Goal: Task Accomplishment & Management: Complete application form

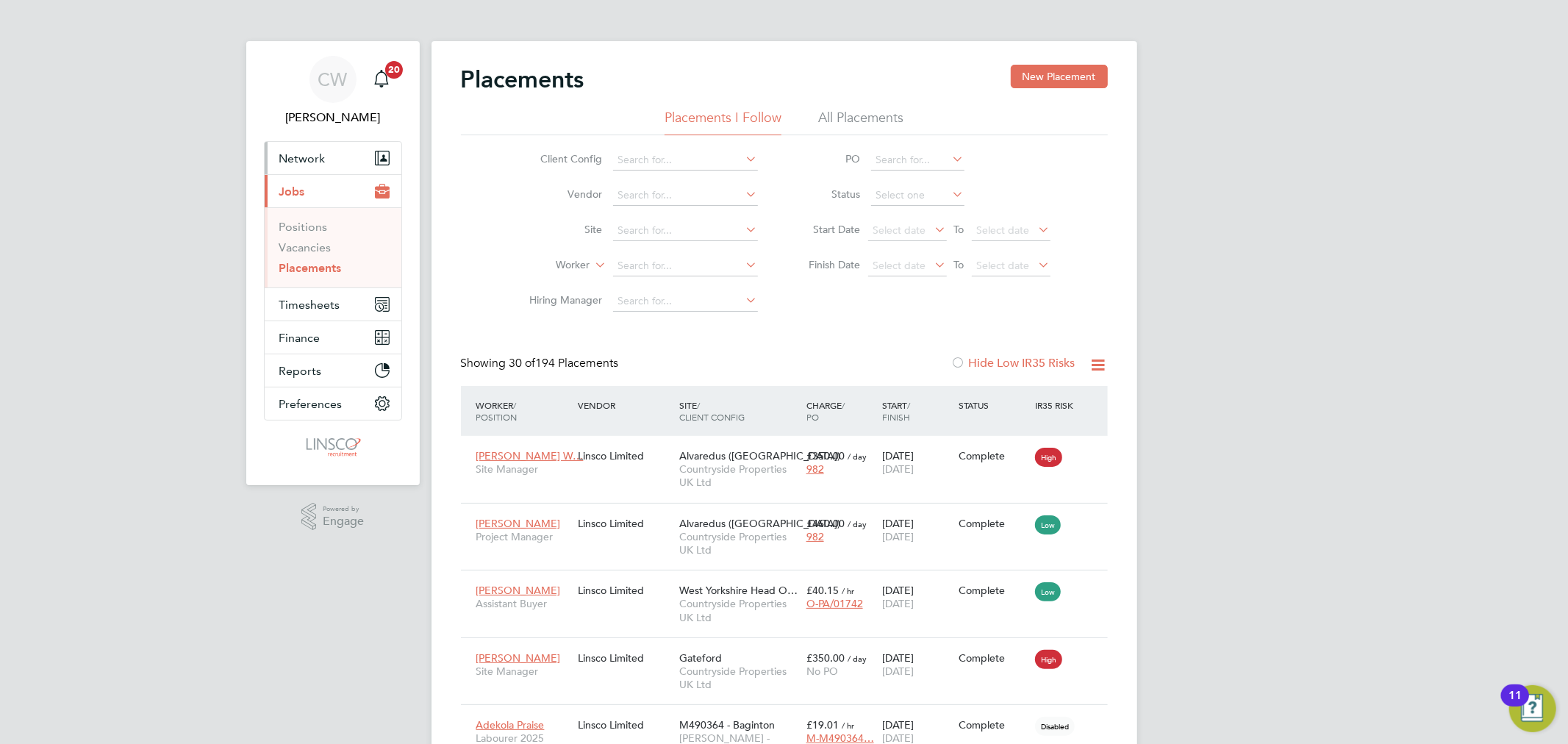
click at [306, 165] on button "Network" at bounding box center [333, 157] width 137 height 32
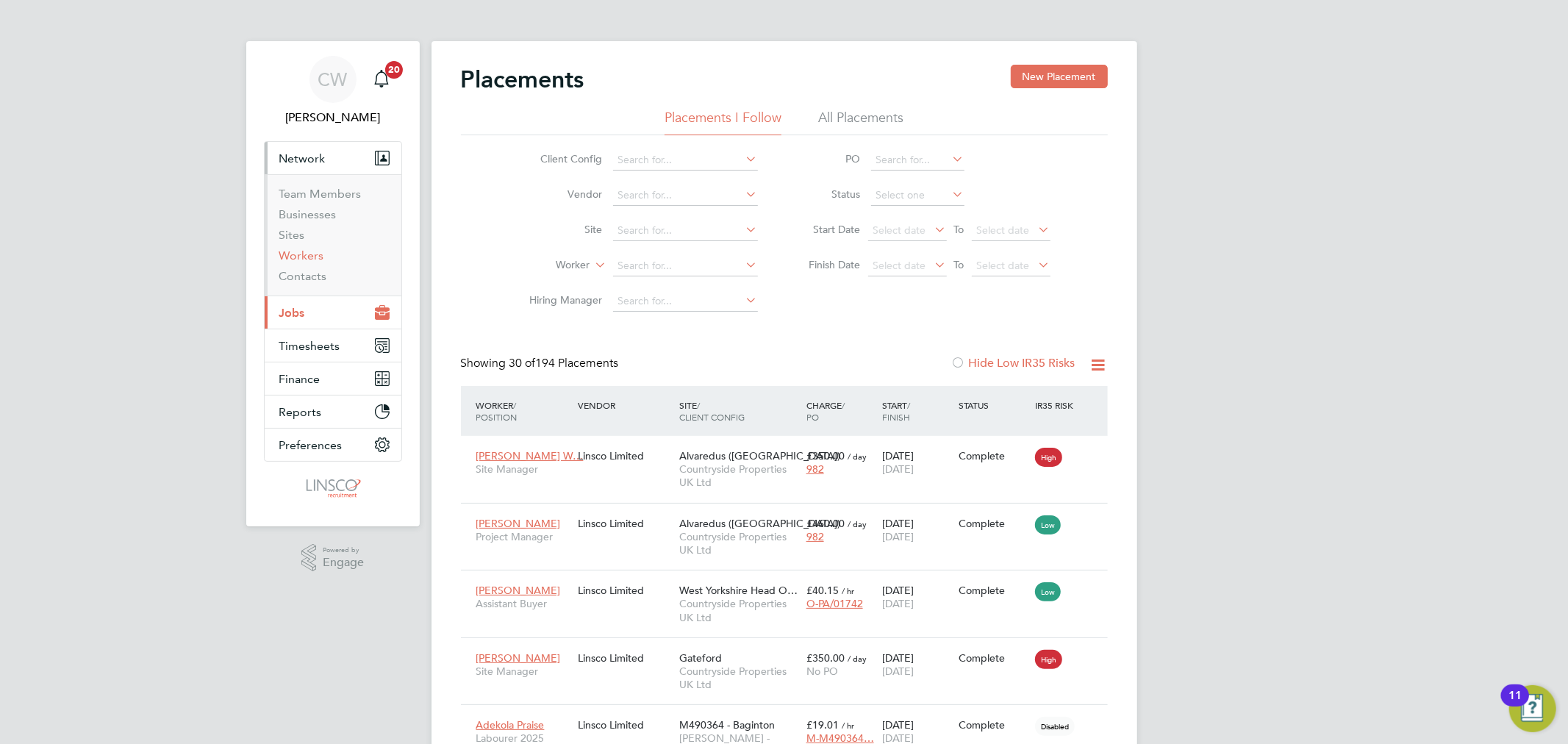
click at [309, 261] on link "Workers" at bounding box center [301, 256] width 45 height 14
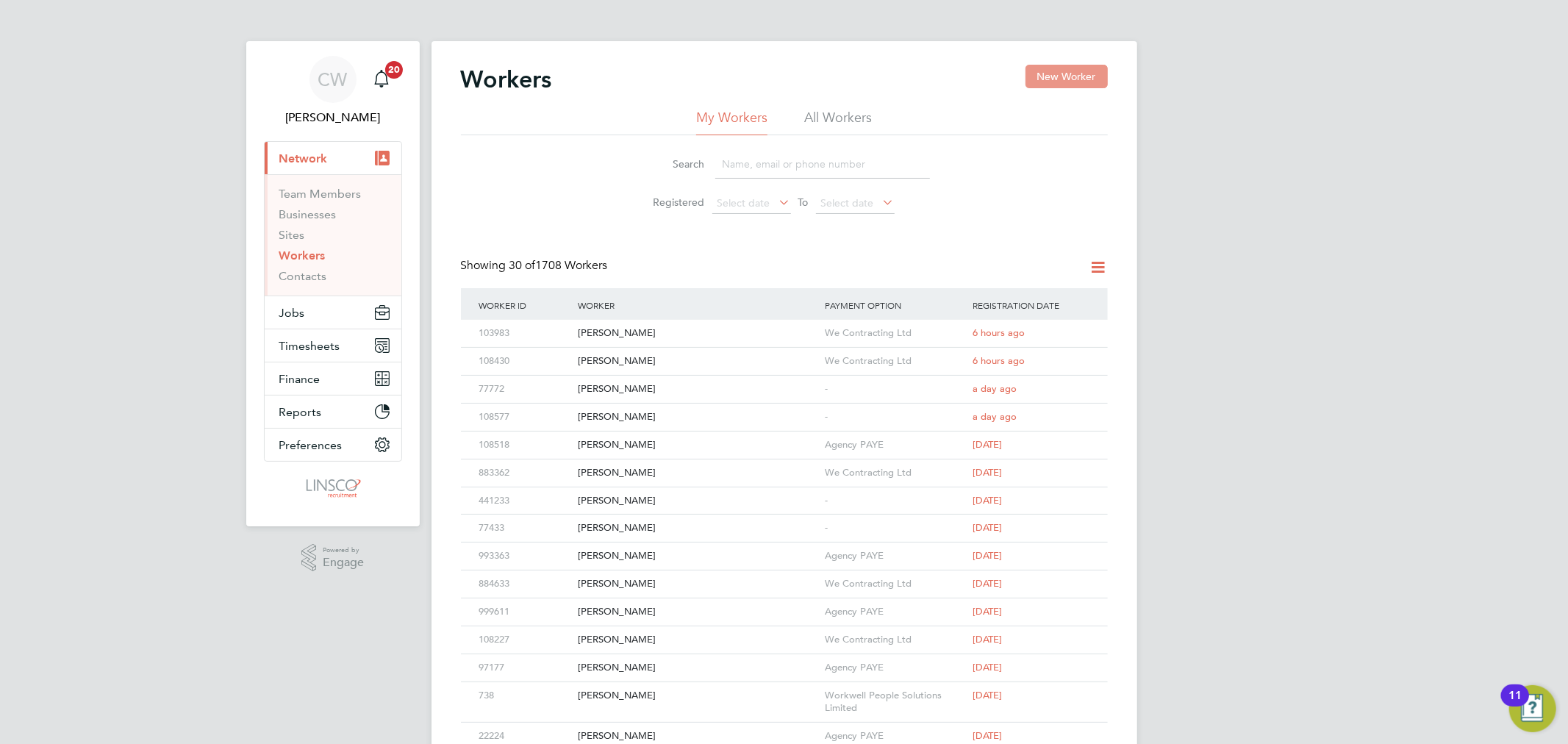
click at [1067, 79] on button "New Worker" at bounding box center [1066, 77] width 82 height 23
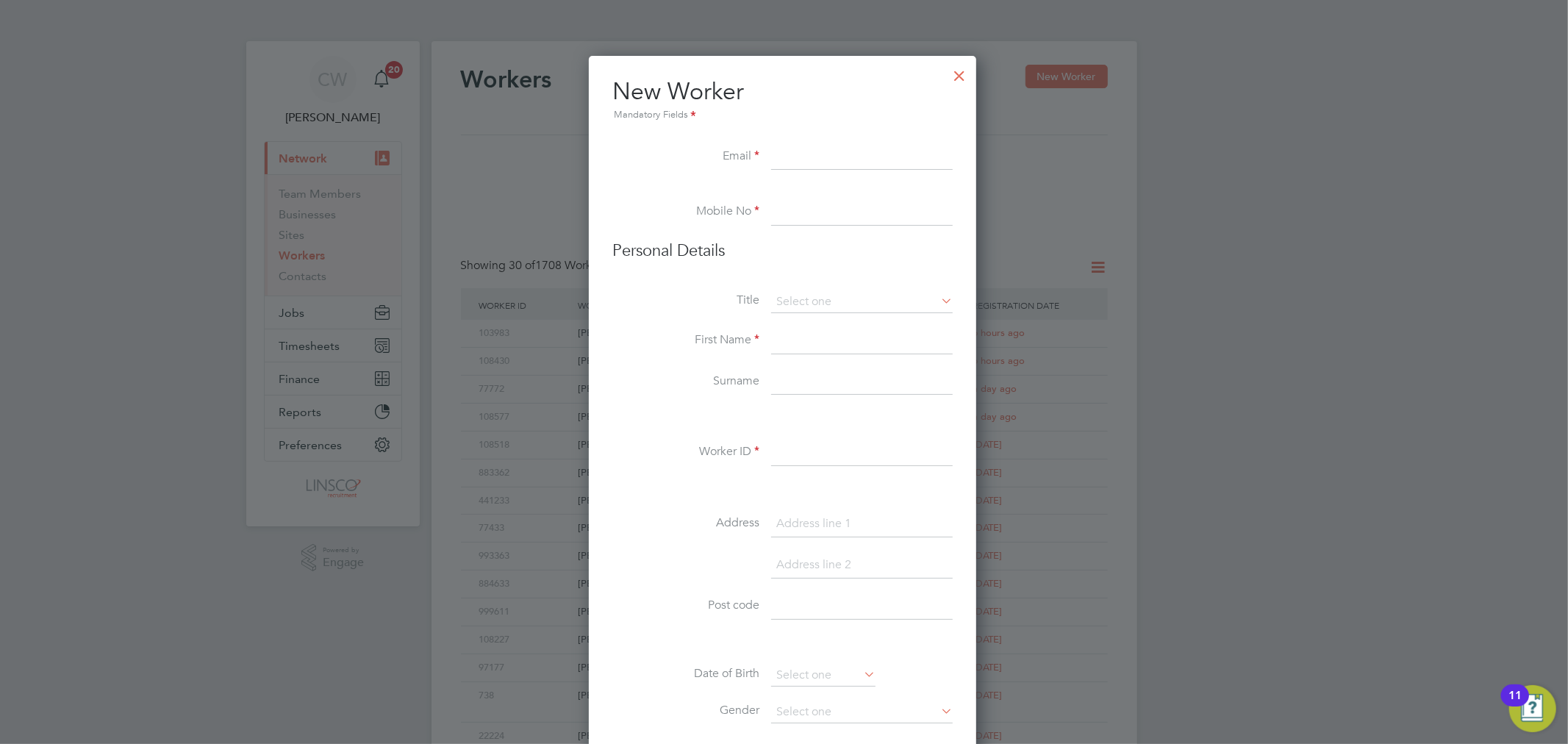
click at [799, 153] on input at bounding box center [862, 157] width 182 height 27
paste input "Joe.mcdonald87@outlook.com"
click at [810, 160] on input "Joe.mcdonald87@outlook.com" at bounding box center [862, 157] width 182 height 27
type input "Joe.mcdonald87@outlook.com"
click at [829, 219] on input at bounding box center [862, 213] width 182 height 27
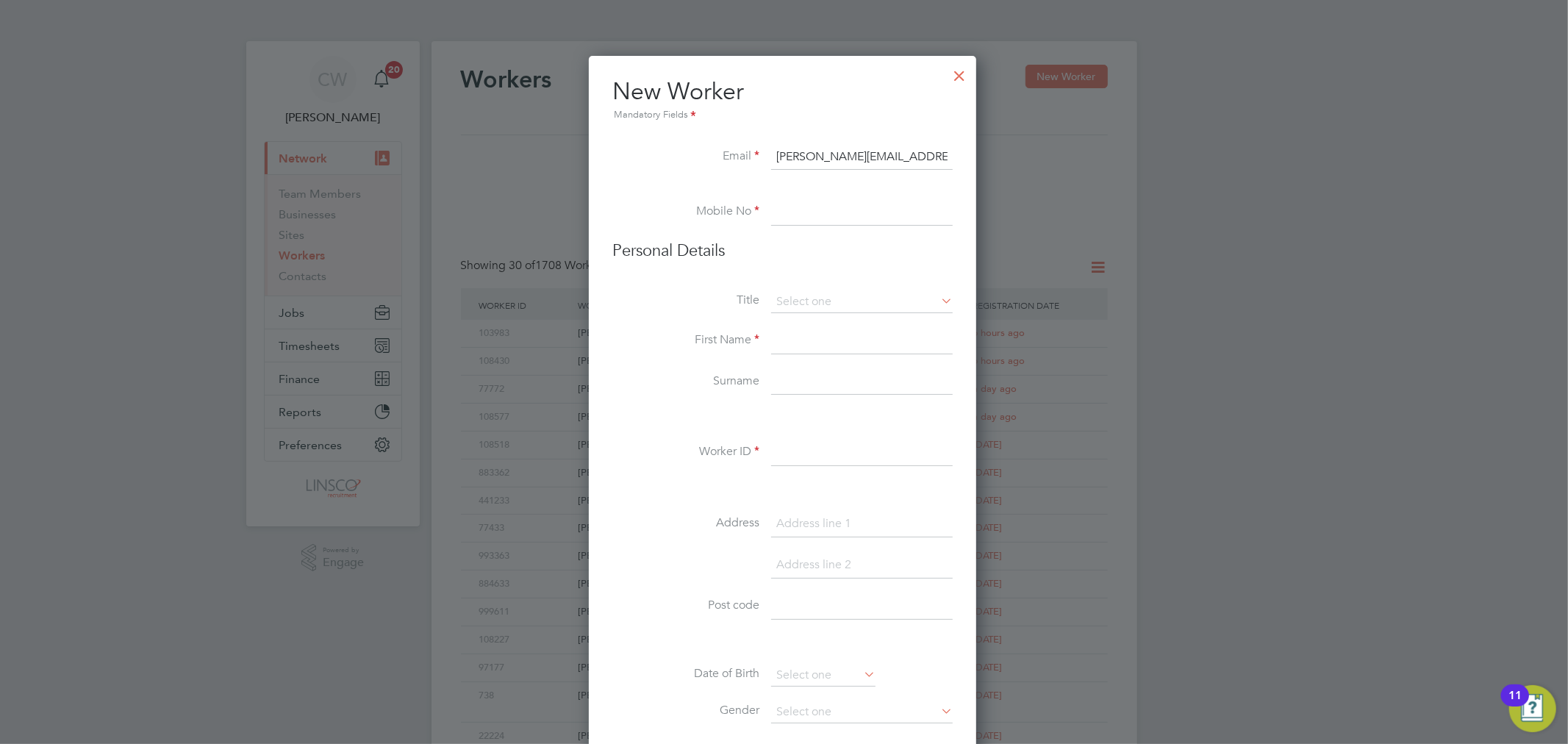
click at [836, 203] on input at bounding box center [862, 213] width 182 height 27
paste input "+447931492627"
type input "+447931492627"
click at [816, 325] on li "Title" at bounding box center [782, 309] width 340 height 37
click at [813, 340] on input at bounding box center [862, 341] width 182 height 27
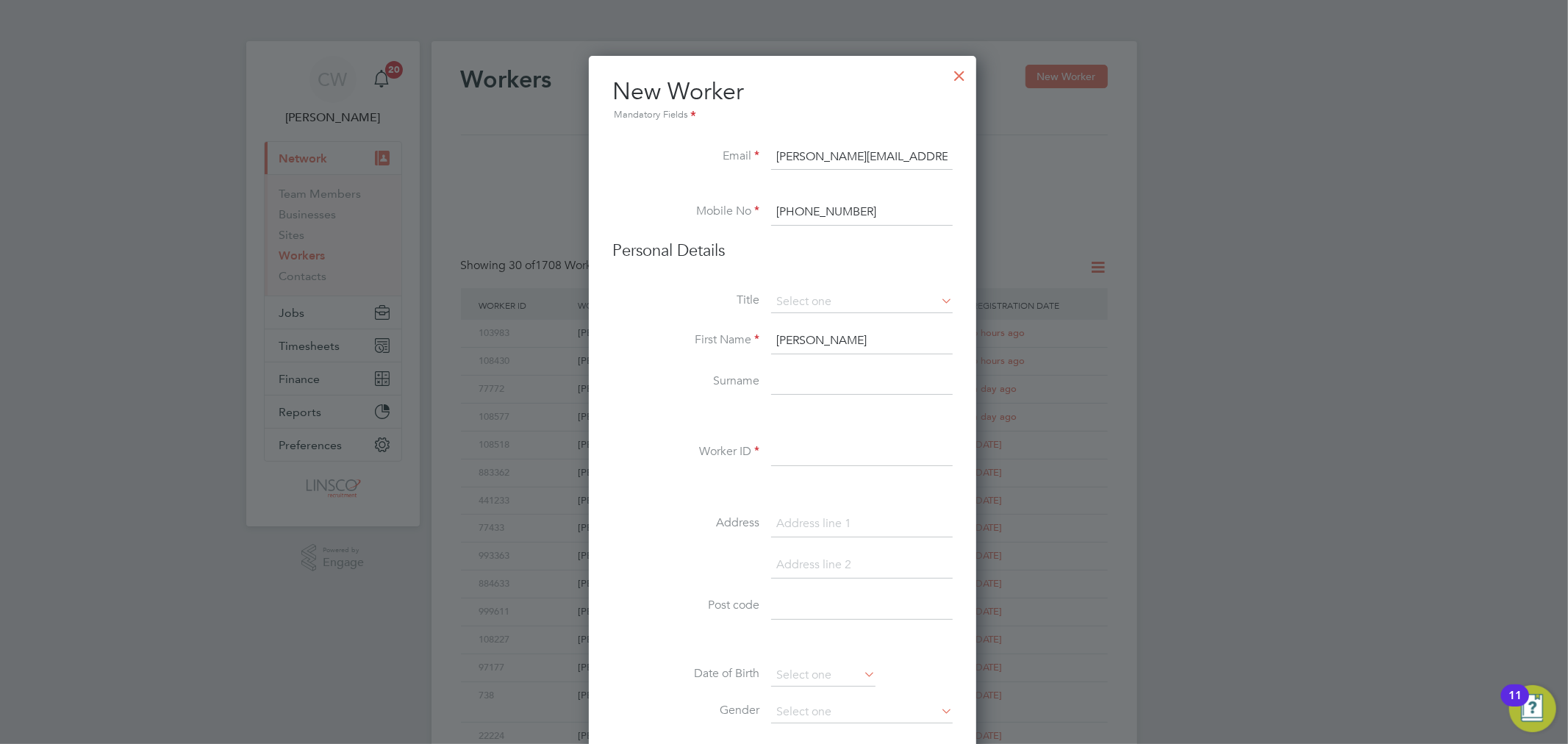
type input "Joseph"
type input "McDonald"
click at [838, 450] on input at bounding box center [862, 453] width 182 height 27
type input "86631"
click at [894, 530] on input at bounding box center [862, 524] width 182 height 27
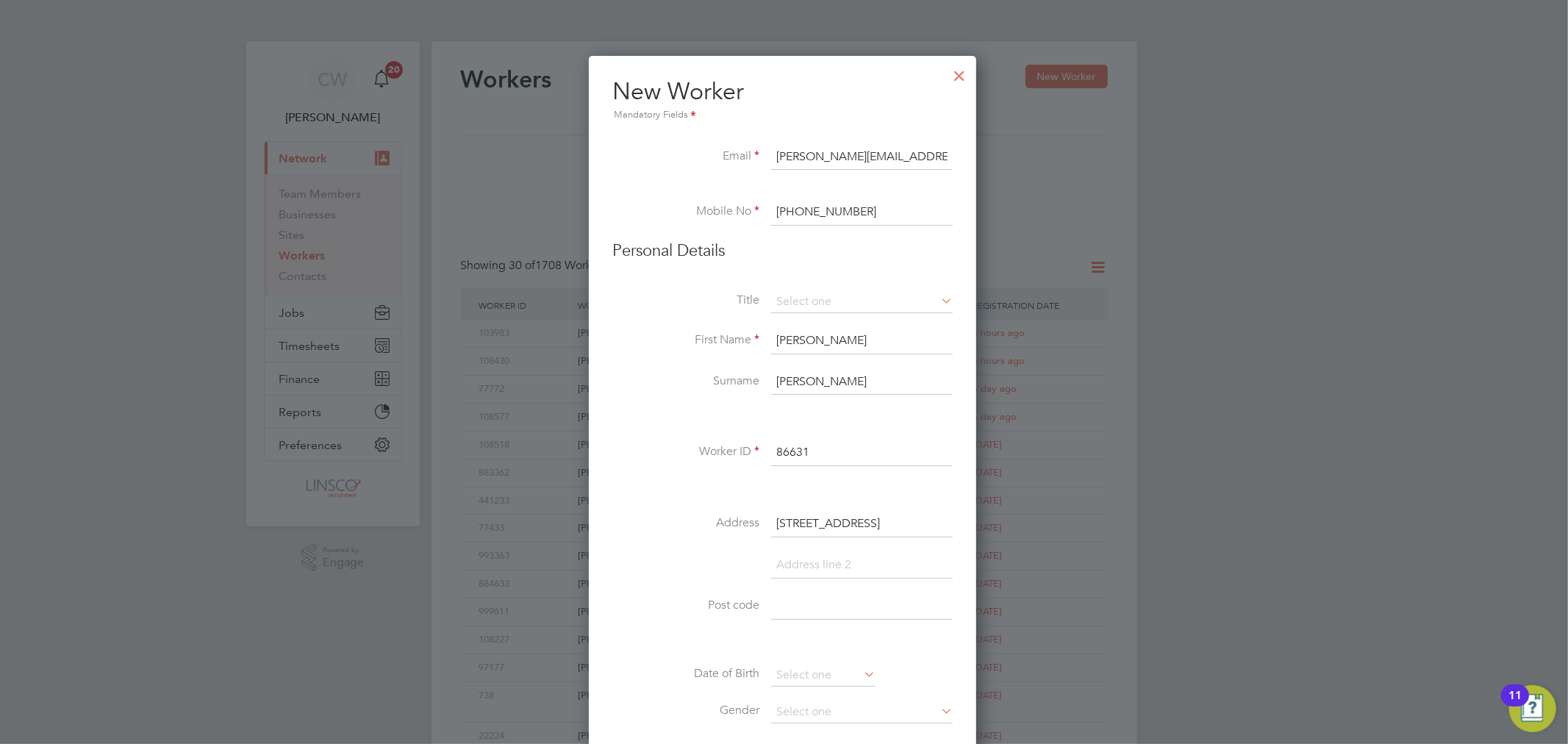
type input "60 mossford avenue"
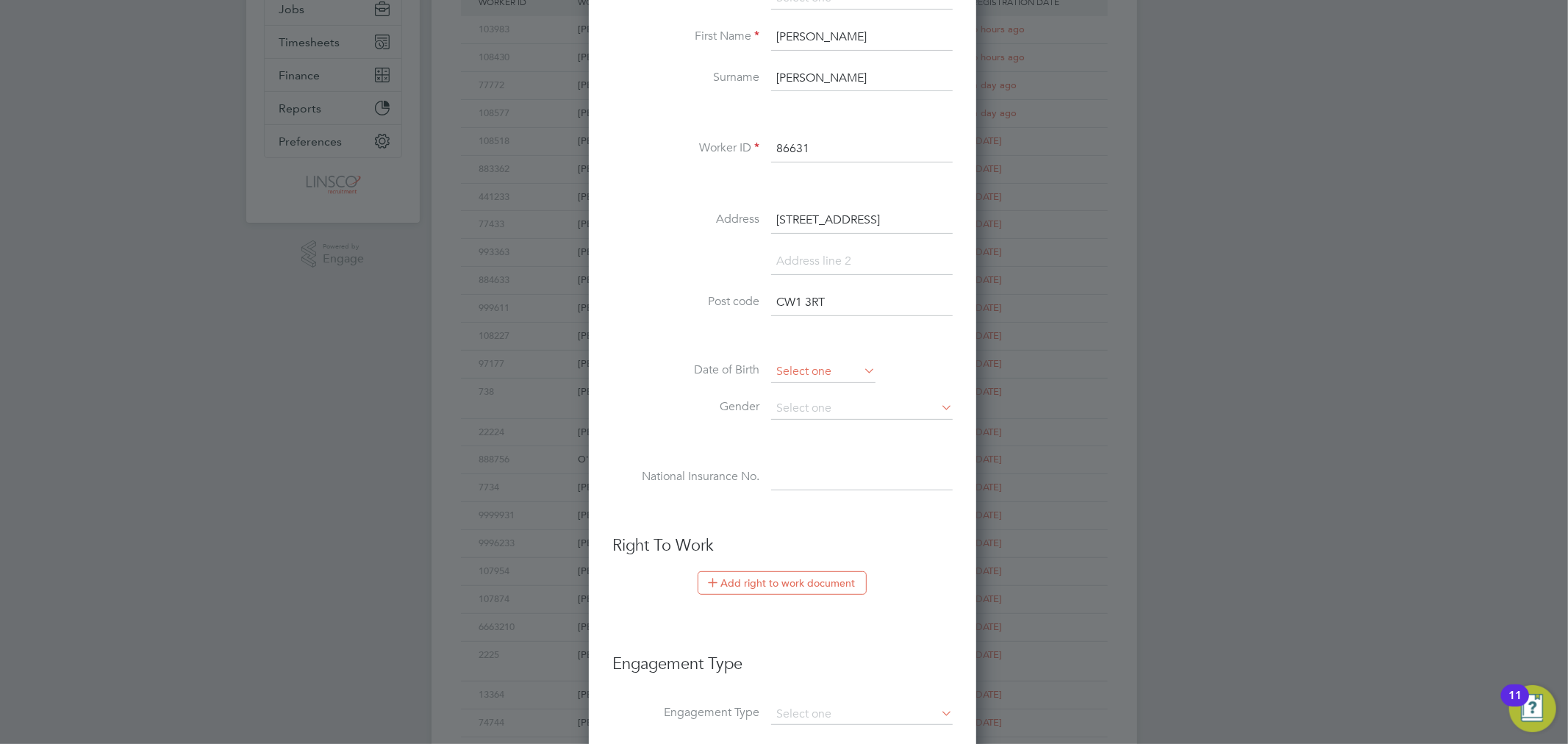
type input "CW1 3RT"
click at [828, 366] on input at bounding box center [823, 372] width 104 height 22
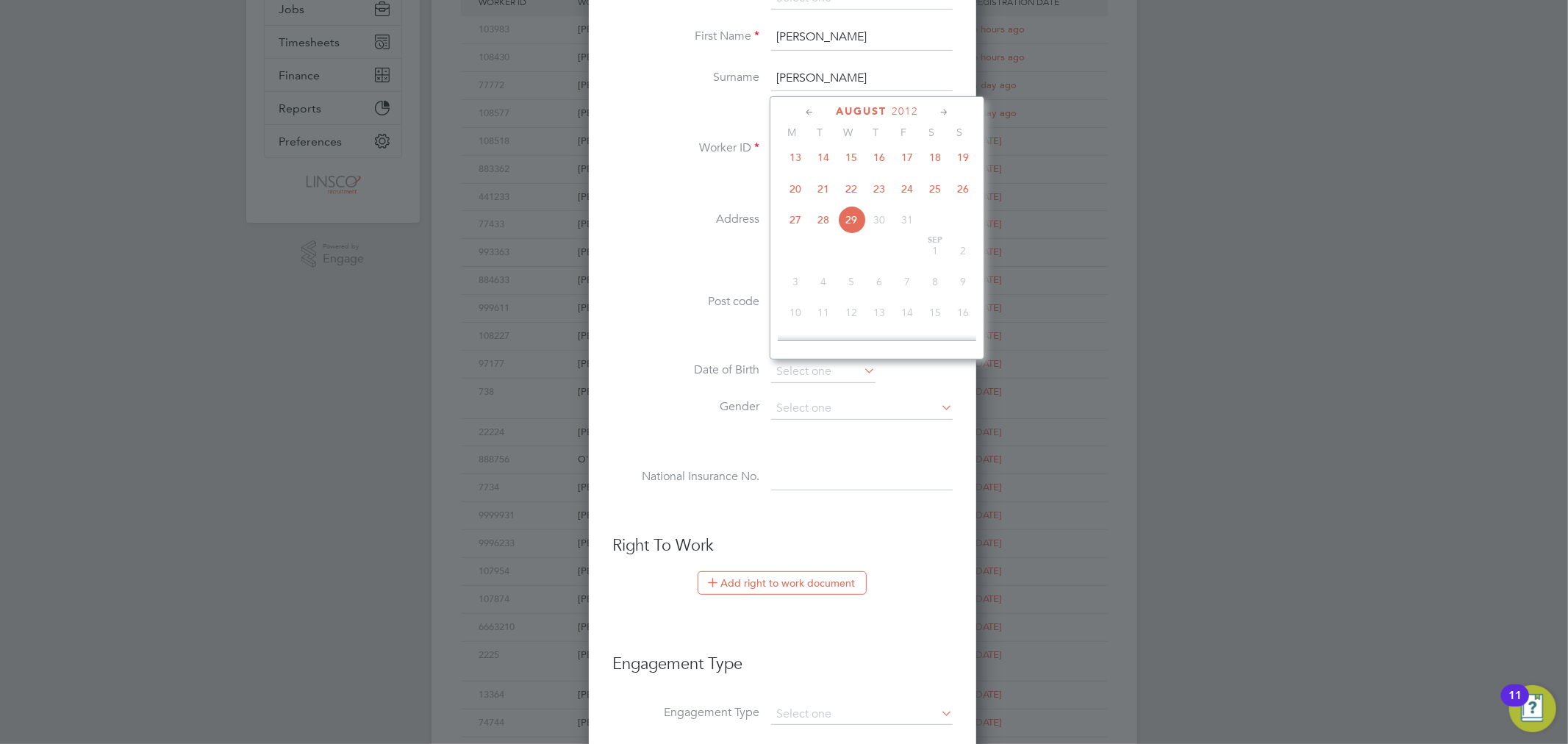
click at [909, 105] on span "2012" at bounding box center [905, 111] width 27 height 13
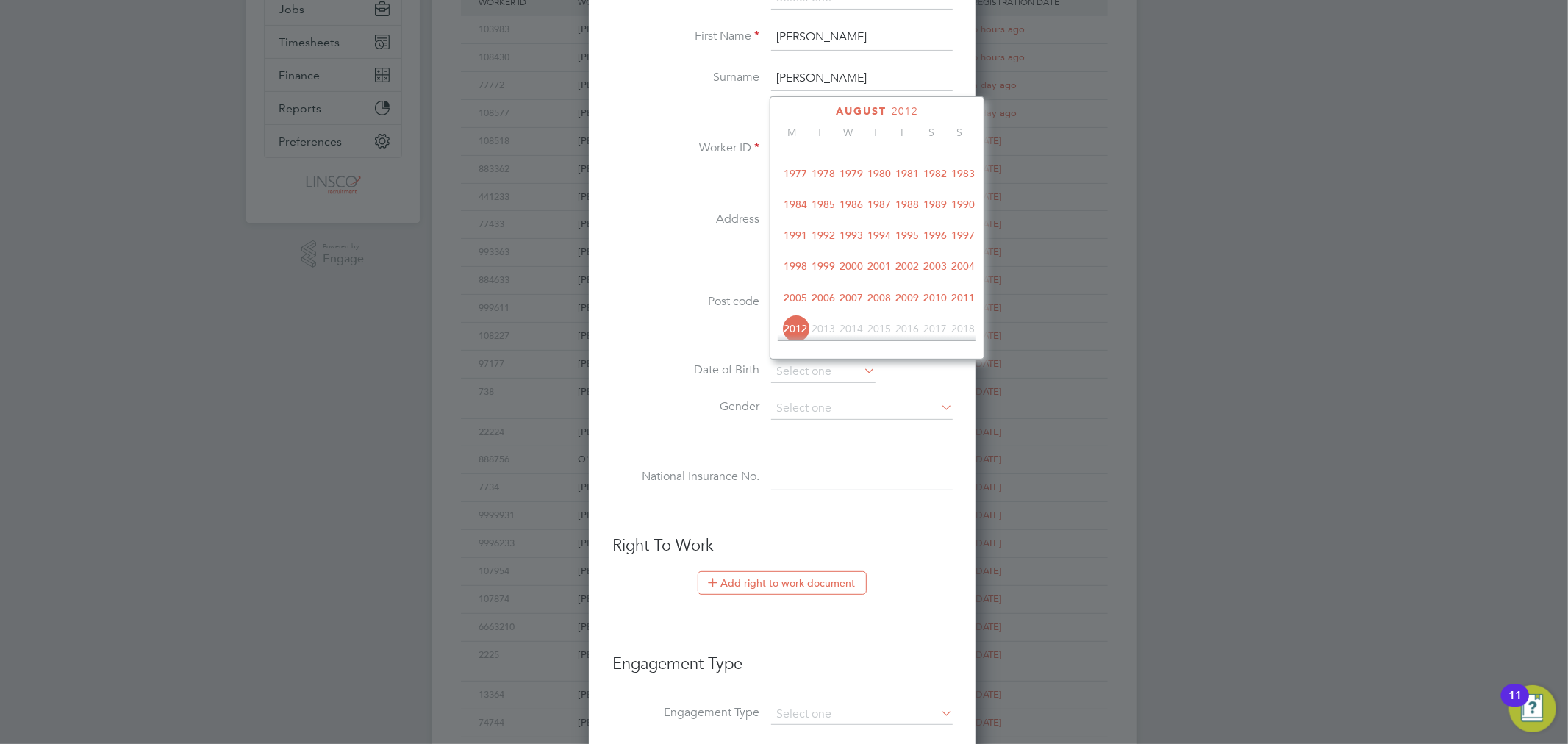
click at [887, 208] on span "1987" at bounding box center [879, 204] width 28 height 28
click at [949, 109] on icon at bounding box center [944, 112] width 14 height 16
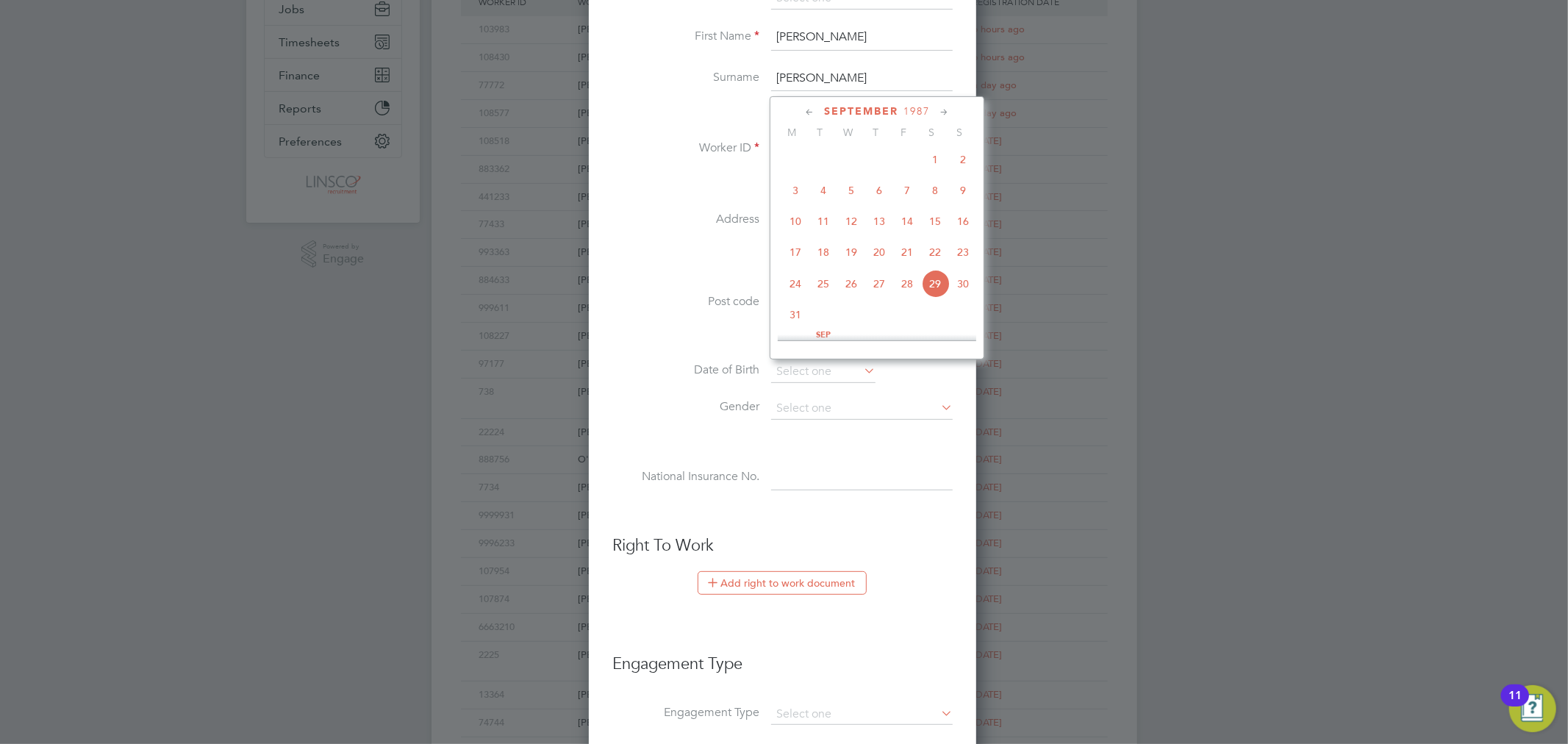
scroll to position [660, 0]
click at [960, 164] on span "6" at bounding box center [963, 157] width 28 height 28
type input "06 Sep 1987"
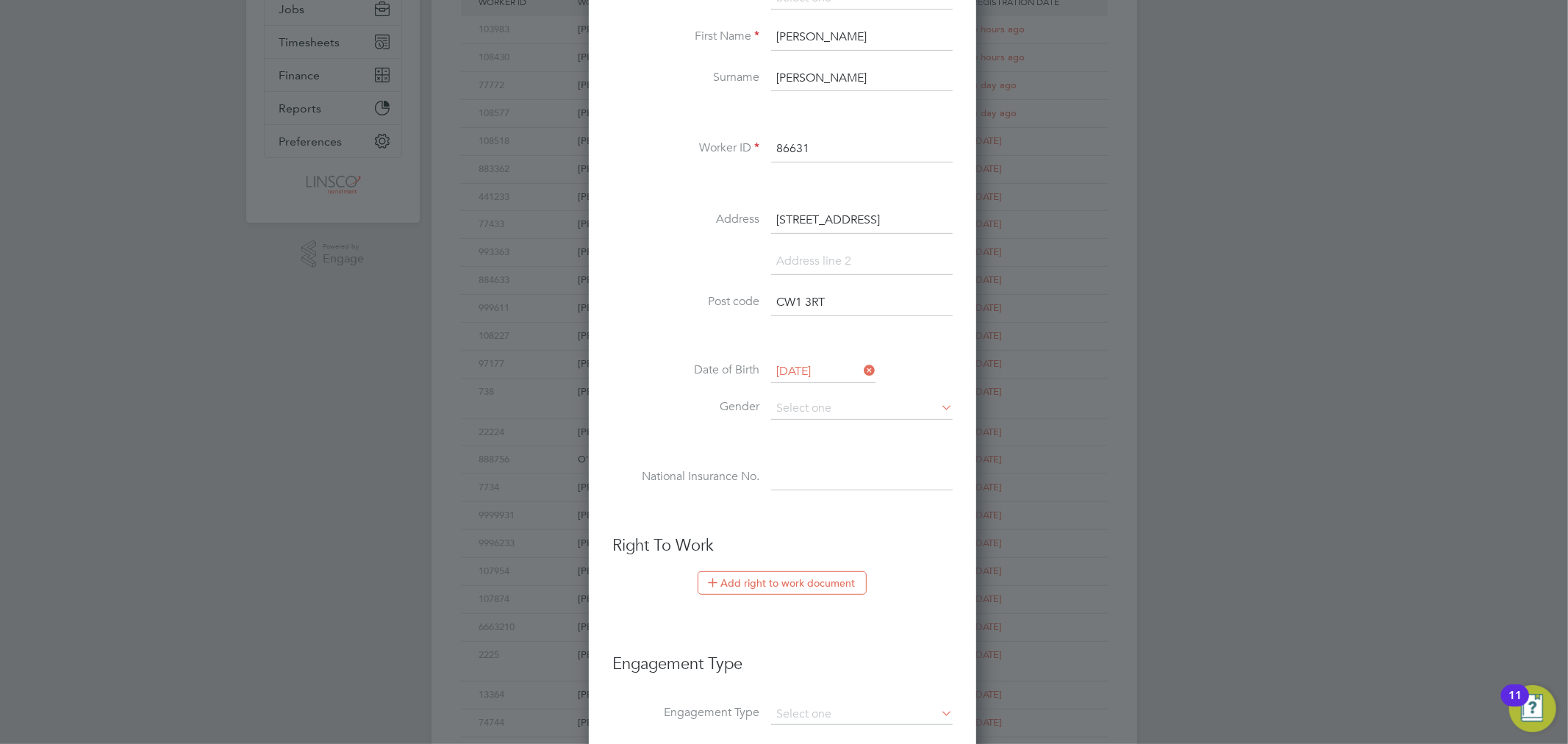
click at [821, 395] on li "Date of Birth 06 Sep 1987" at bounding box center [782, 379] width 340 height 37
click at [822, 405] on input at bounding box center [862, 408] width 182 height 22
click at [804, 423] on li "Male" at bounding box center [862, 427] width 183 height 19
type input "Male"
click at [829, 488] on input at bounding box center [862, 478] width 182 height 27
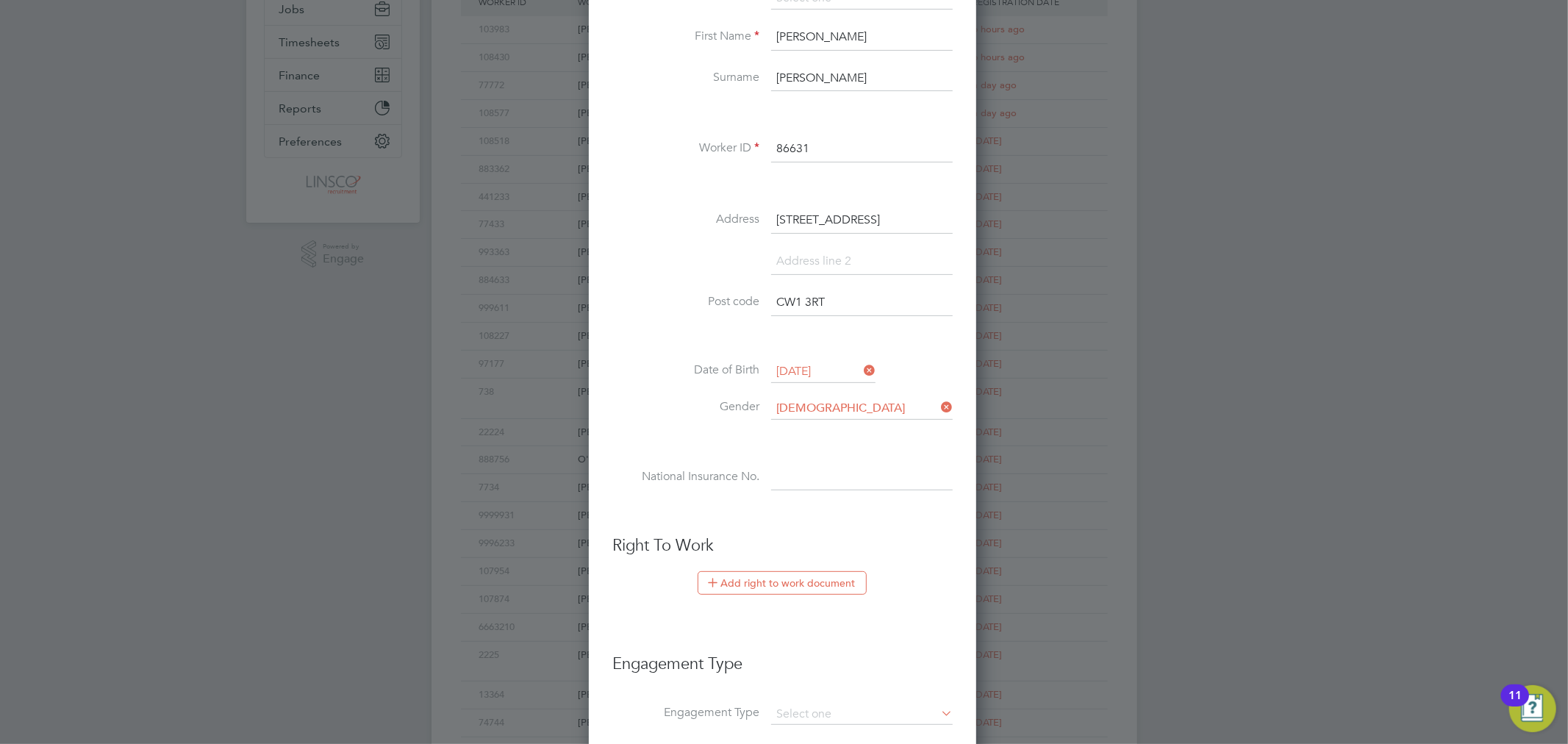
click at [774, 491] on li "National Insurance No." at bounding box center [782, 485] width 340 height 41
drag, startPoint x: 818, startPoint y: 478, endPoint x: 1045, endPoint y: 470, distance: 227.1
click at [818, 478] on input at bounding box center [862, 478] width 182 height 27
paste input "JL 01 25 69 B"
type input "JL 01 25 69 B"
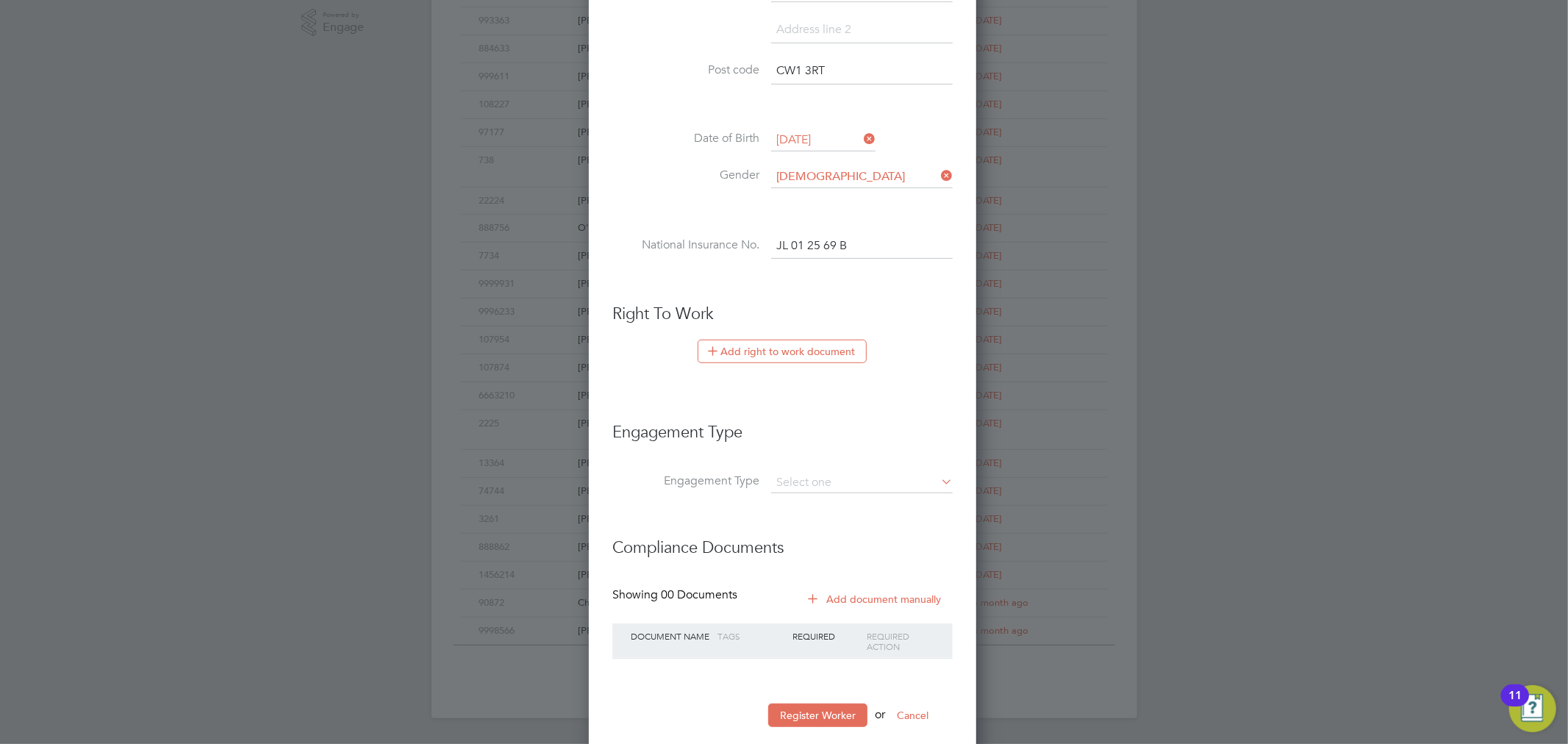
scroll to position [548, 0]
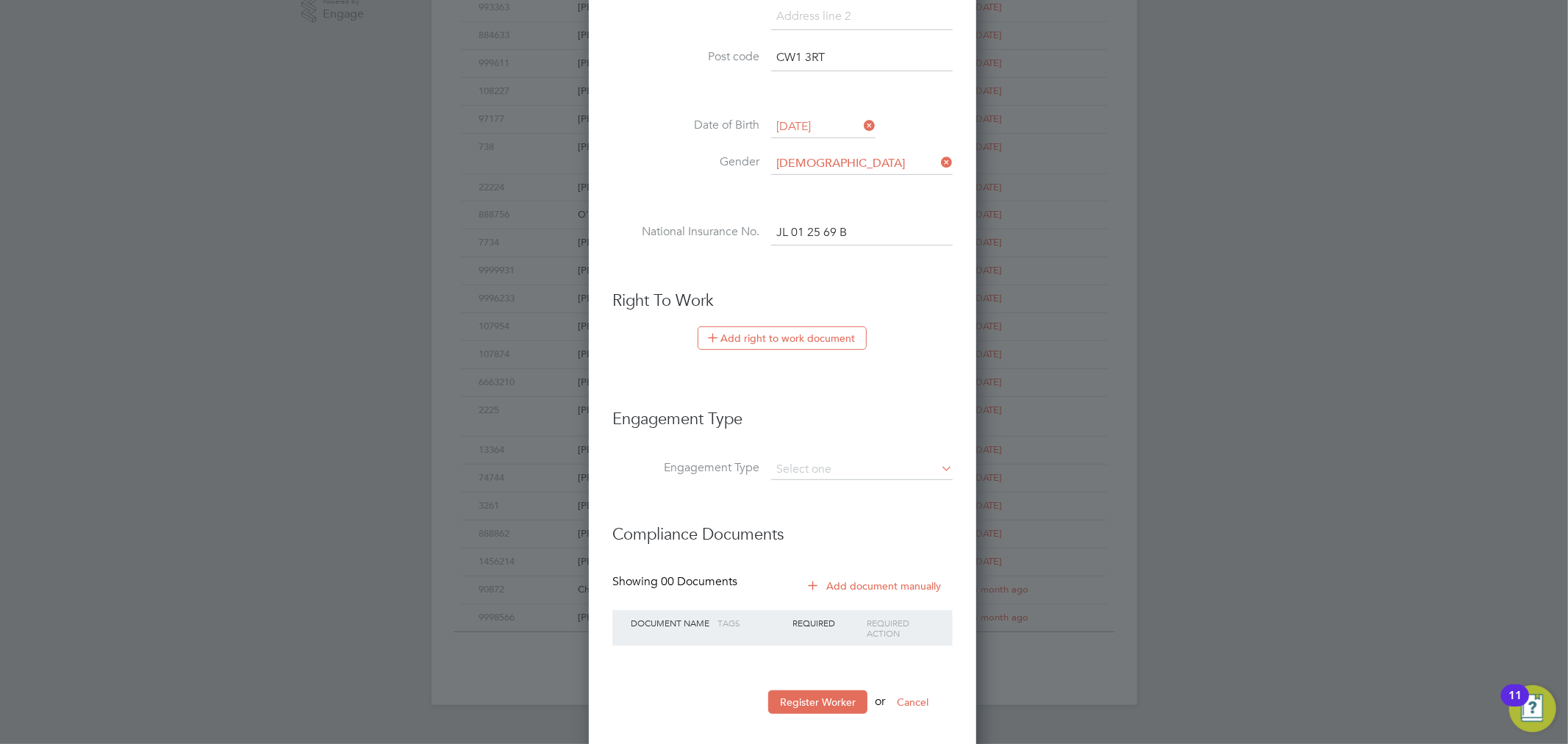
drag, startPoint x: 775, startPoint y: 336, endPoint x: 1129, endPoint y: 354, distance: 354.5
click at [775, 336] on button "Add right to work document" at bounding box center [782, 338] width 169 height 23
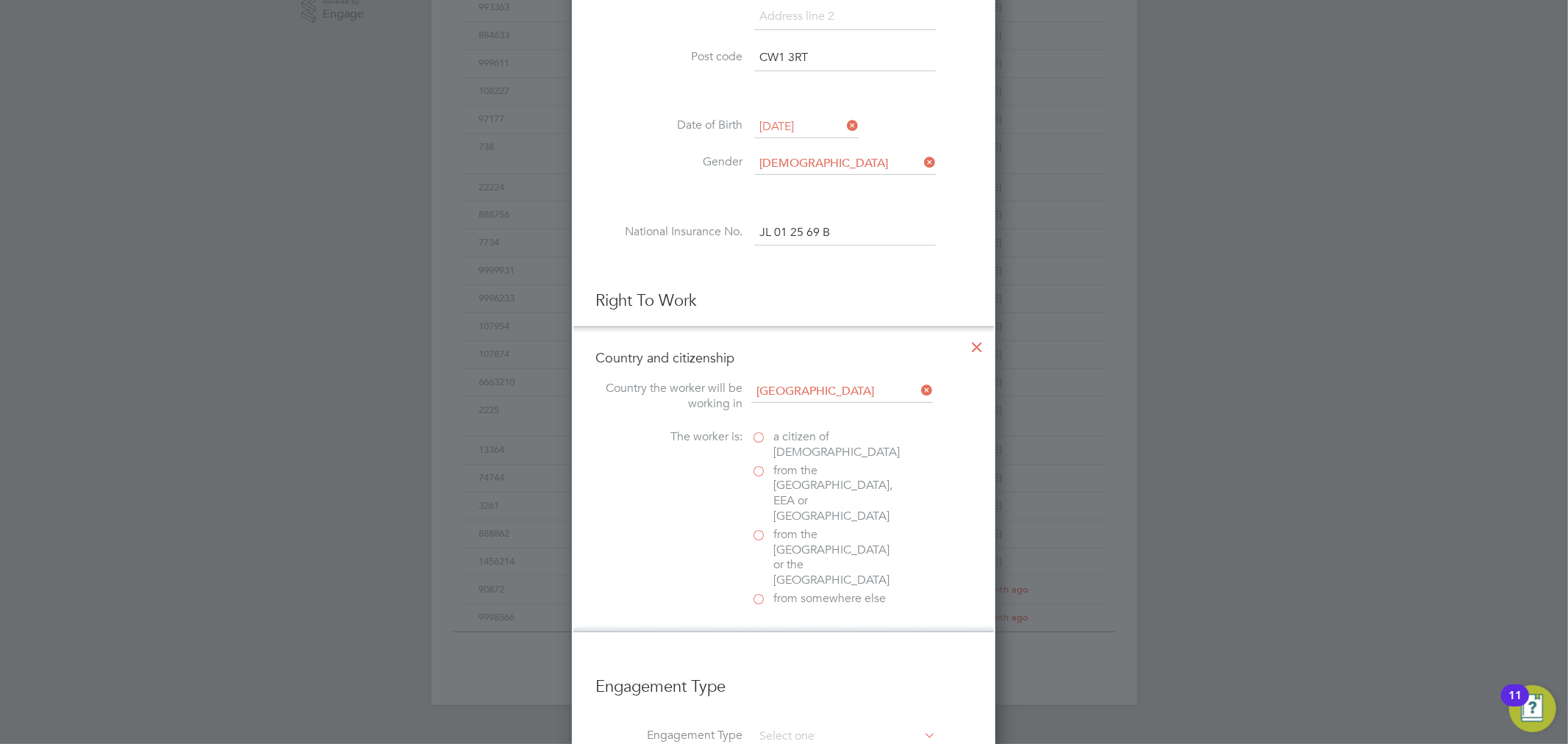
scroll to position [1472, 424]
click at [761, 432] on label "a citizen of United Kingdom" at bounding box center [825, 444] width 147 height 31
click at [0, 0] on input "a citizen of United Kingdom" at bounding box center [0, 0] width 0 height 0
click at [772, 656] on div "Passport" at bounding box center [861, 663] width 221 height 16
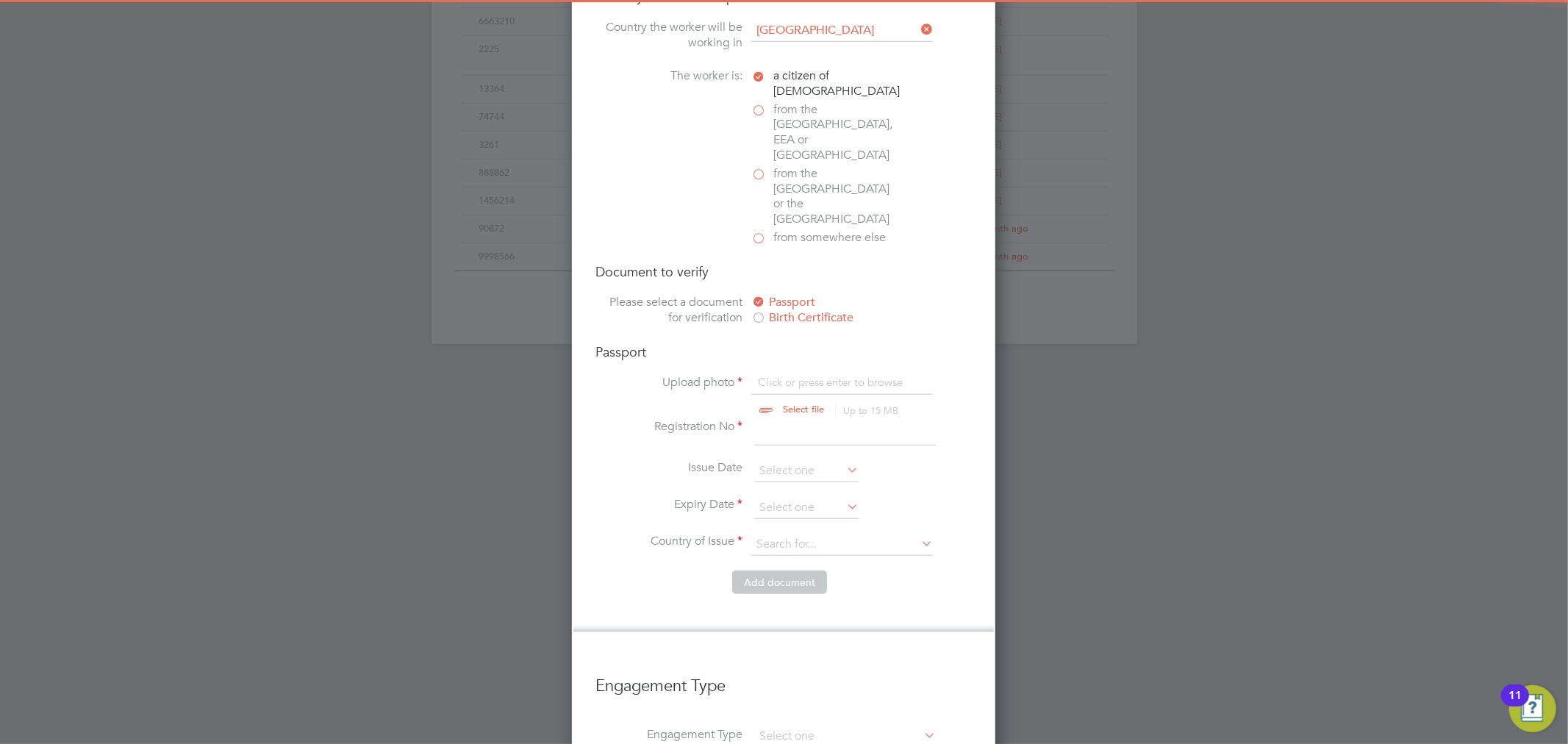
scroll to position [1039, 0]
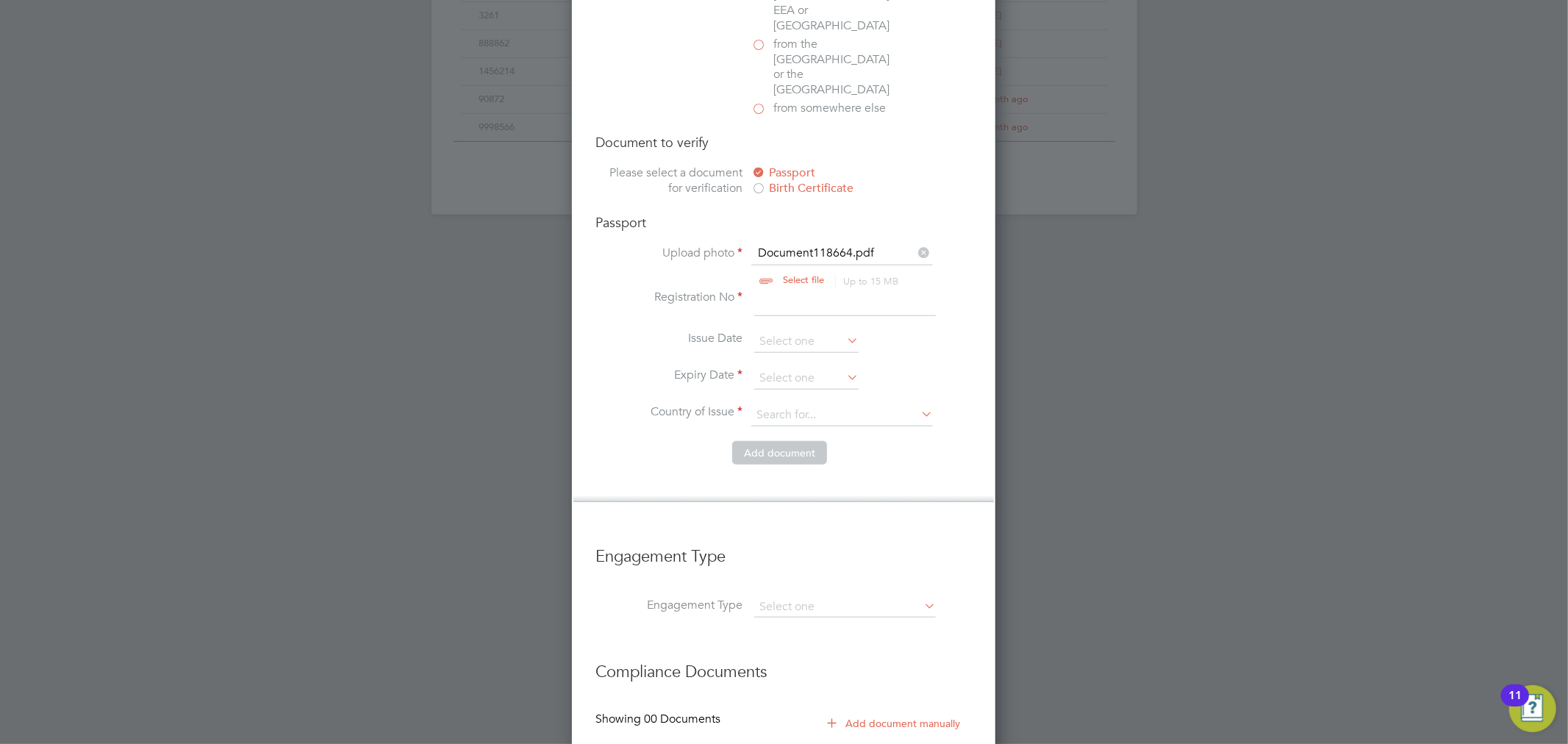
click at [792, 289] on input at bounding box center [845, 303] width 182 height 27
type input "146302313"
click at [802, 331] on input at bounding box center [806, 342] width 104 height 22
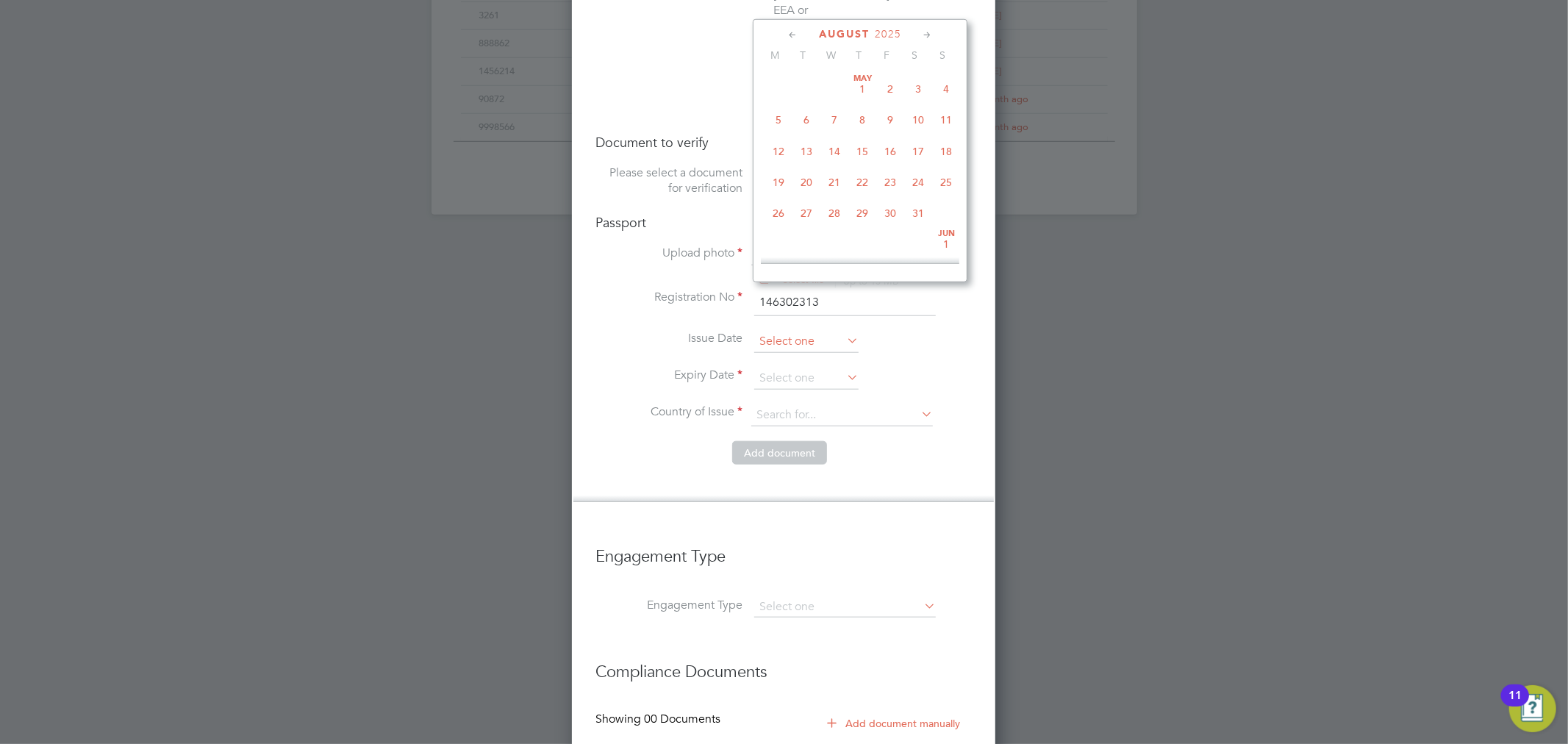
scroll to position [566, 0]
click at [951, 331] on li "Issue Date" at bounding box center [783, 349] width 376 height 37
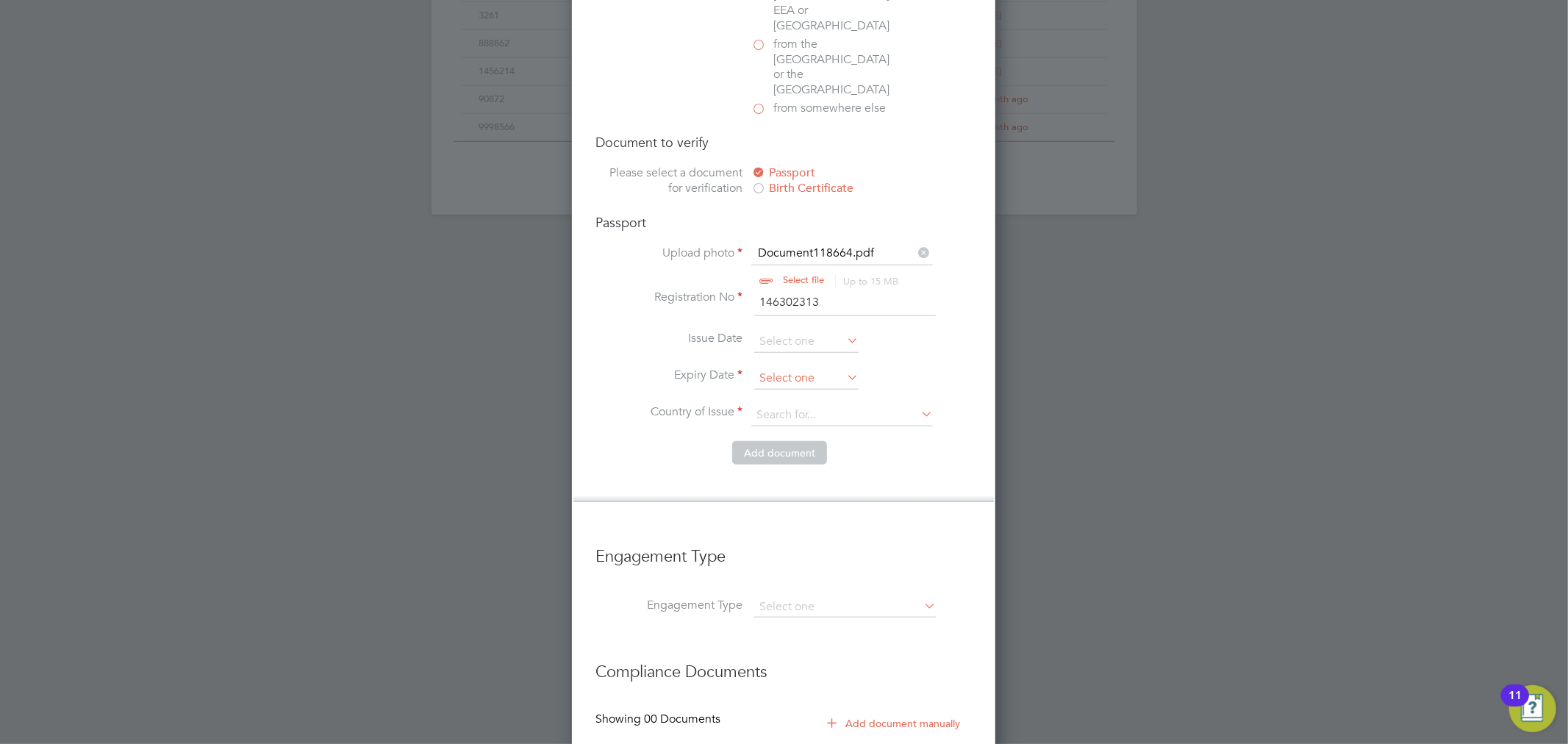
click at [807, 368] on input at bounding box center [806, 379] width 104 height 22
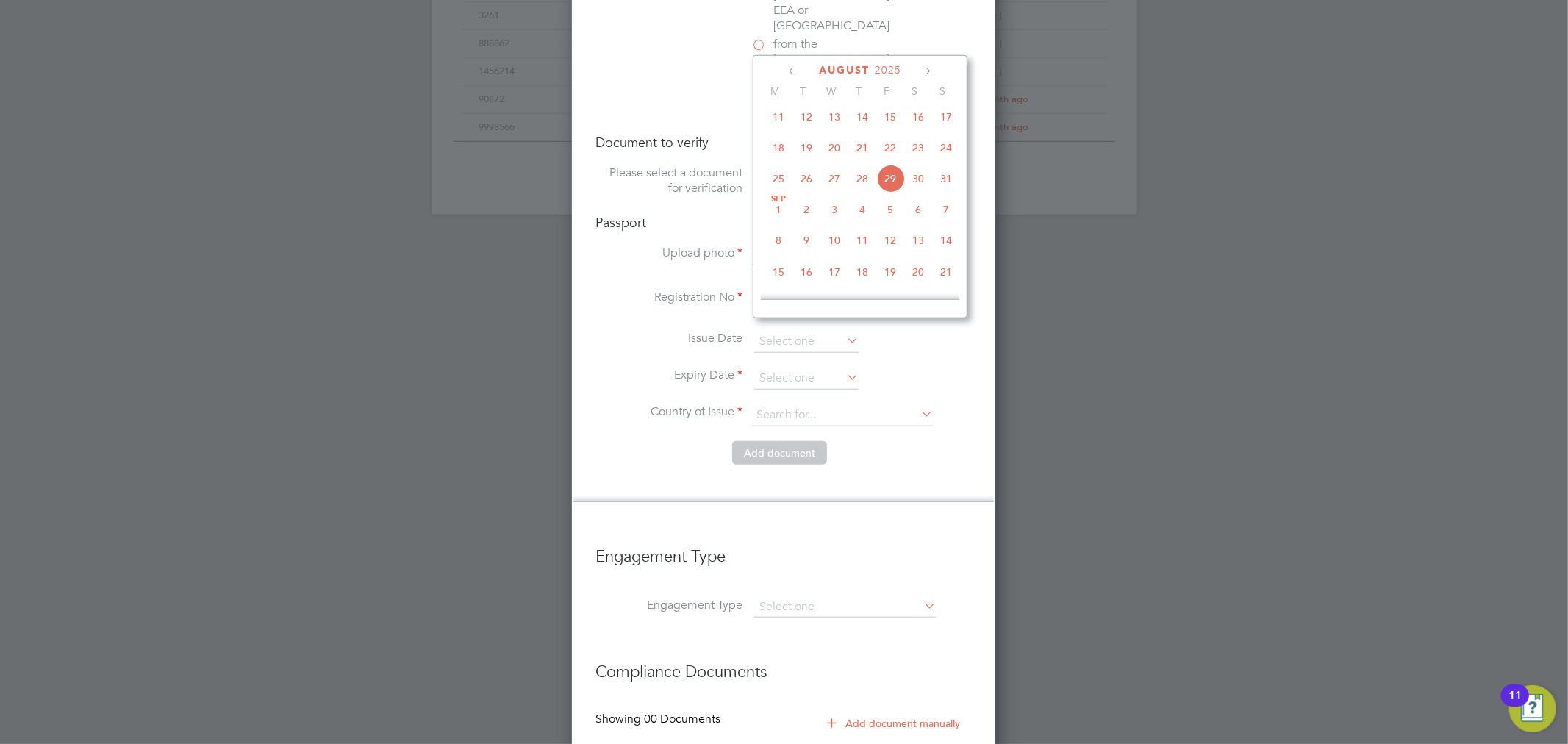
click at [901, 68] on span "2025" at bounding box center [888, 70] width 27 height 13
click at [835, 239] on span "2034" at bounding box center [835, 237] width 28 height 28
click at [789, 70] on icon at bounding box center [793, 71] width 14 height 16
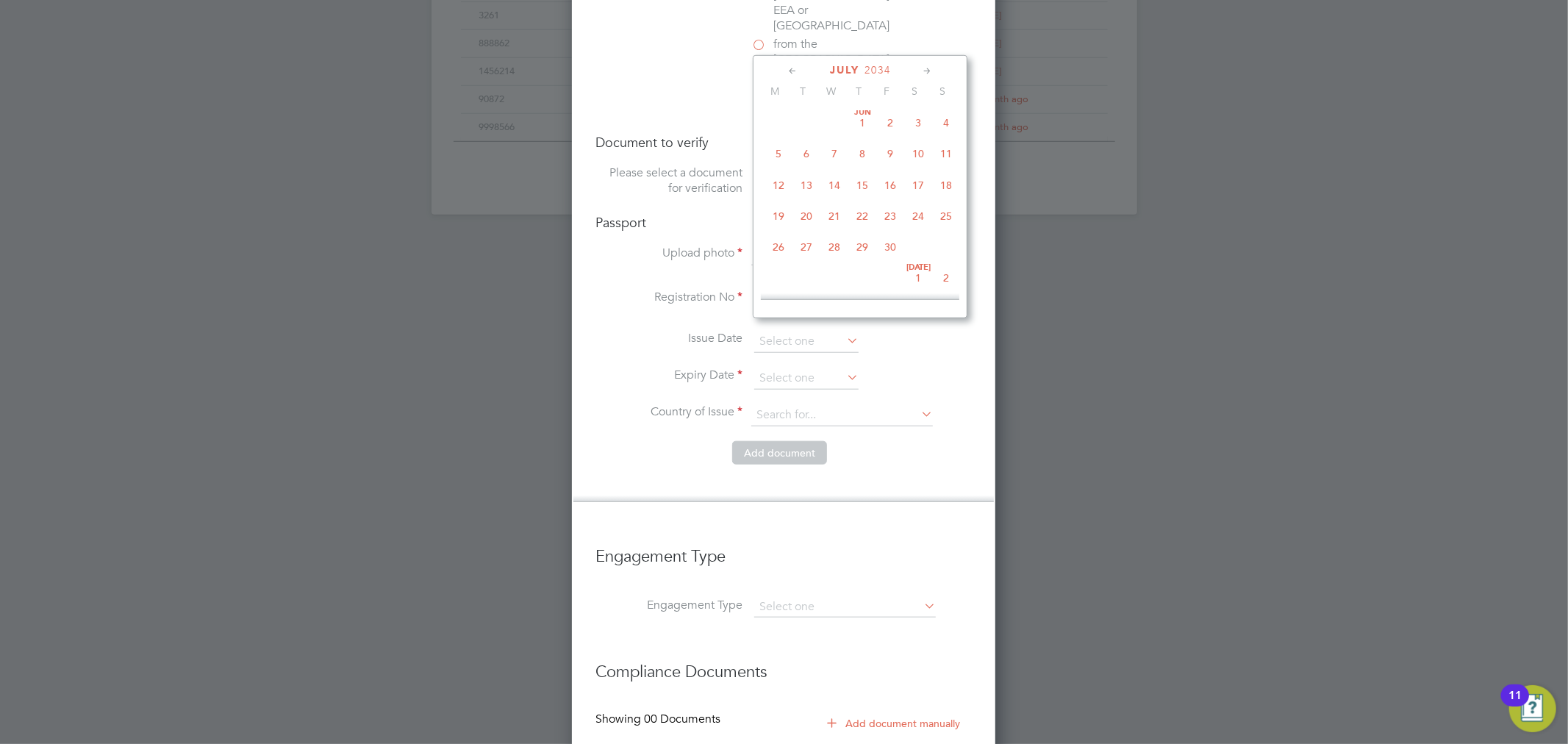
click at [789, 70] on icon at bounding box center [793, 71] width 14 height 16
click at [858, 153] on span "9" at bounding box center [862, 156] width 28 height 28
type input "09 Mar 2034"
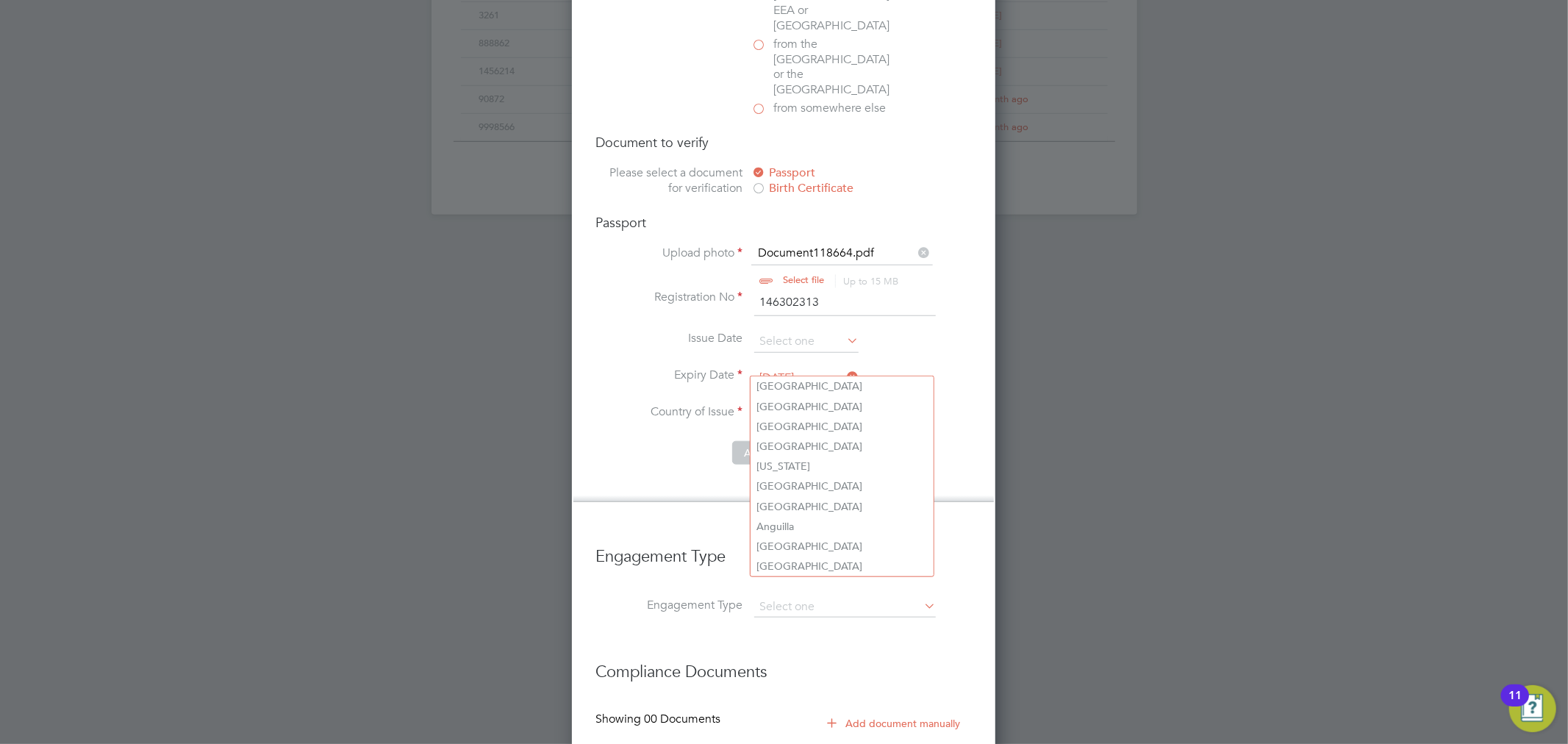
click at [802, 404] on input at bounding box center [842, 415] width 182 height 22
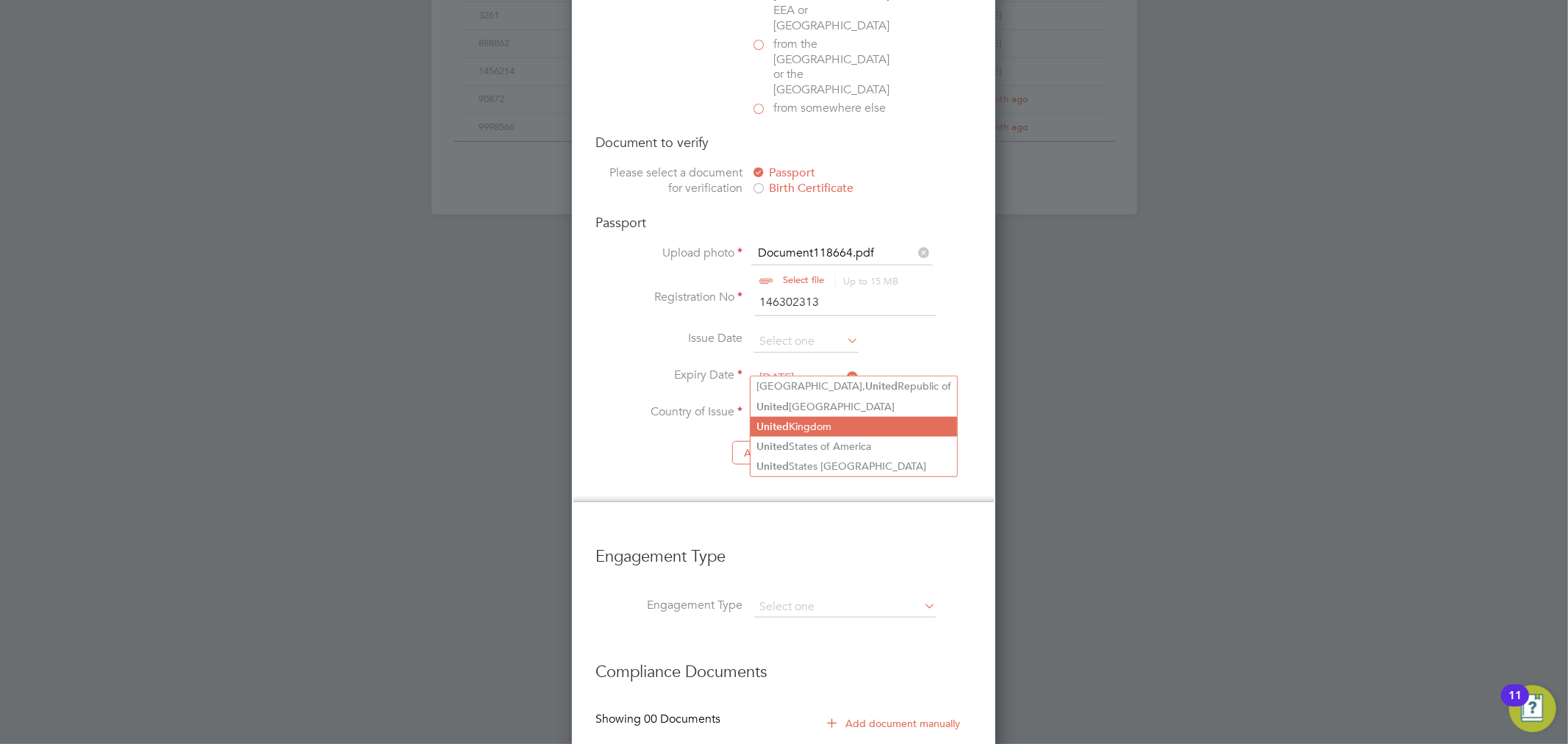
click at [811, 420] on li "United Kingdom" at bounding box center [854, 426] width 207 height 20
type input "United Kingdom"
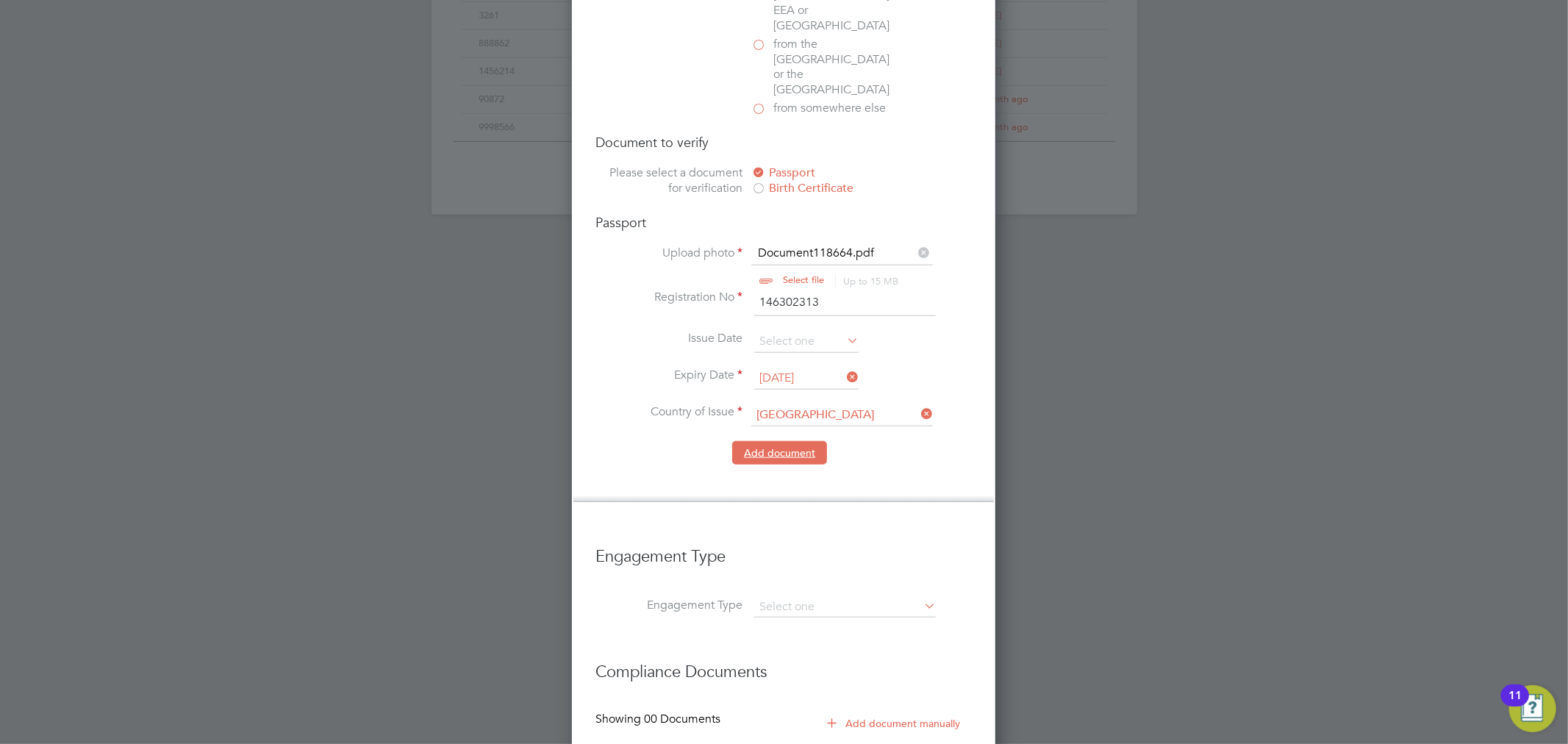
click at [782, 441] on button "Add document" at bounding box center [779, 453] width 95 height 23
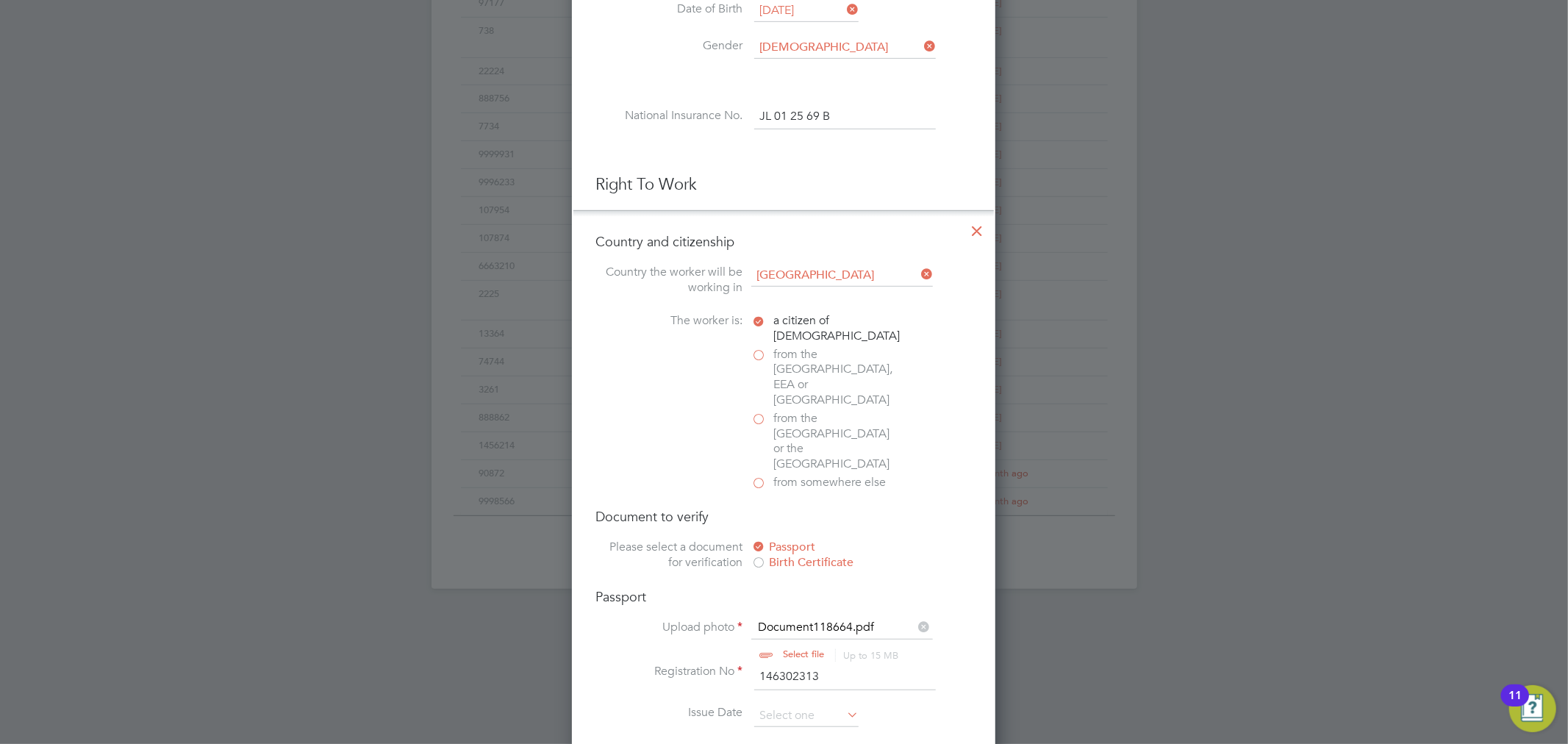
scroll to position [1354, 390]
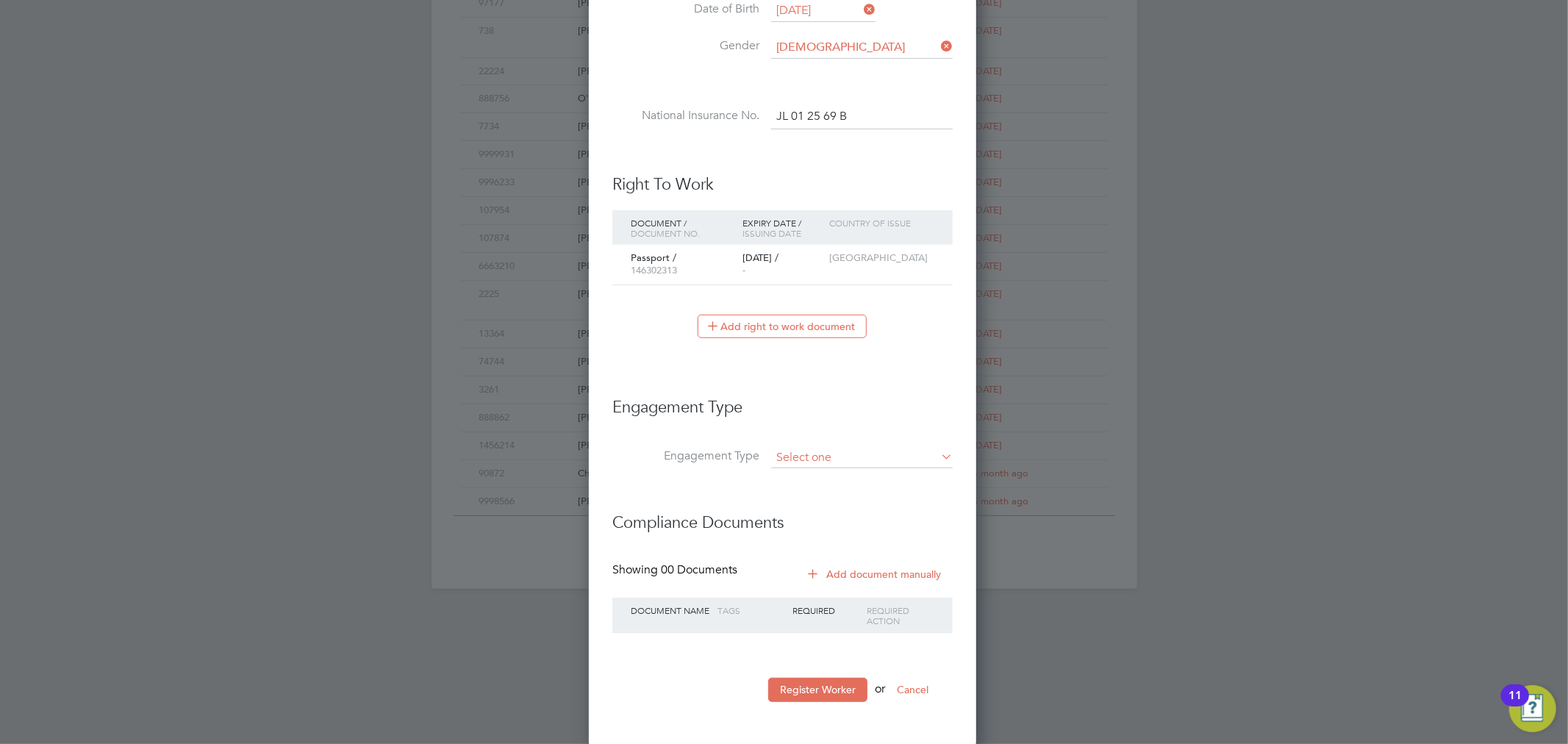
click at [829, 464] on input at bounding box center [862, 458] width 182 height 20
click at [826, 533] on li "Umbrella" at bounding box center [862, 540] width 183 height 21
type input "Umbrella"
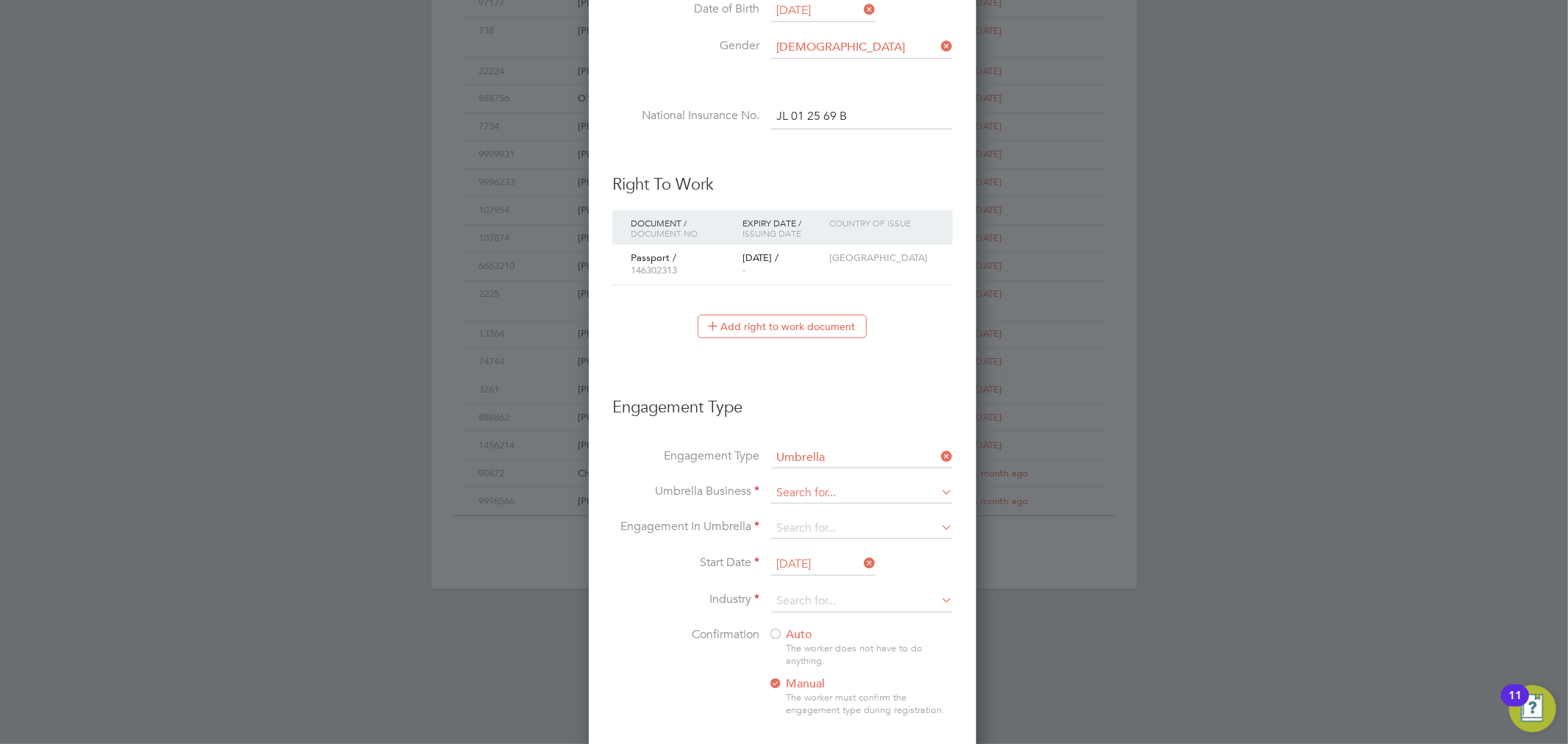
click at [814, 483] on input at bounding box center [862, 493] width 182 height 20
click at [829, 508] on li "We Contr acting Ltd" at bounding box center [862, 512] width 183 height 21
type input "We Contracting Ltd"
click at [811, 526] on input at bounding box center [862, 528] width 182 height 20
click at [827, 567] on li "CIS Self-employed" at bounding box center [862, 569] width 183 height 21
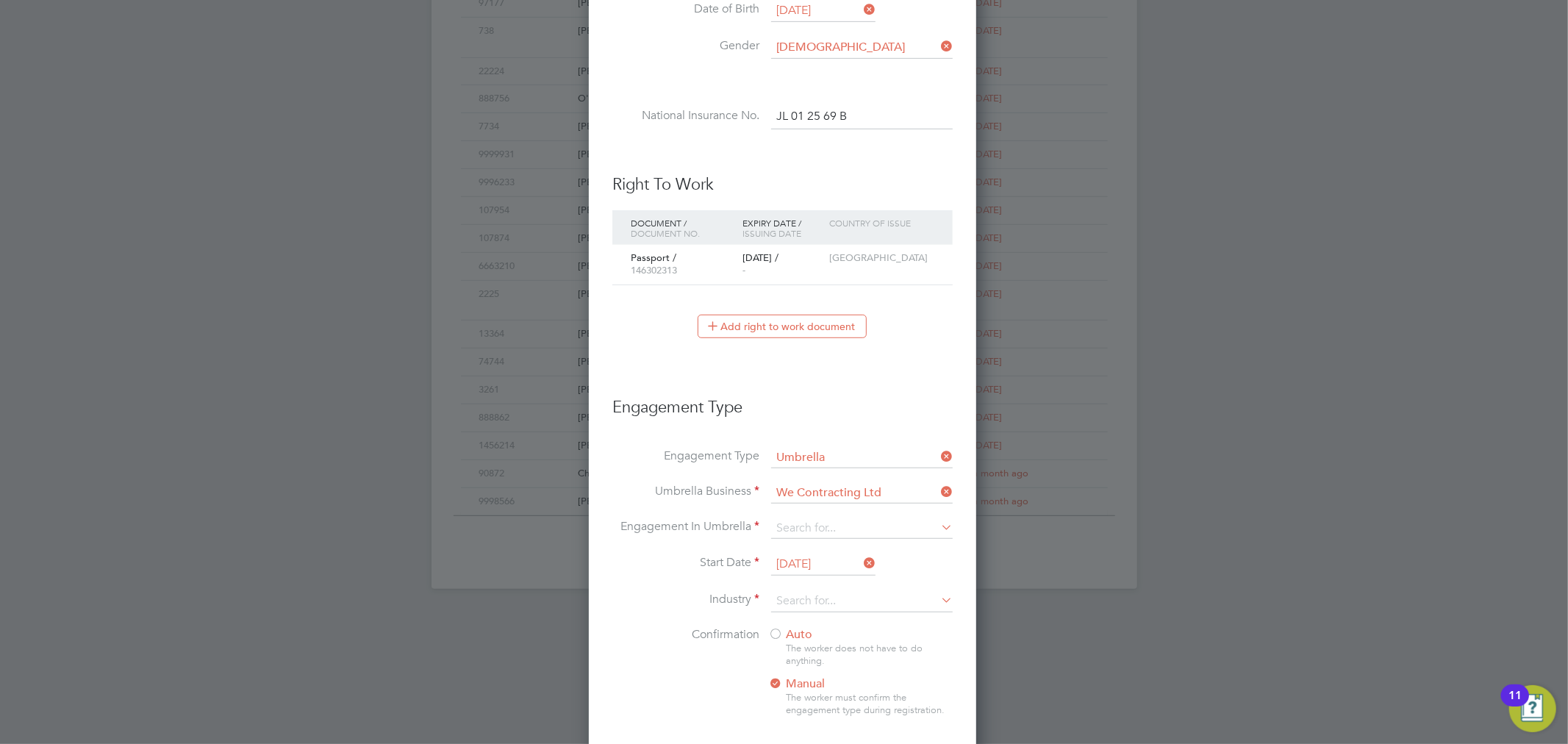
type input "CIS Self-employed"
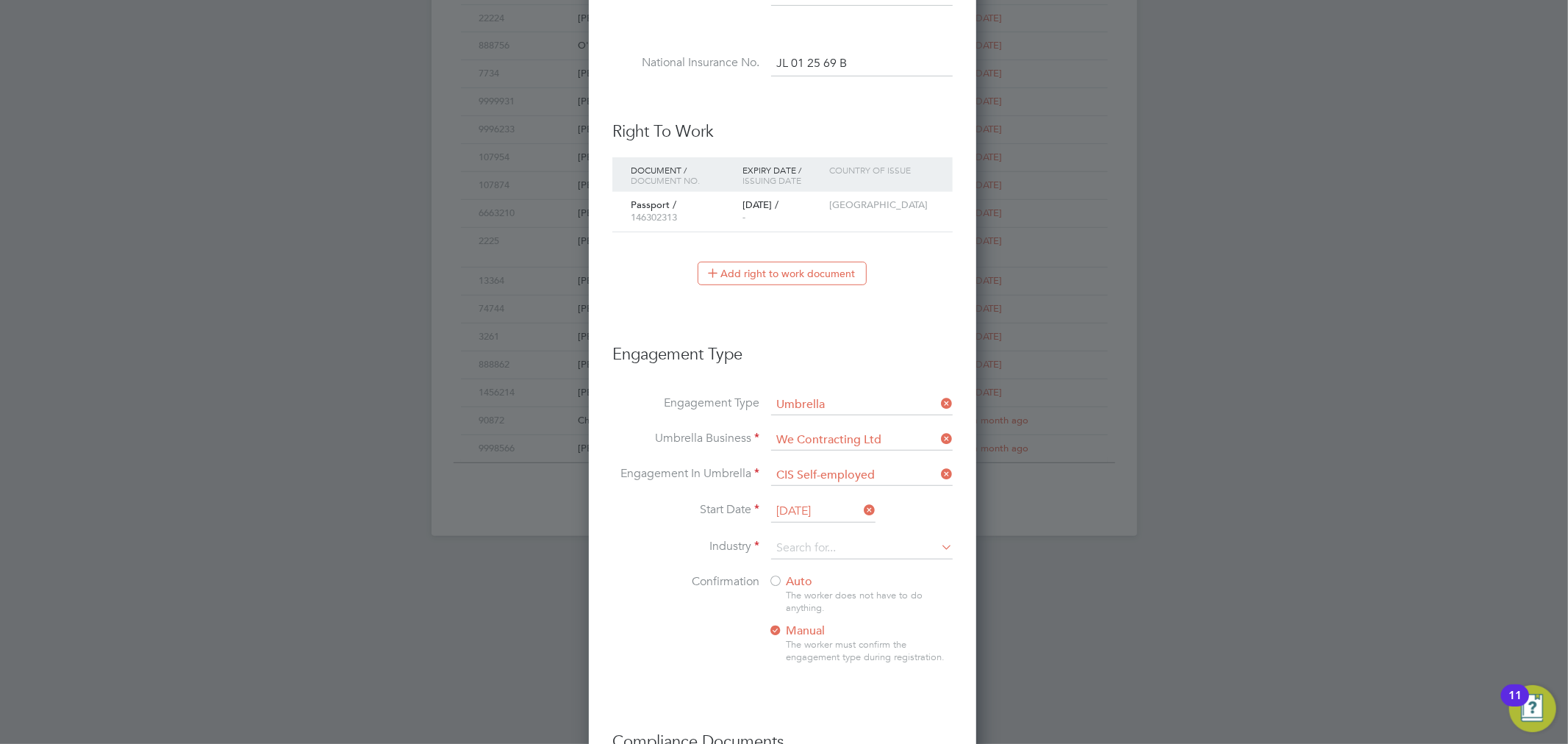
scroll to position [746, 0]
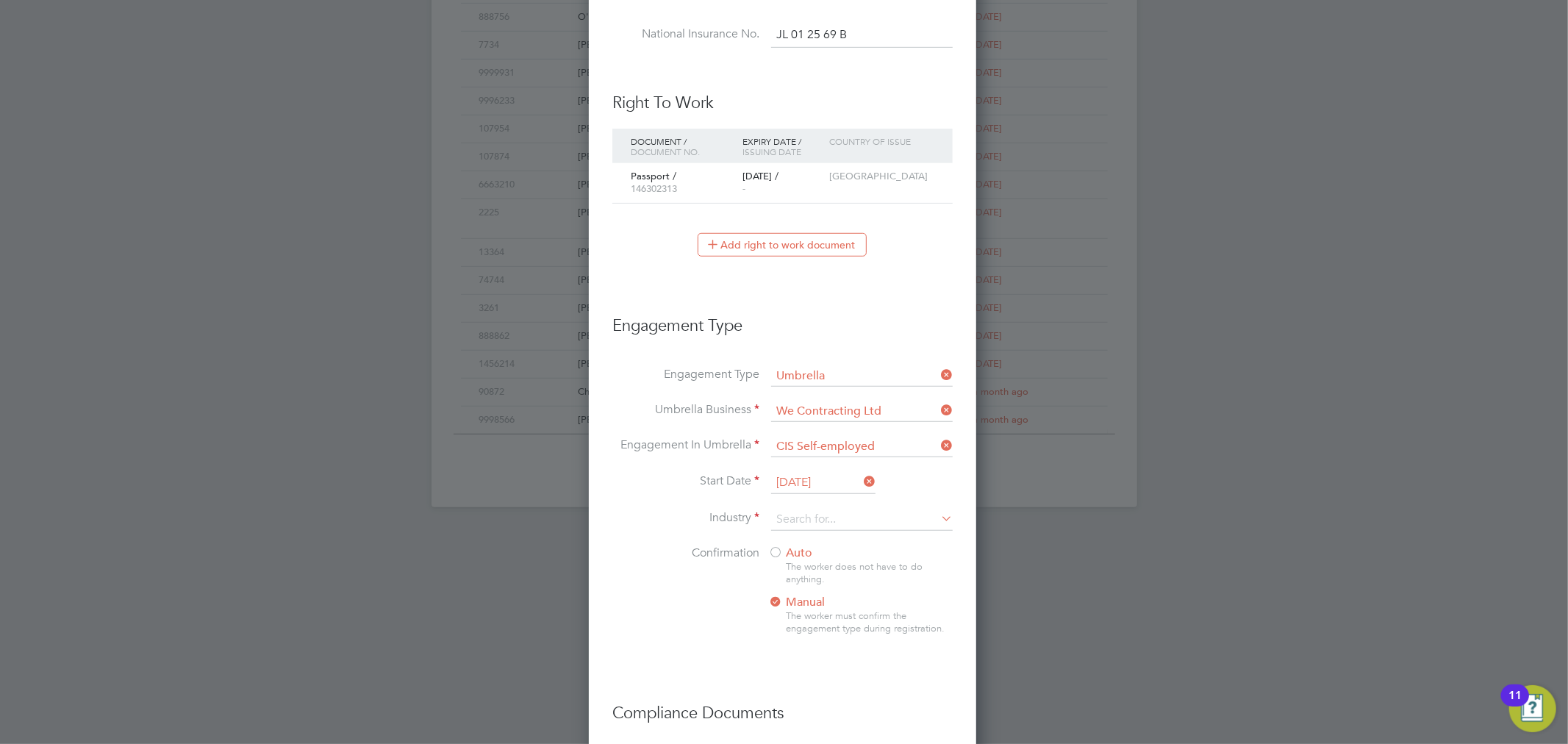
click at [824, 480] on input "29 Aug 2025" at bounding box center [823, 483] width 104 height 22
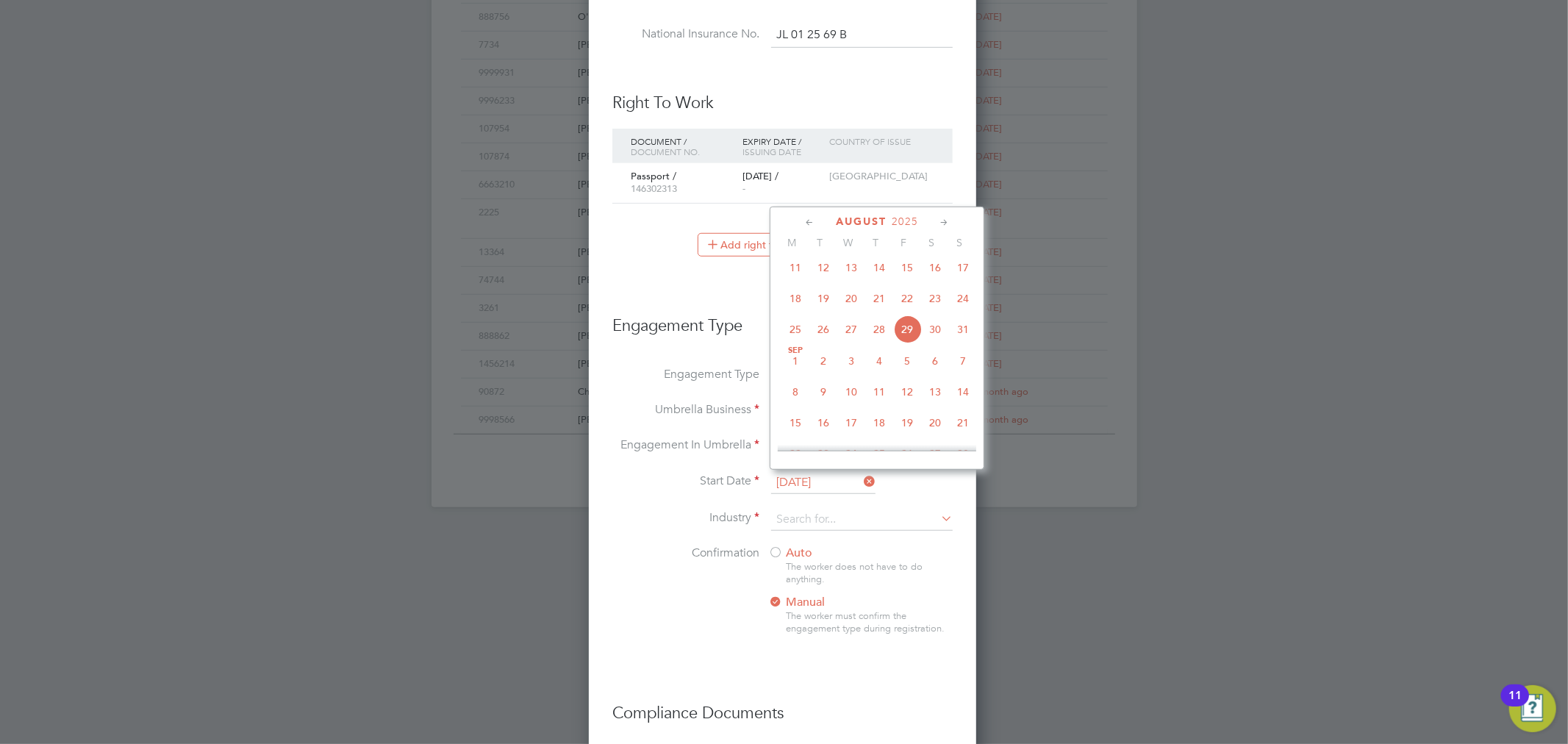
click at [797, 366] on span "Sep 1" at bounding box center [796, 361] width 28 height 28
type input "01 Sep 2025"
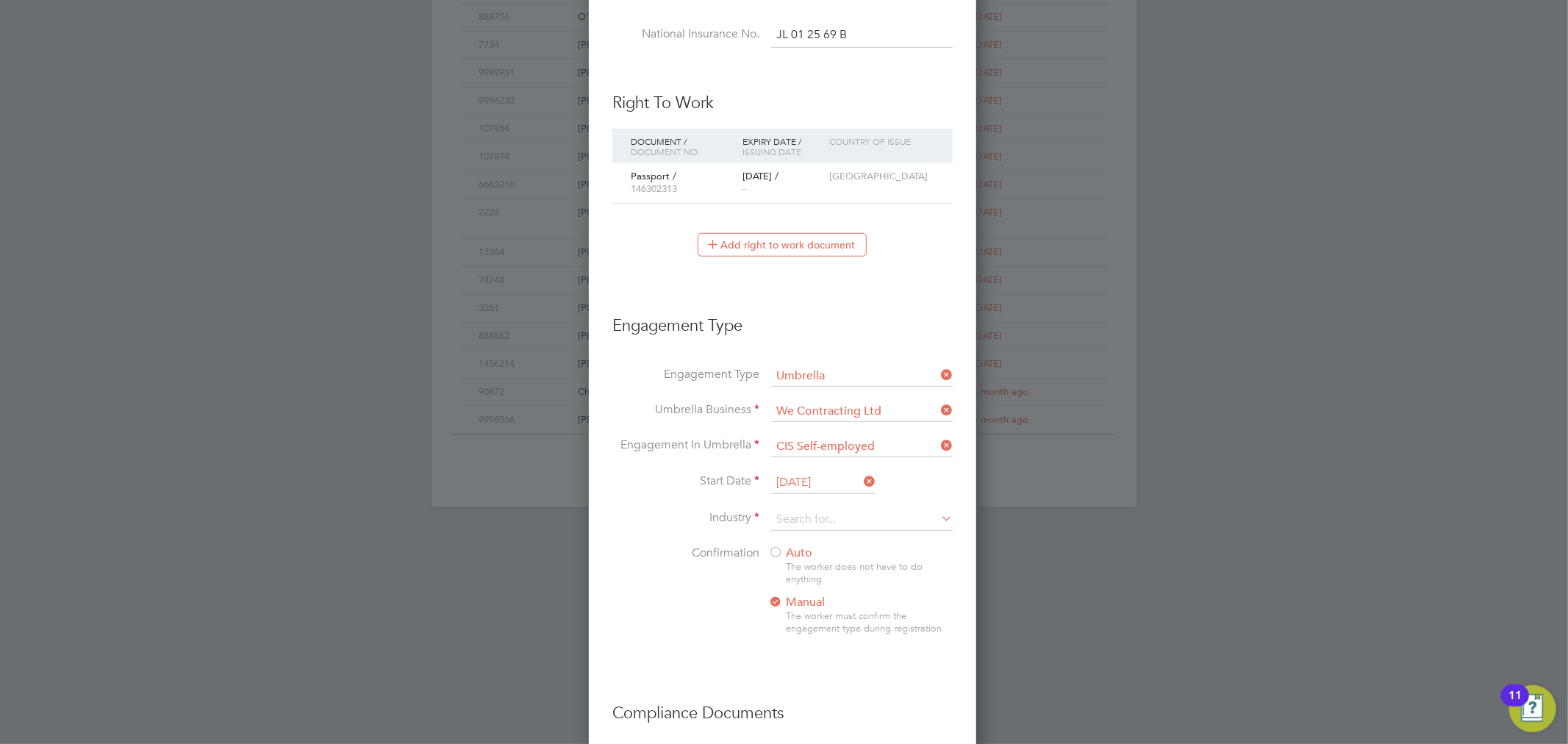
click at [812, 501] on li "Start Date 01 Sep 2025" at bounding box center [782, 490] width 340 height 37
click at [812, 511] on input at bounding box center [862, 519] width 182 height 22
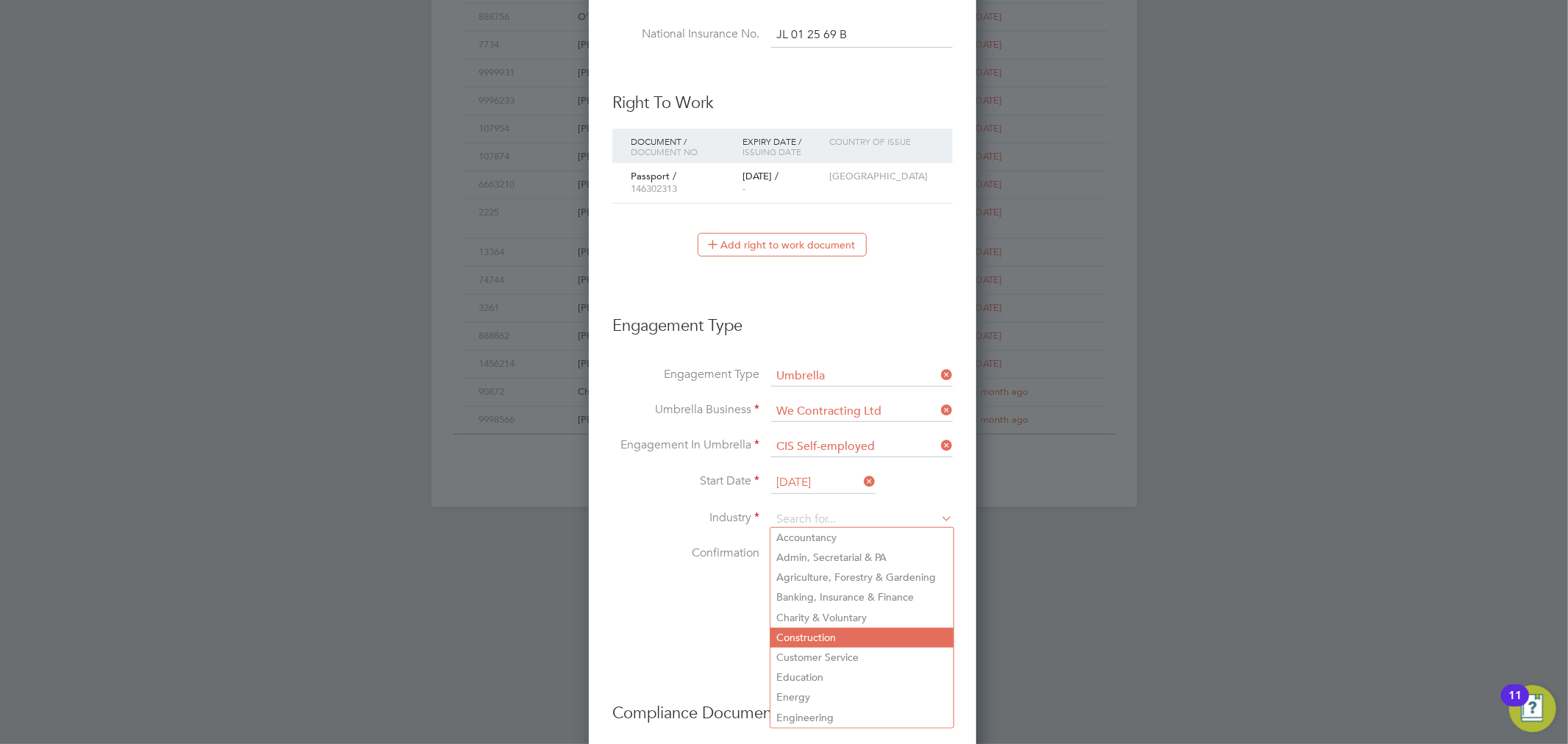
click at [822, 627] on li "Construction" at bounding box center [862, 637] width 183 height 20
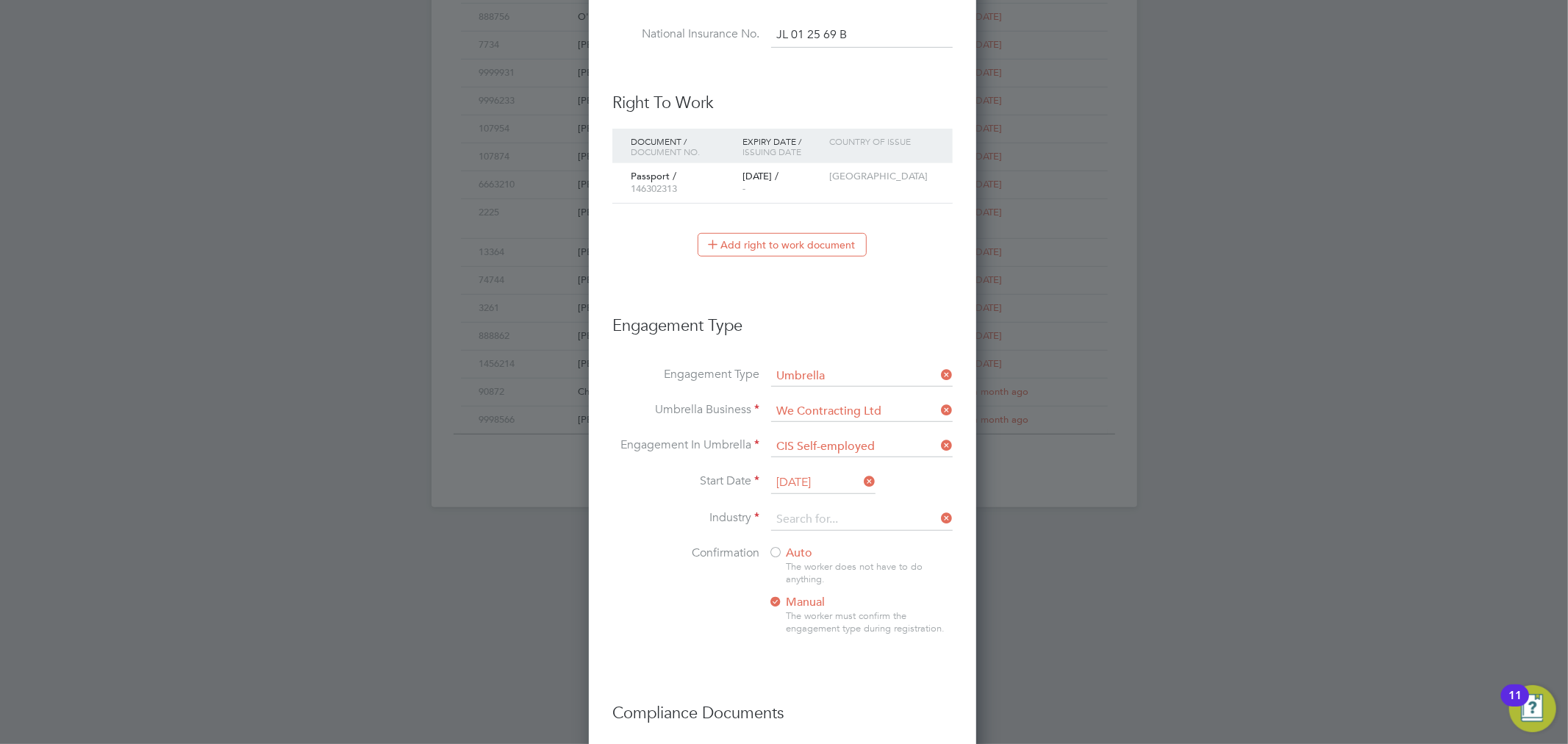
type input "Construction"
click at [792, 537] on li "Industry Construction" at bounding box center [782, 527] width 340 height 37
click at [793, 548] on span "Auto" at bounding box center [790, 552] width 44 height 15
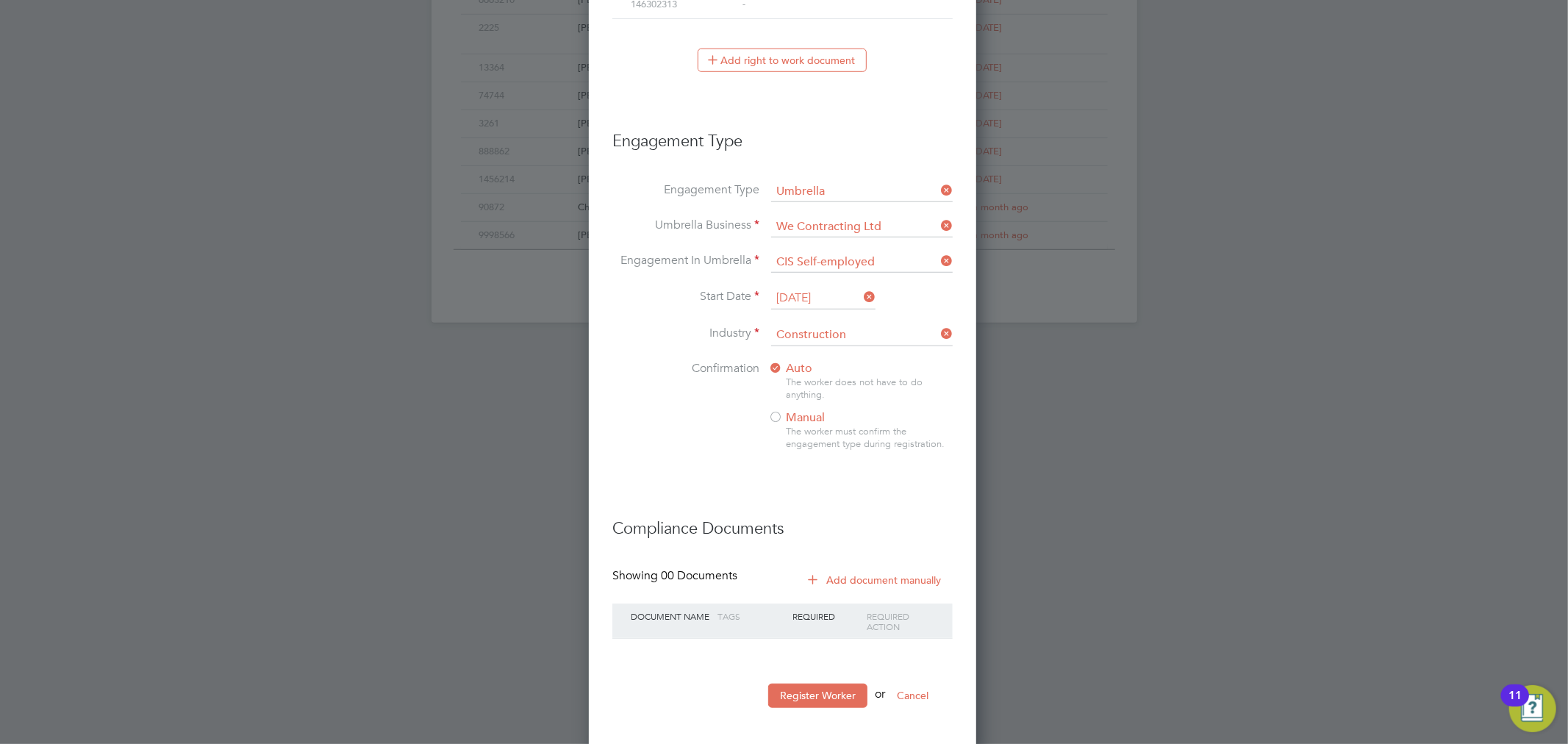
scroll to position [935, 0]
click at [828, 686] on button "Register Worker" at bounding box center [818, 691] width 99 height 23
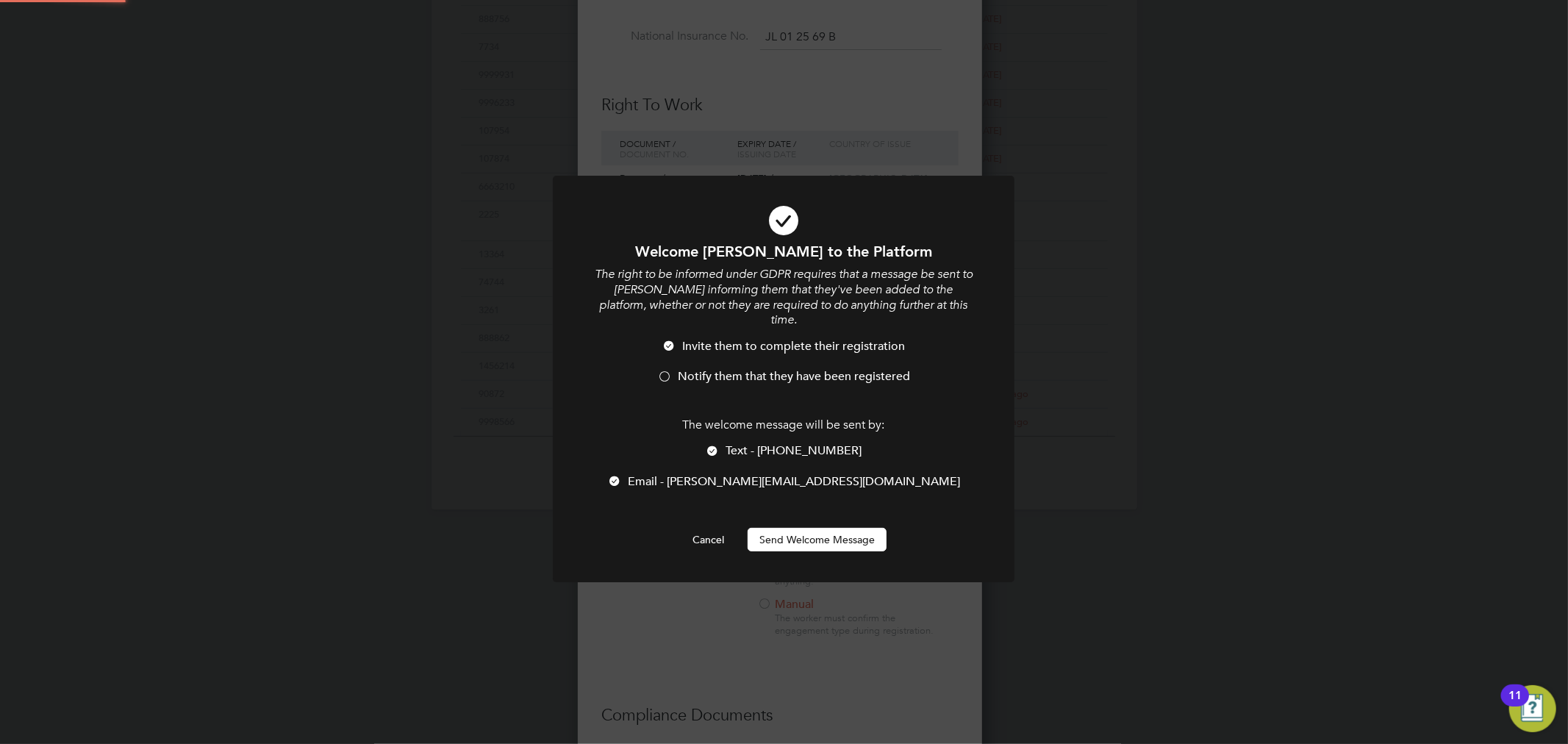
scroll to position [0, 0]
click at [692, 347] on li "Invite them to complete their registration" at bounding box center [783, 354] width 383 height 31
click at [745, 444] on span "Text - +447931492627" at bounding box center [794, 451] width 136 height 15
click at [821, 528] on button "Send Welcome Message" at bounding box center [818, 540] width 139 height 23
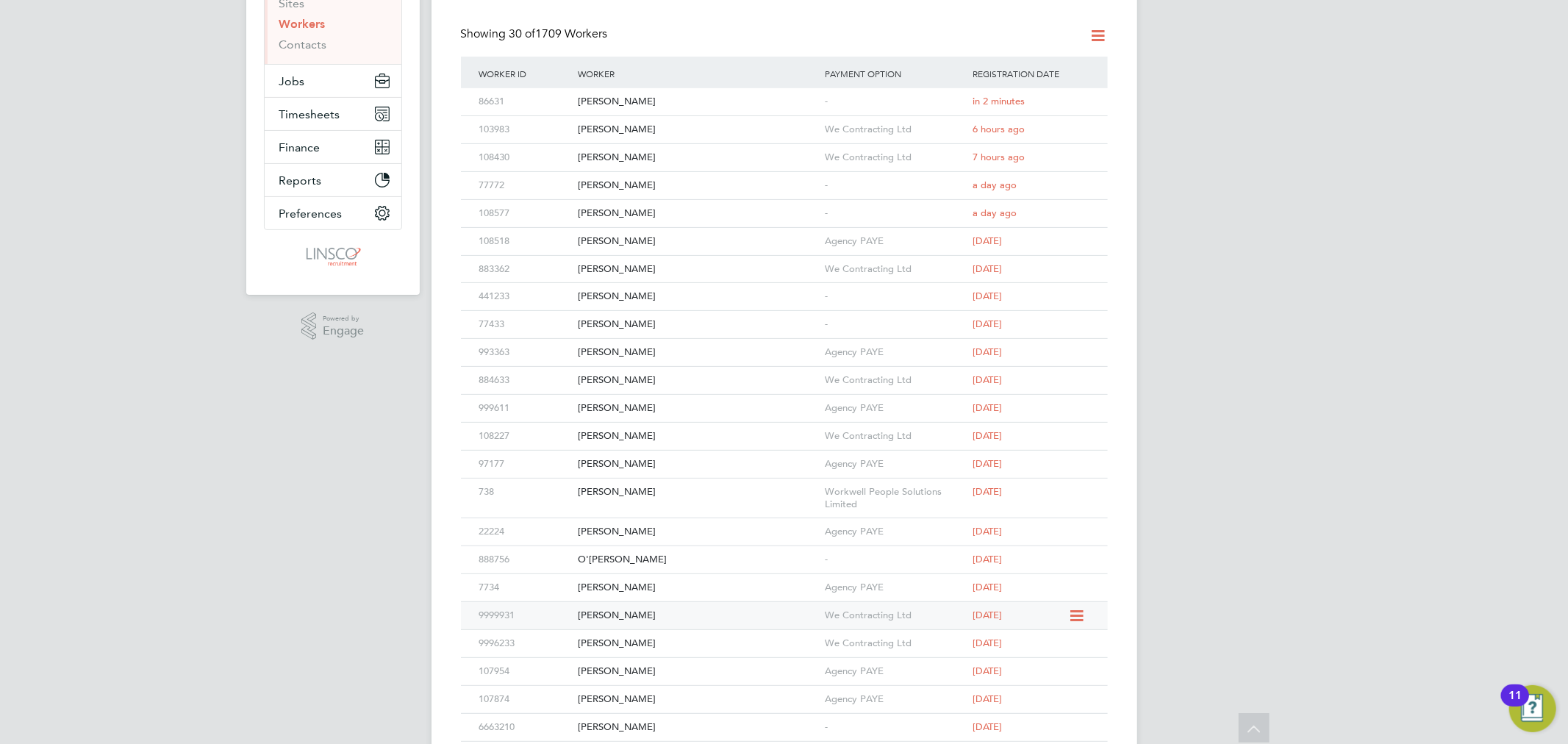
scroll to position [0, 0]
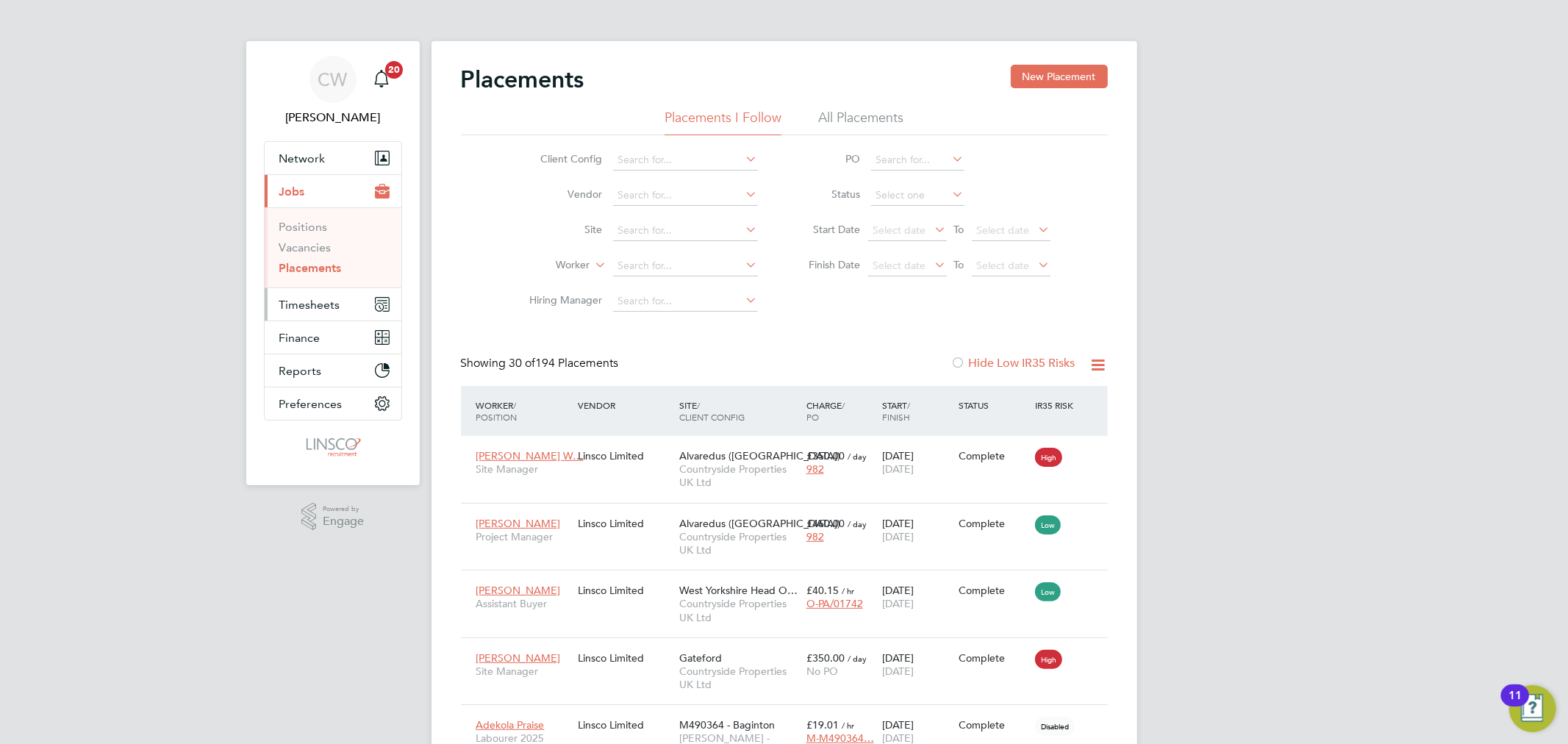
click at [313, 299] on span "Timesheets" at bounding box center [310, 305] width 61 height 14
click at [328, 262] on link "Timesheets" at bounding box center [310, 260] width 61 height 14
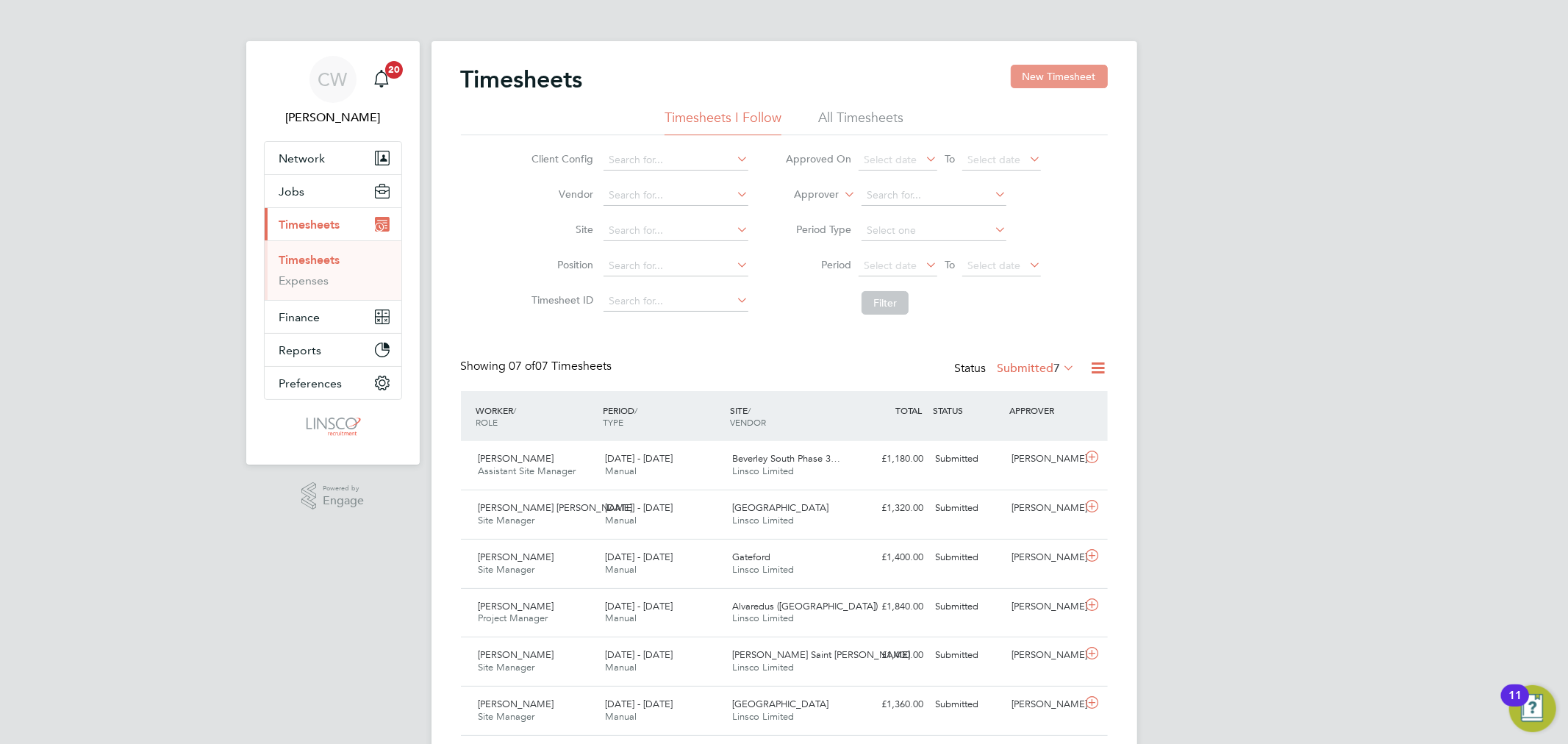
click at [1072, 74] on button "New Timesheet" at bounding box center [1059, 77] width 97 height 23
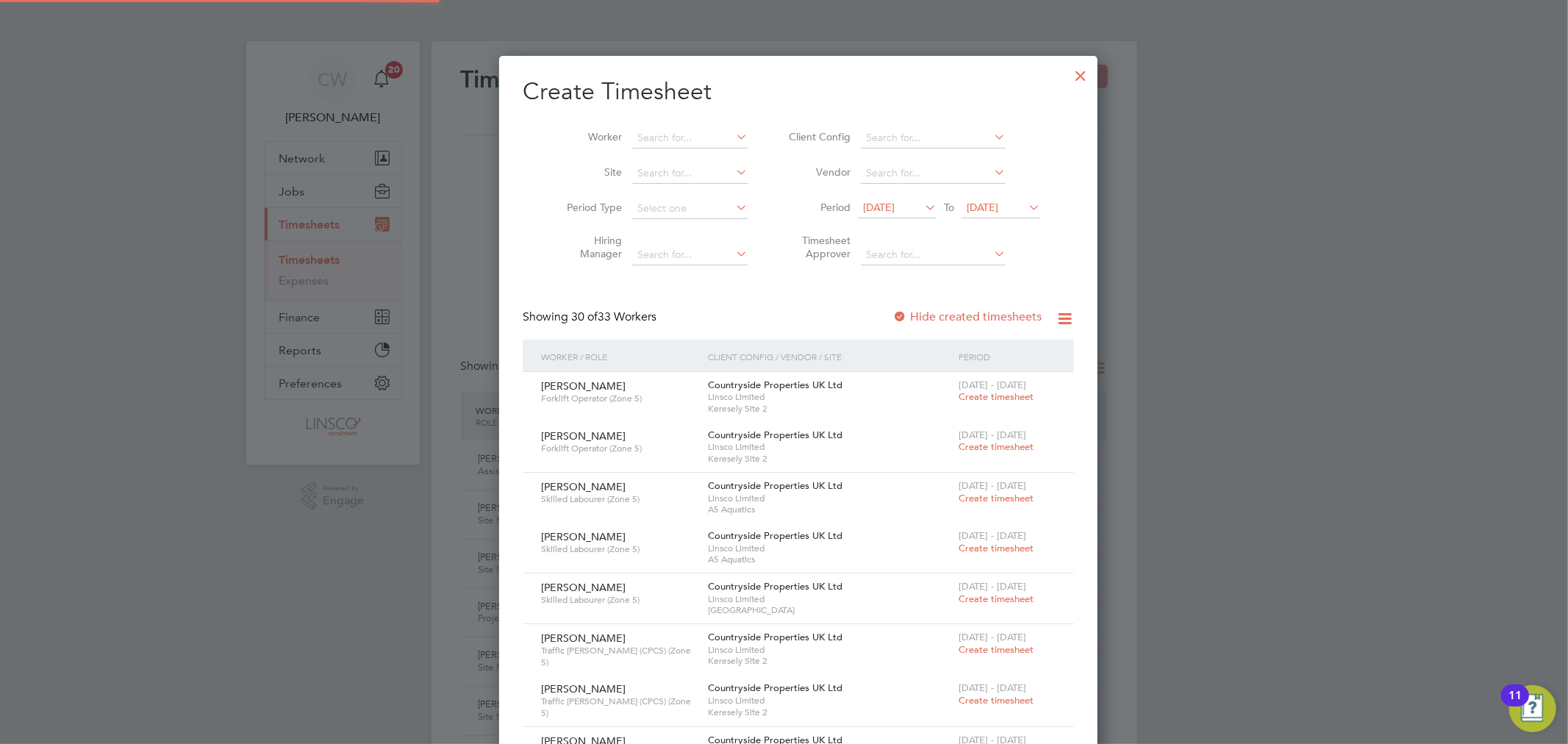
scroll to position [2618, 569]
click at [665, 141] on input at bounding box center [690, 138] width 116 height 20
click at [677, 160] on li "Leah Scothern-Barton" at bounding box center [707, 157] width 182 height 20
type input "[PERSON_NAME]"
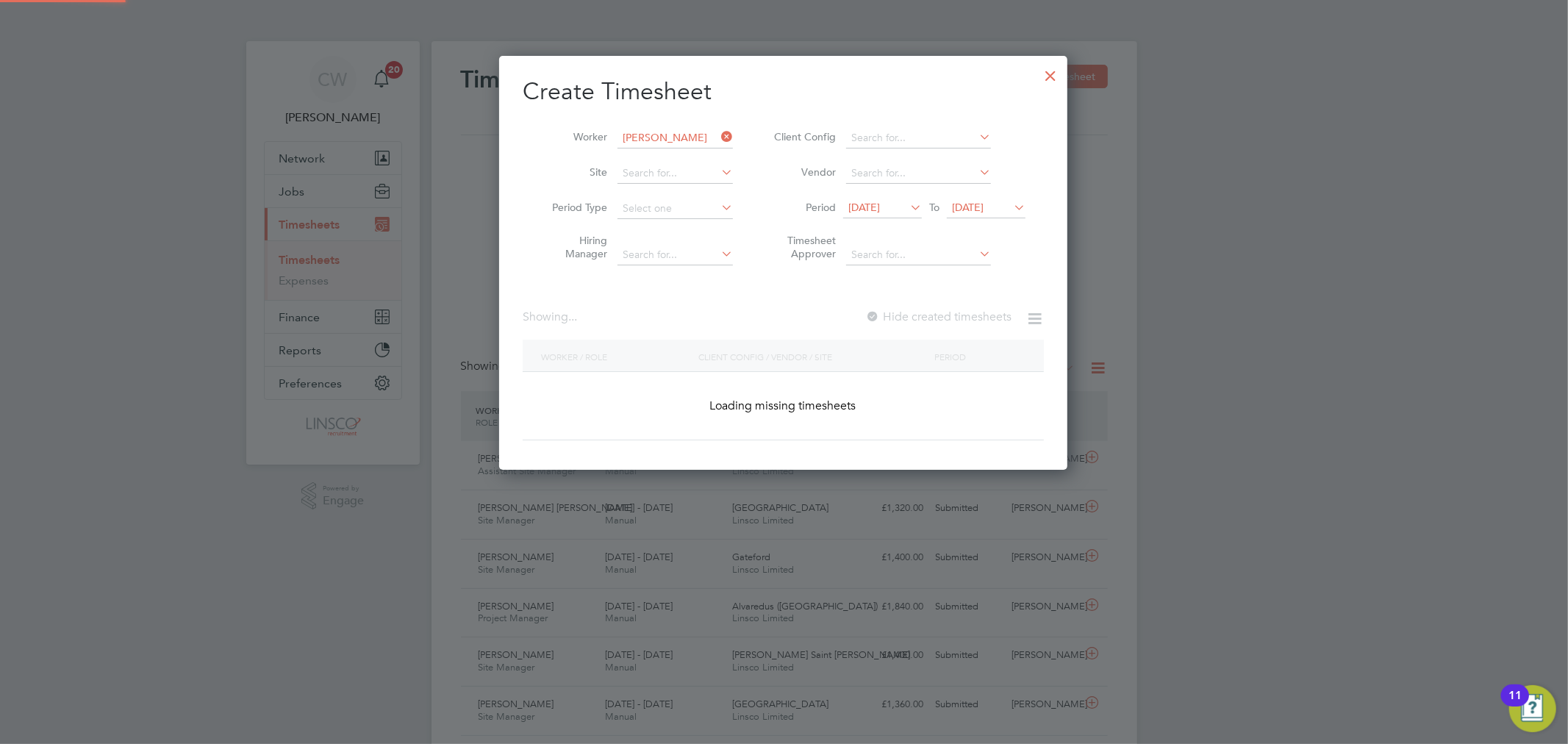
scroll to position [415, 569]
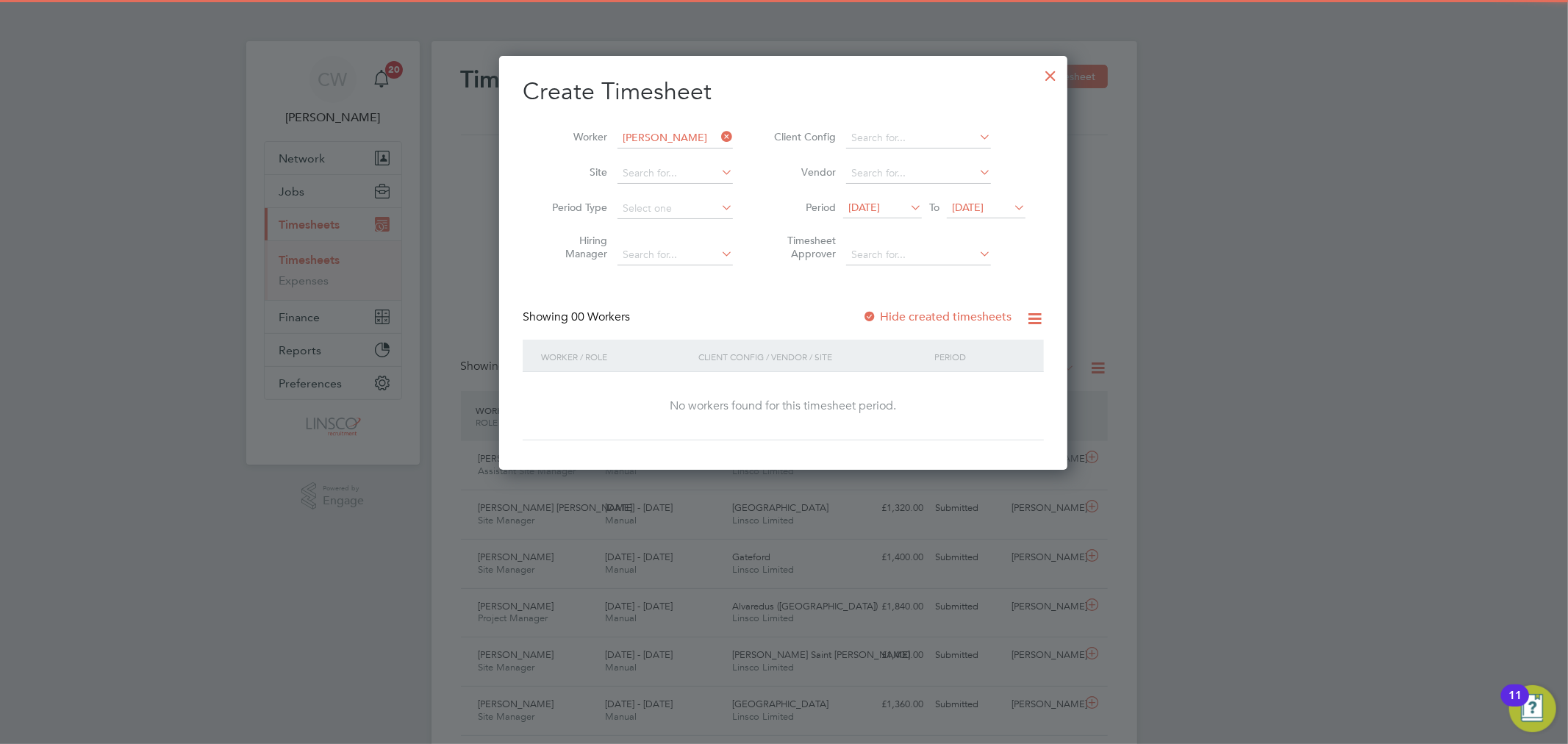
click at [971, 199] on span "[DATE]" at bounding box center [986, 208] width 79 height 20
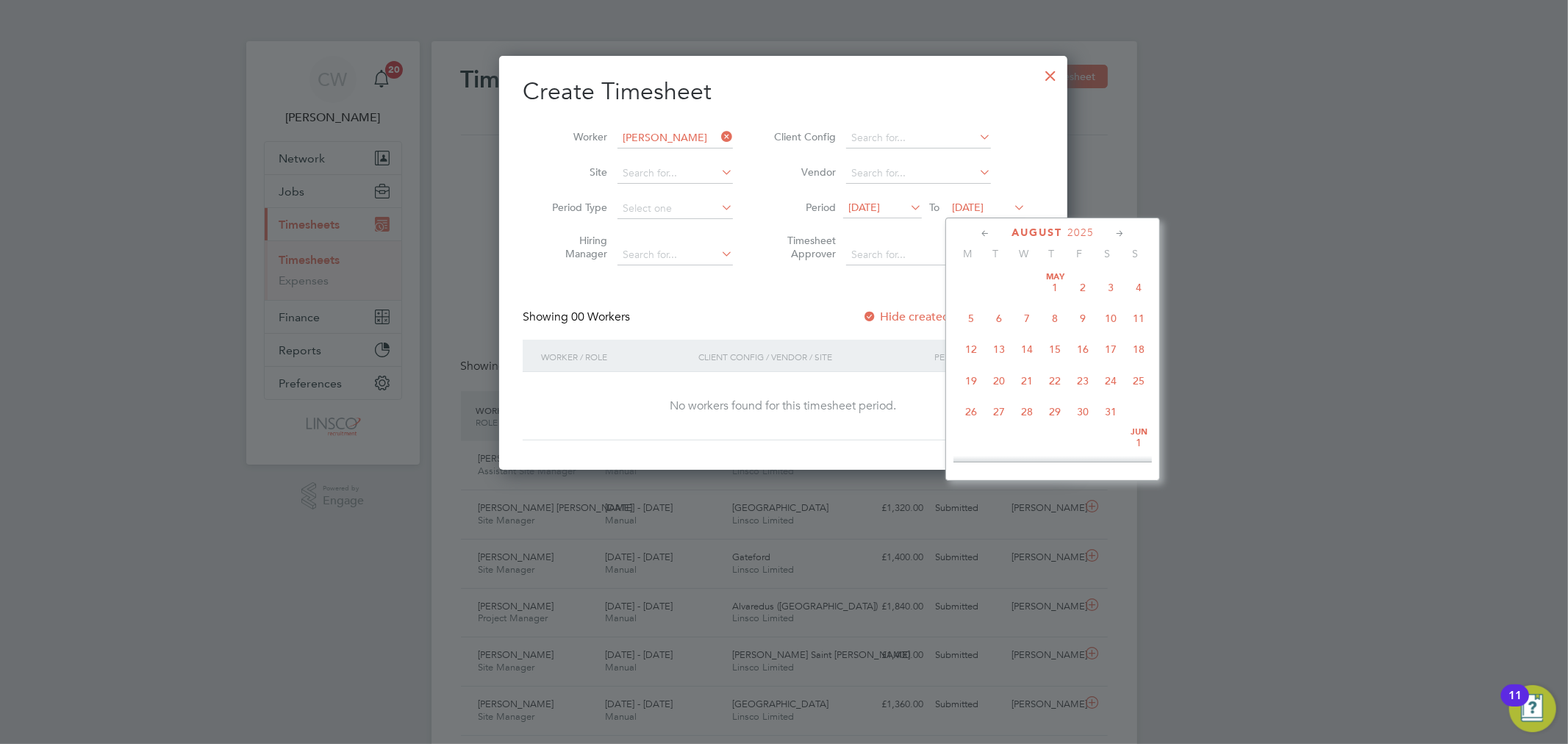
scroll to position [535, 0]
click at [1076, 379] on span "29" at bounding box center [1083, 373] width 28 height 28
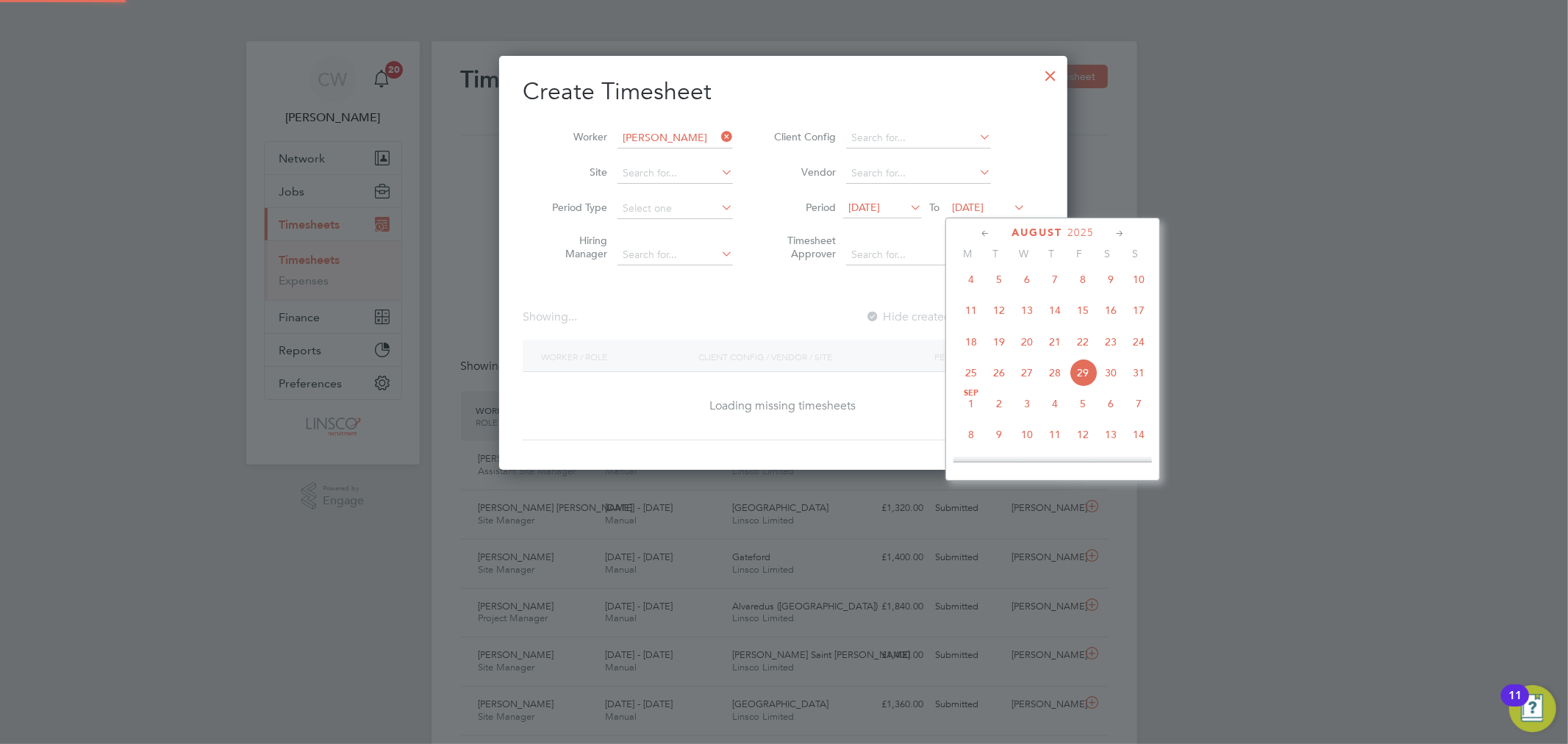
scroll to position [397, 569]
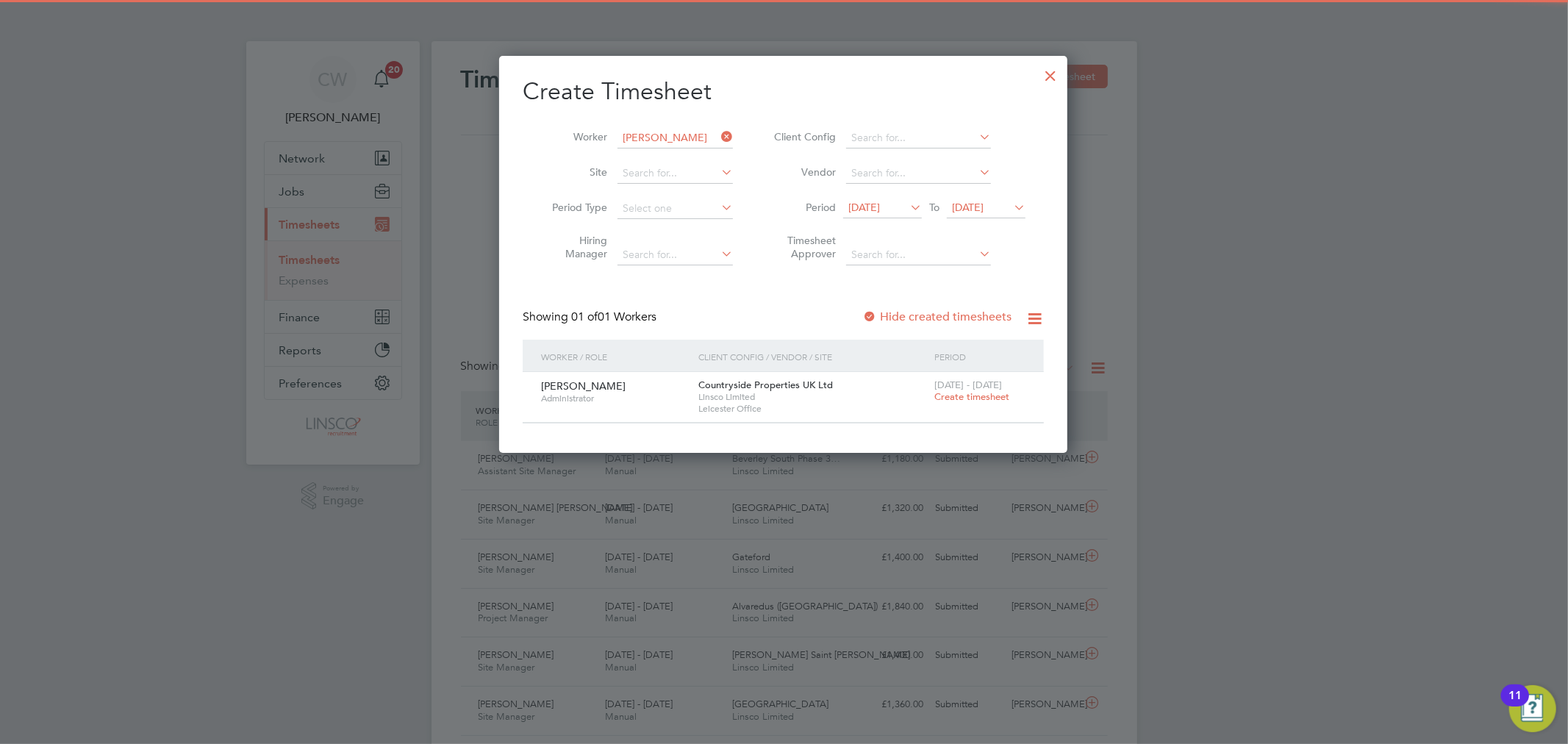
click at [976, 393] on span "Create timesheet" at bounding box center [972, 397] width 75 height 13
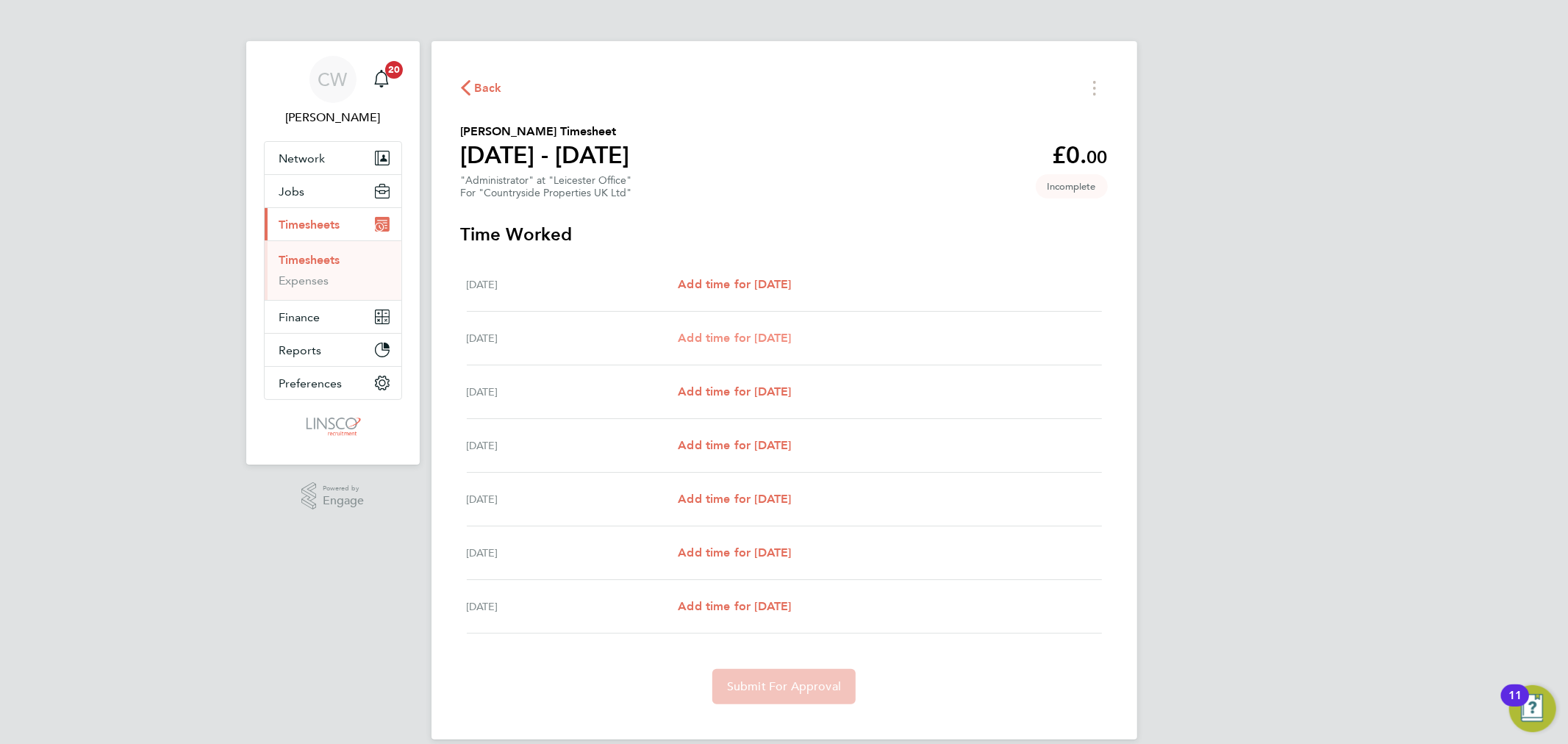
click at [754, 344] on link "Add time for [DATE]" at bounding box center [734, 338] width 113 height 18
select select "30"
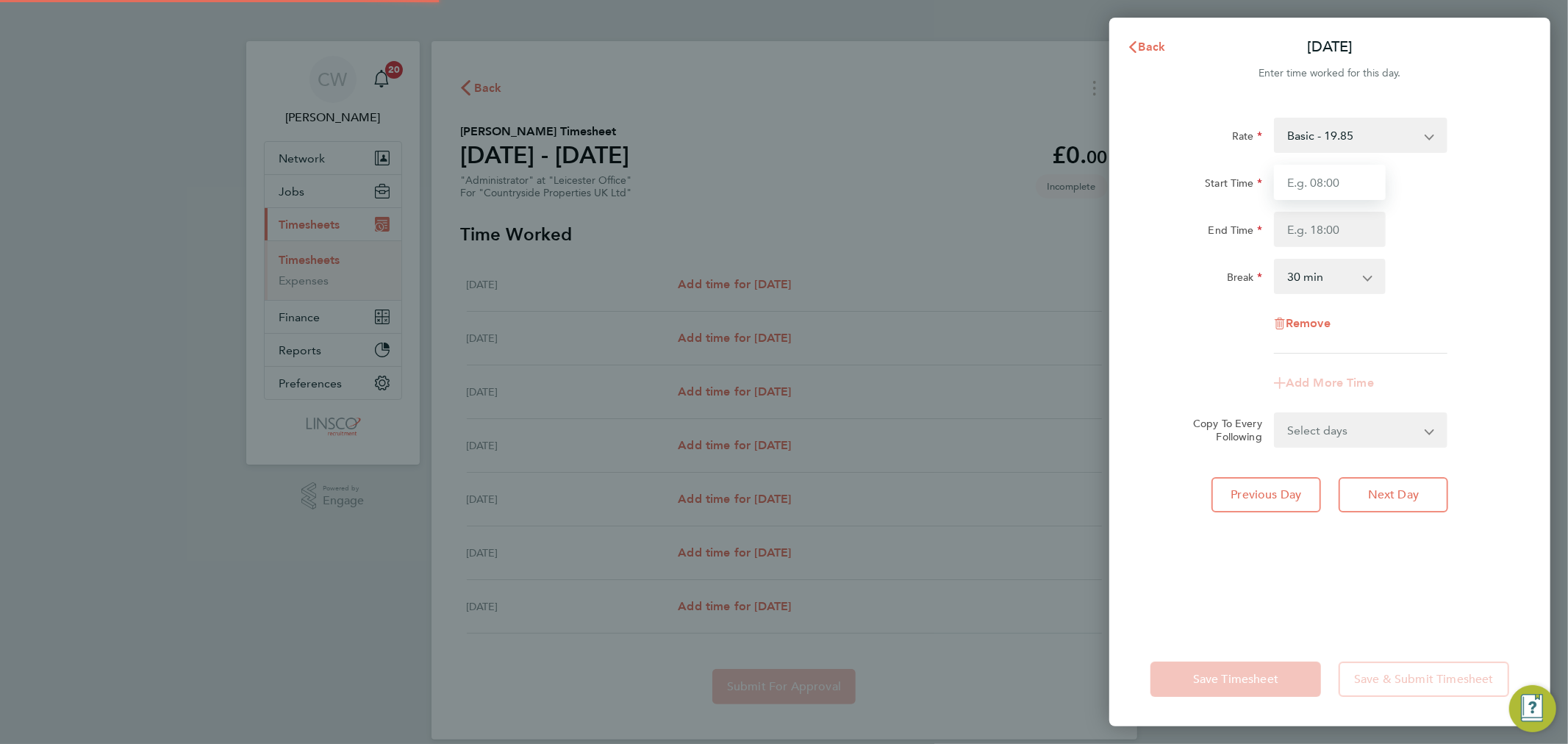
click at [1323, 179] on input "Start Time" at bounding box center [1329, 182] width 112 height 35
type input "08:00"
click at [1299, 235] on input "End Time" at bounding box center [1329, 229] width 112 height 35
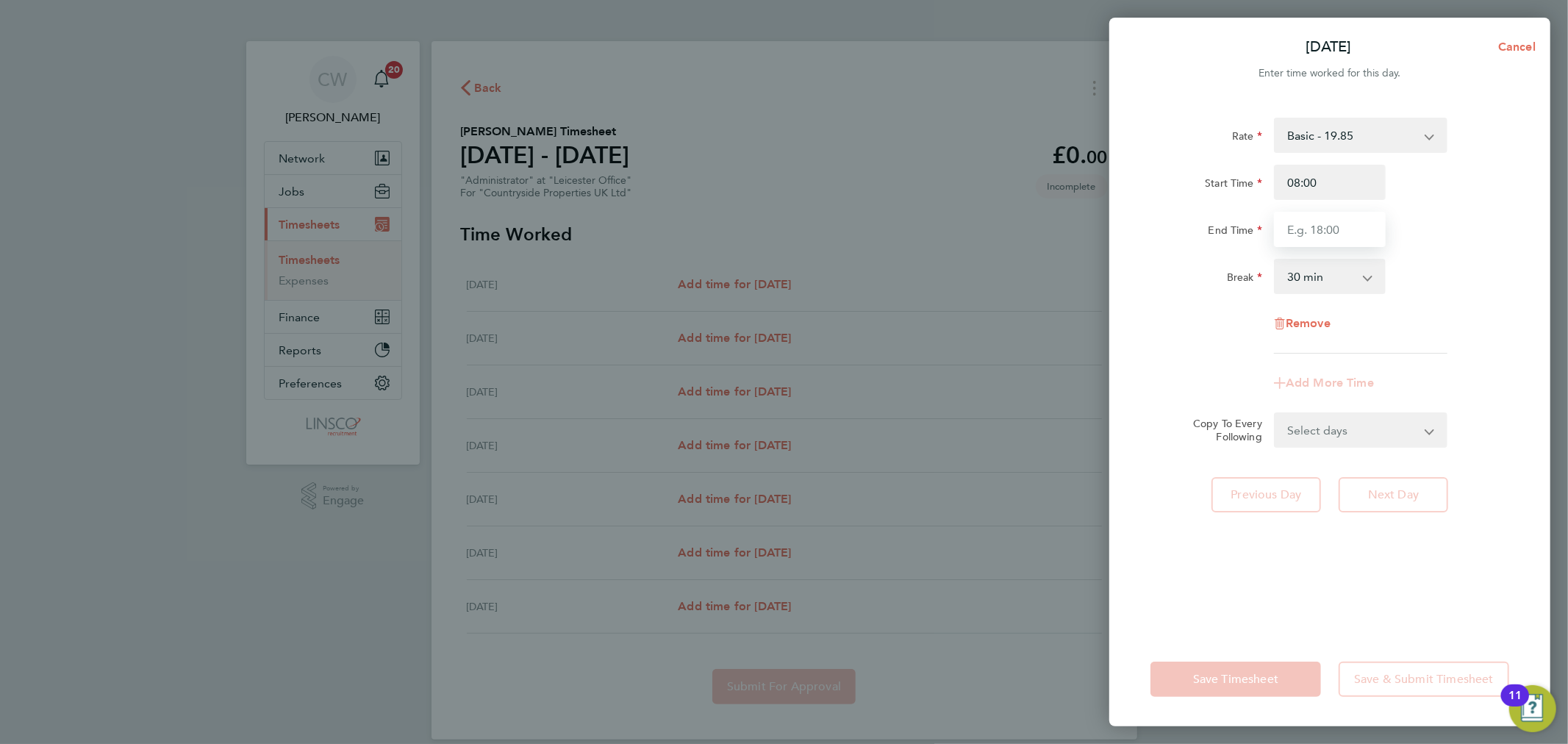
type input "16:30"
drag, startPoint x: 1443, startPoint y: 302, endPoint x: 1397, endPoint y: 396, distance: 104.7
click at [1443, 304] on div "Rate Basic - 19.85 Start Time 08:00 End Time 16:30 Break 0 min 15 min 30 min 45…" at bounding box center [1330, 235] width 359 height 236
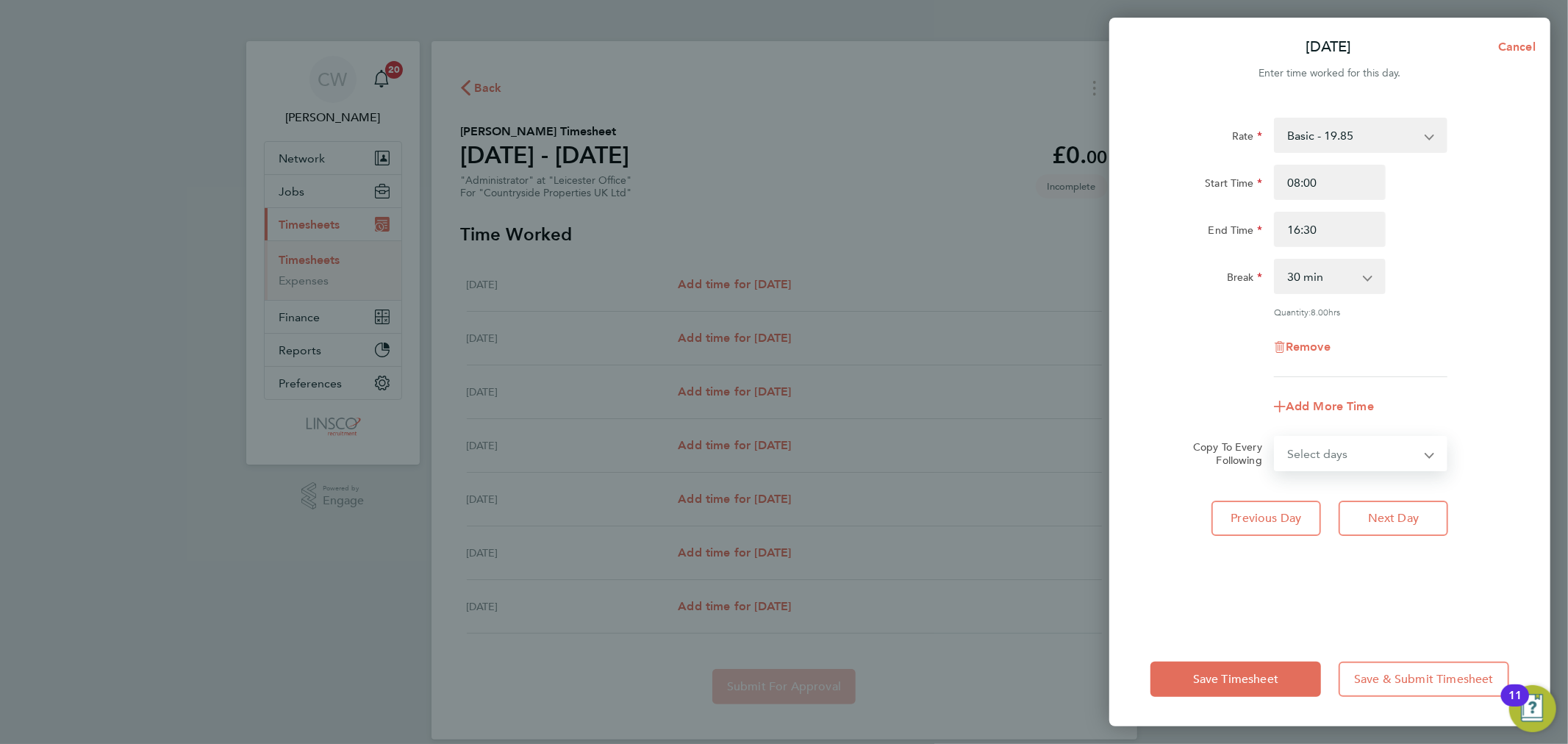
click at [1358, 452] on select "Select days Day Weekday (Mon-Fri) Weekend (Sat-Sun) Wednesday Thursday Friday S…" at bounding box center [1352, 453] width 154 height 32
select select "DAY"
click at [1275, 437] on select "Select days Day Weekday (Mon-Fri) Weekend (Sat-Sun) Wednesday Thursday Friday S…" at bounding box center [1352, 453] width 154 height 32
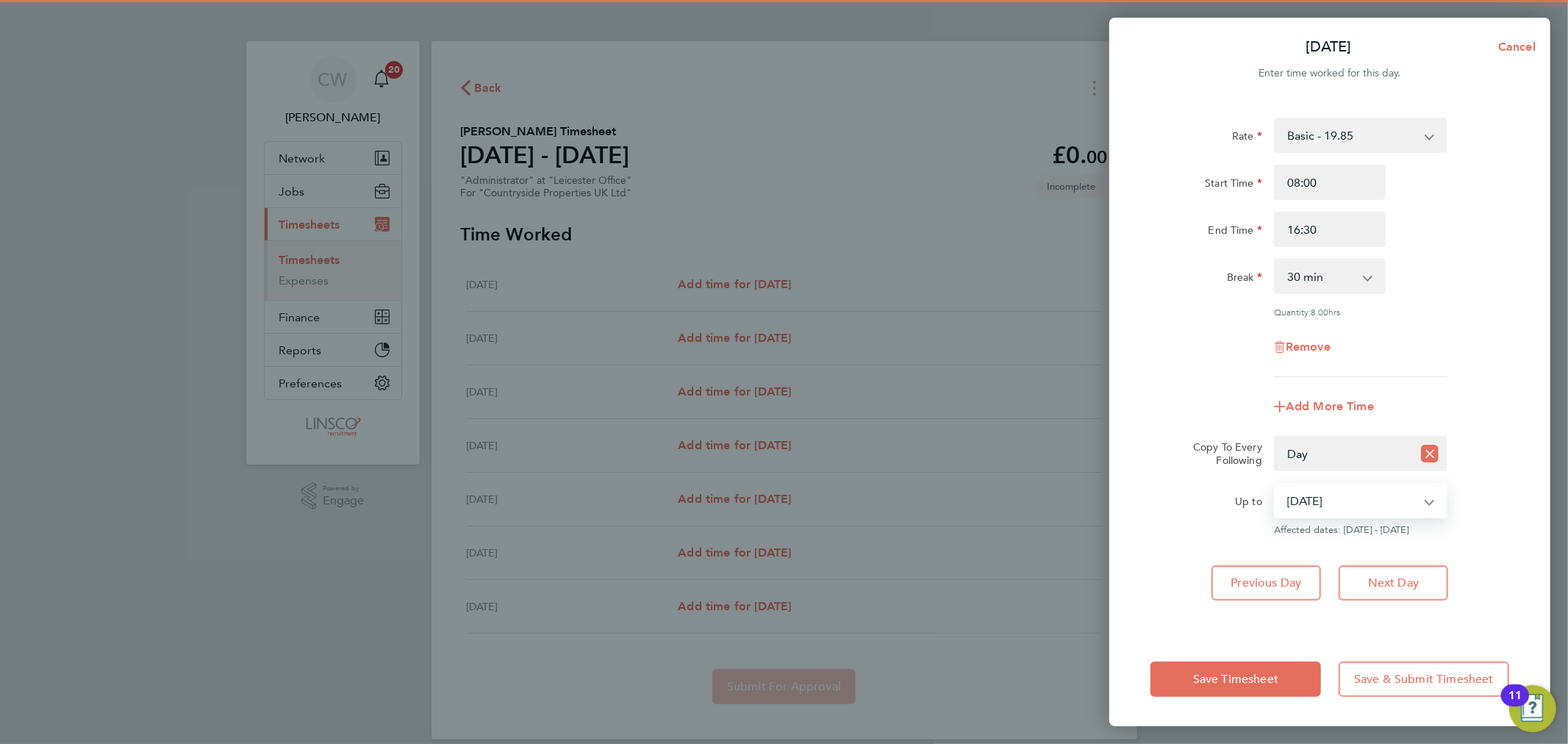
drag, startPoint x: 1372, startPoint y: 494, endPoint x: 1358, endPoint y: 508, distance: 19.8
click at [1372, 494] on select "27 Aug 2025 28 Aug 2025 29 Aug 2025 30 Aug 2025 31 Aug 2025" at bounding box center [1351, 500] width 153 height 32
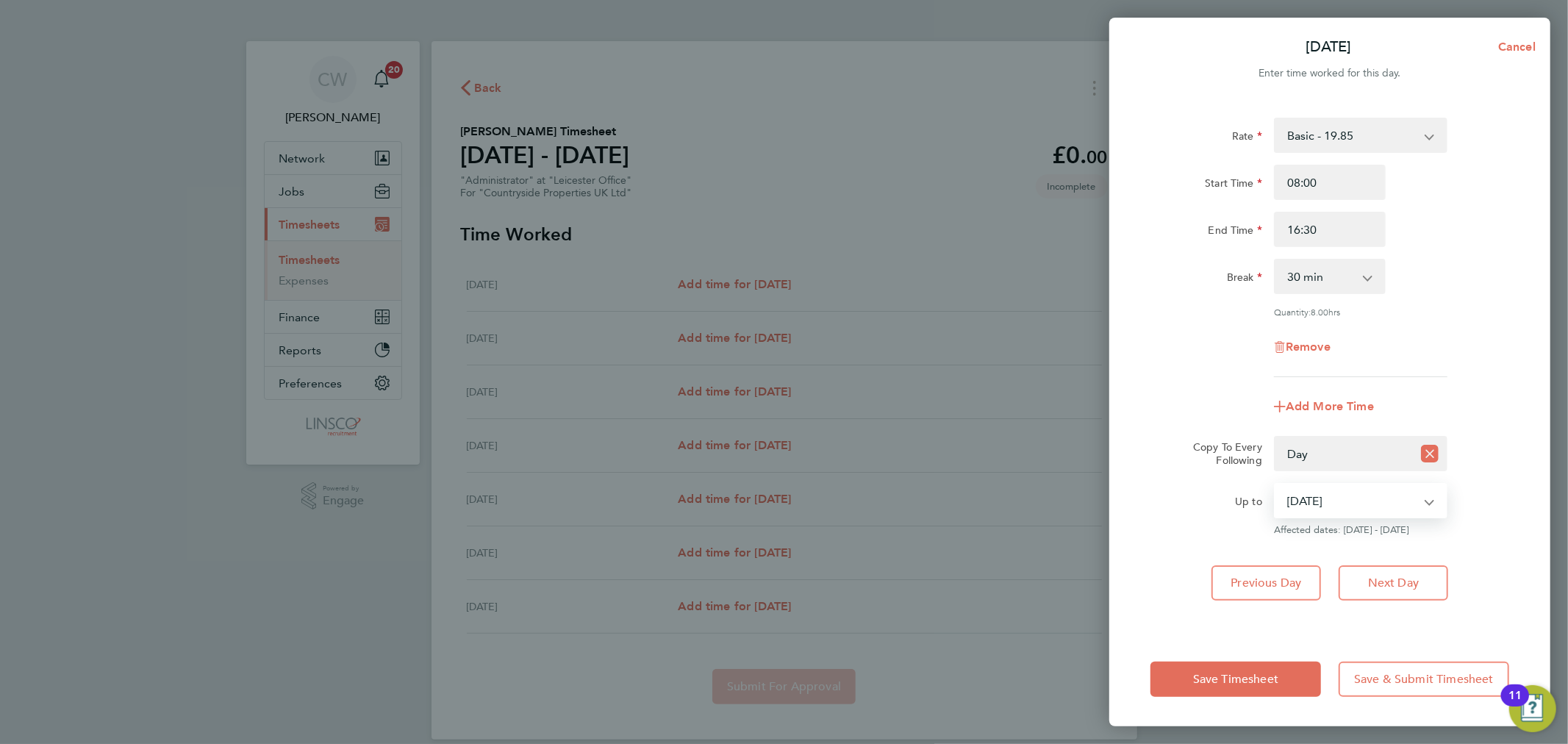
select select "2025-08-30"
click at [1275, 484] on select "27 Aug 2025 28 Aug 2025 29 Aug 2025 30 Aug 2025 31 Aug 2025" at bounding box center [1351, 500] width 153 height 32
click at [1210, 669] on button "Save Timesheet" at bounding box center [1236, 679] width 171 height 35
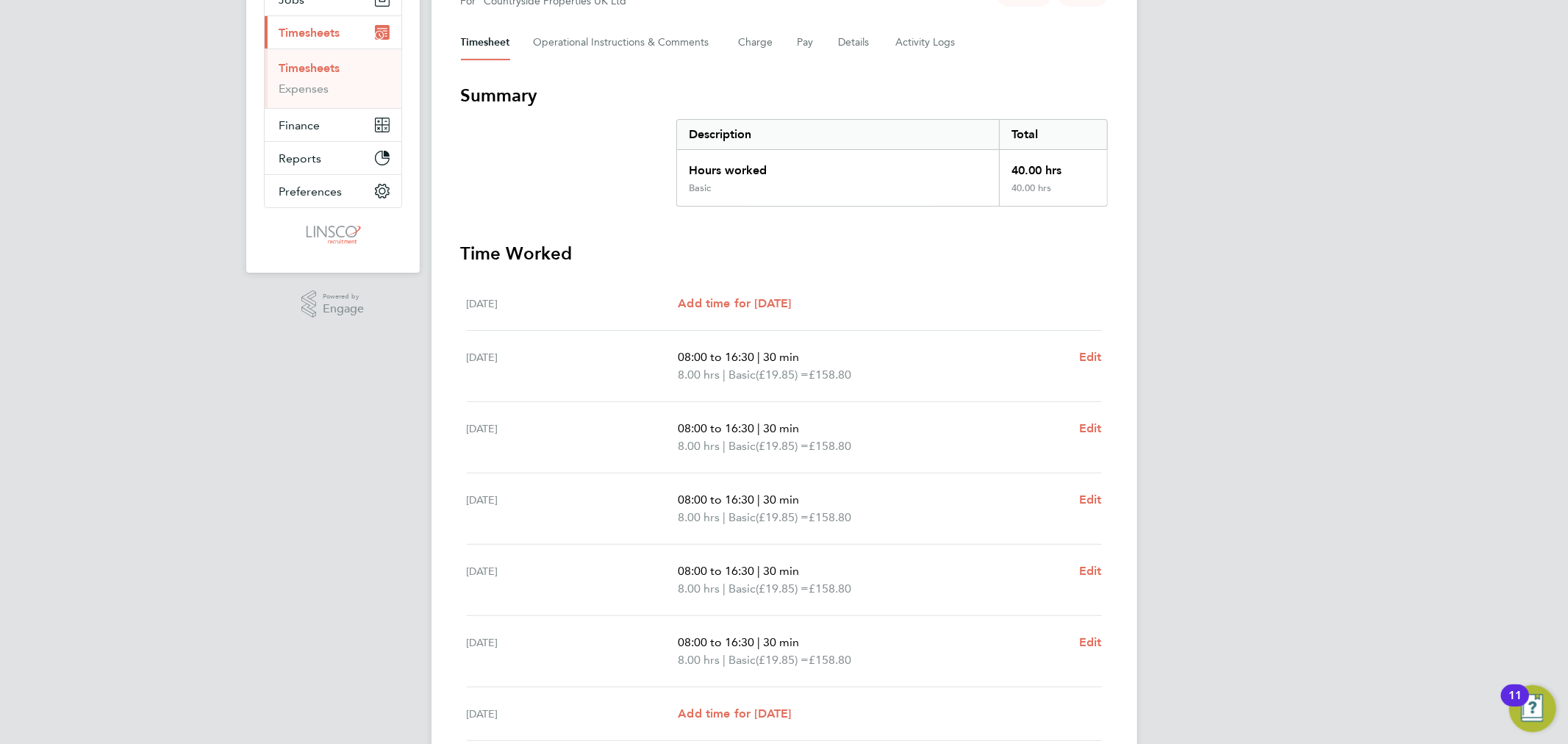
scroll to position [317, 0]
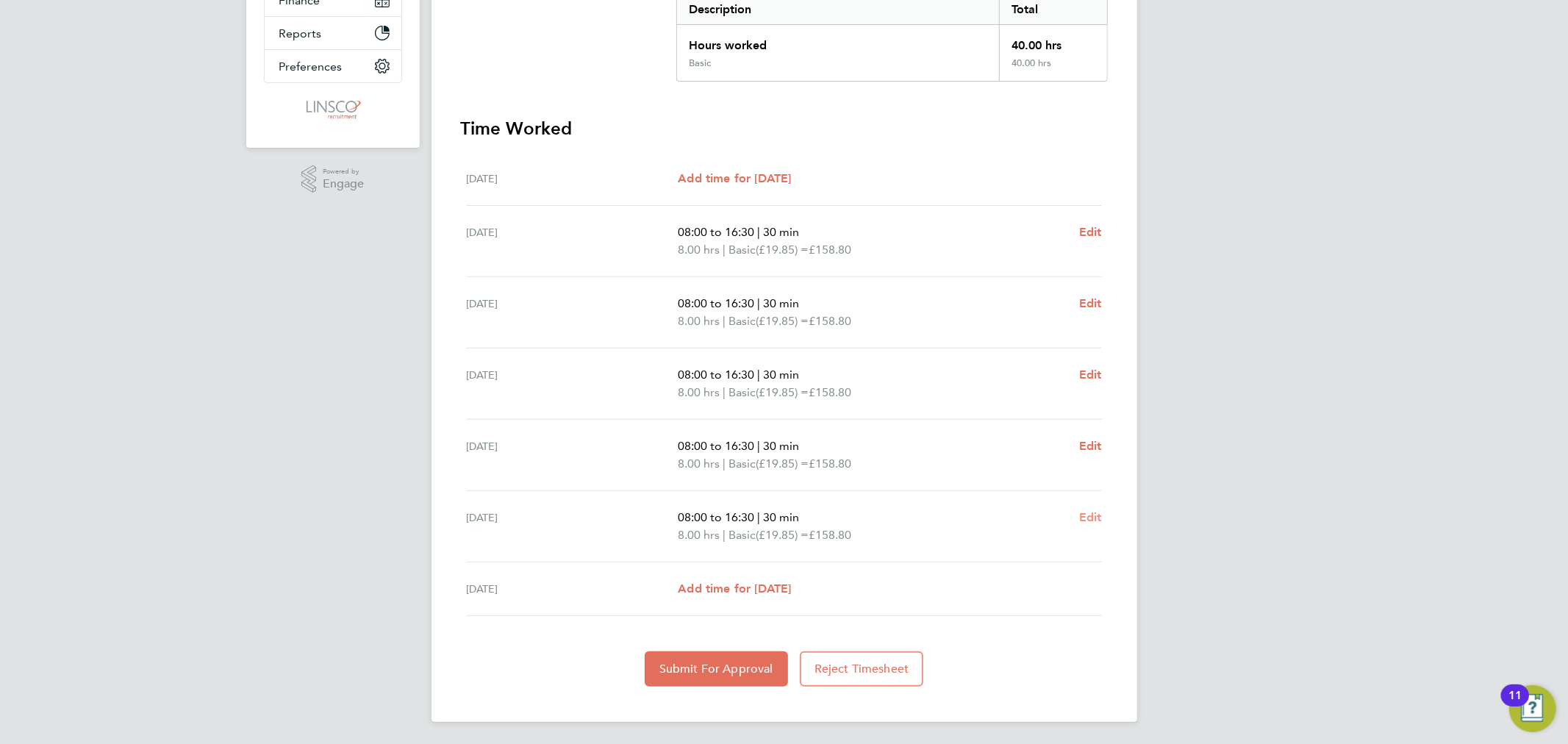
click at [1084, 516] on span "Edit" at bounding box center [1090, 517] width 23 height 14
select select "30"
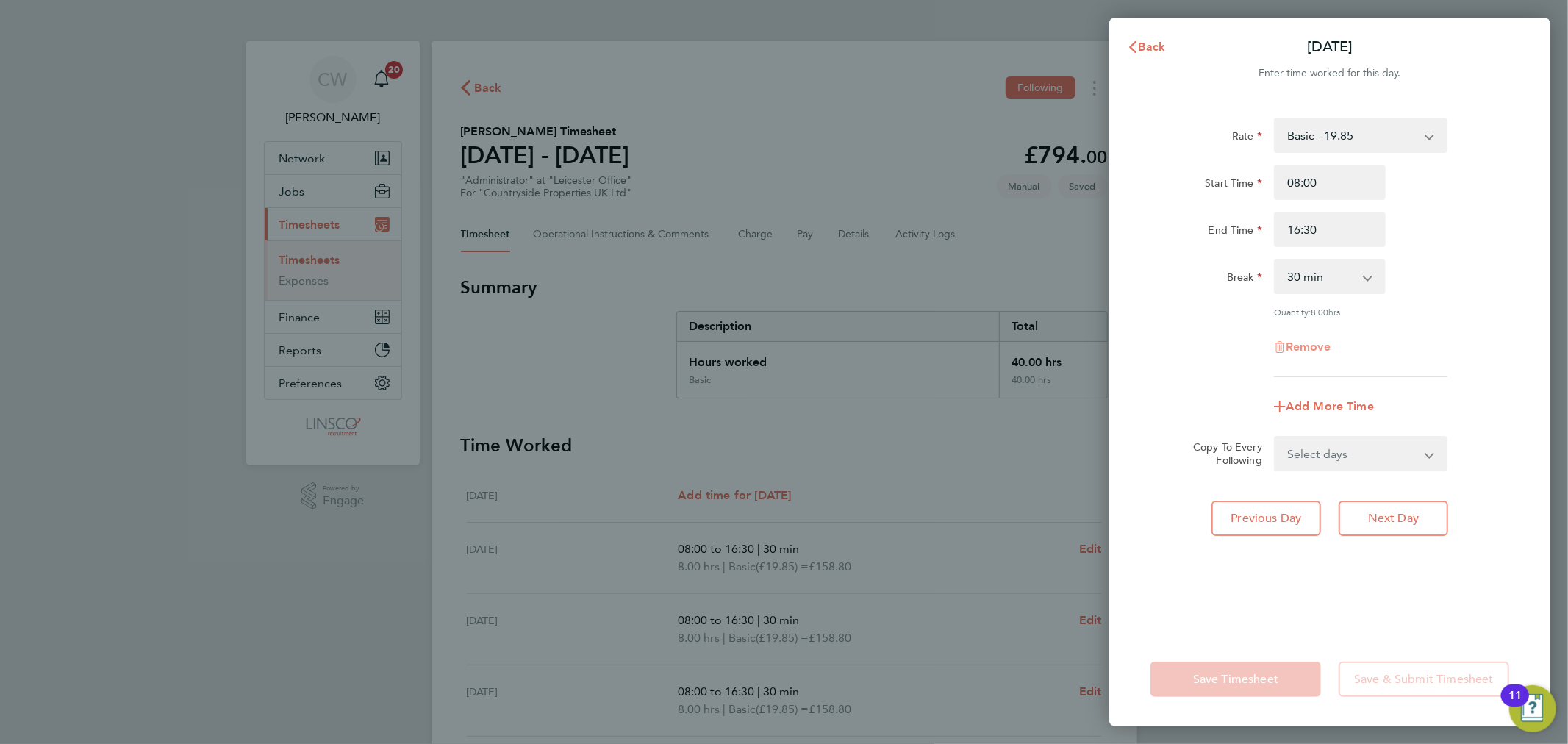
click at [1298, 350] on span "Remove" at bounding box center [1307, 347] width 45 height 14
select select "null"
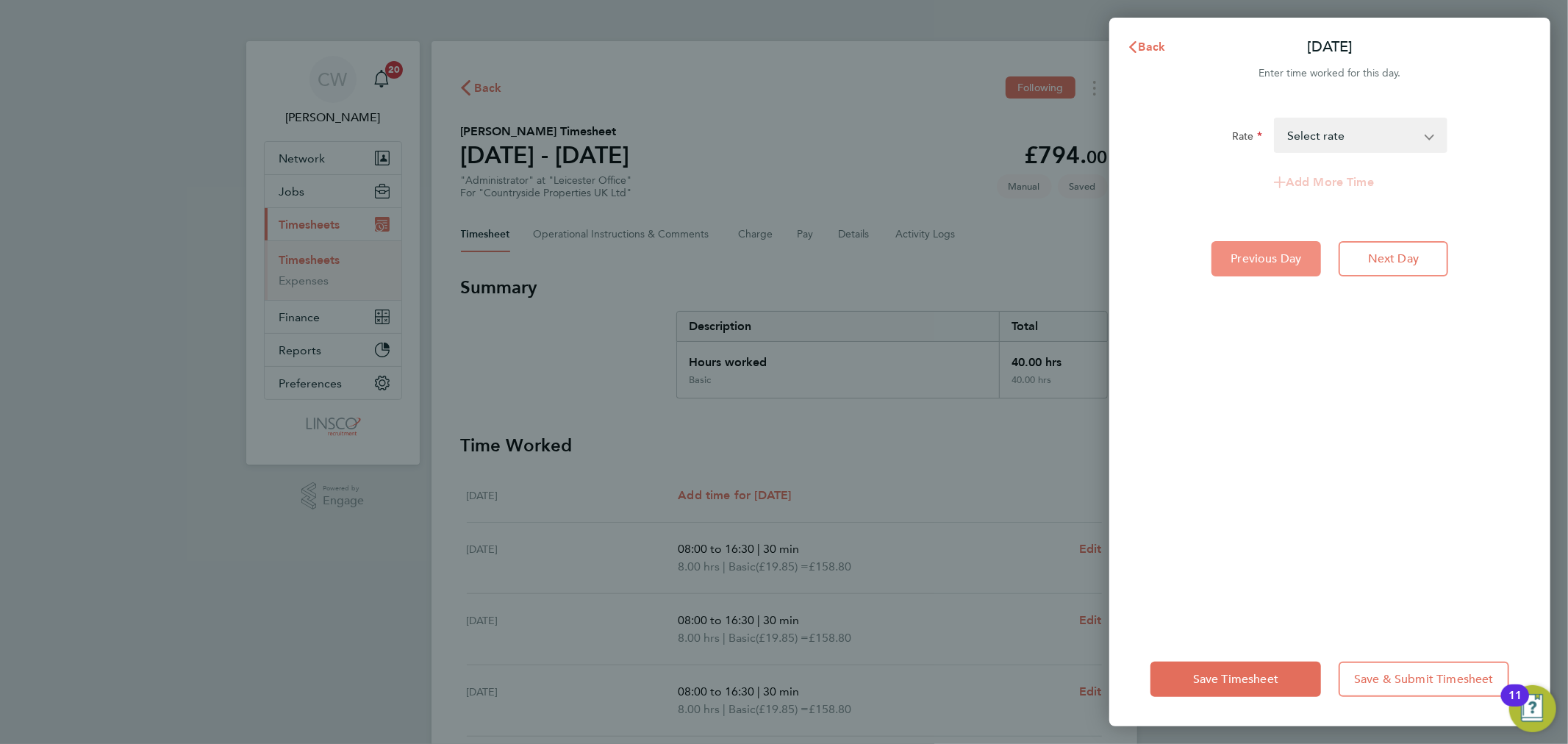
click at [1277, 258] on span "Previous Day" at bounding box center [1267, 258] width 70 height 15
select select "30"
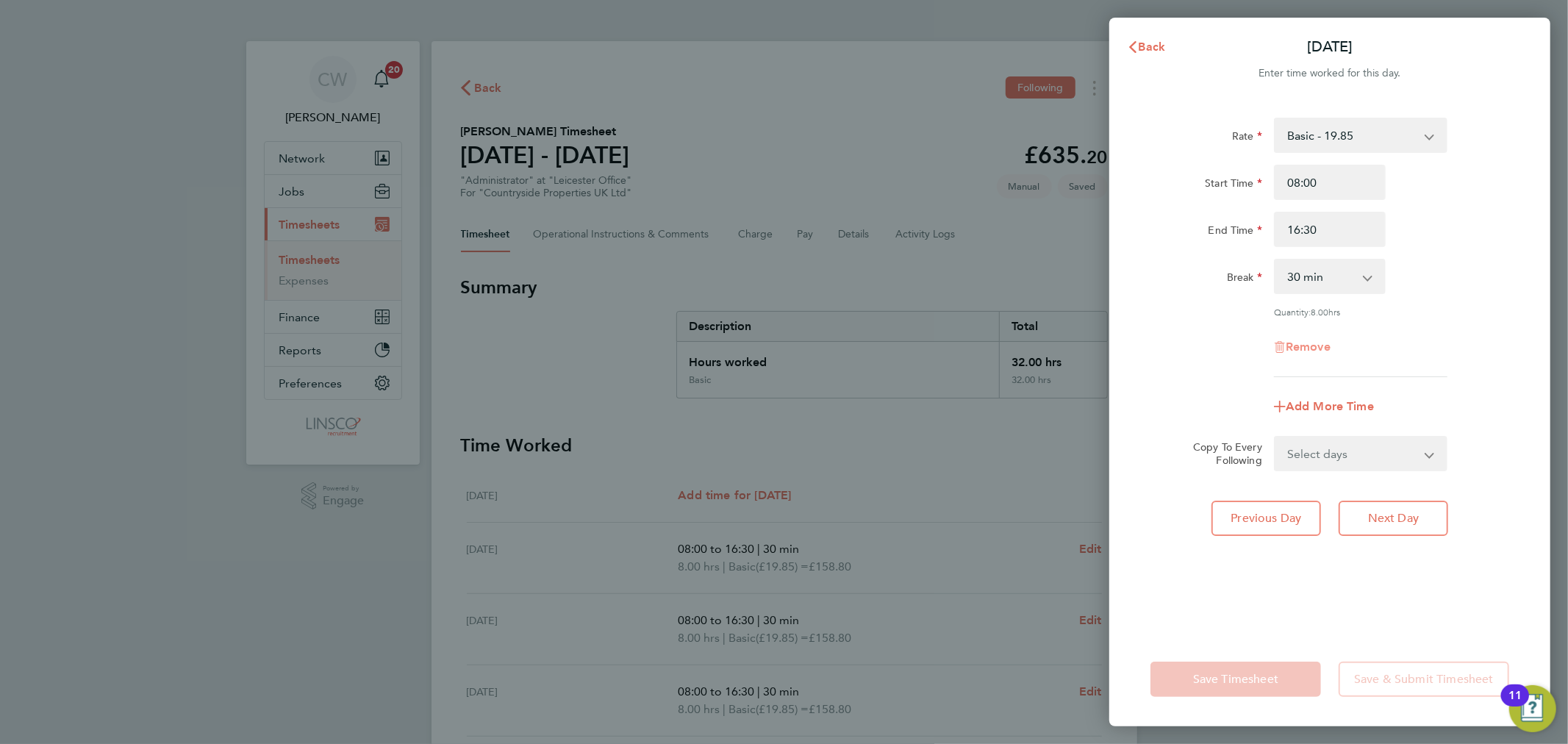
click at [1309, 343] on span "Remove" at bounding box center [1307, 347] width 45 height 14
select select "null"
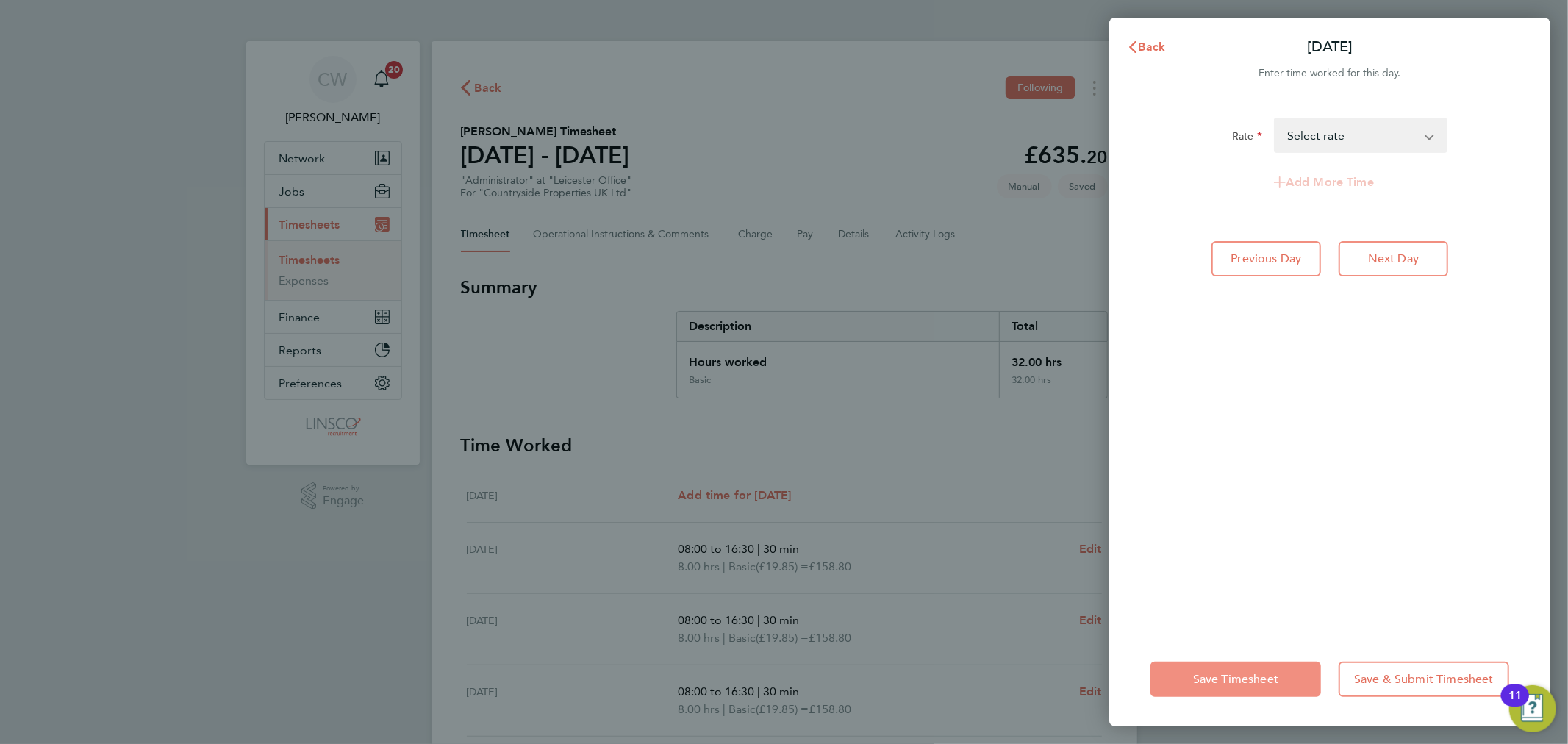
click at [1200, 674] on span "Save Timesheet" at bounding box center [1235, 679] width 85 height 15
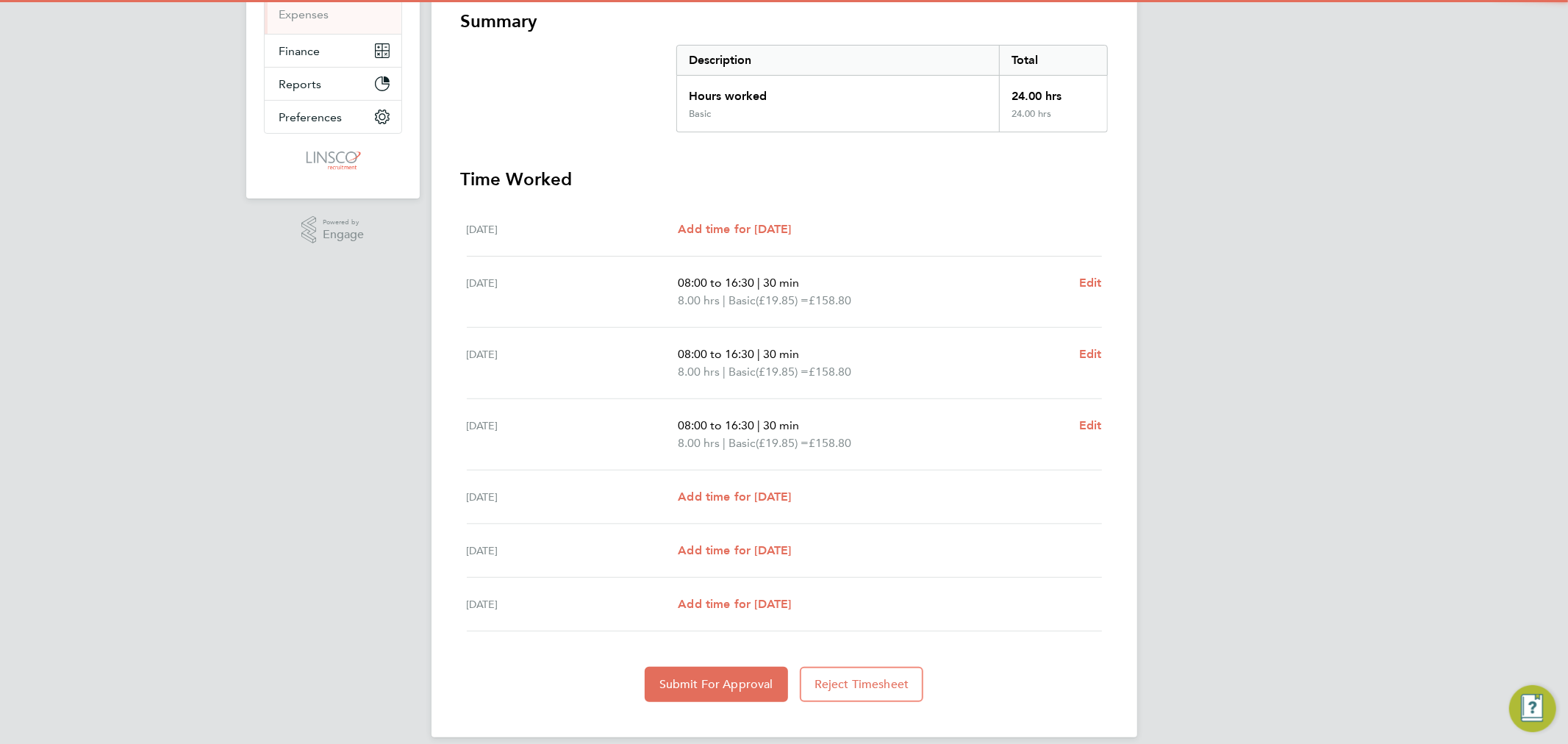
scroll to position [282, 0]
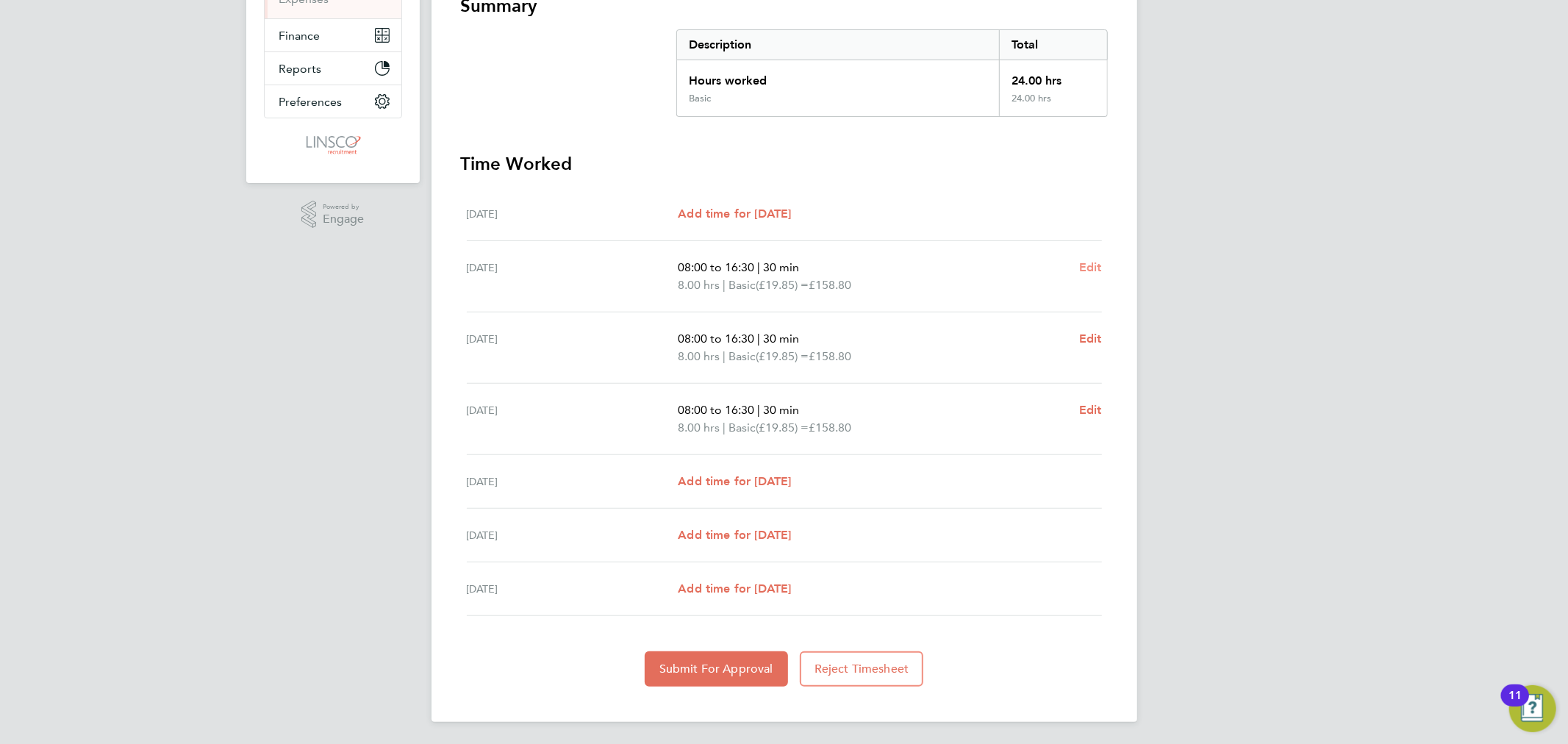
click at [1094, 261] on span "Edit" at bounding box center [1090, 268] width 23 height 14
select select "30"
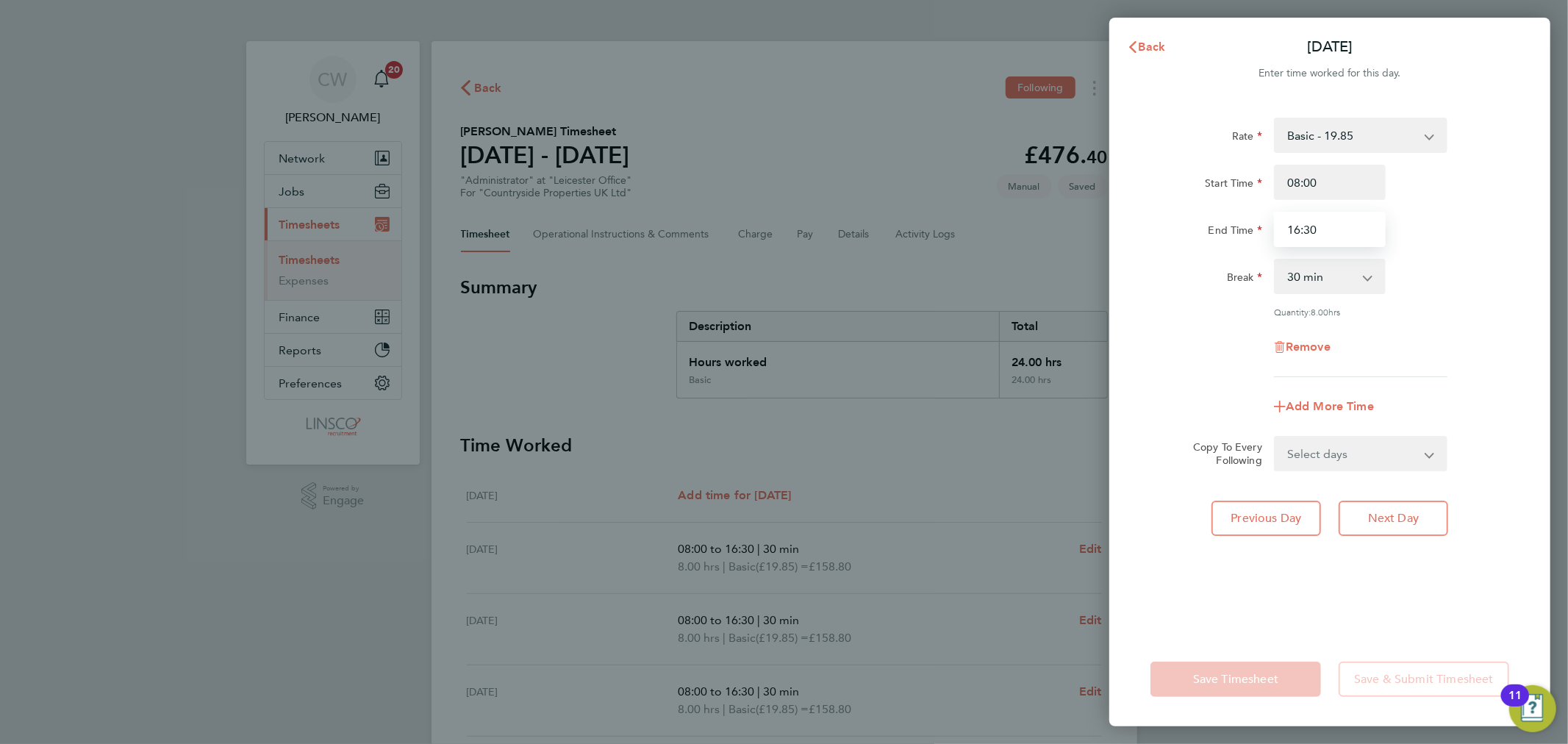
drag, startPoint x: 1321, startPoint y: 234, endPoint x: 1196, endPoint y: 241, distance: 125.2
click at [1196, 241] on div "End Time 16:30" at bounding box center [1330, 229] width 371 height 35
type input "17:00"
click at [1394, 494] on div "Rate Basic - 19.85 Start Time 08:00 End Time 17:00 Break 0 min 15 min 30 min 45…" at bounding box center [1330, 366] width 441 height 532
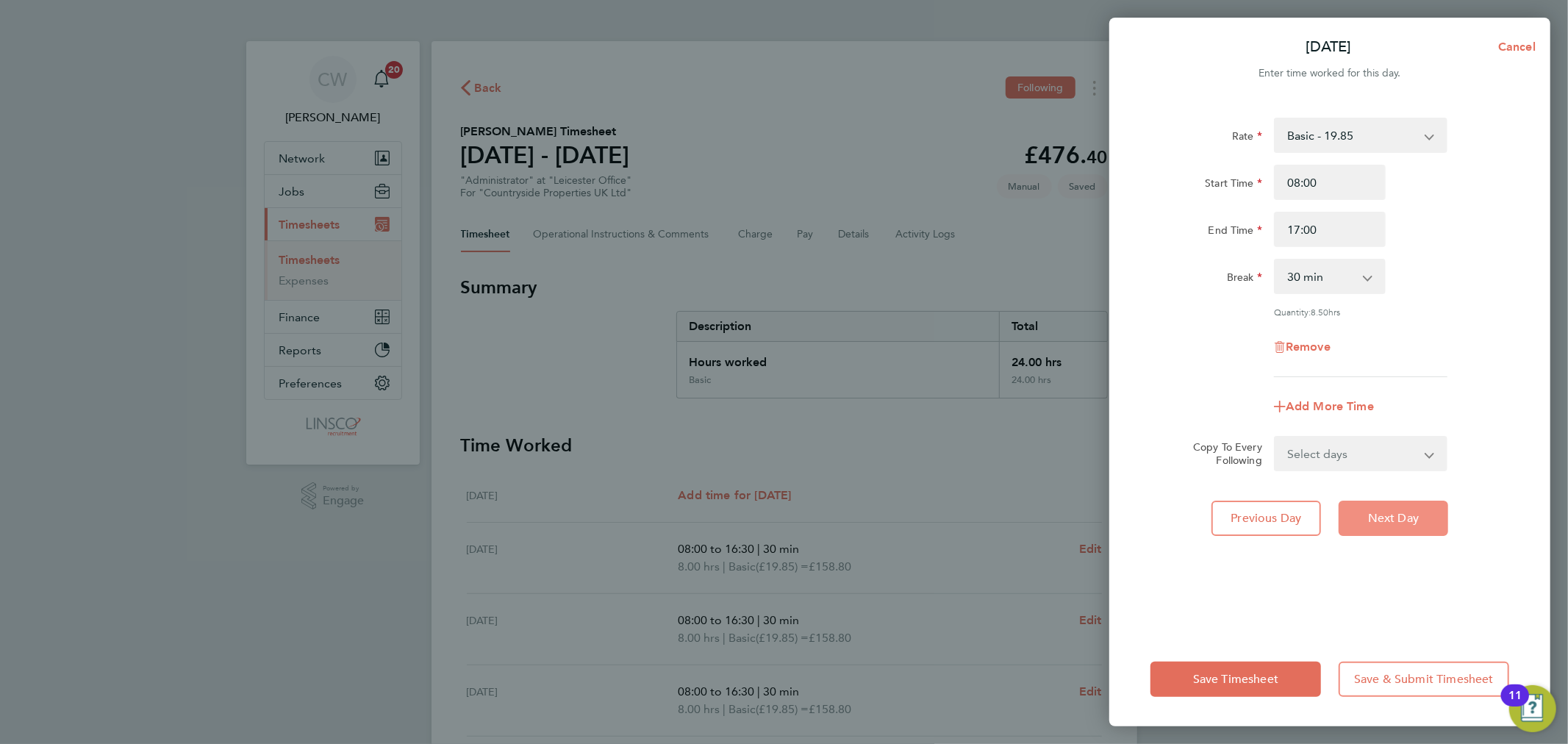
click at [1394, 516] on span "Next Day" at bounding box center [1394, 518] width 51 height 15
select select "30"
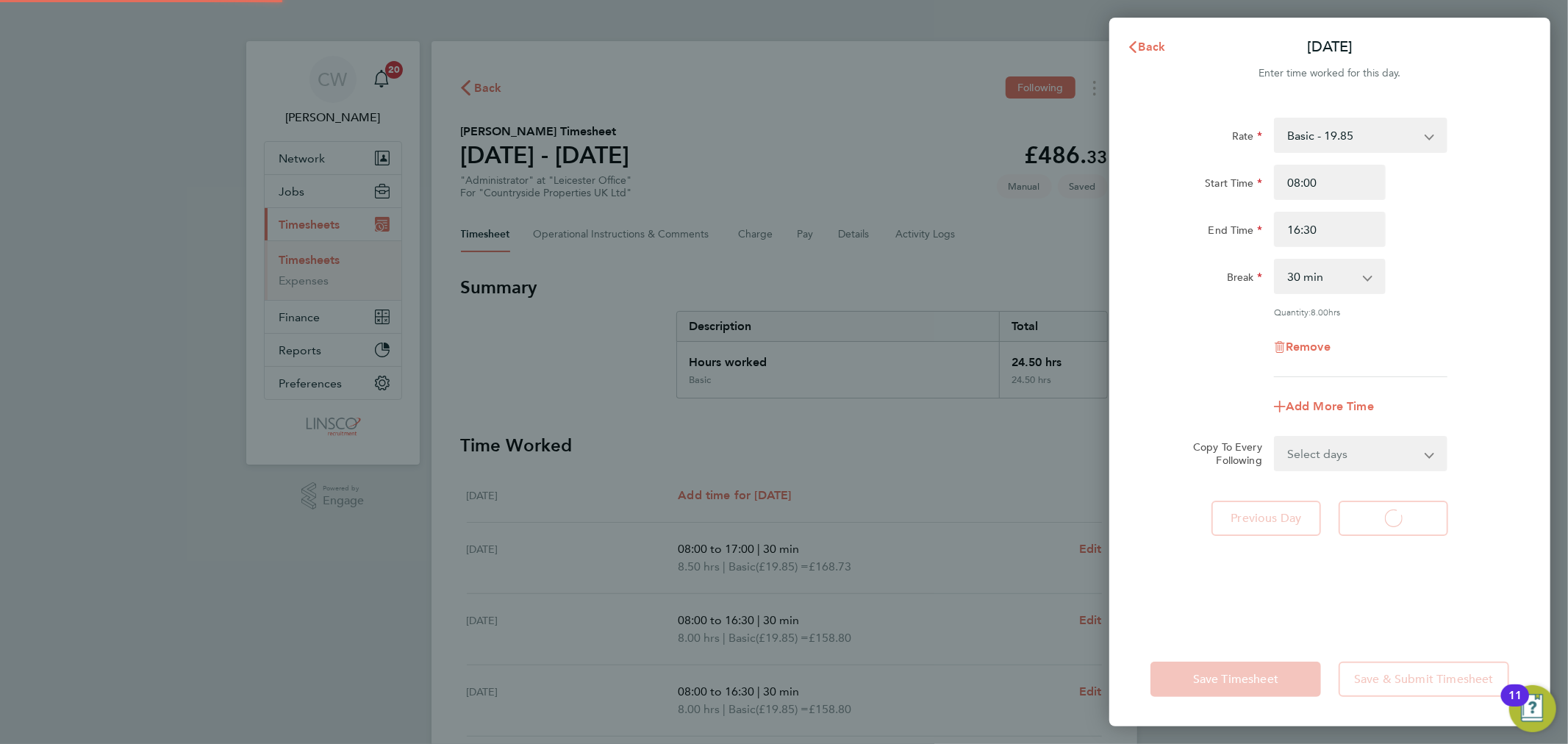
select select "30"
drag, startPoint x: 1331, startPoint y: 225, endPoint x: 1217, endPoint y: 232, distance: 114.2
click at [1217, 232] on div "End Time 16:30" at bounding box center [1330, 229] width 371 height 35
type input "17:00"
click at [1164, 663] on app-form-button "Save Timesheet" at bounding box center [1240, 679] width 179 height 35
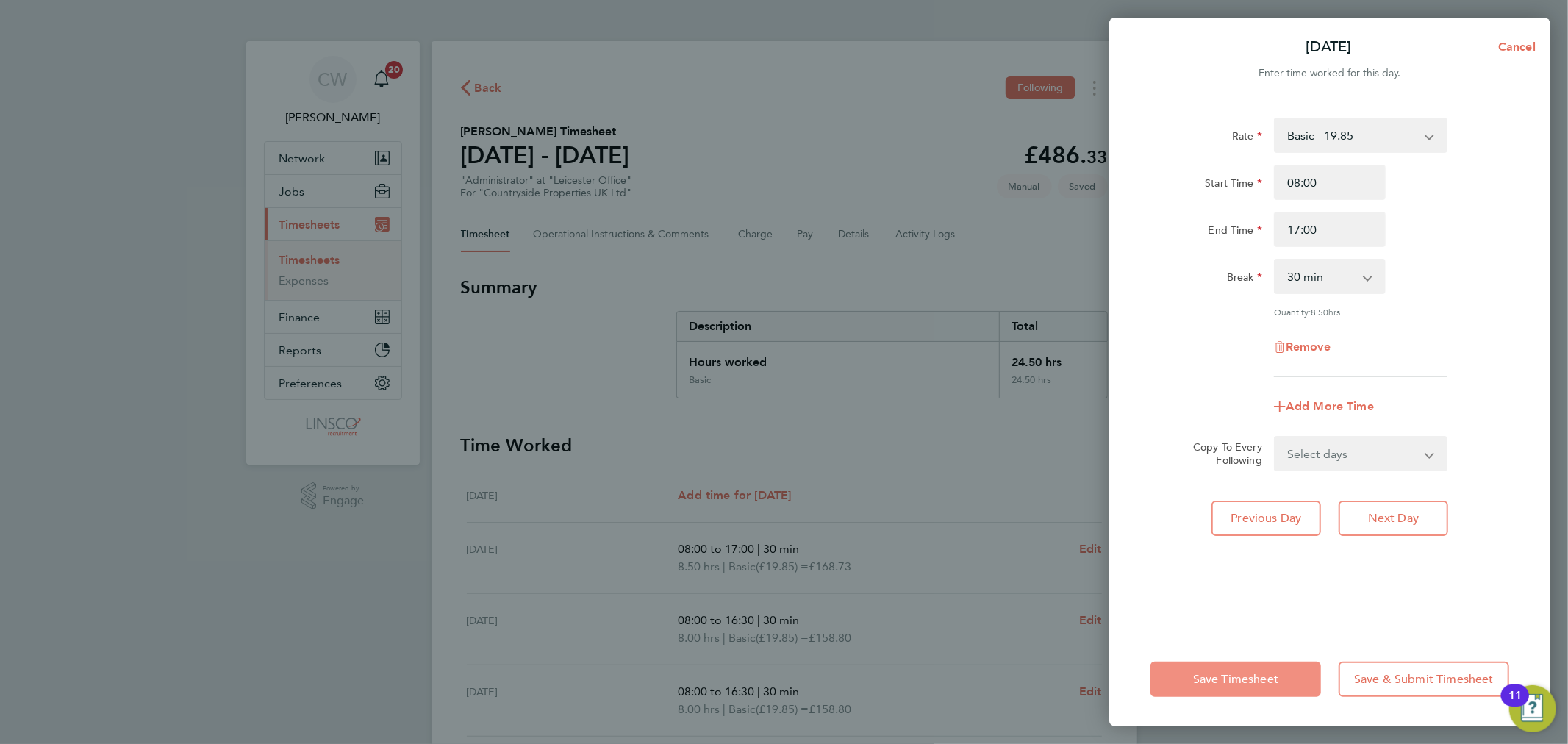
click at [1206, 684] on span "Save Timesheet" at bounding box center [1235, 679] width 85 height 15
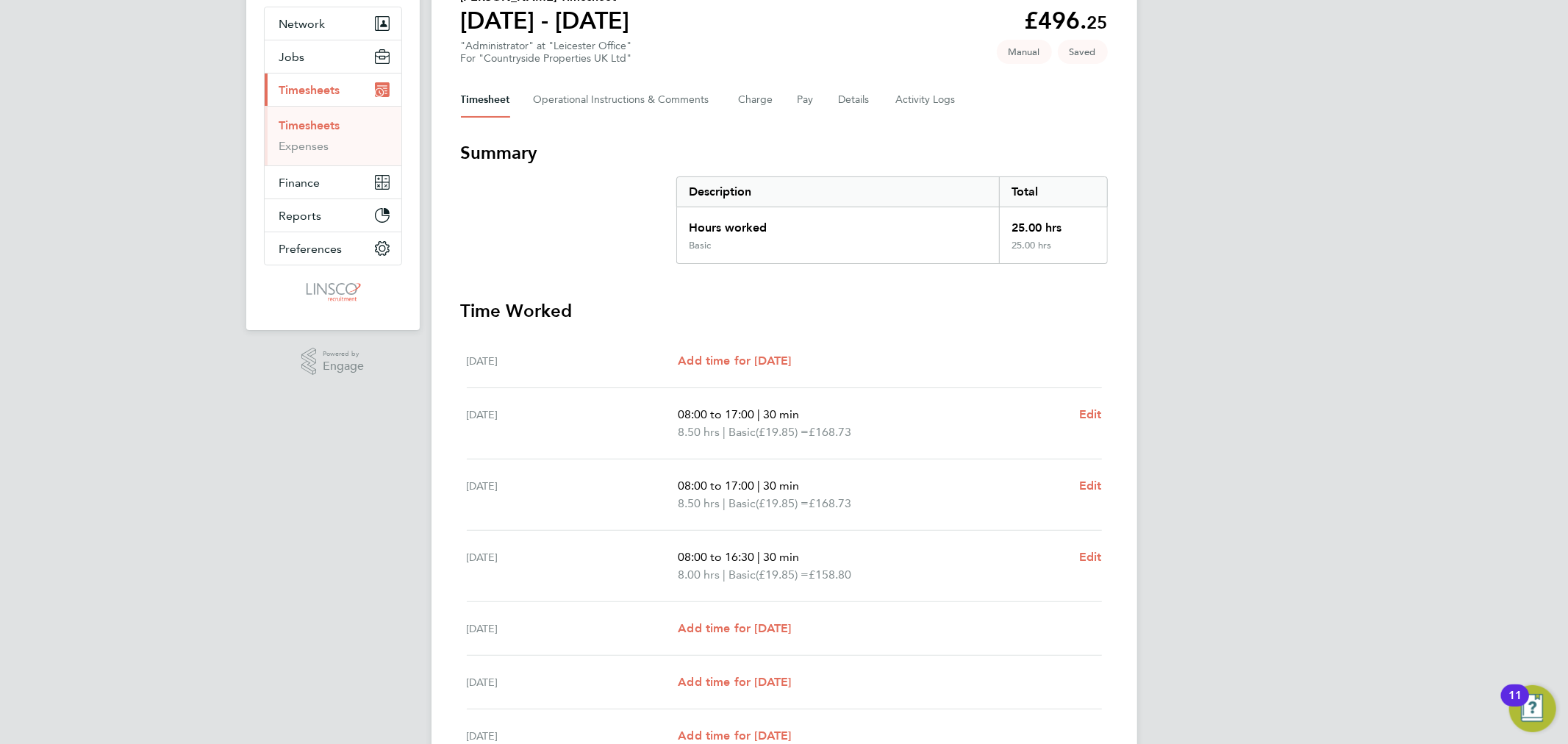
scroll to position [164, 0]
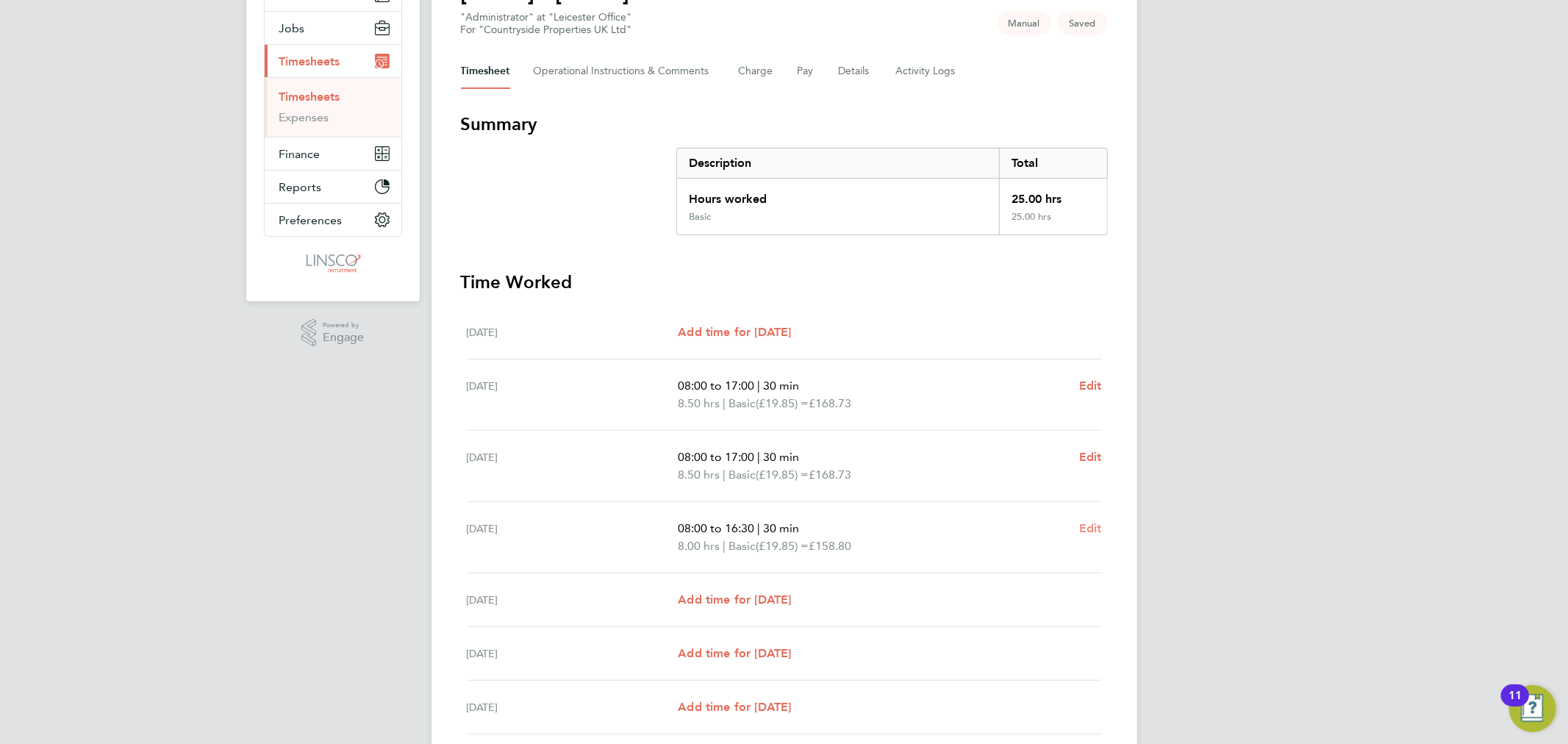
click at [1084, 526] on span "Edit" at bounding box center [1090, 528] width 23 height 14
select select "30"
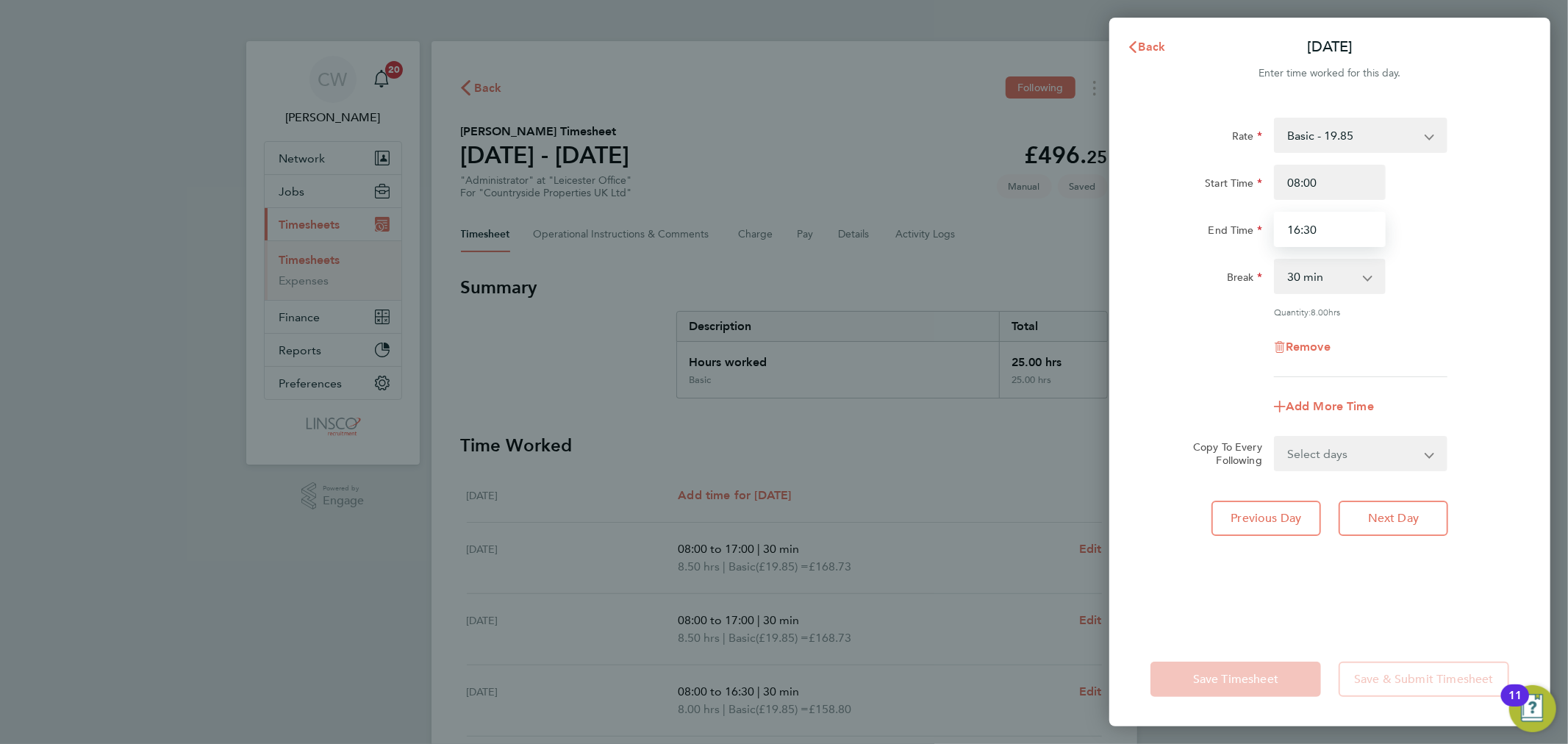
drag, startPoint x: 1321, startPoint y: 228, endPoint x: 1234, endPoint y: 235, distance: 87.3
click at [1234, 235] on div "End Time 16:30" at bounding box center [1330, 229] width 371 height 35
type input "17:00"
click at [1421, 273] on div "Break 0 min 15 min 30 min 45 min 60 min 75 min 90 min" at bounding box center [1330, 276] width 371 height 35
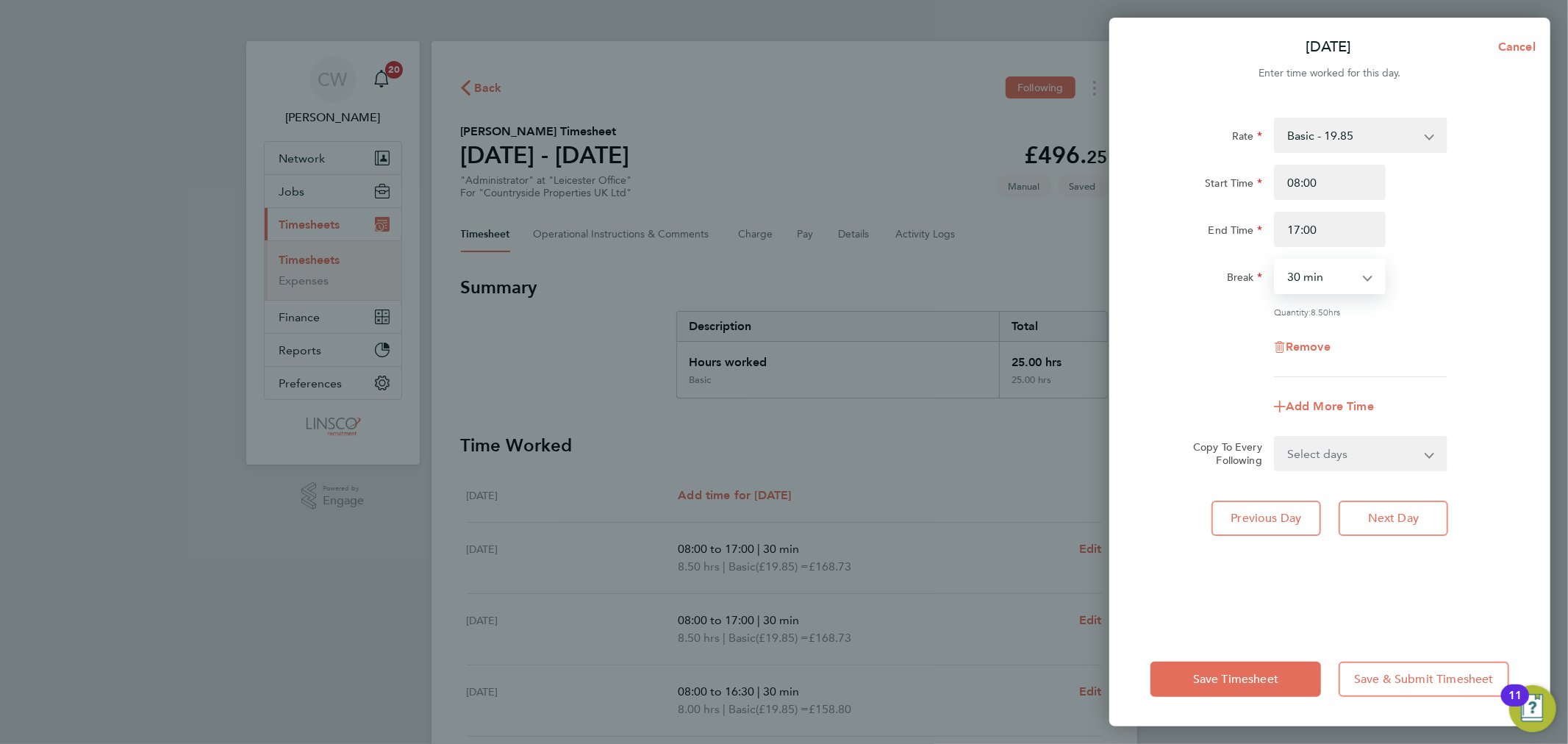
click at [1343, 270] on select "0 min 15 min 30 min 45 min 60 min 75 min 90 min" at bounding box center [1321, 276] width 92 height 32
select select "0"
click at [1275, 261] on select "0 min 15 min 30 min 45 min 60 min 75 min 90 min" at bounding box center [1321, 276] width 92 height 32
click at [1214, 664] on button "Save Timesheet" at bounding box center [1236, 679] width 171 height 35
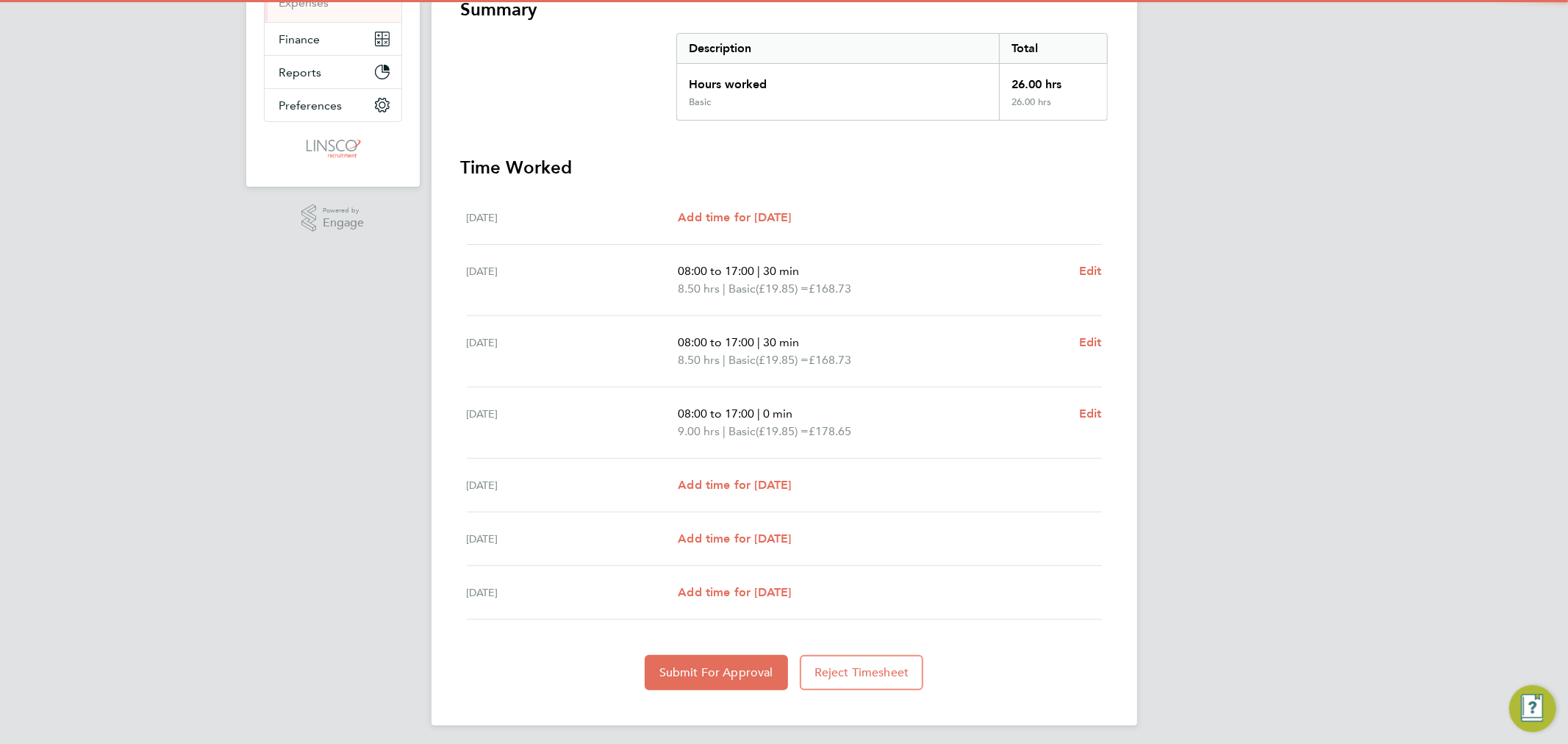
scroll to position [282, 0]
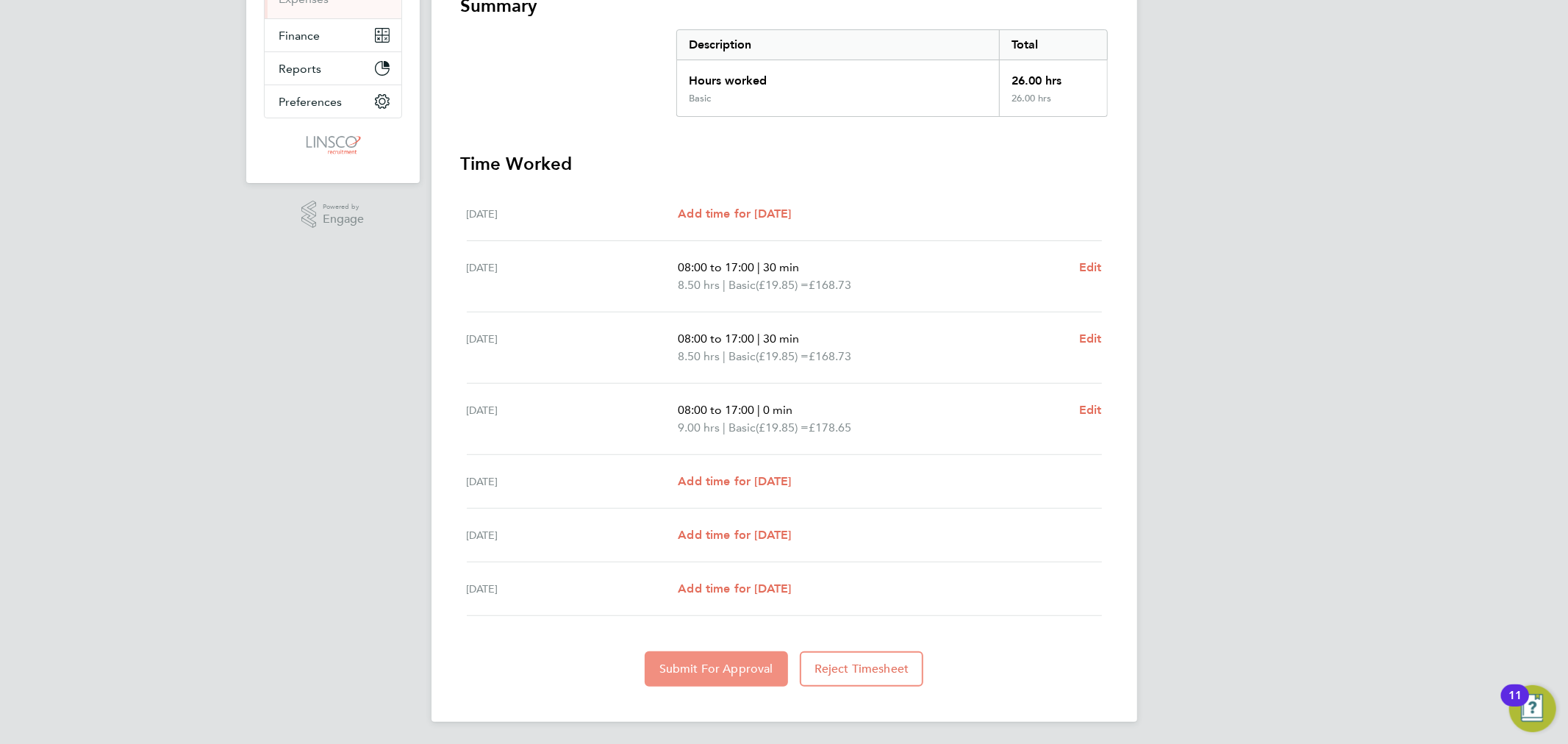
click at [754, 655] on button "Submit For Approval" at bounding box center [716, 669] width 143 height 35
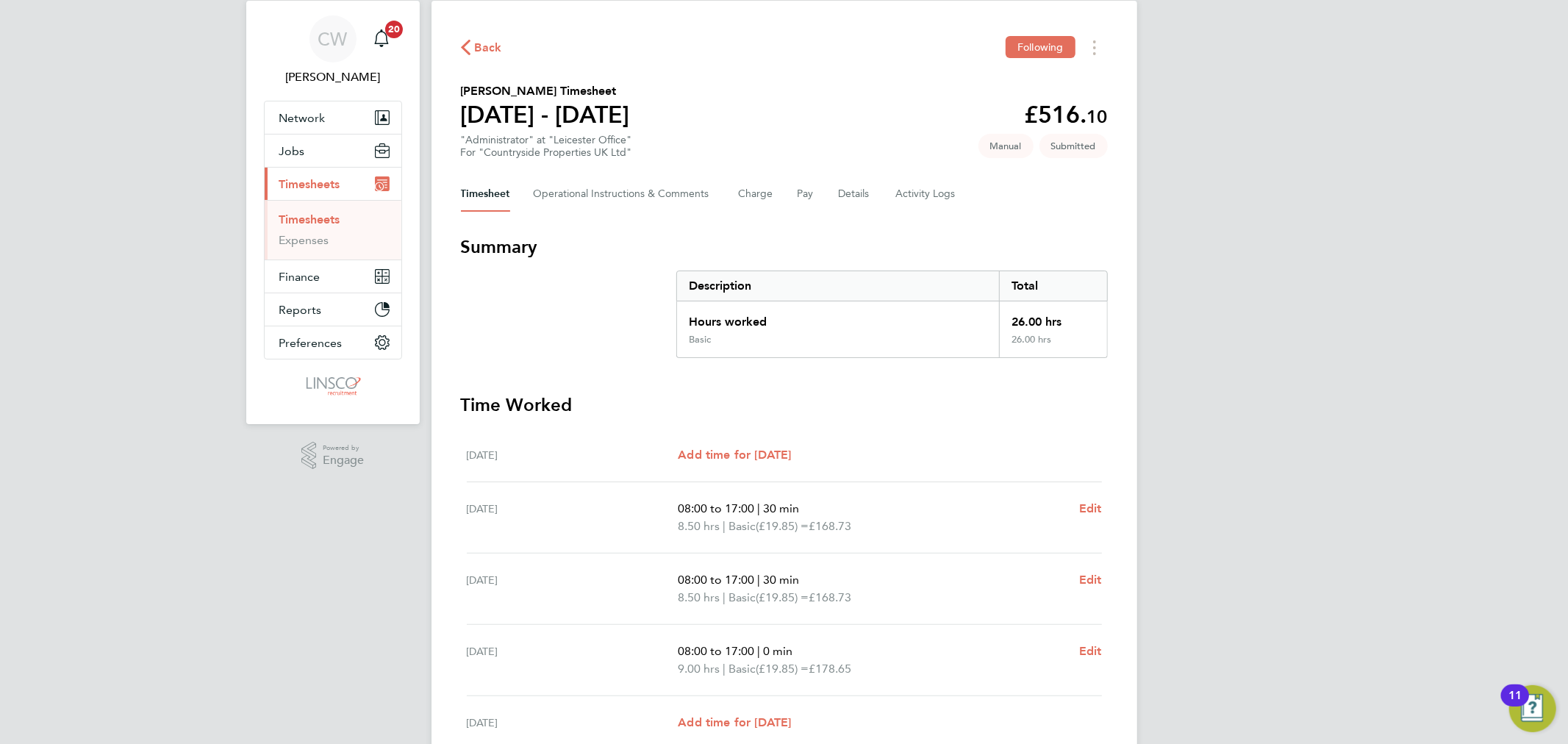
scroll to position [0, 0]
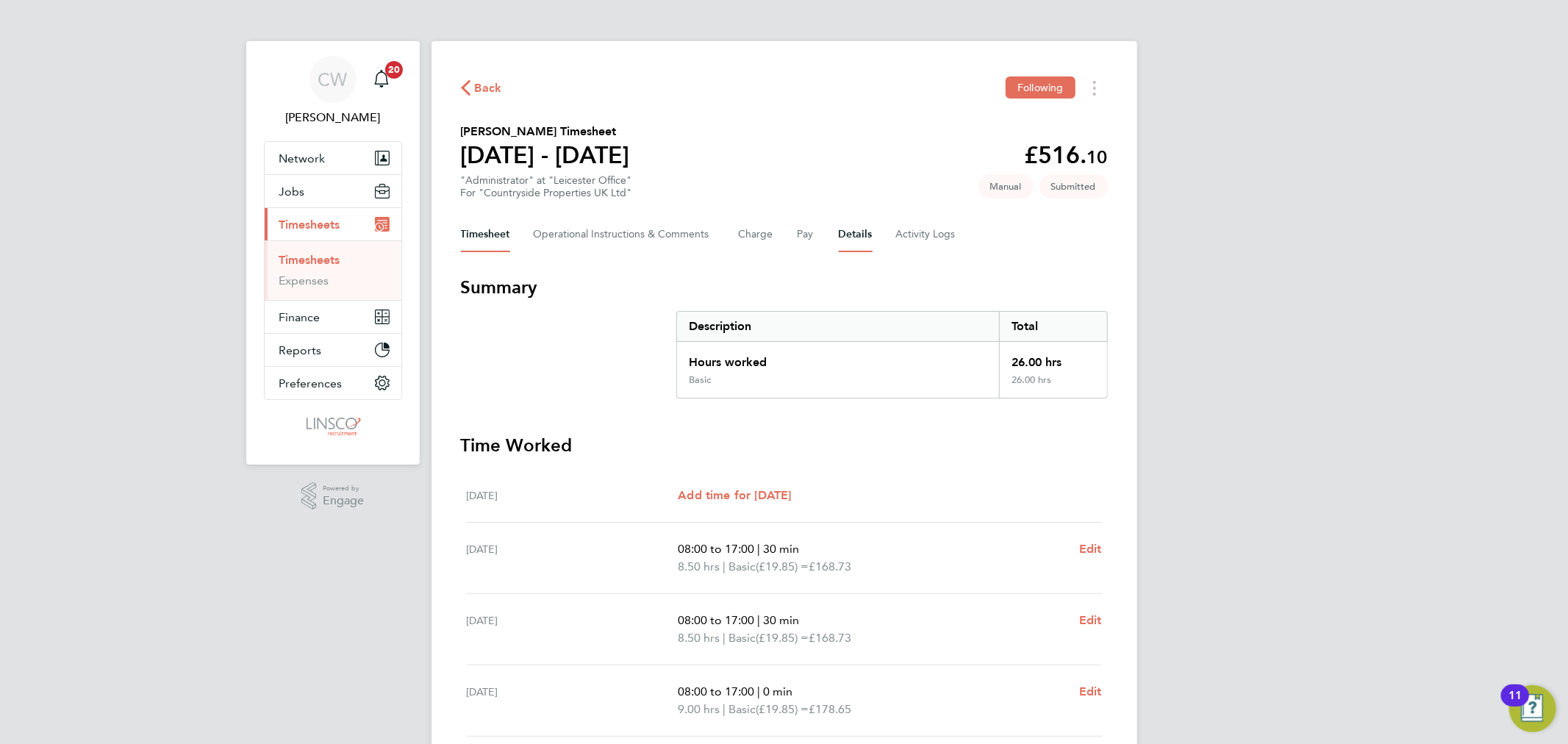
click at [858, 236] on button "Details" at bounding box center [855, 234] width 34 height 35
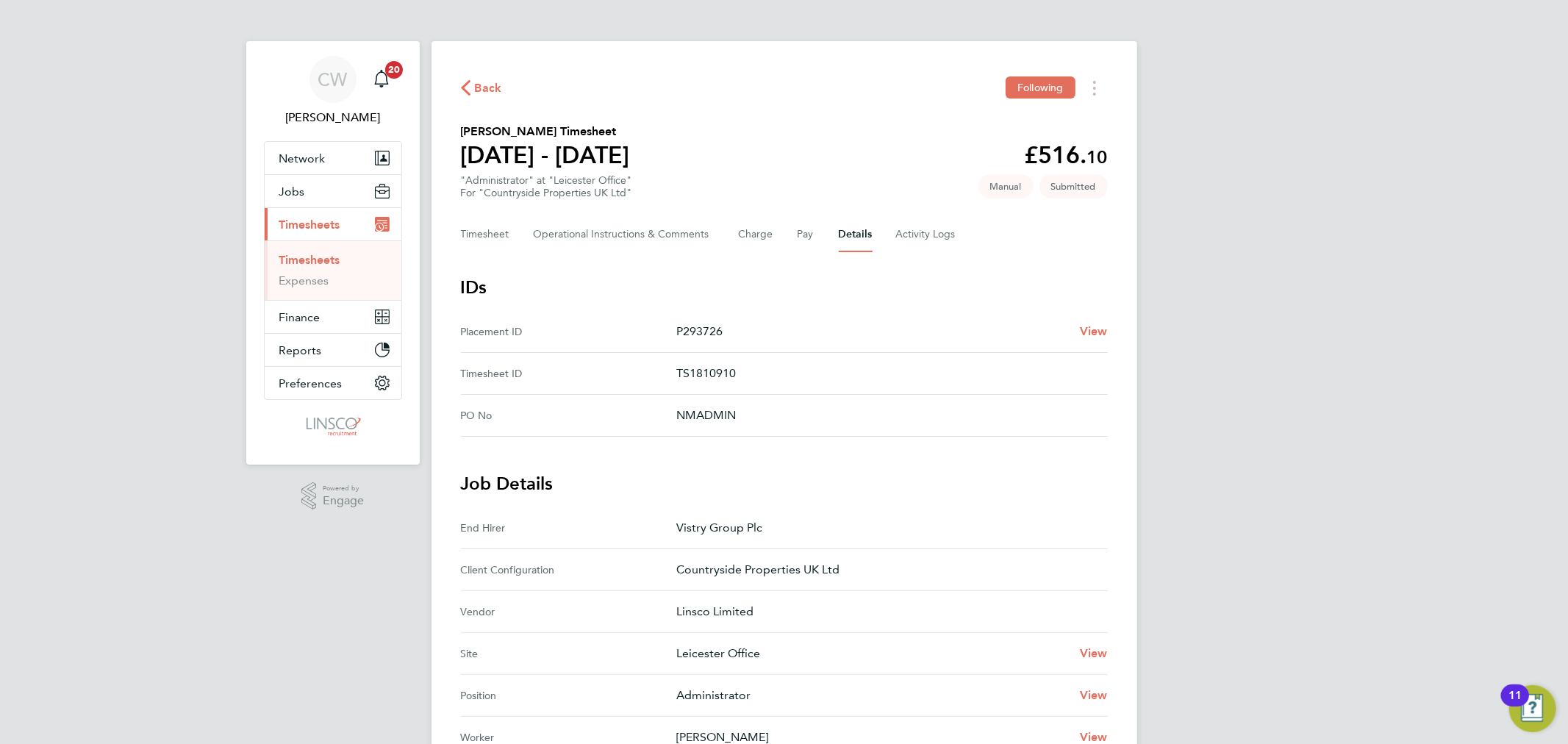
click at [313, 250] on ul "Timesheets Expenses" at bounding box center [333, 270] width 137 height 59
click at [312, 256] on link "Timesheets" at bounding box center [310, 260] width 61 height 14
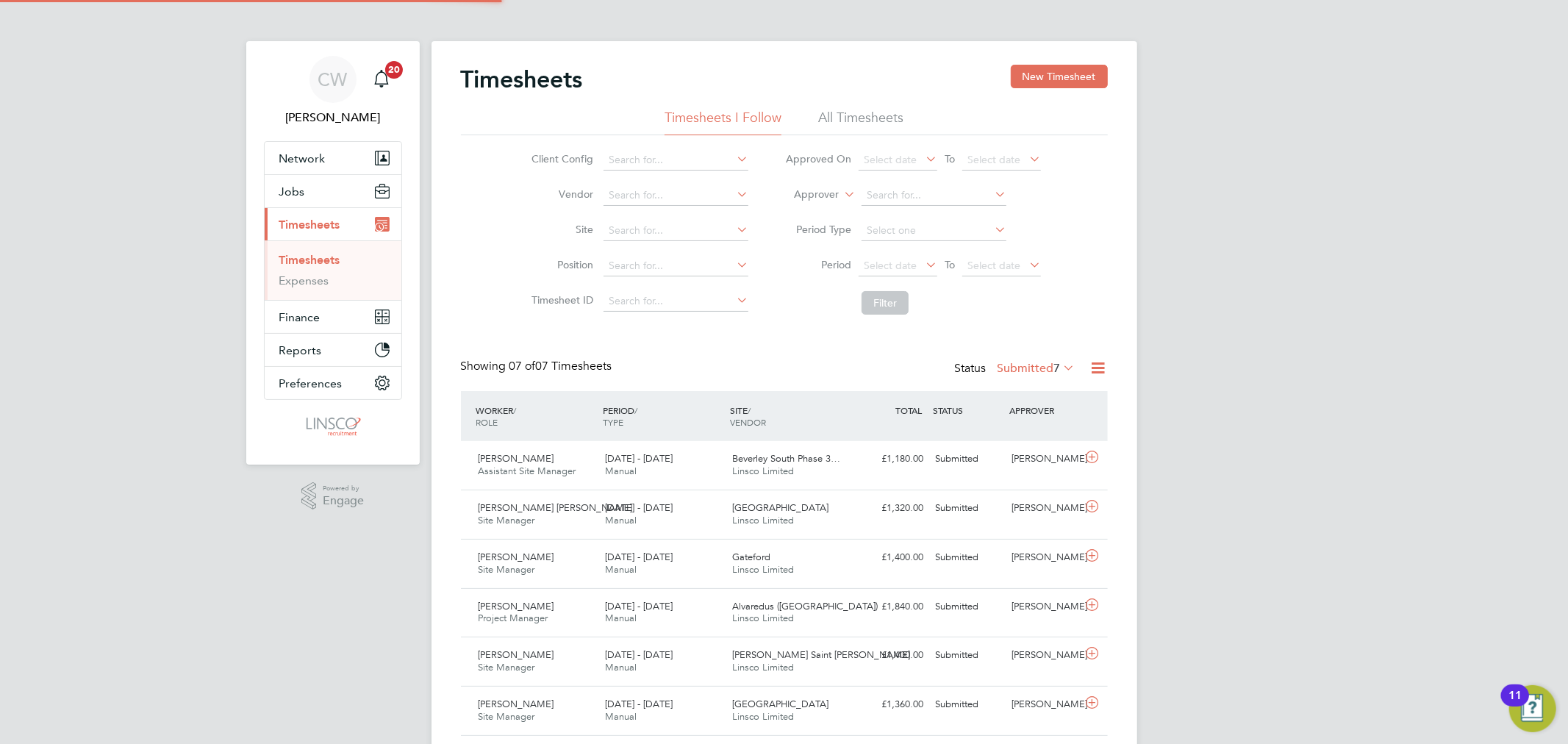
scroll to position [37, 128]
click at [304, 188] on button "Jobs" at bounding box center [333, 191] width 137 height 32
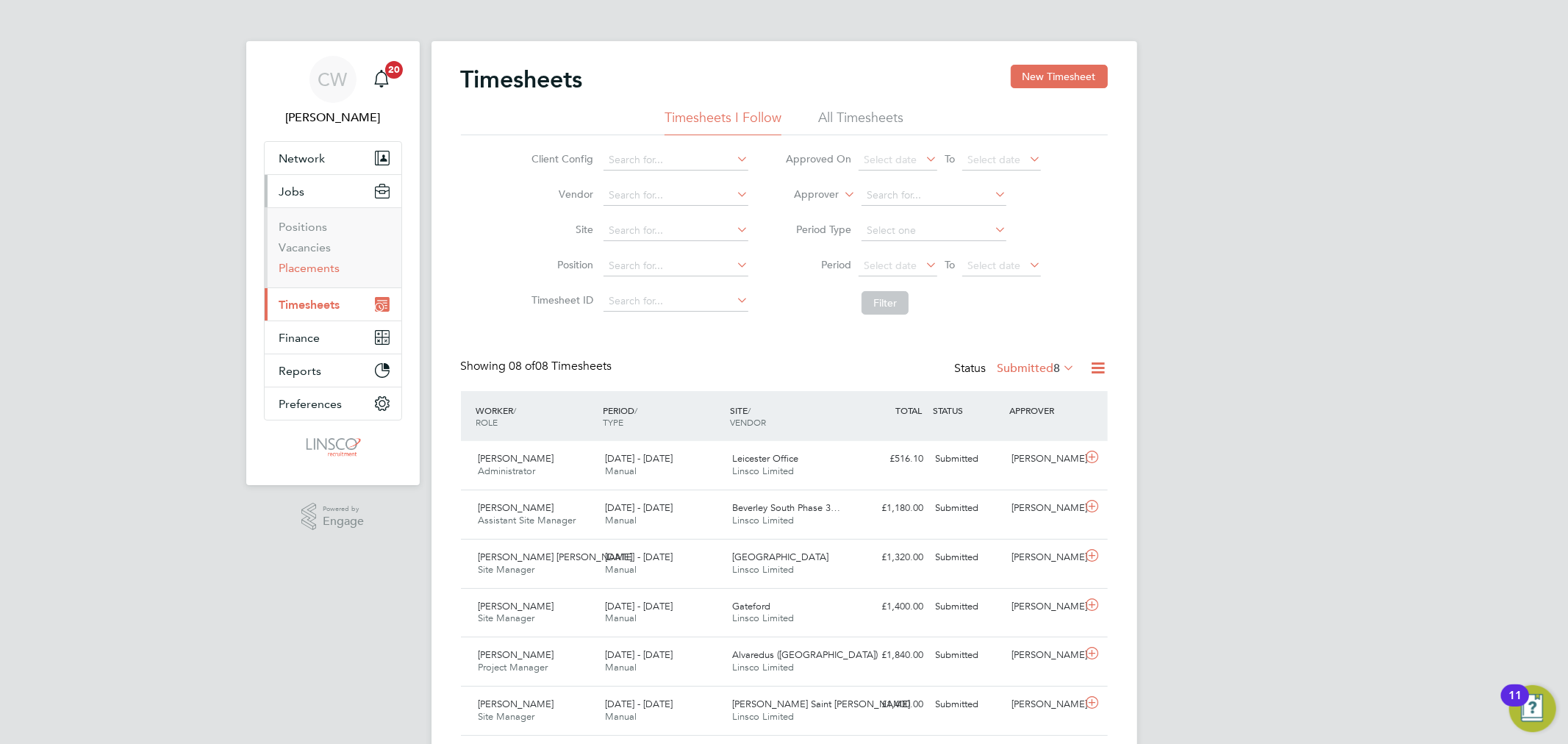
click at [327, 274] on link "Placements" at bounding box center [310, 268] width 61 height 14
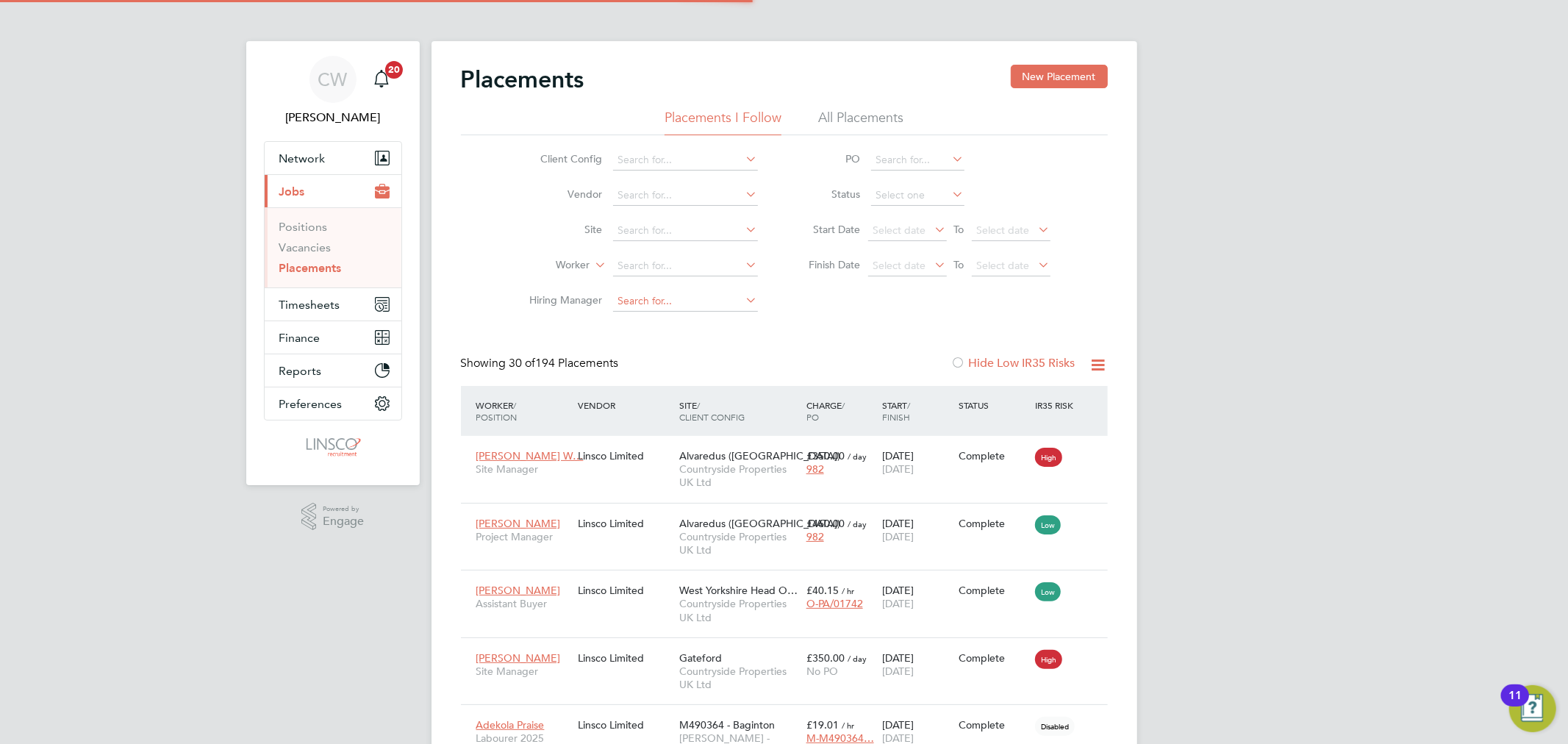
scroll to position [55, 128]
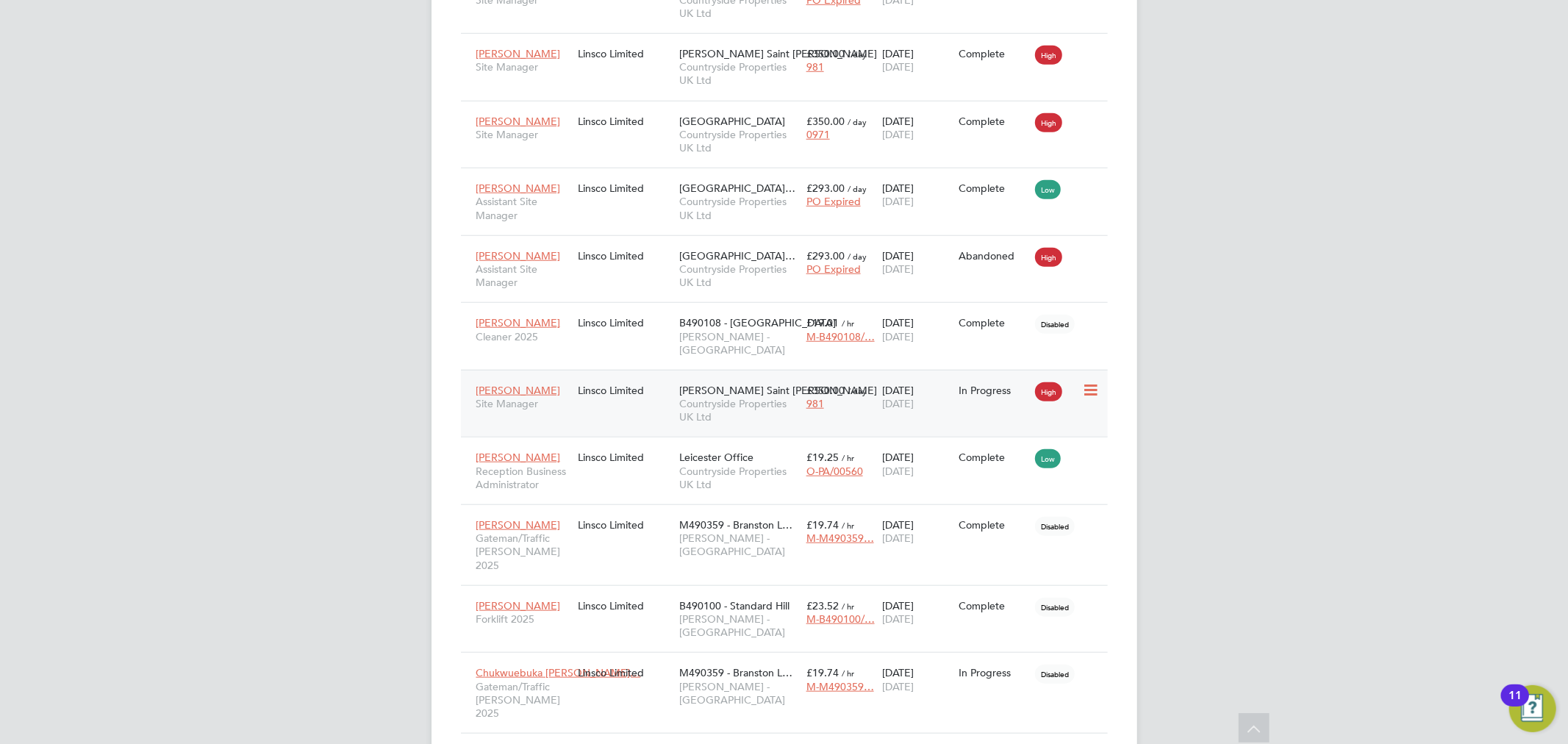
click at [697, 397] on span "Countryside Properties UK Ltd" at bounding box center [739, 410] width 120 height 27
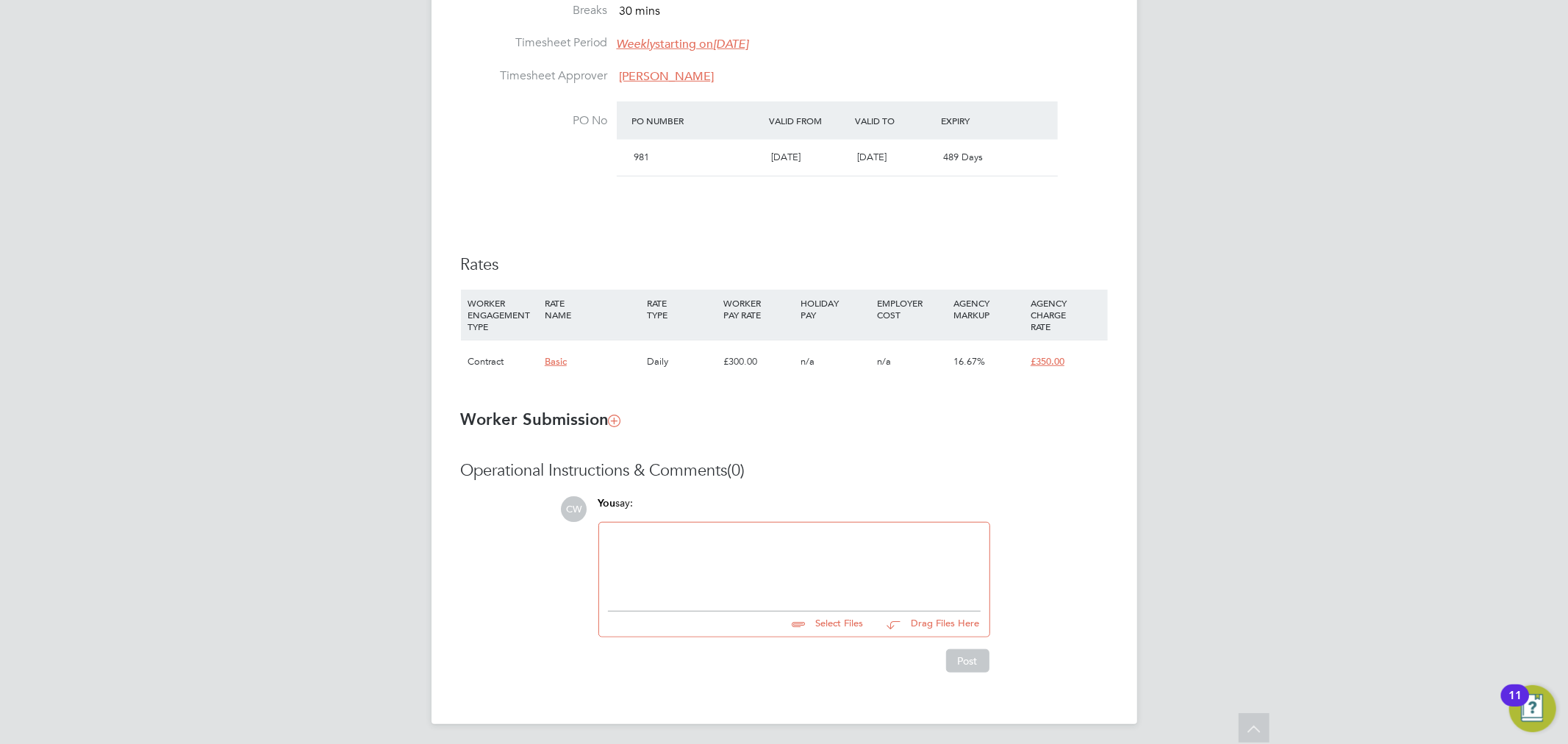
scroll to position [812, 0]
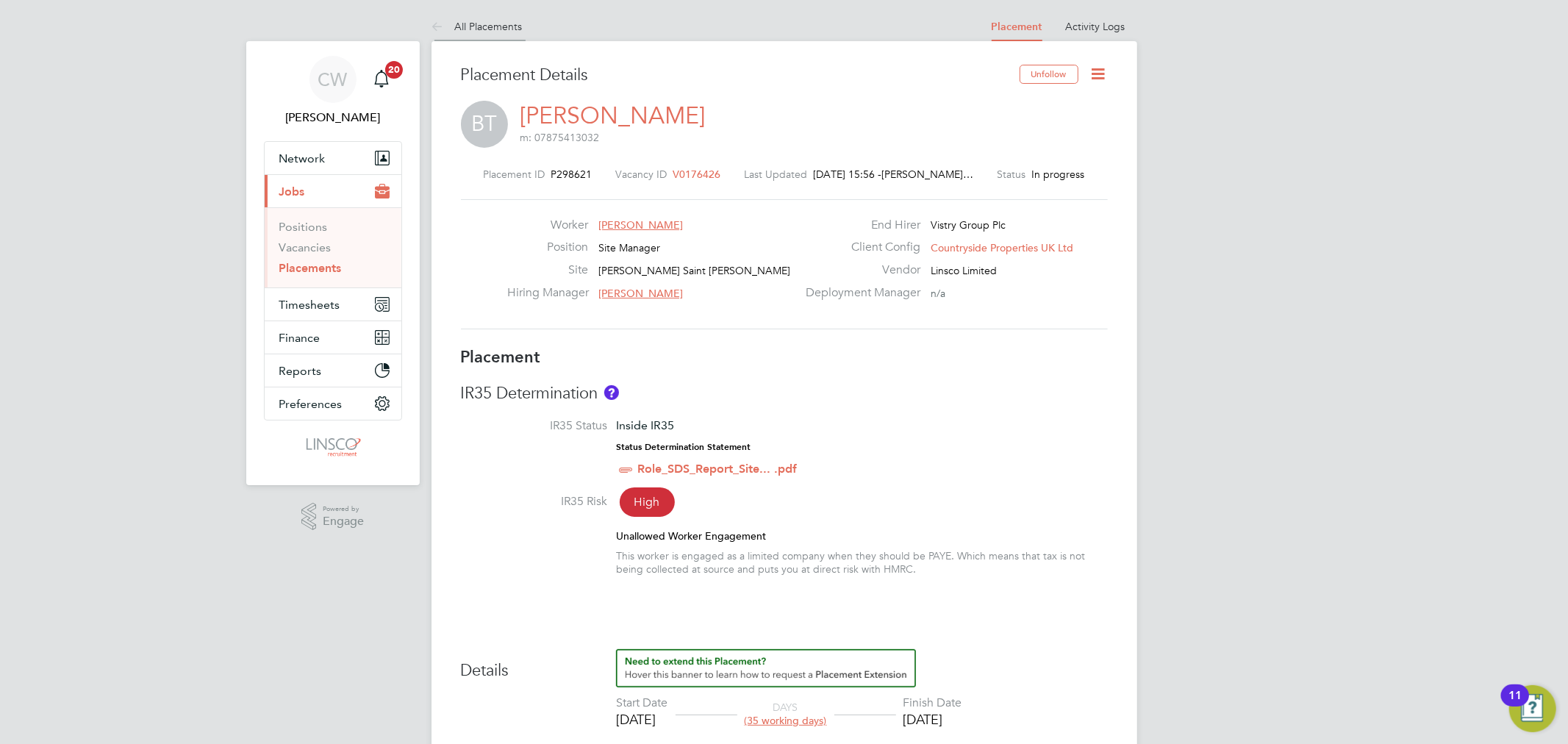
click at [513, 26] on link "All Placements" at bounding box center [477, 26] width 92 height 13
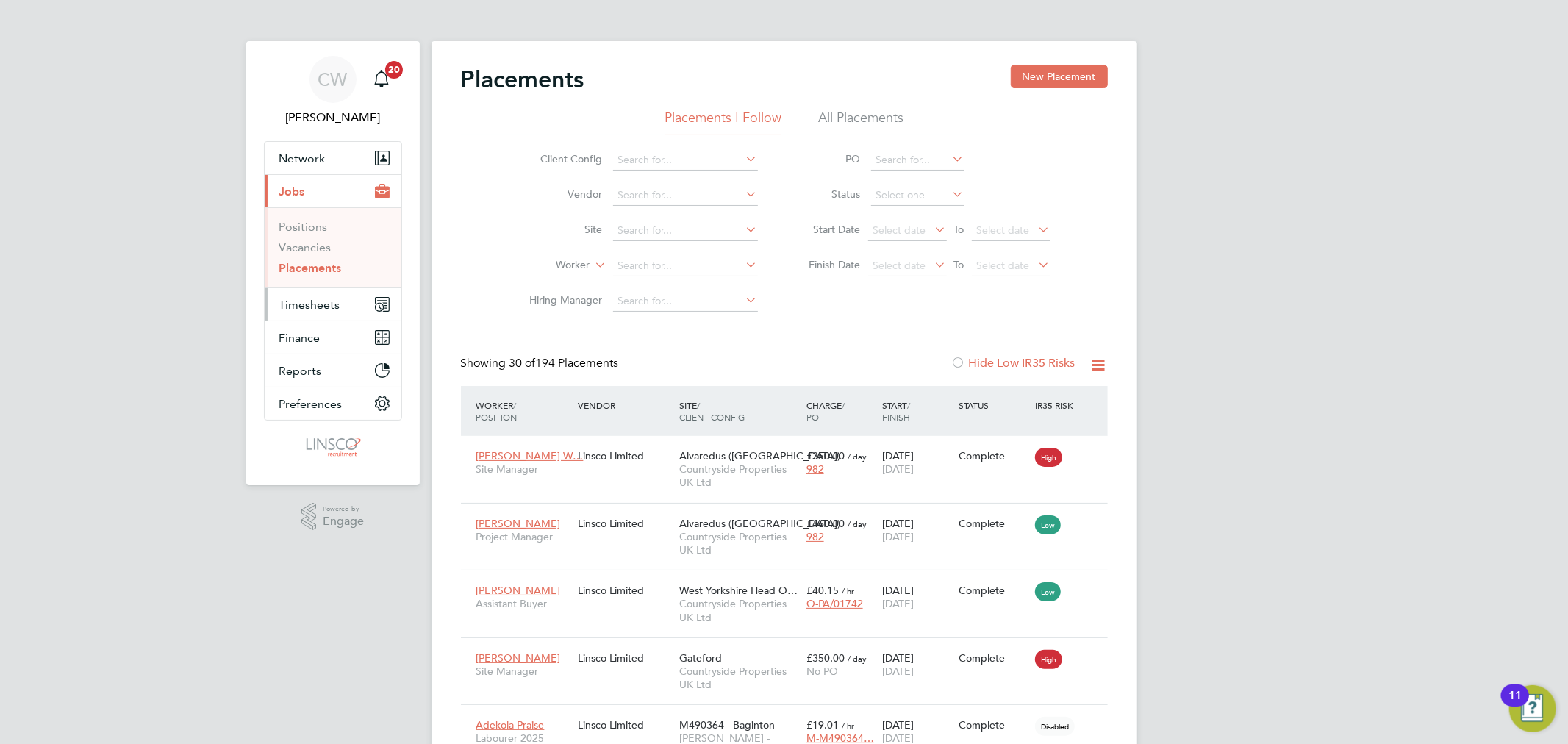
drag, startPoint x: 311, startPoint y: 298, endPoint x: 320, endPoint y: 290, distance: 12.0
click at [313, 298] on span "Timesheets" at bounding box center [310, 305] width 61 height 14
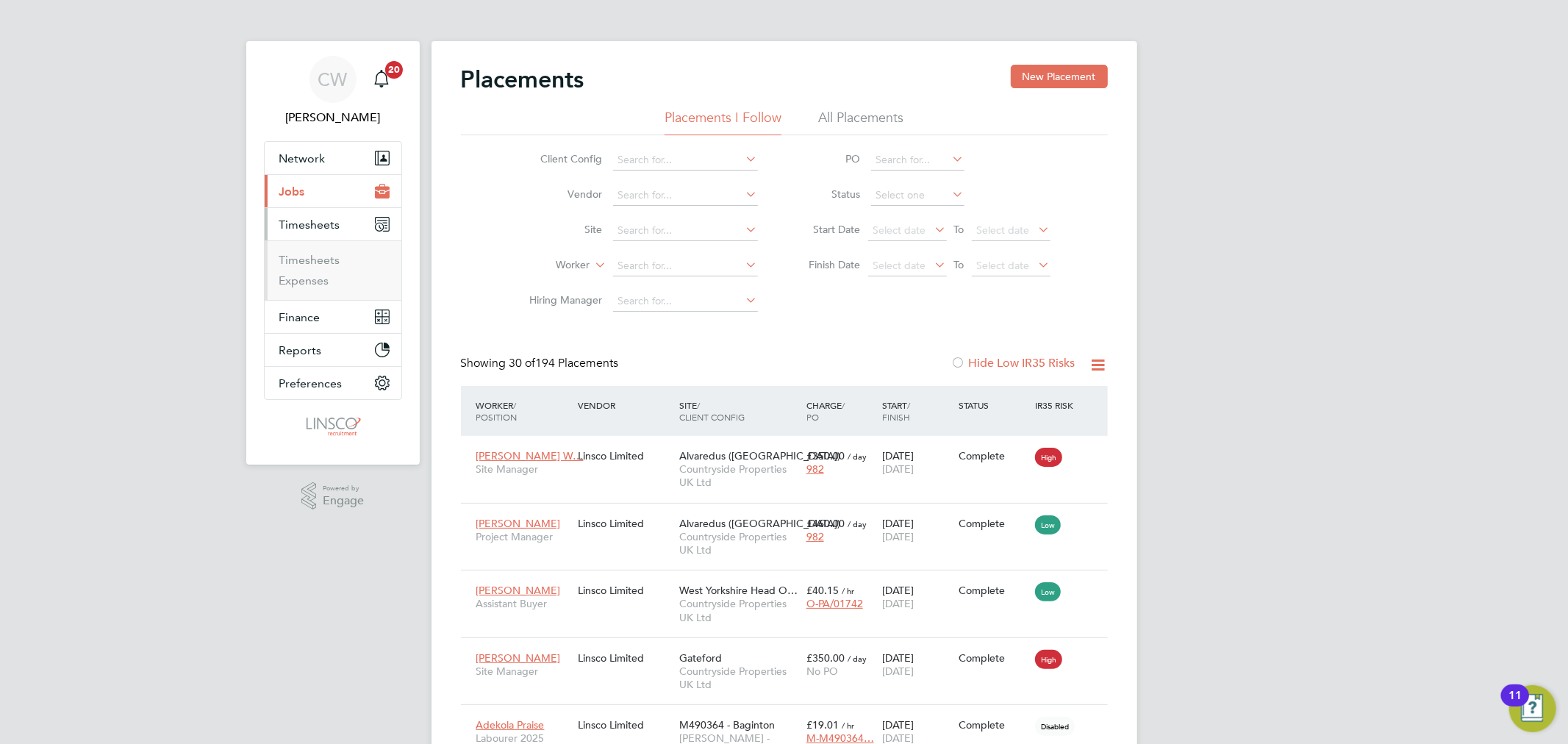
click at [286, 192] on span "Jobs" at bounding box center [292, 192] width 26 height 14
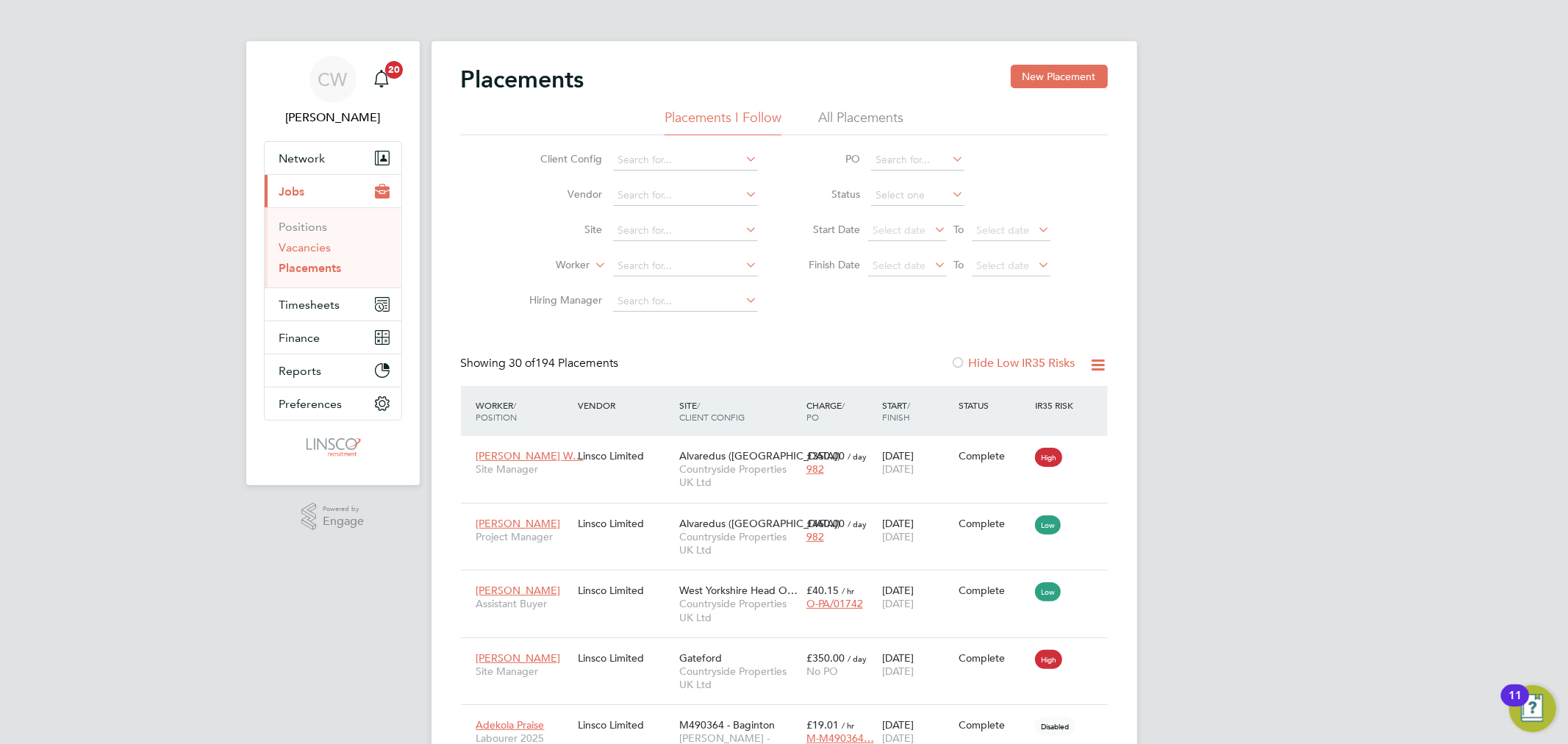
click at [305, 248] on link "Vacancies" at bounding box center [305, 247] width 52 height 14
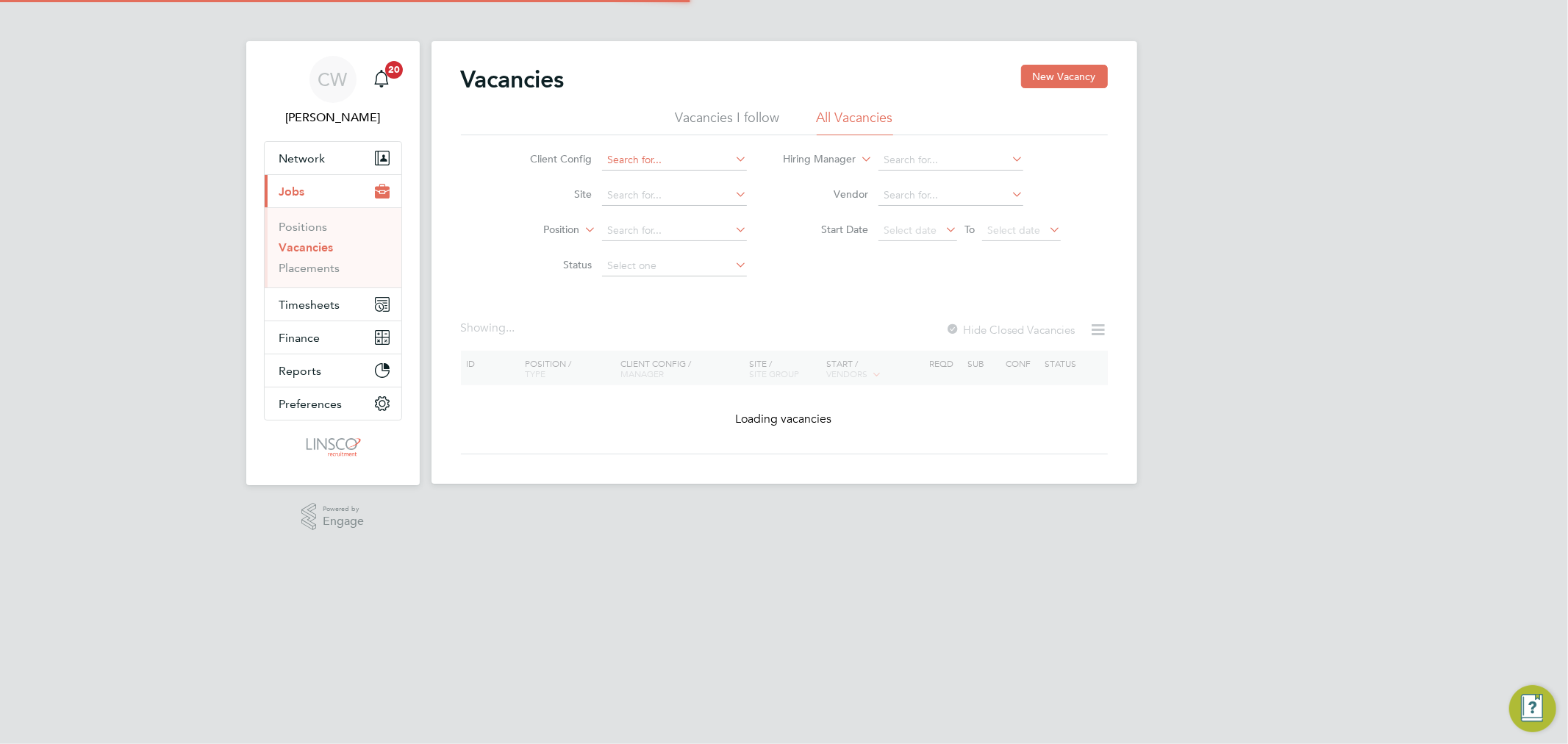
click at [649, 154] on input at bounding box center [674, 160] width 145 height 20
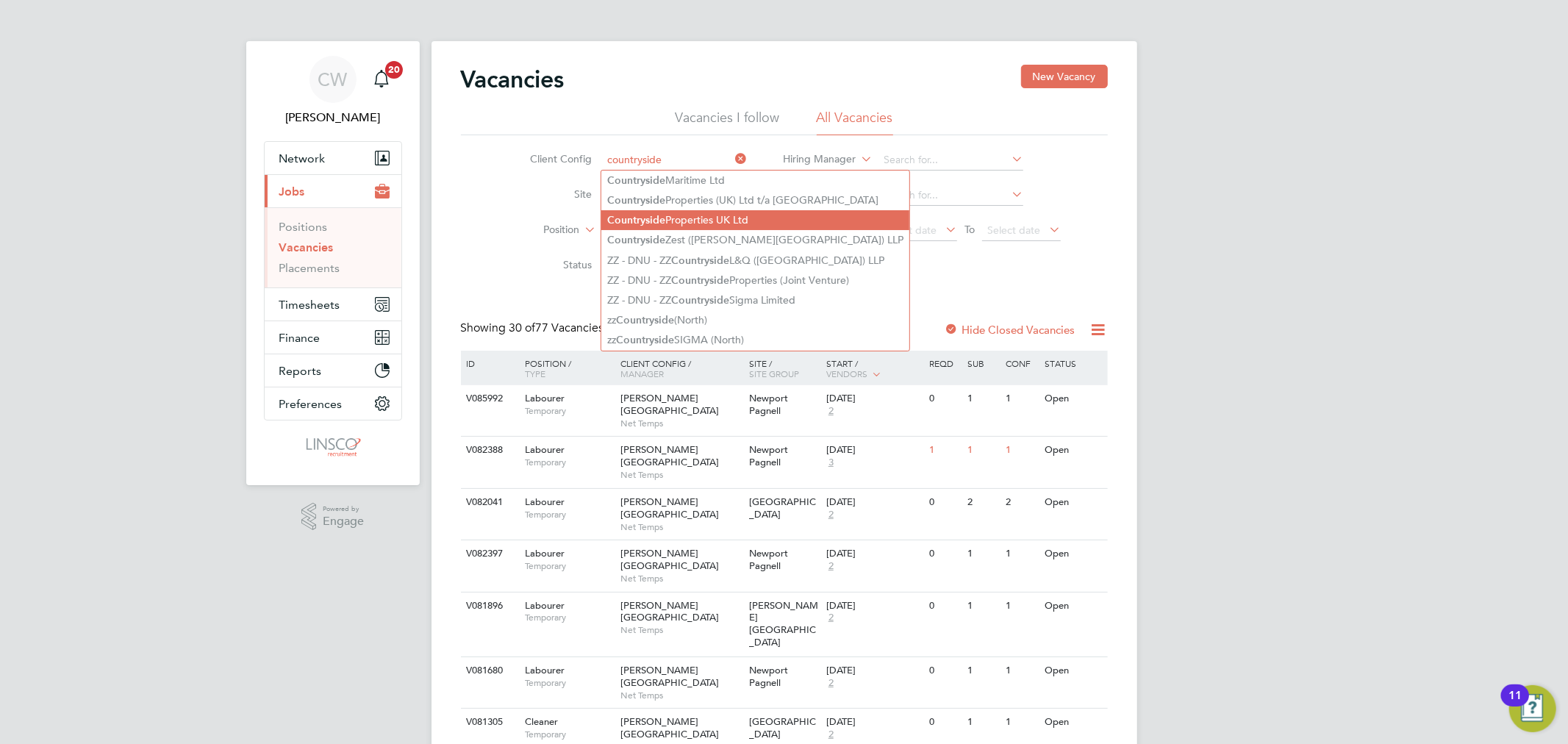
click at [732, 210] on li "Countryside Properties UK Ltd" at bounding box center [756, 220] width 308 height 20
type input "Countryside Properties UK Ltd"
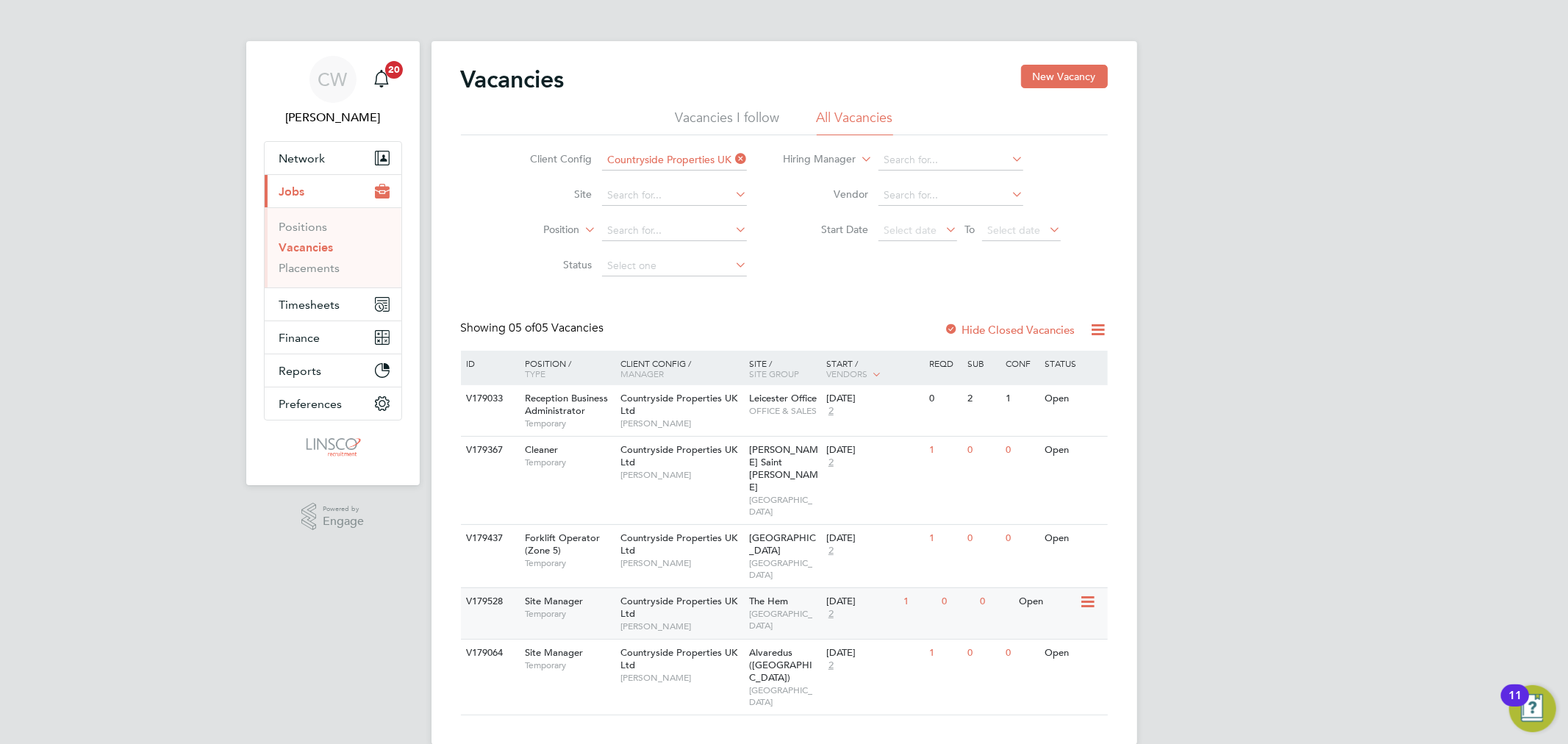
click at [780, 608] on span "NORTH WEST MIDS" at bounding box center [783, 619] width 70 height 23
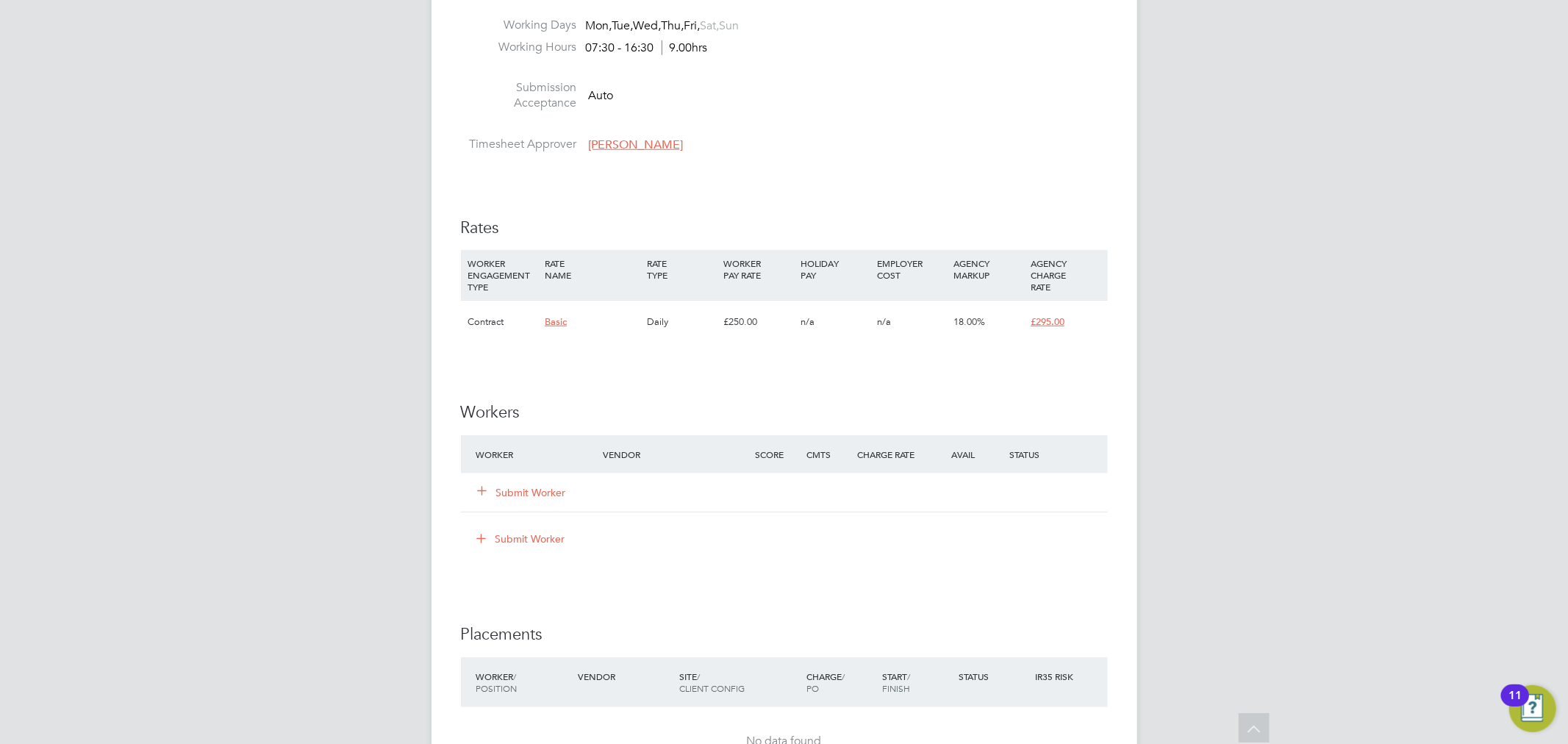
scroll to position [1062, 0]
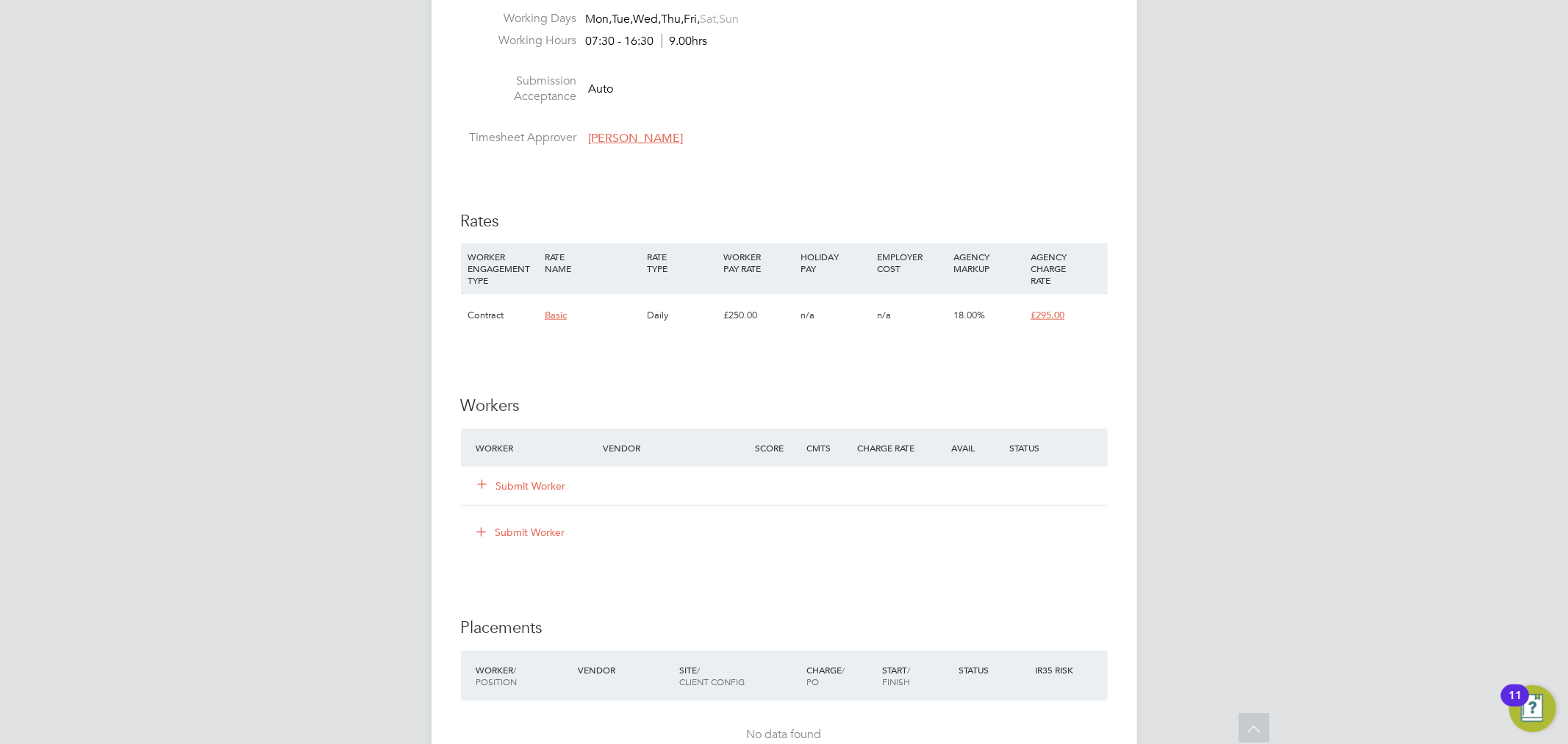
click at [542, 481] on button "Submit Worker" at bounding box center [523, 486] width 88 height 15
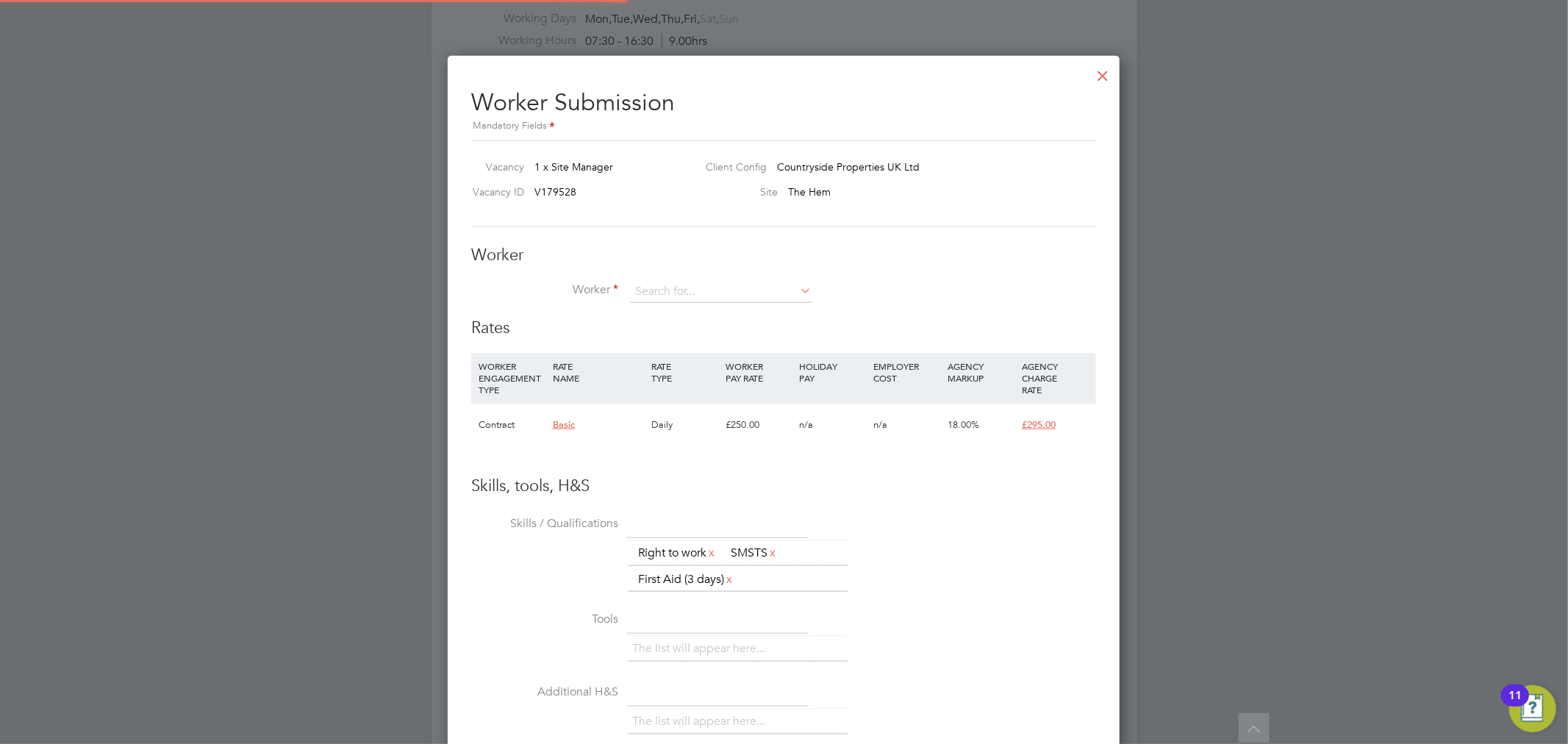
scroll to position [916, 673]
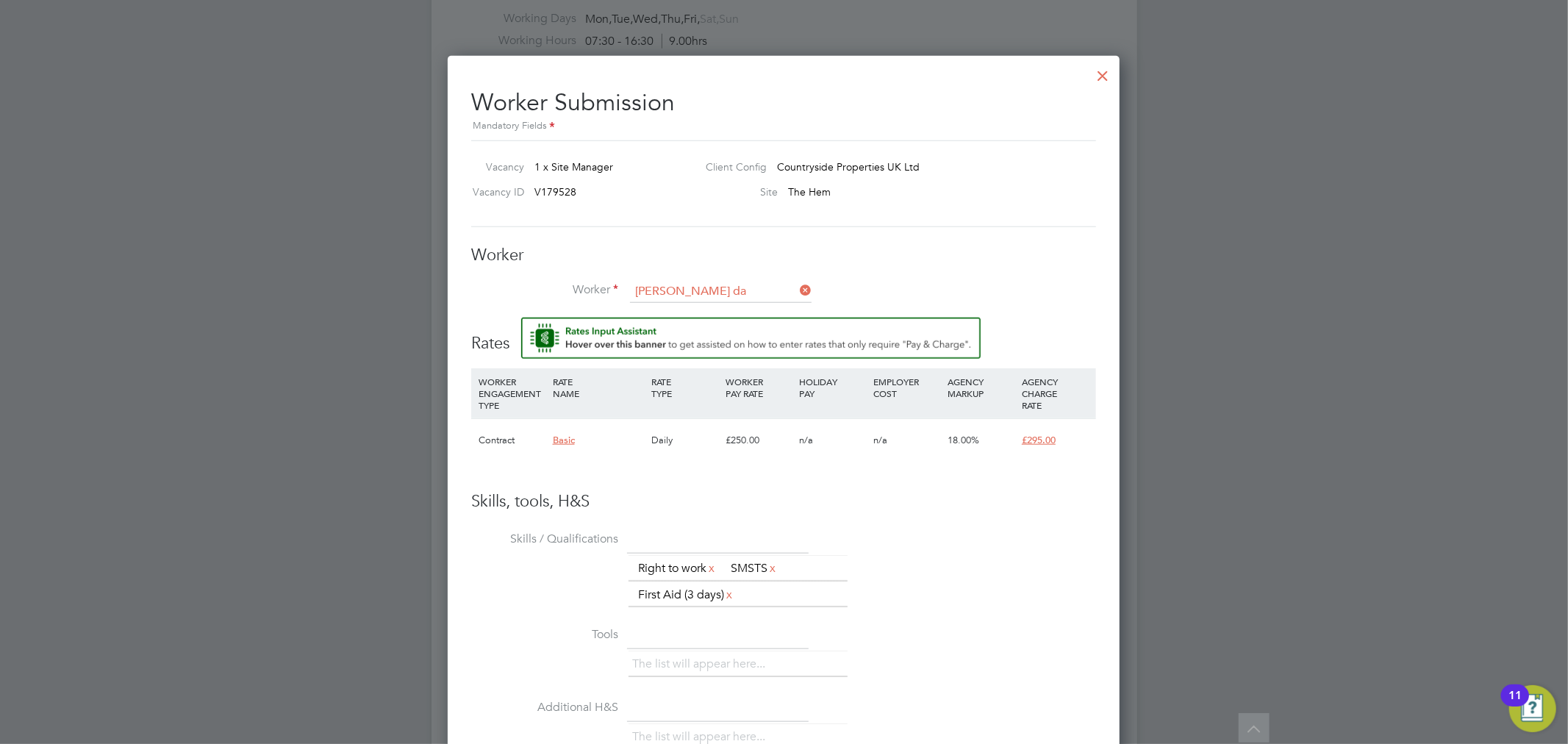
click at [703, 302] on li "Da vid Giles Dainty (103983)" at bounding box center [728, 311] width 199 height 20
type input "David Giles Dainty (103983)"
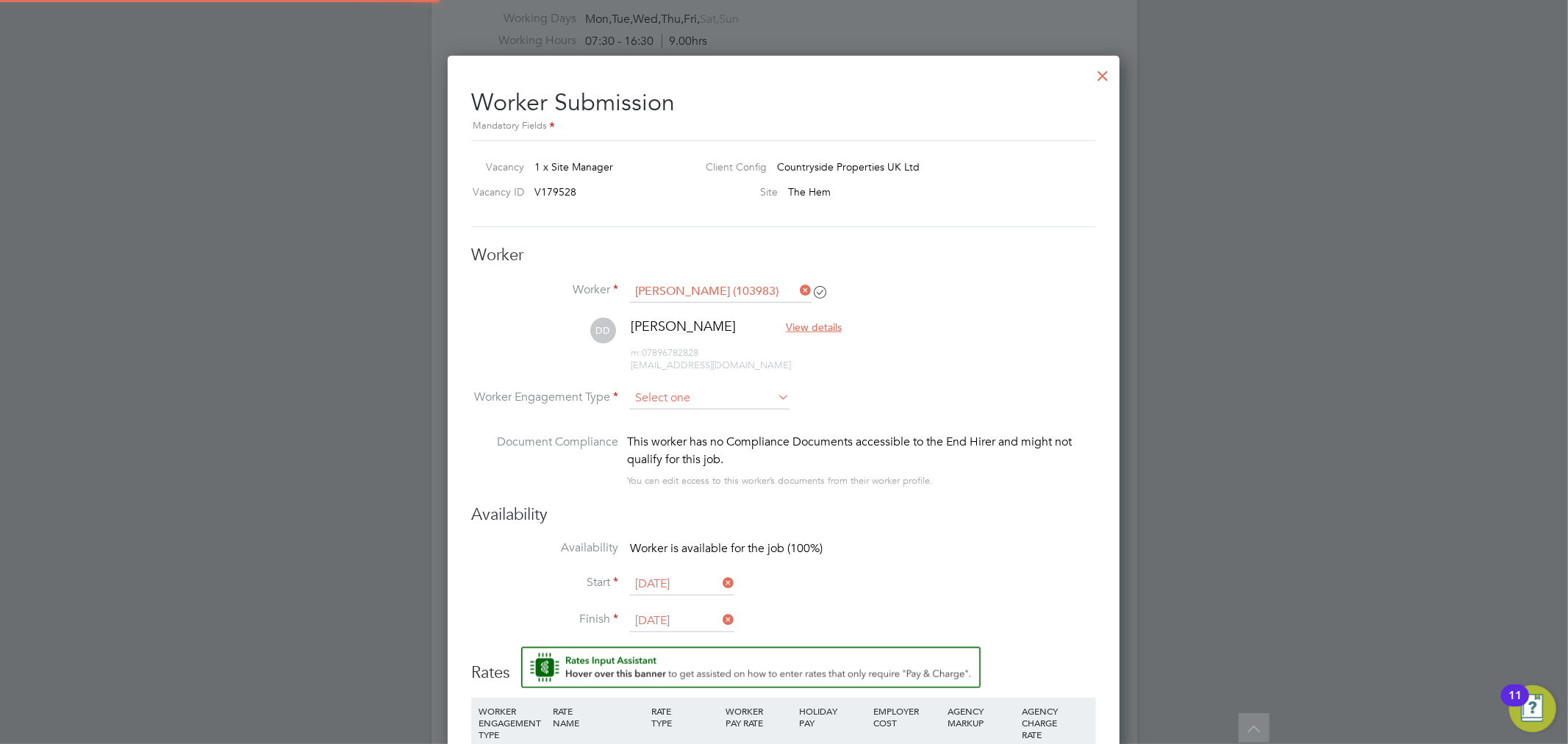
scroll to position [1258, 673]
click at [672, 392] on input at bounding box center [710, 398] width 160 height 22
click at [674, 412] on li "Contract" at bounding box center [710, 418] width 161 height 19
type input "Contract"
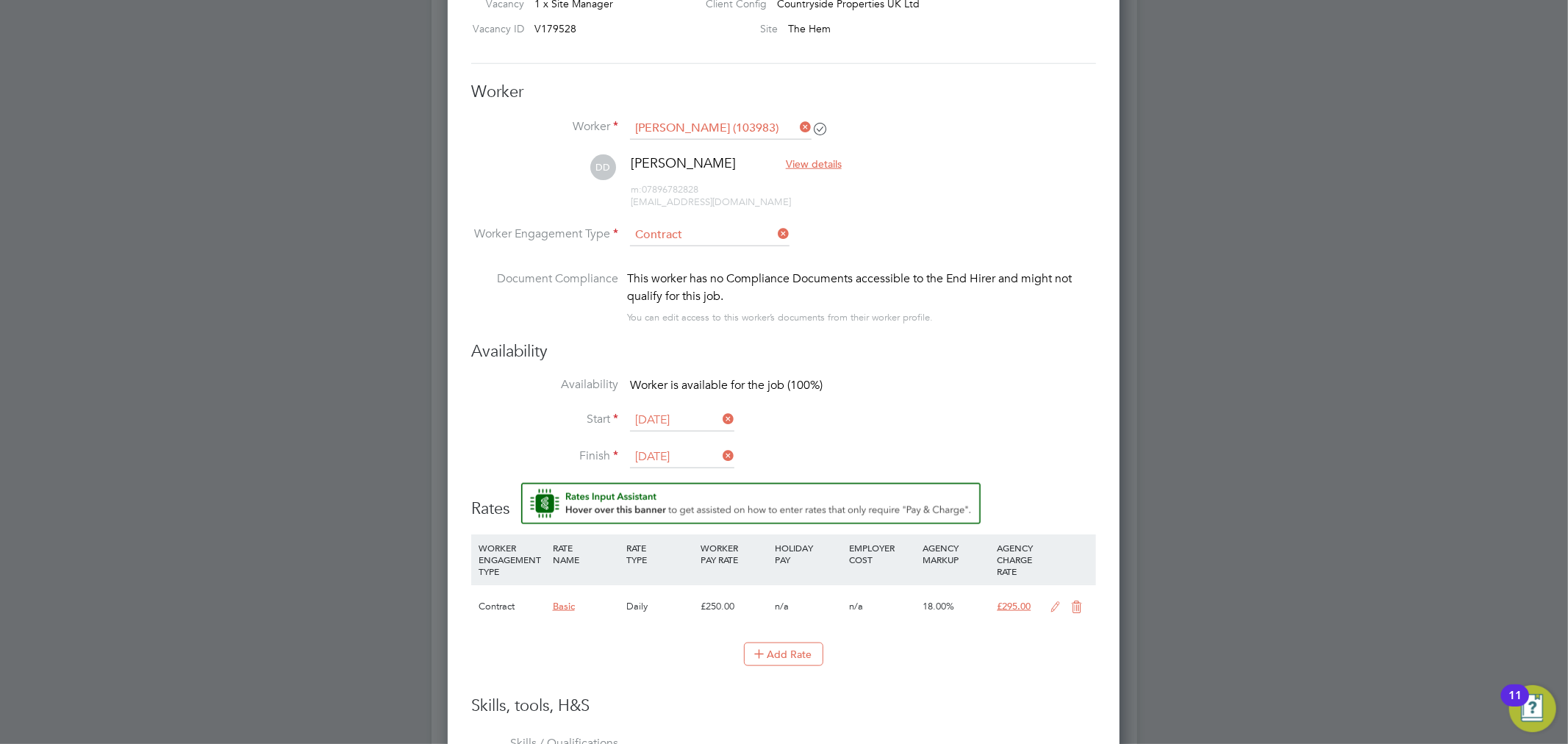
click at [692, 456] on input "05 Sep 2025" at bounding box center [682, 457] width 104 height 22
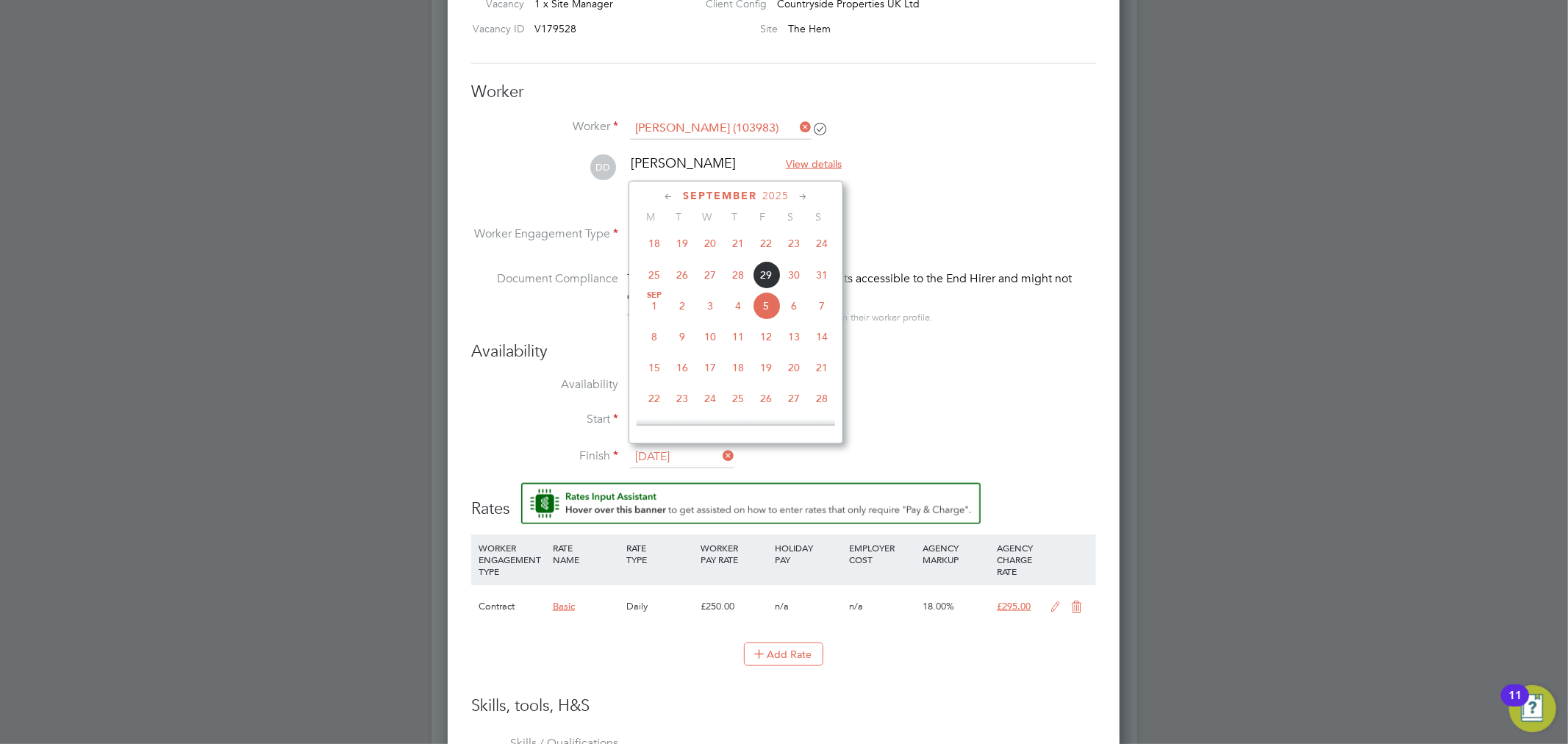
click at [768, 279] on span "29" at bounding box center [766, 275] width 28 height 28
type input "[DATE]"
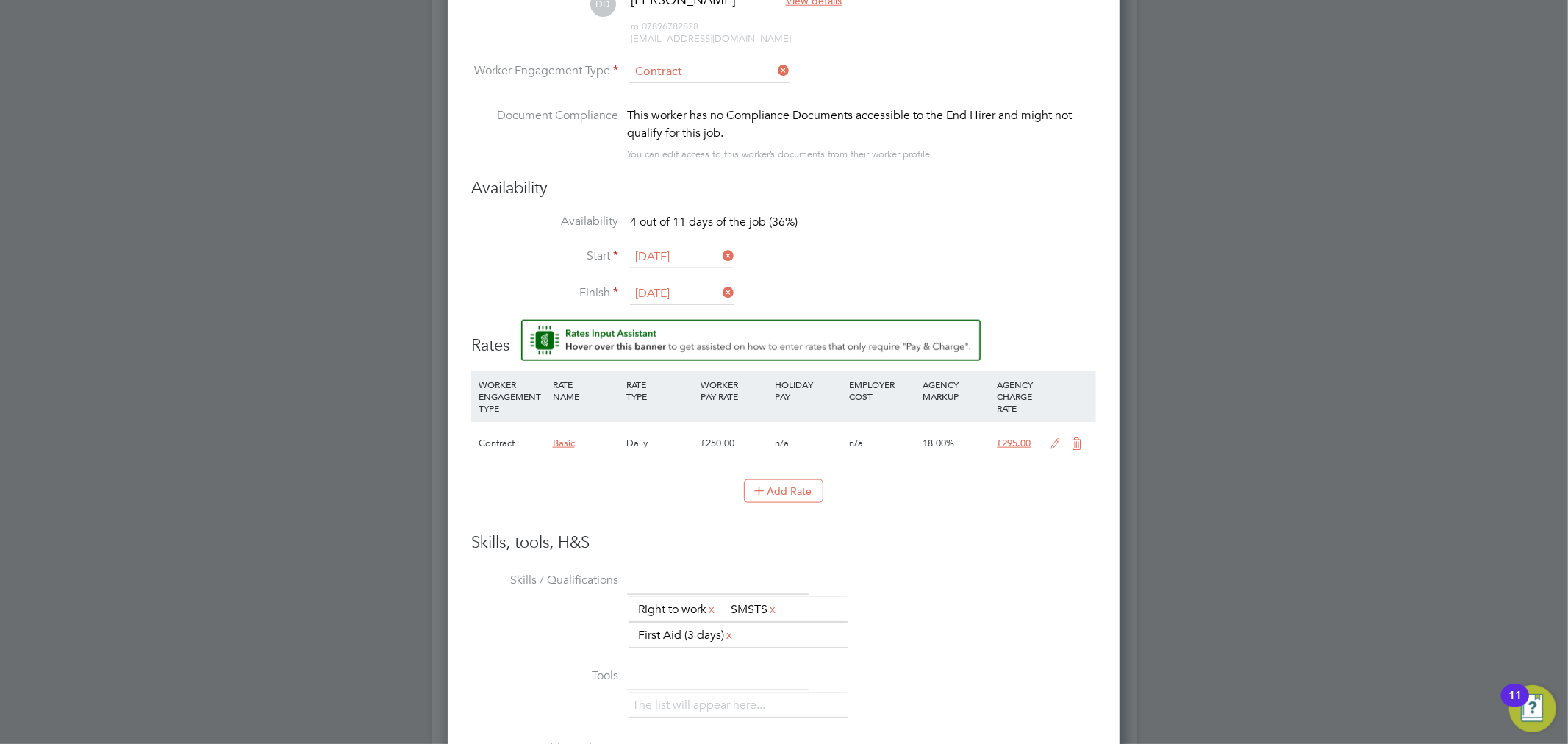
click at [1052, 445] on icon at bounding box center [1056, 444] width 18 height 12
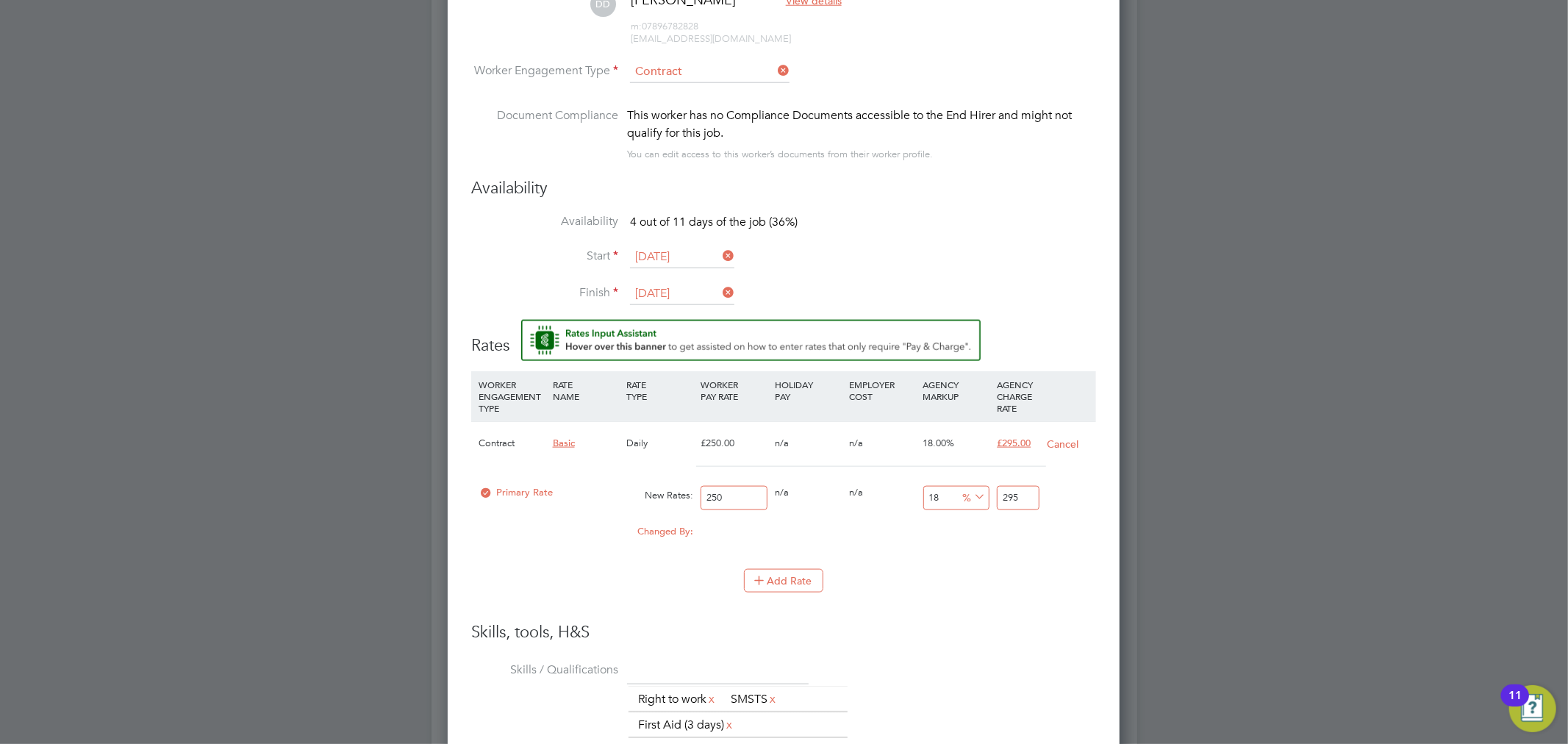
drag, startPoint x: 736, startPoint y: 494, endPoint x: 581, endPoint y: 486, distance: 155.2
click at [581, 486] on div "Primary Rate New Rates: 250 0 n/a 0 n/a 18 0 % 295" at bounding box center [783, 498] width 625 height 39
type input "2"
type input "2.36"
type input "24"
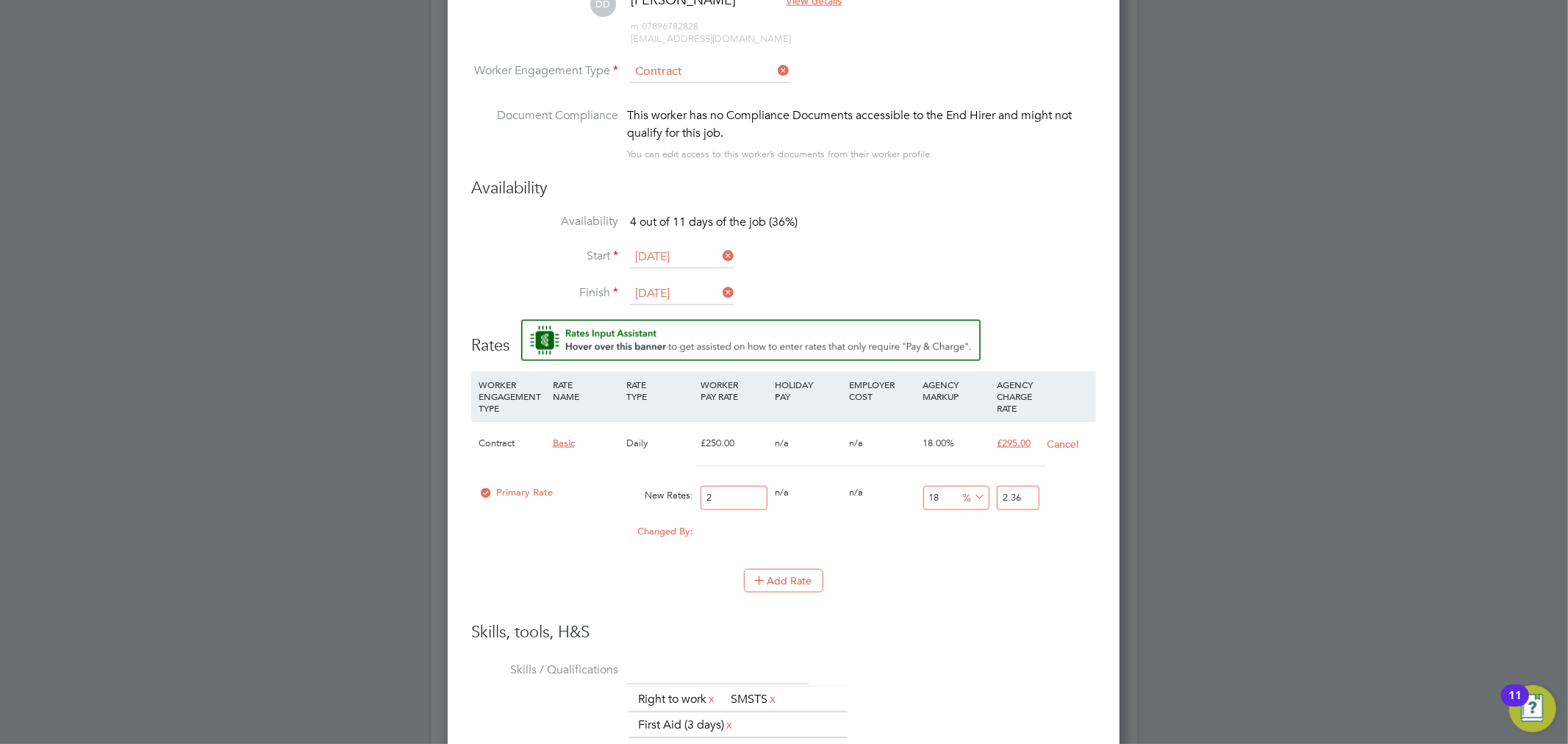
type input "28.32"
type input "240"
type input "283.2"
type input "240"
drag, startPoint x: 1030, startPoint y: 500, endPoint x: 938, endPoint y: 497, distance: 92.0
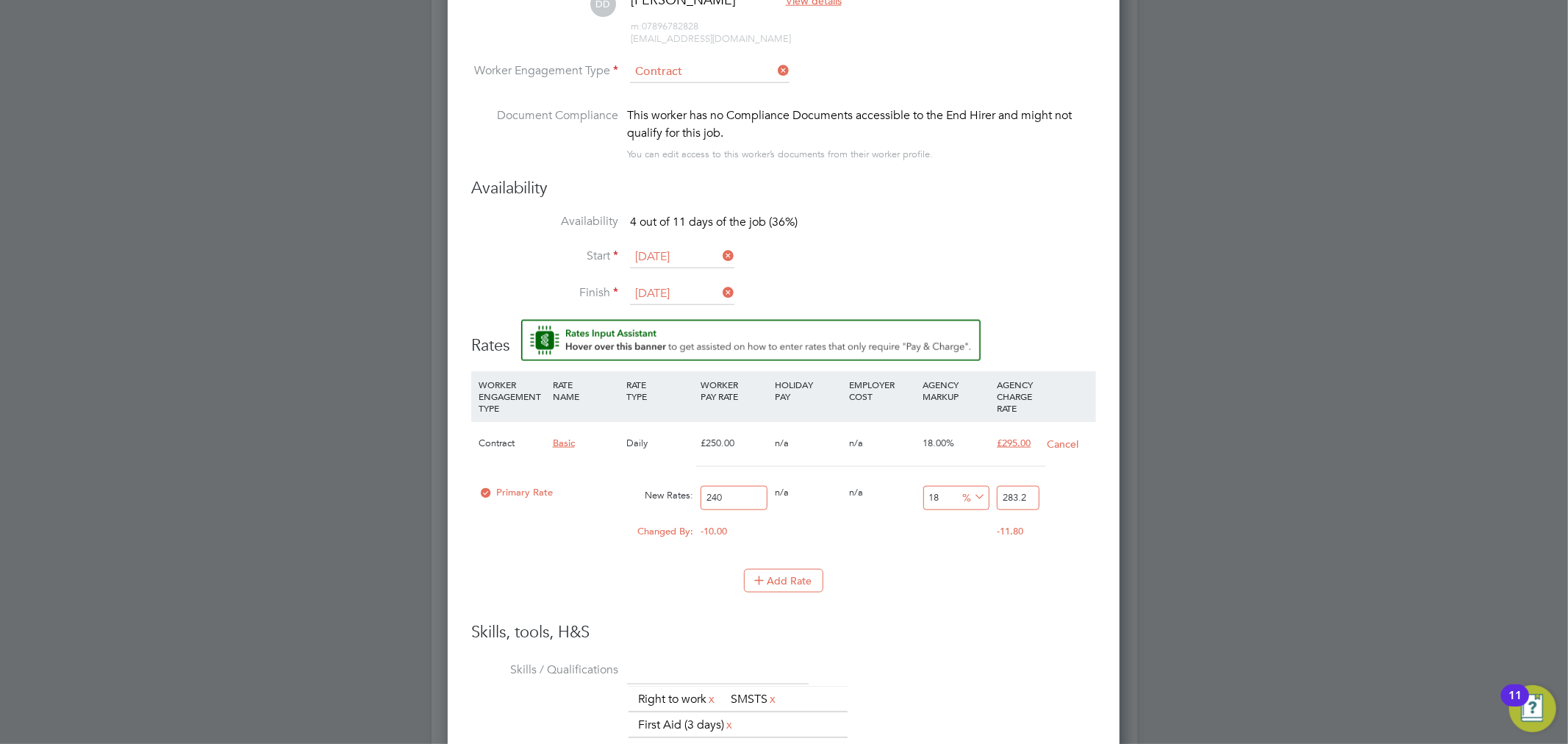
click at [938, 497] on div "Primary Rate New Rates: 240 0 n/a 0 n/a 18 43.2 % 283.2" at bounding box center [783, 498] width 625 height 39
type input "-99.16666666666667"
type input "2"
type input "-87.91666666666667"
type input "295"
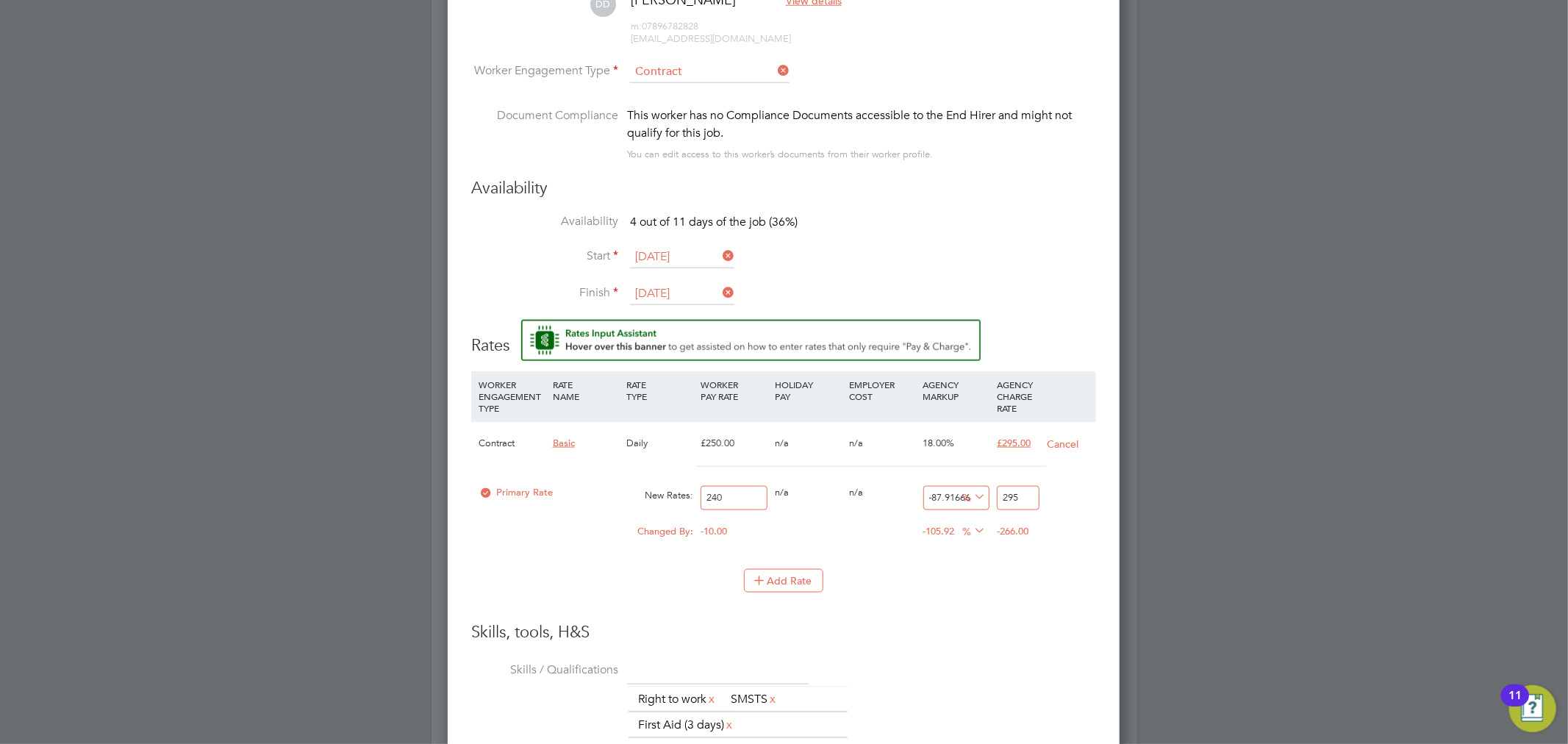
type input "22.916666666666668"
type input "295"
click at [990, 606] on li "WORKER ENGAGEMENT TYPE RATE NAME RATE TYPE WORKER PAY RATE HOLIDAY PAY EMPLOYER…" at bounding box center [783, 497] width 625 height 250
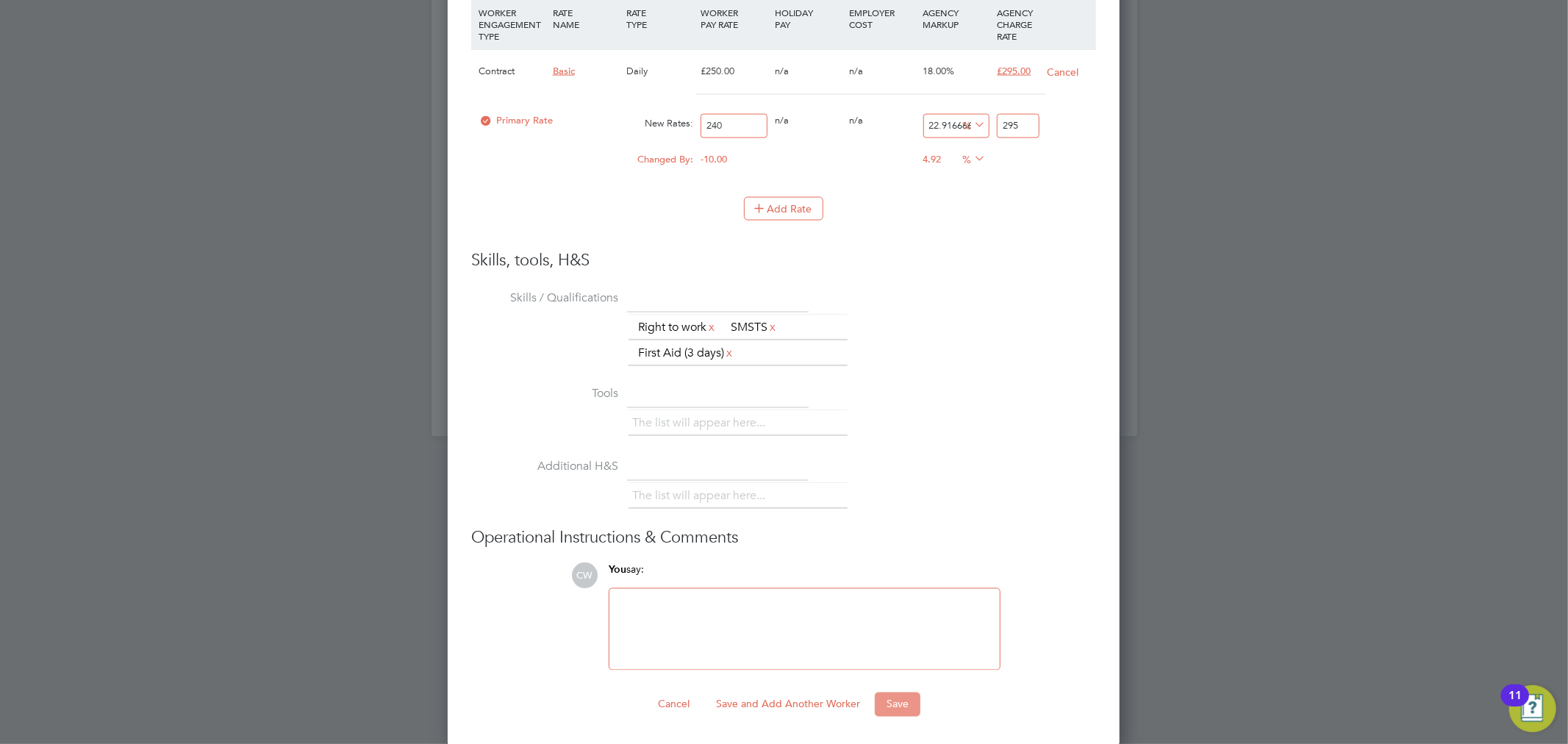
click at [898, 704] on button "Save" at bounding box center [897, 704] width 45 height 23
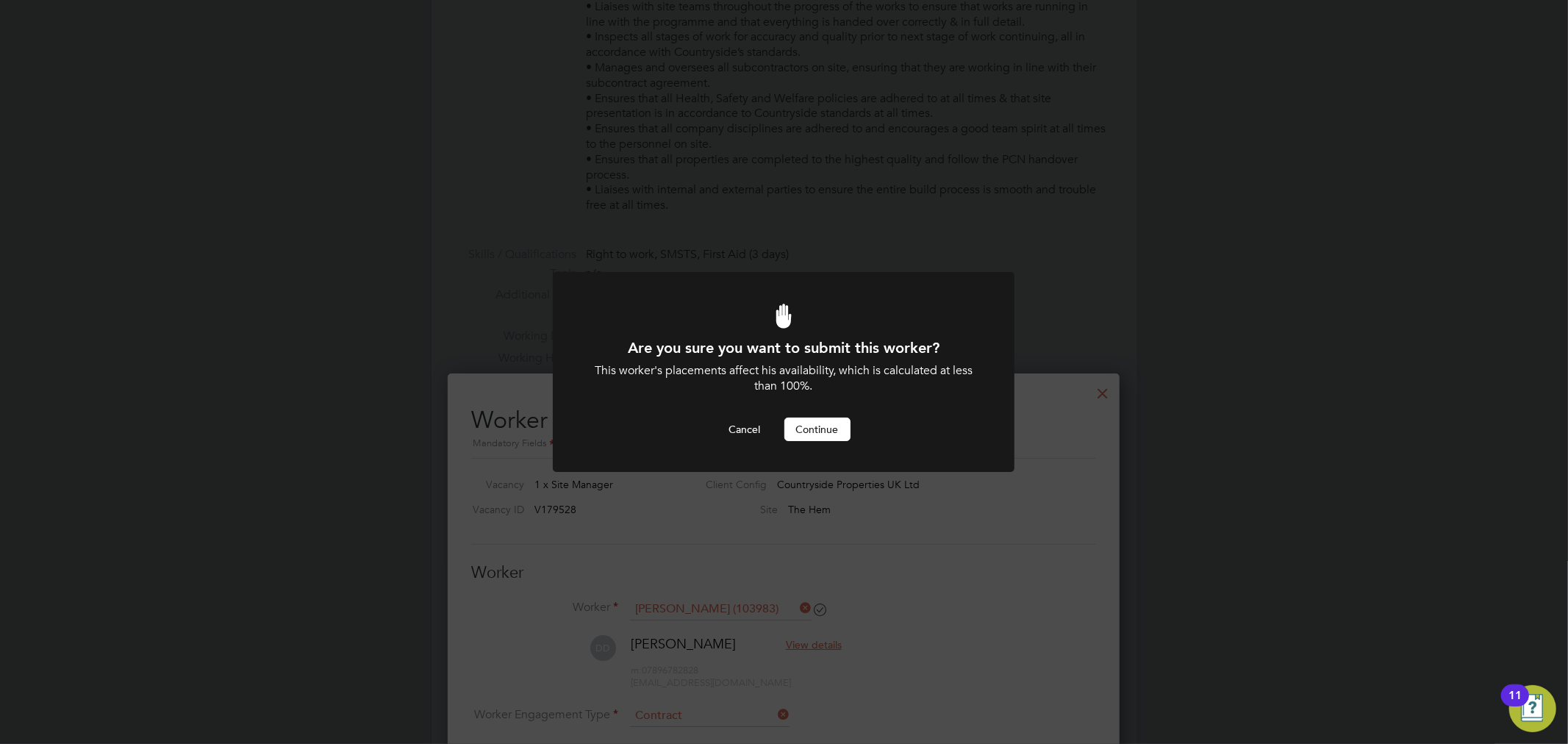
click at [838, 438] on button "Continue" at bounding box center [818, 430] width 67 height 23
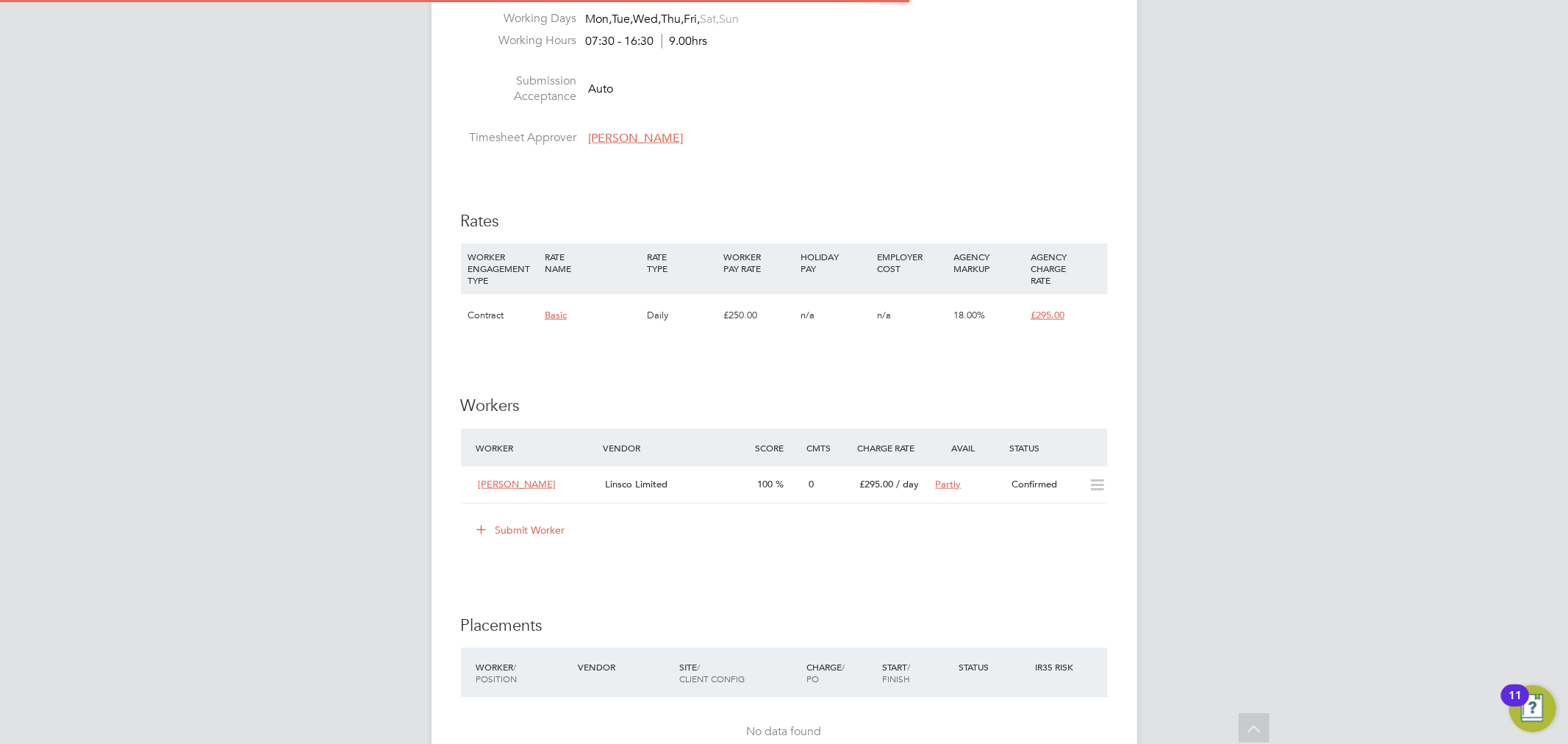
click at [548, 540] on button "Submit Worker" at bounding box center [522, 530] width 110 height 23
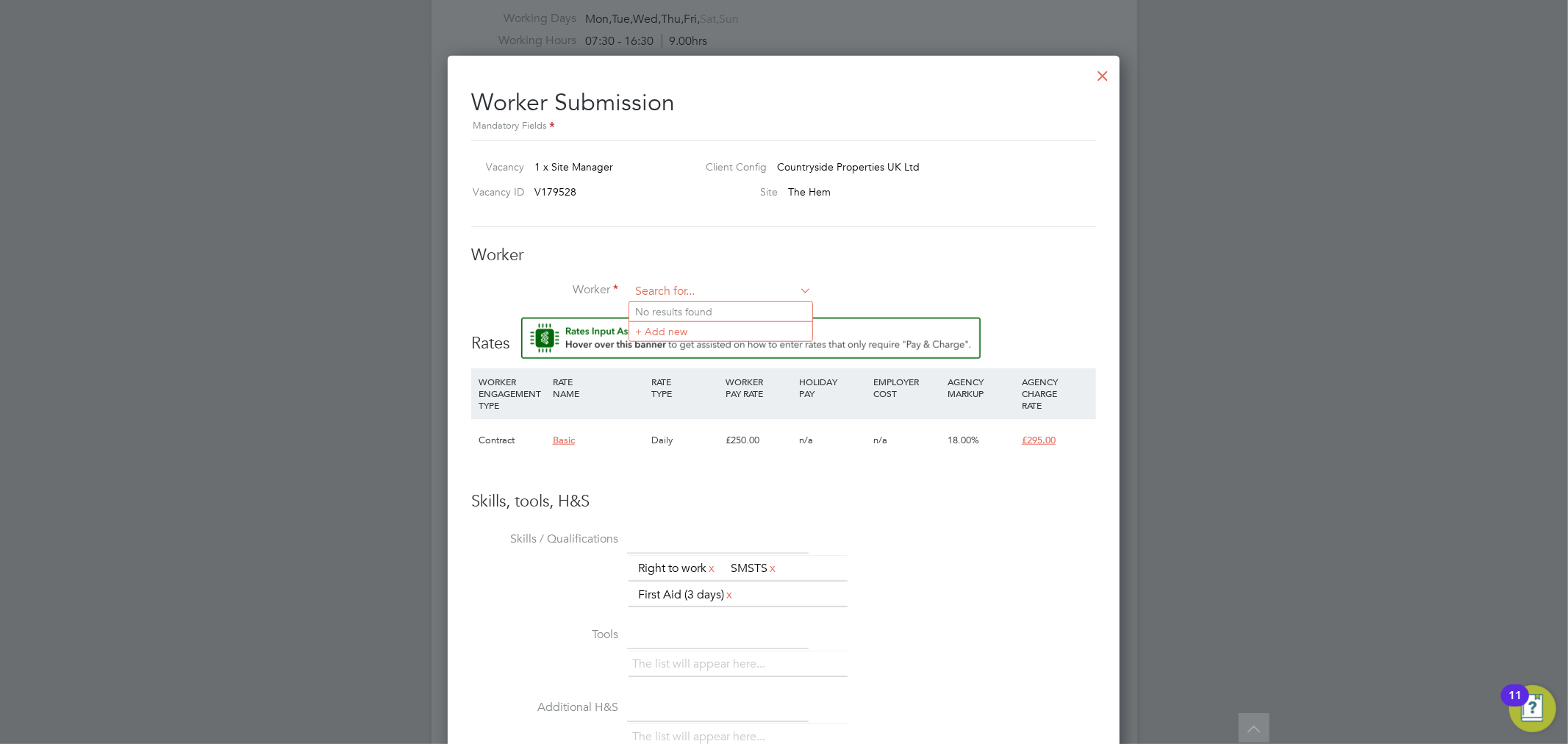
click at [658, 285] on input at bounding box center [721, 292] width 182 height 22
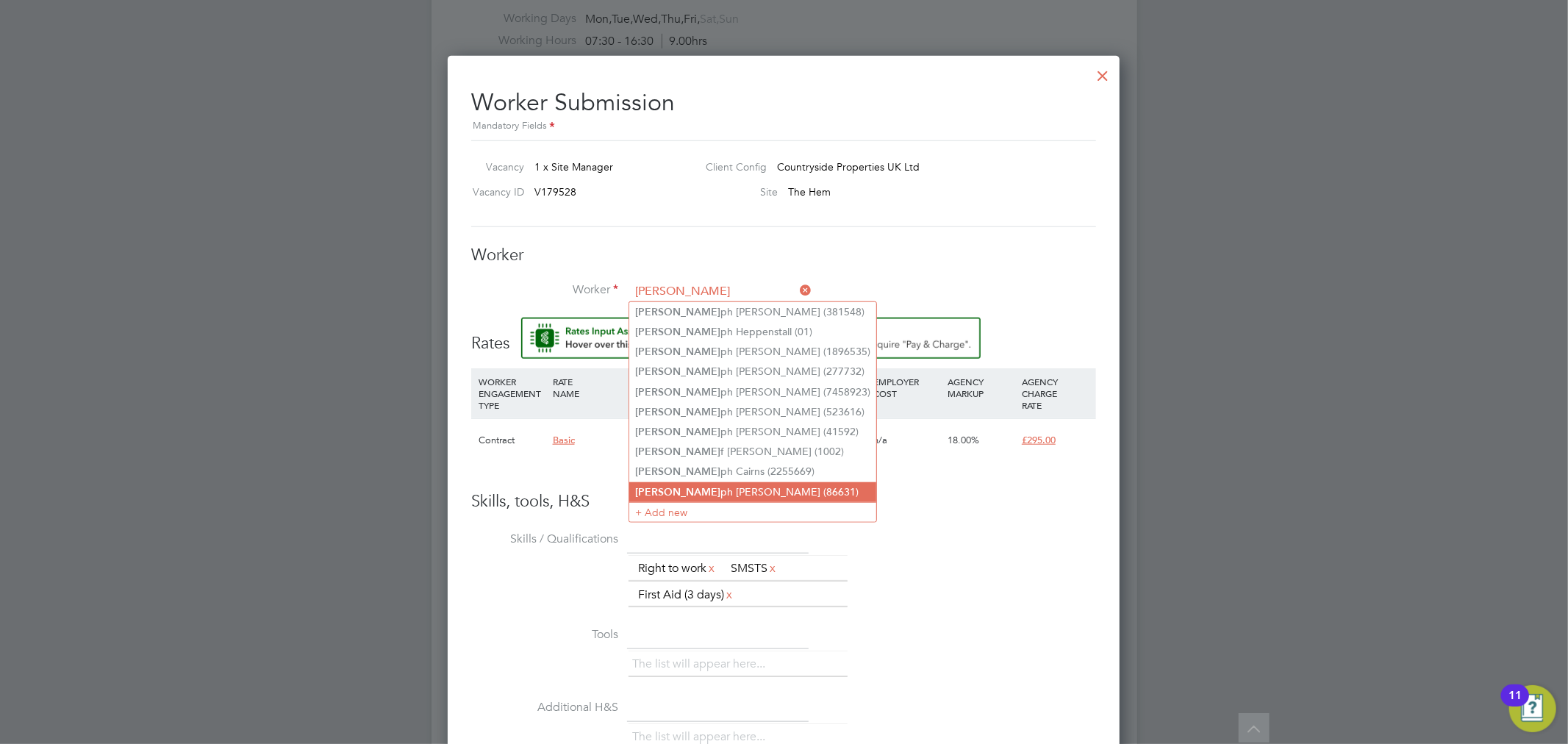
click at [701, 482] on li "Jose ph Mcdonald (86631)" at bounding box center [753, 491] width 247 height 20
type input "Joseph Mcdonald (86631)"
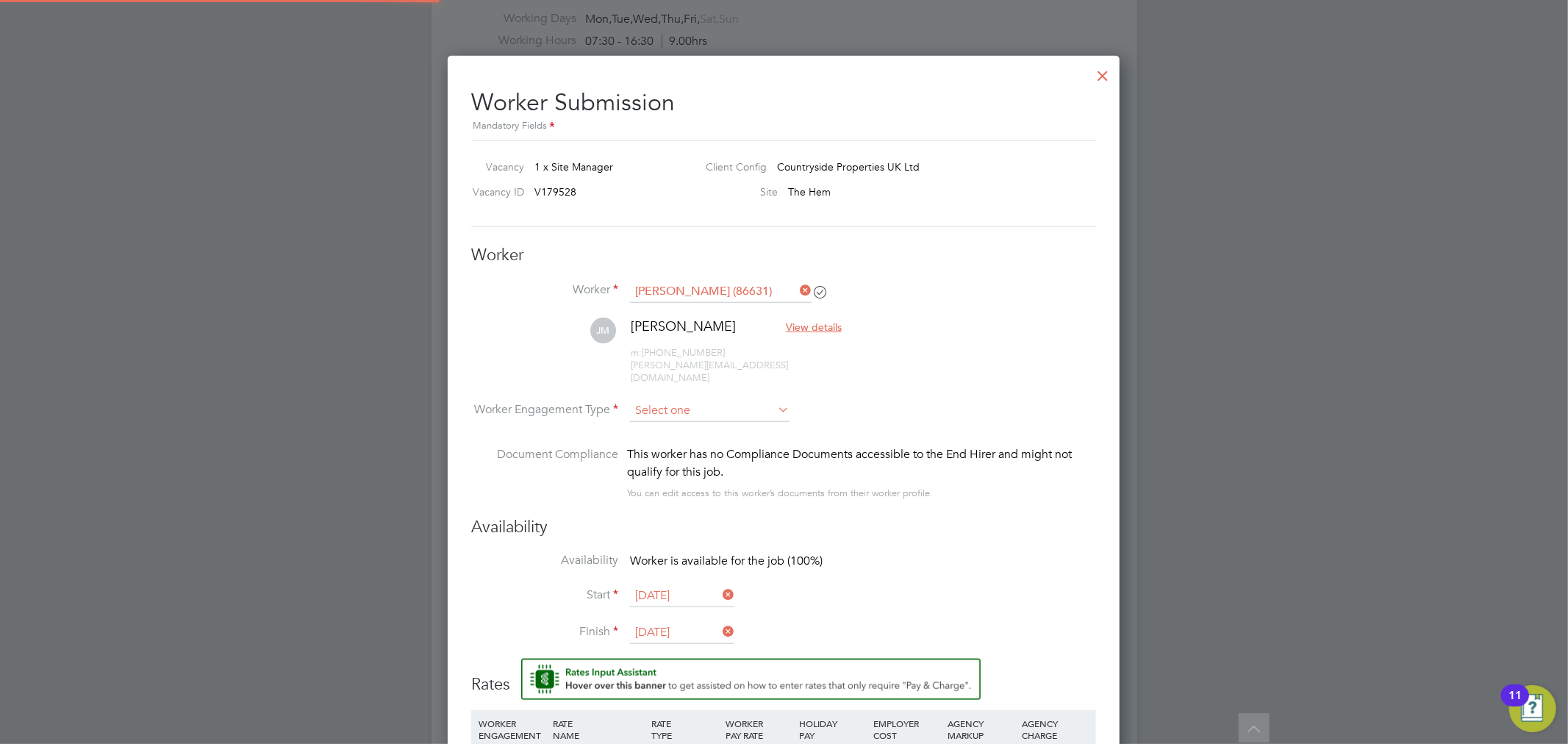
click at [688, 400] on input at bounding box center [710, 411] width 160 height 22
click at [689, 417] on li "Contract" at bounding box center [710, 418] width 161 height 19
type input "Contract"
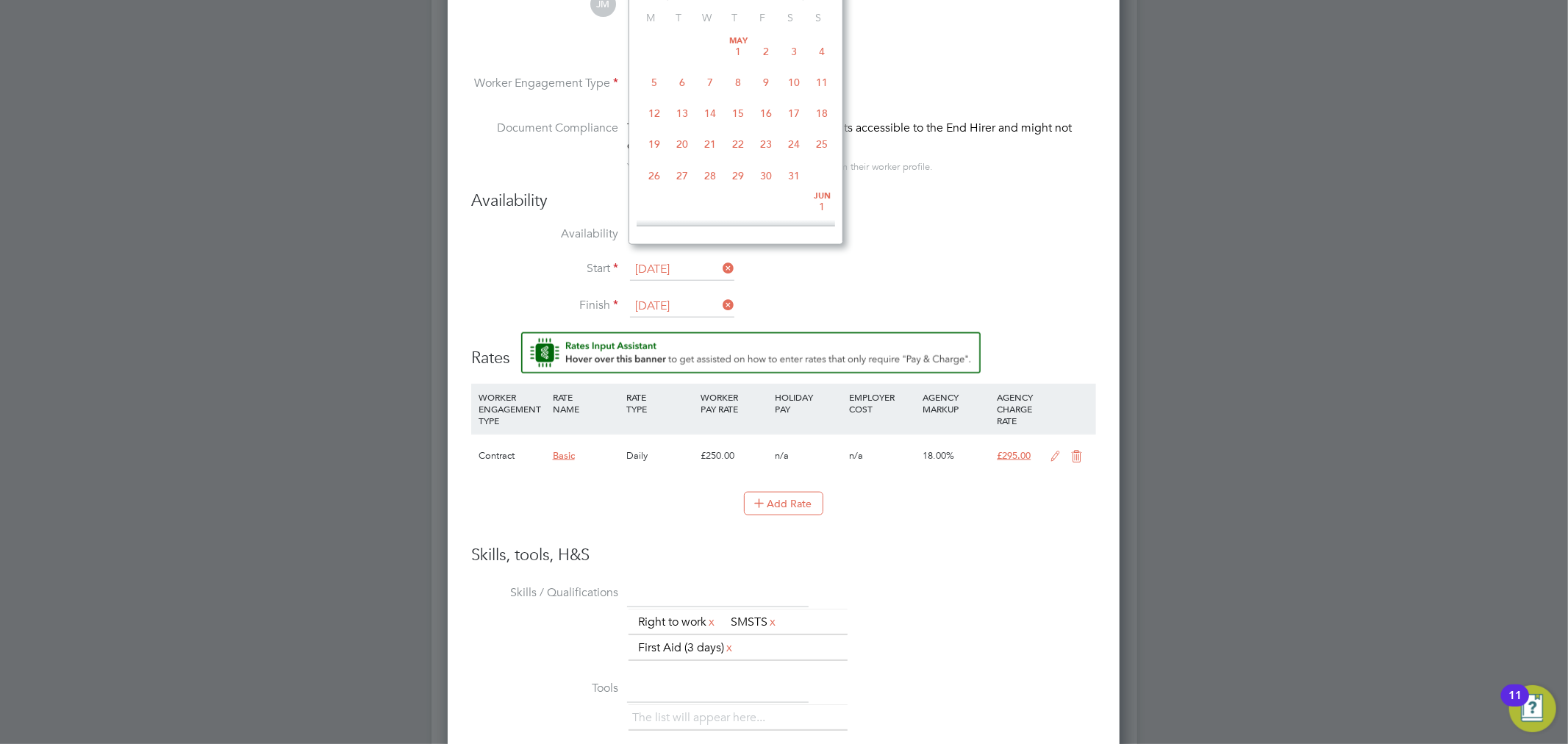
click at [699, 259] on input "26 Aug 2025" at bounding box center [682, 270] width 104 height 22
click at [653, 142] on span "Sep 1" at bounding box center [654, 136] width 28 height 28
type input "01 Sep 2025"
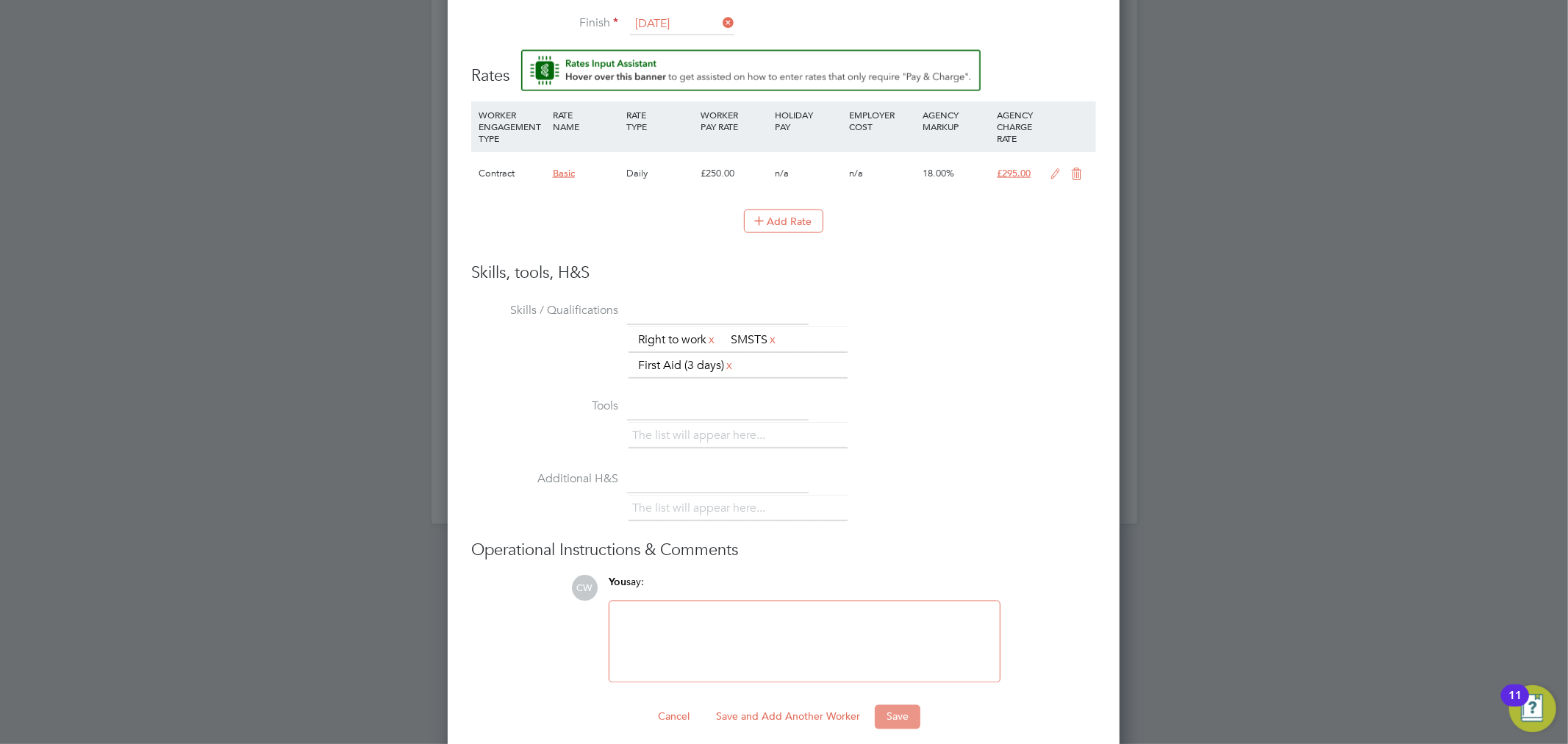
click at [890, 710] on button "Save" at bounding box center [897, 717] width 45 height 23
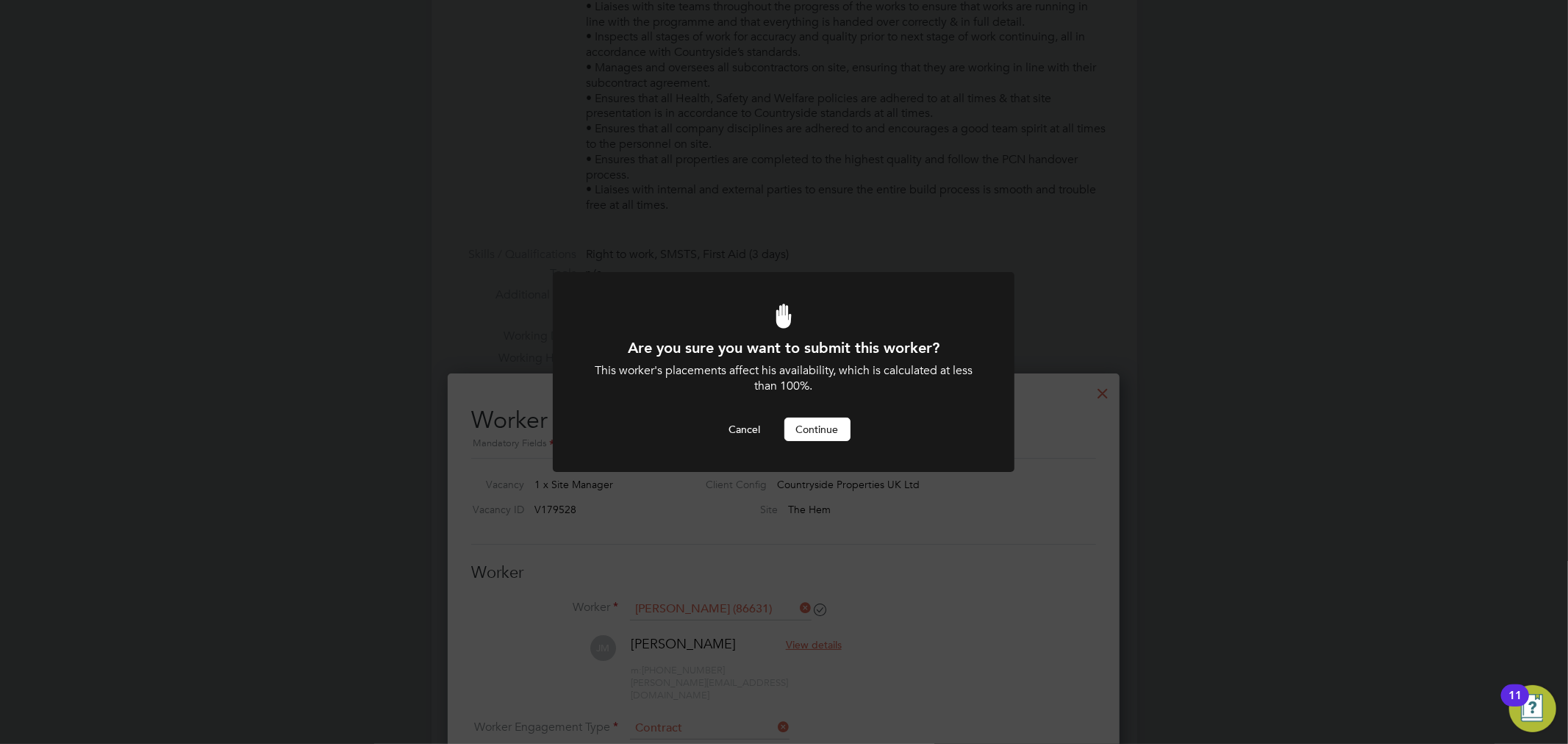
click at [825, 432] on button "Continue" at bounding box center [818, 430] width 67 height 23
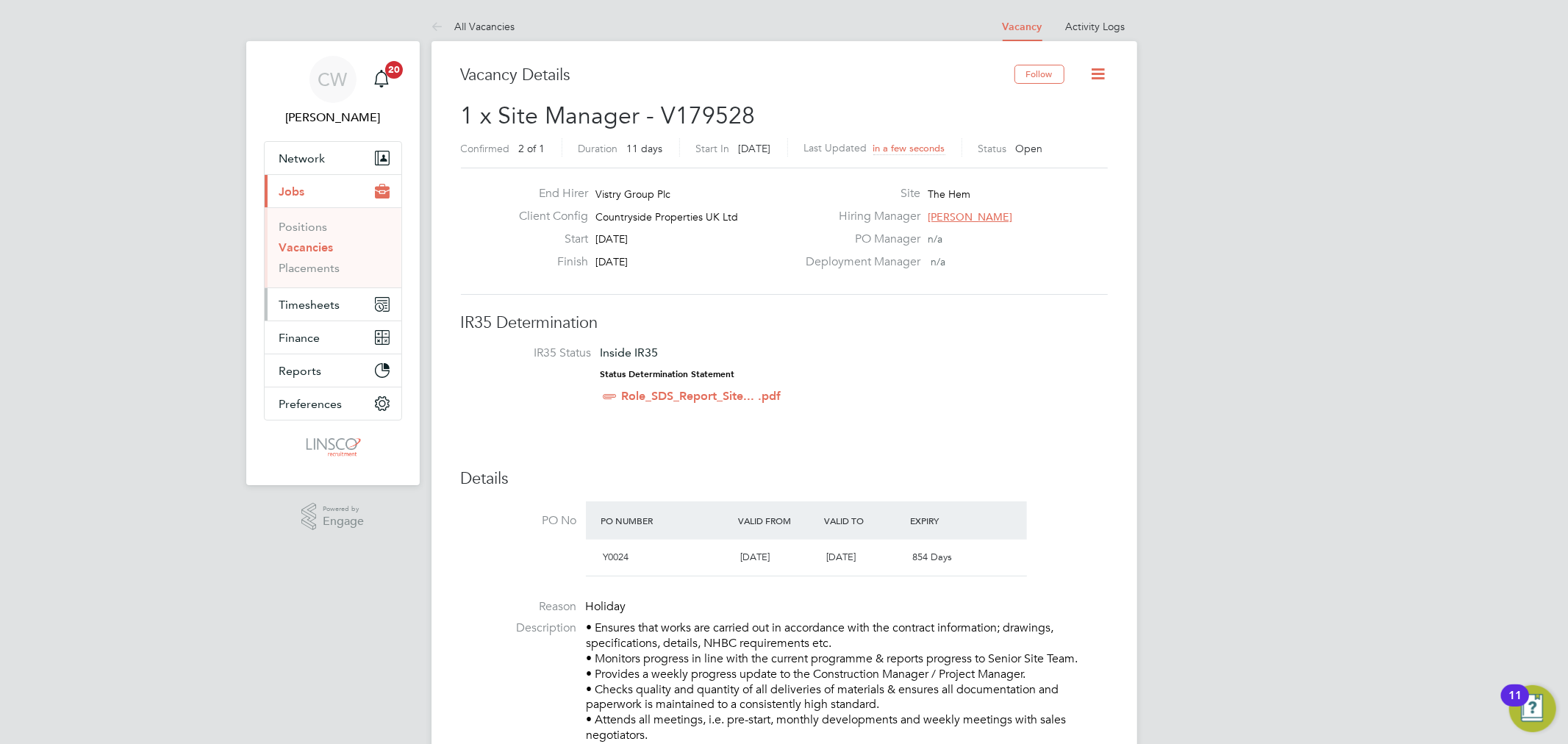
click at [313, 298] on span "Timesheets" at bounding box center [310, 305] width 61 height 14
click at [304, 195] on span "Jobs" at bounding box center [292, 192] width 26 height 14
click at [316, 270] on link "Placements" at bounding box center [310, 268] width 61 height 14
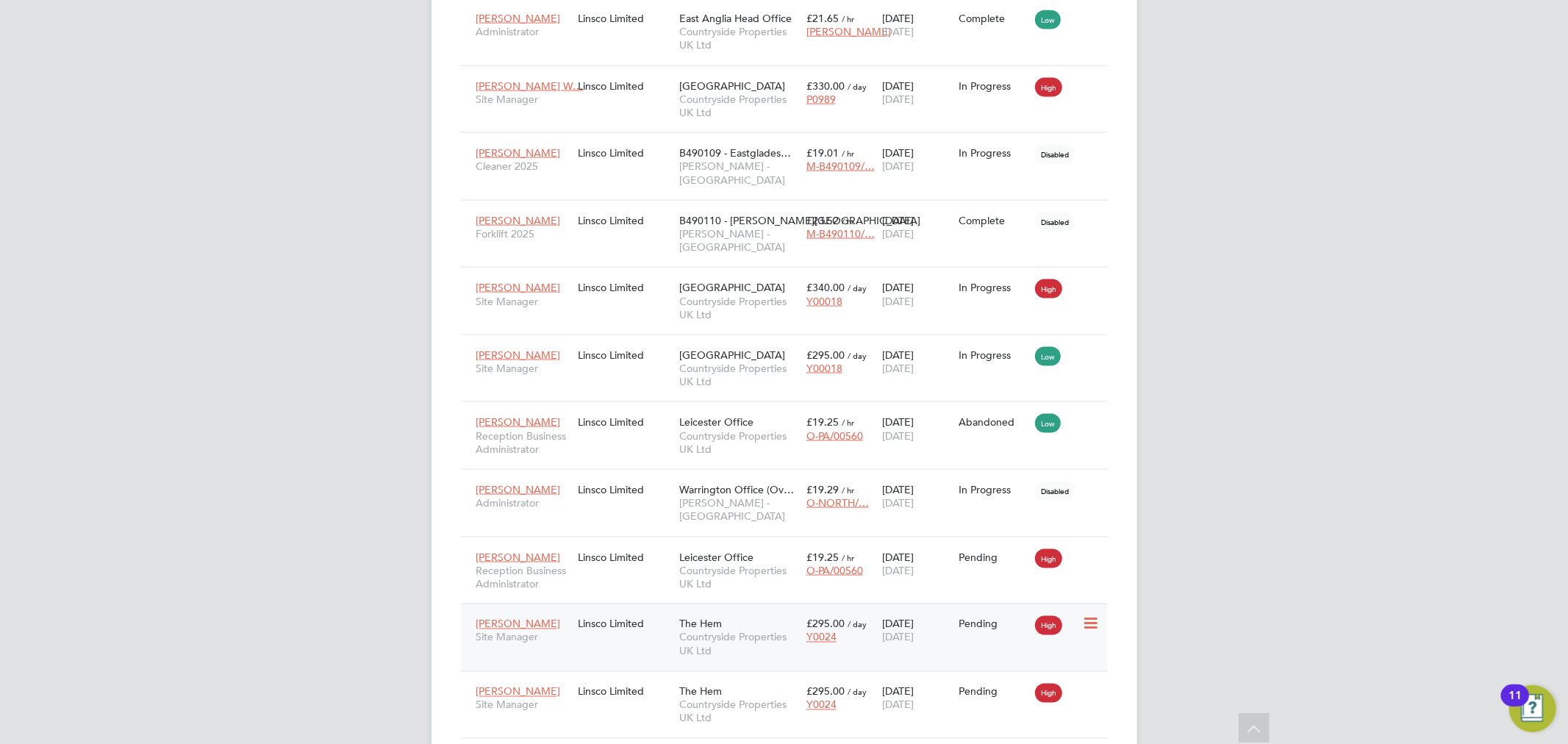
click at [876, 610] on div "£295.00 / day Y0024" at bounding box center [841, 631] width 77 height 41
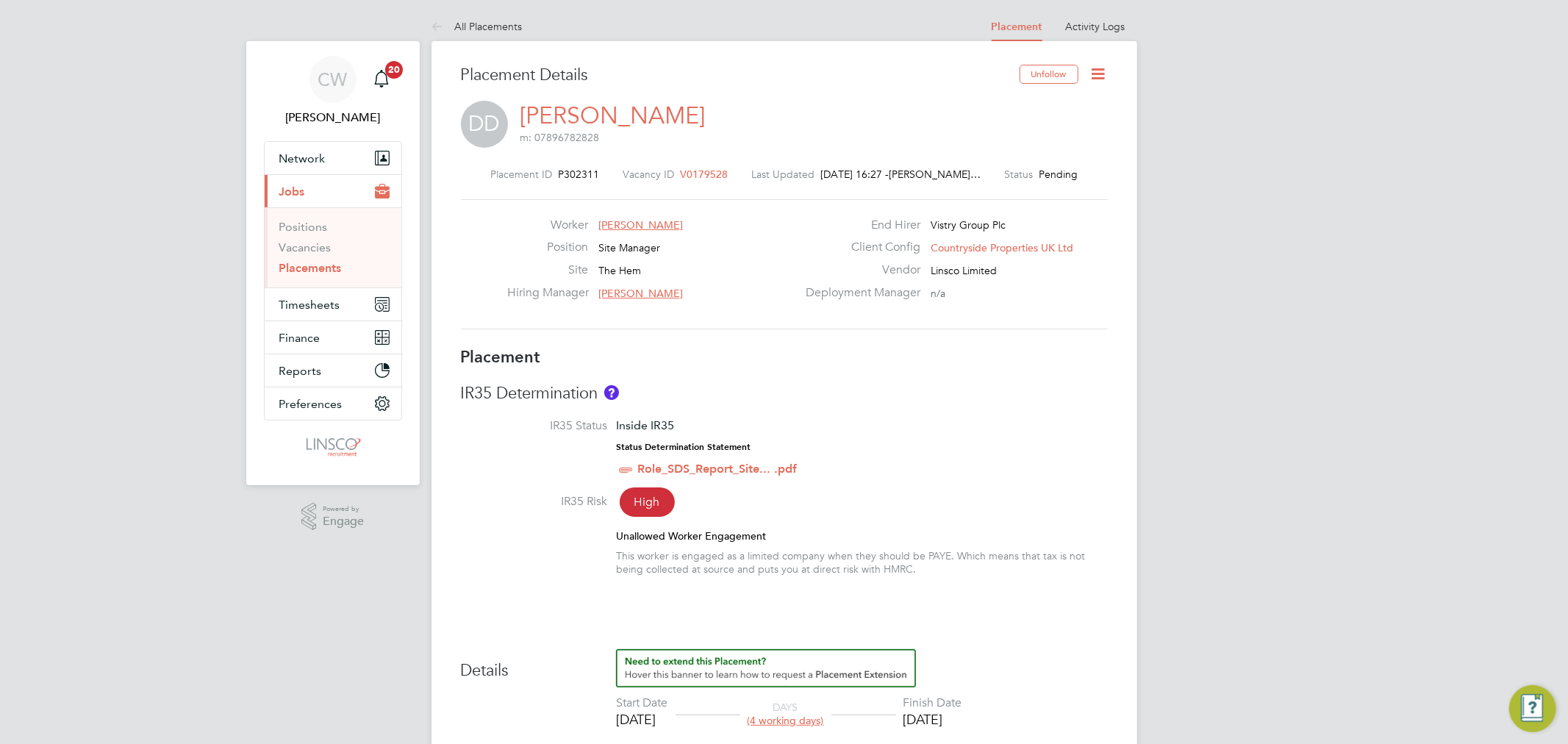
click at [1090, 71] on icon at bounding box center [1099, 74] width 18 height 18
click at [1016, 154] on li "Start" at bounding box center [1051, 158] width 108 height 20
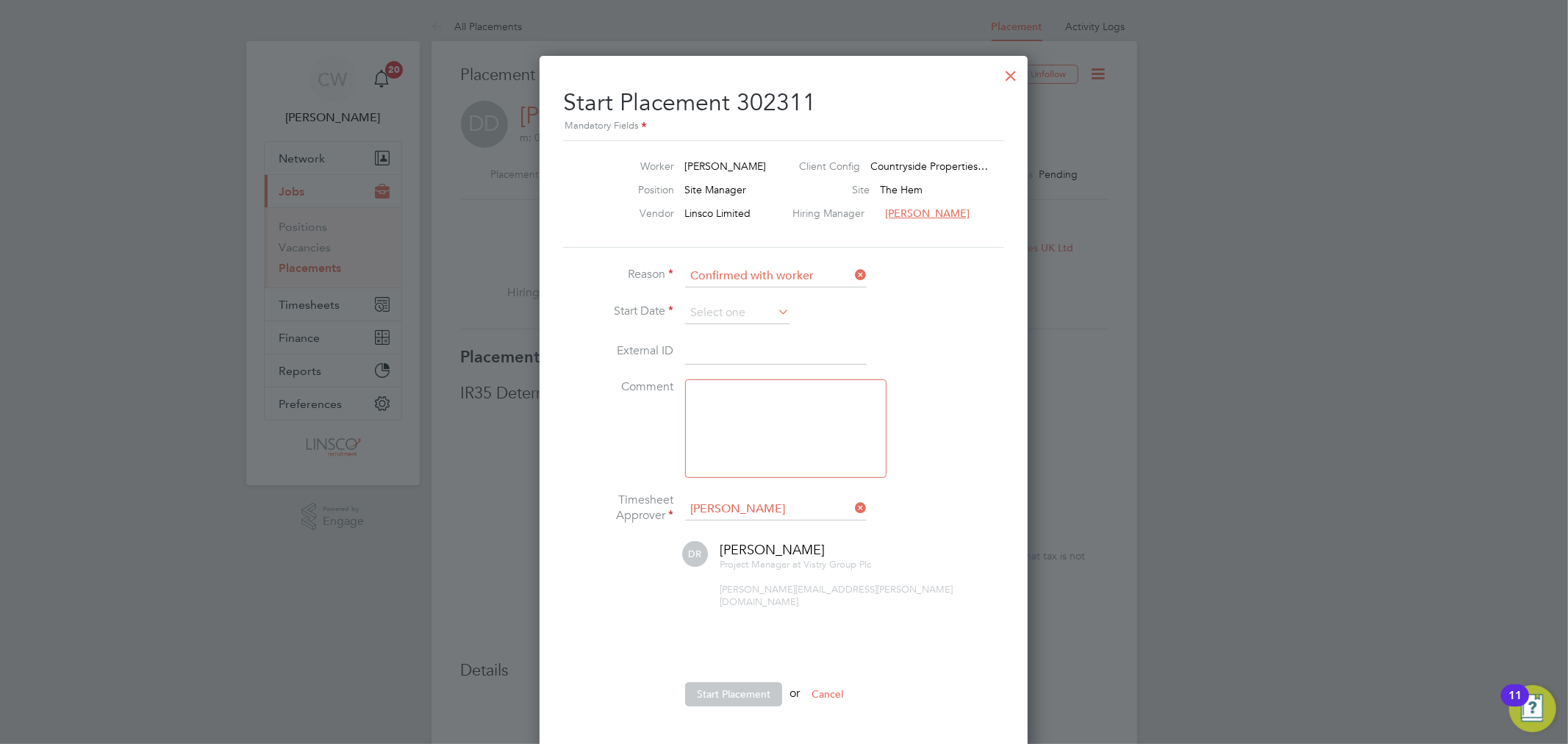
click at [741, 324] on li "Start Date" at bounding box center [784, 320] width 441 height 37
click at [737, 310] on input at bounding box center [737, 313] width 104 height 22
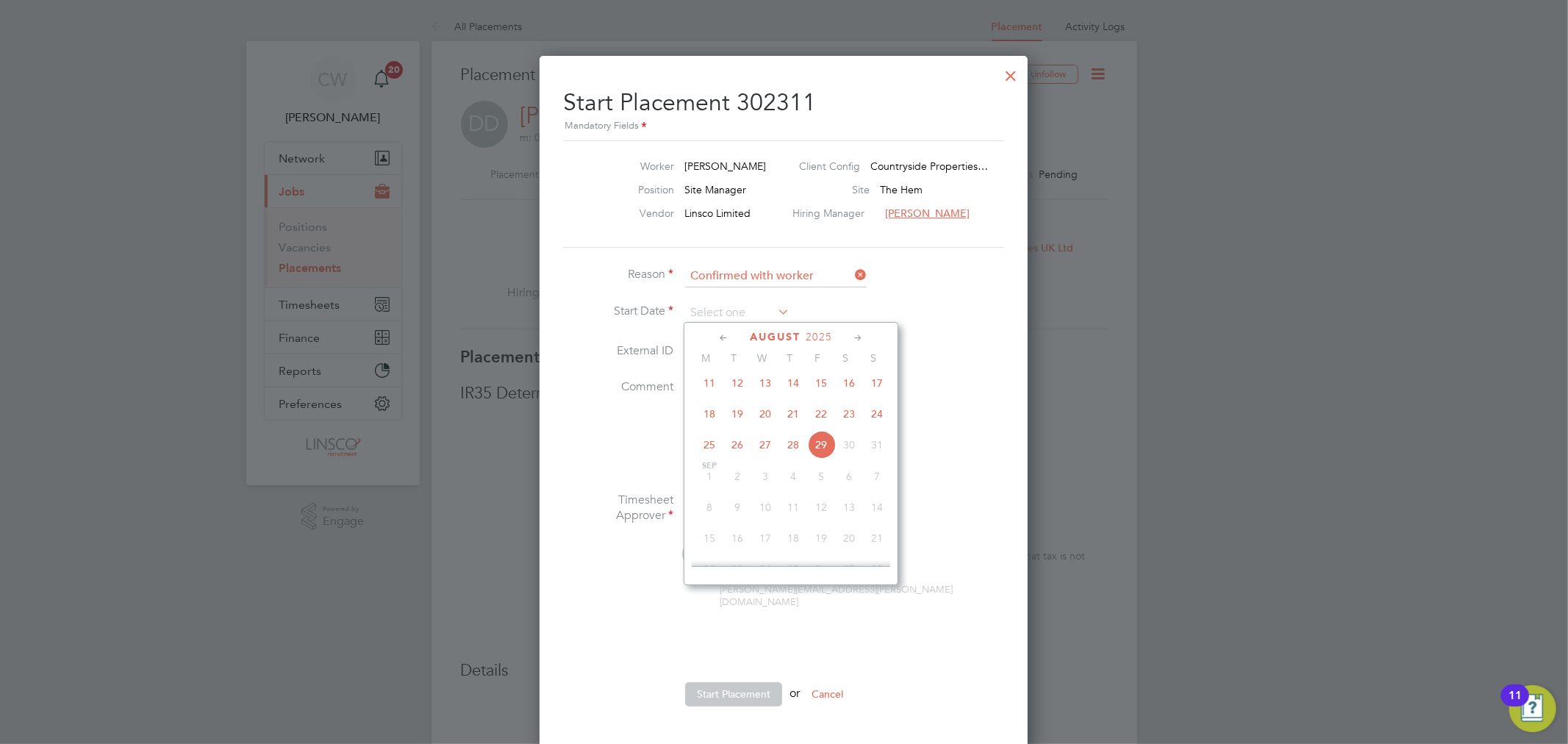
click at [732, 453] on span "26" at bounding box center [738, 445] width 28 height 28
type input "[DATE]"
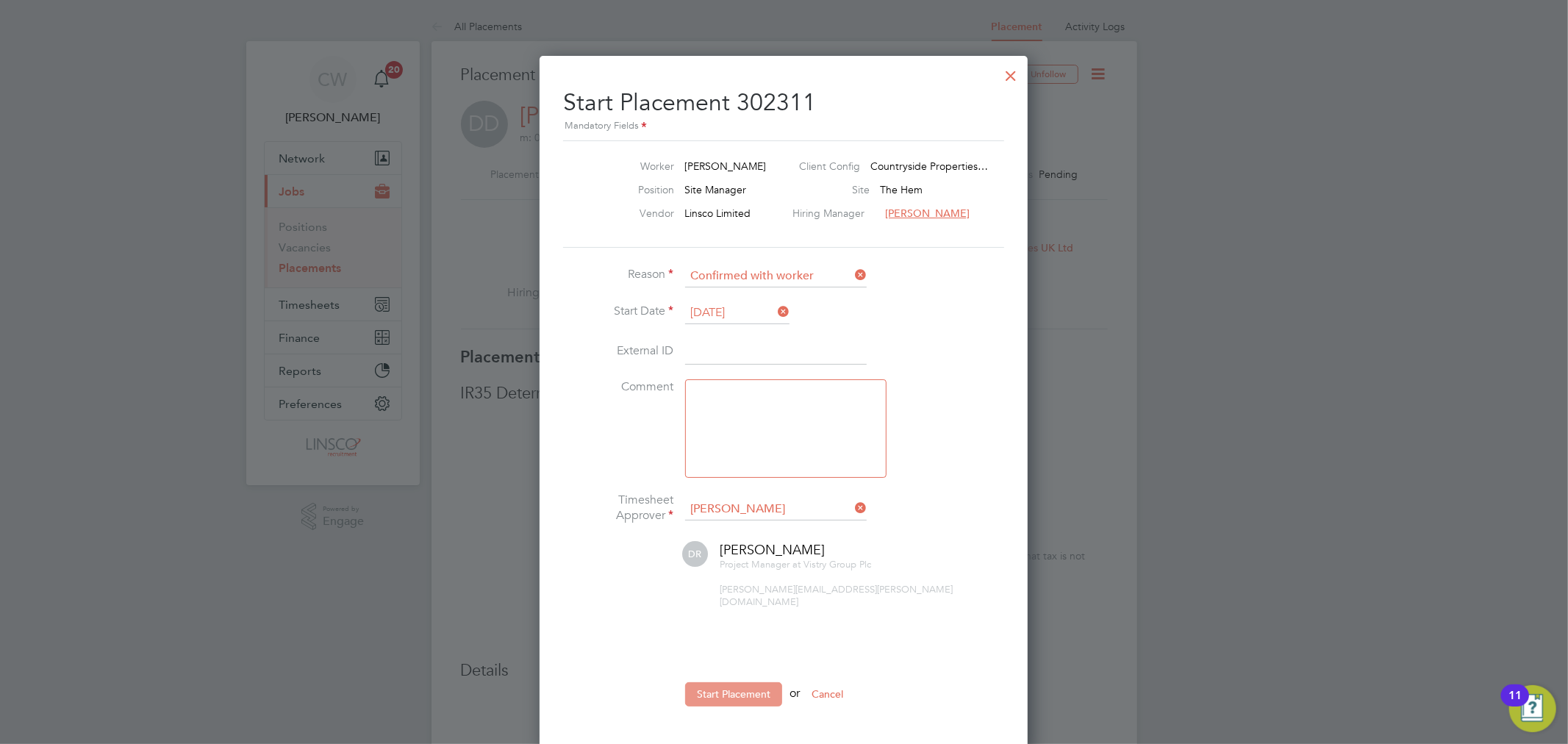
click at [733, 682] on button "Start Placement" at bounding box center [734, 694] width 97 height 23
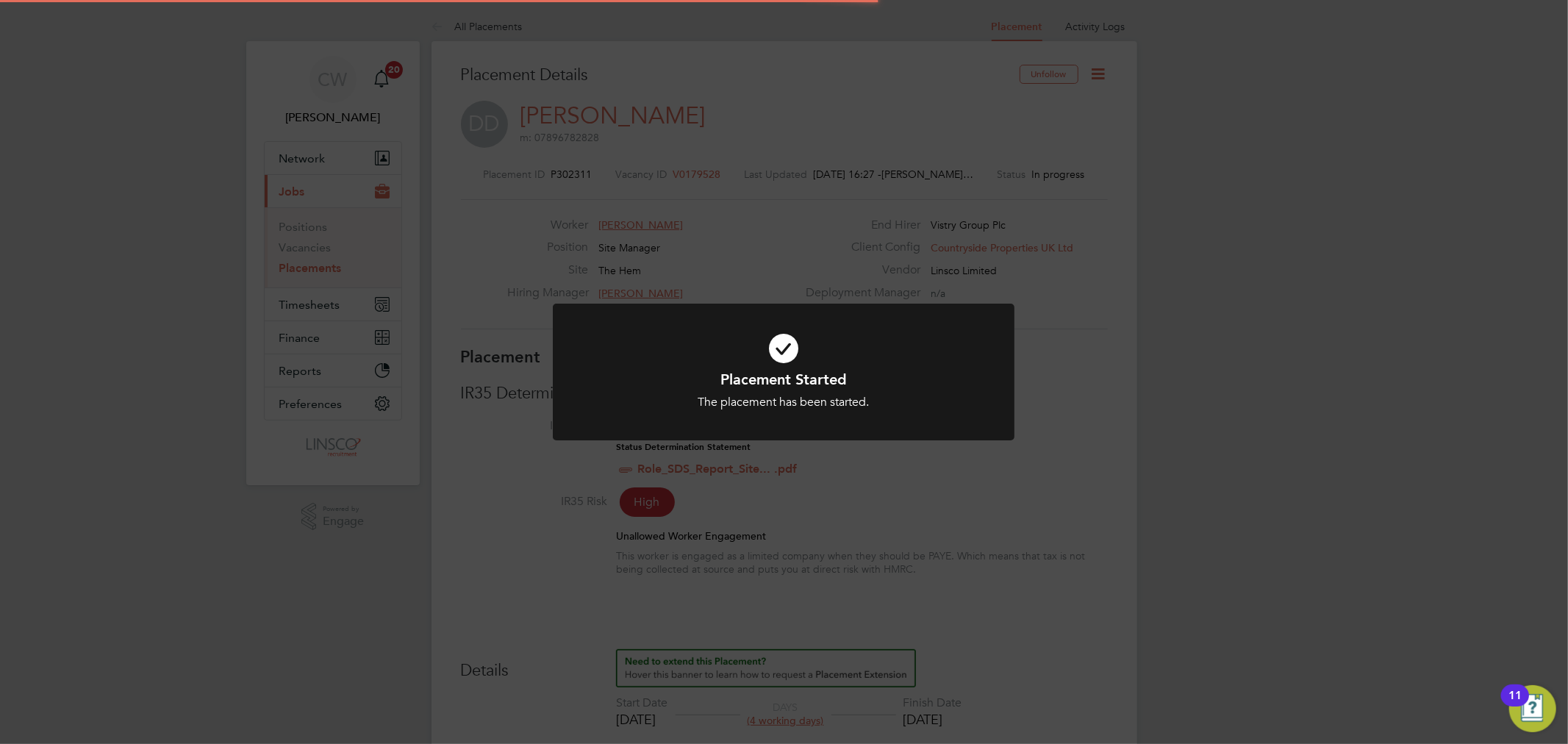
click at [772, 375] on h1 "Placement Started" at bounding box center [783, 379] width 383 height 19
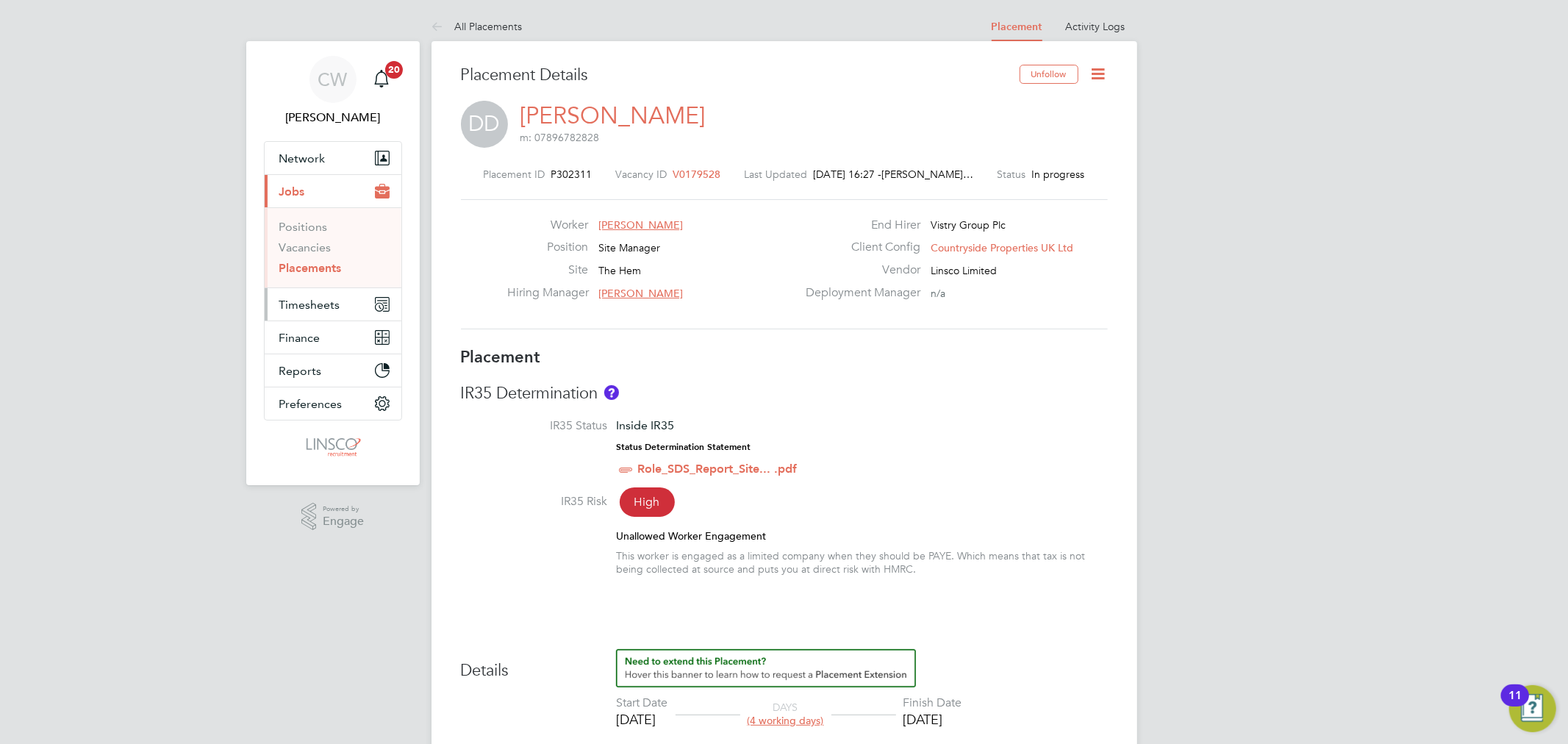
click at [314, 299] on span "Timesheets" at bounding box center [310, 305] width 61 height 14
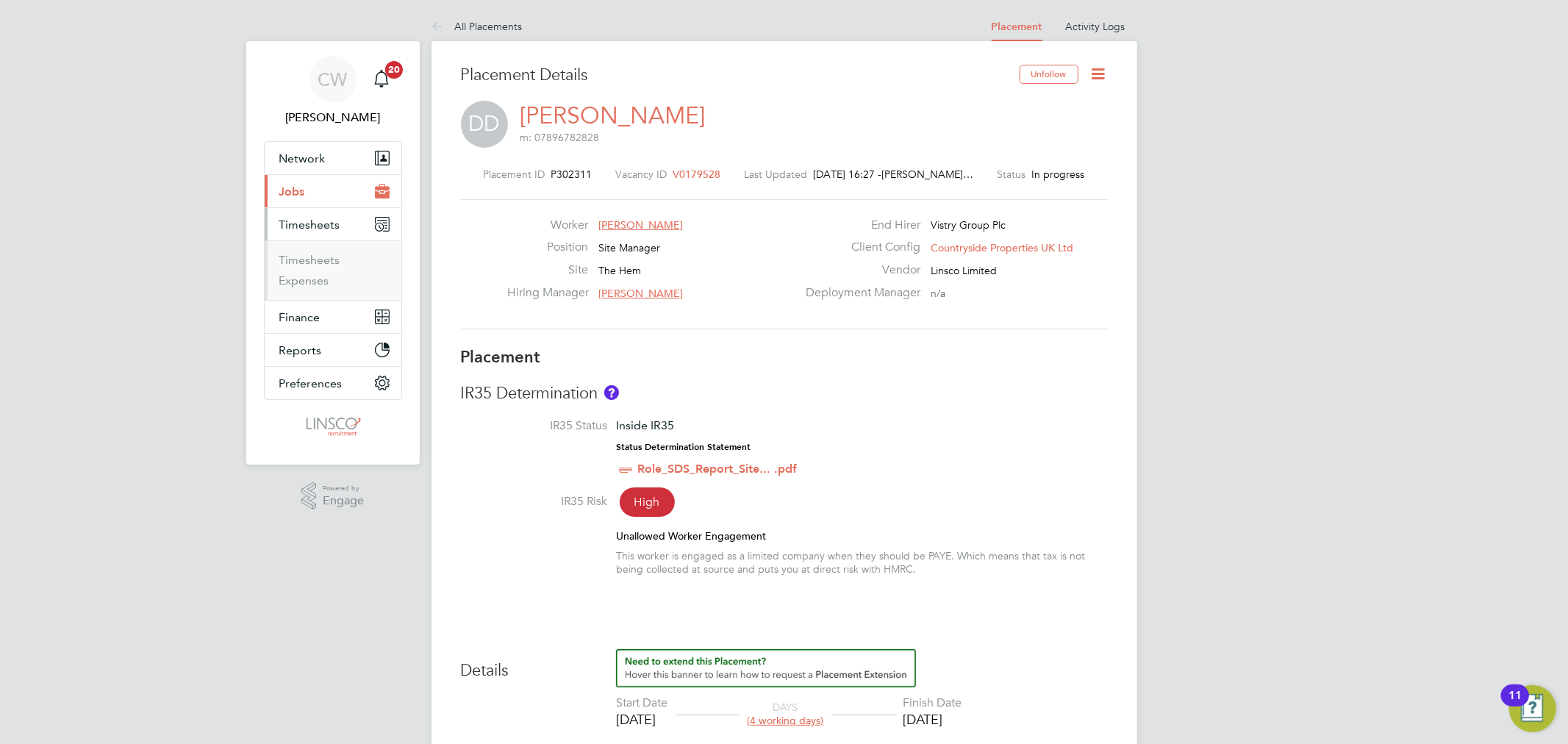
click at [310, 251] on ul "Timesheets Expenses" at bounding box center [333, 270] width 137 height 59
click at [310, 259] on link "Timesheets" at bounding box center [310, 260] width 61 height 14
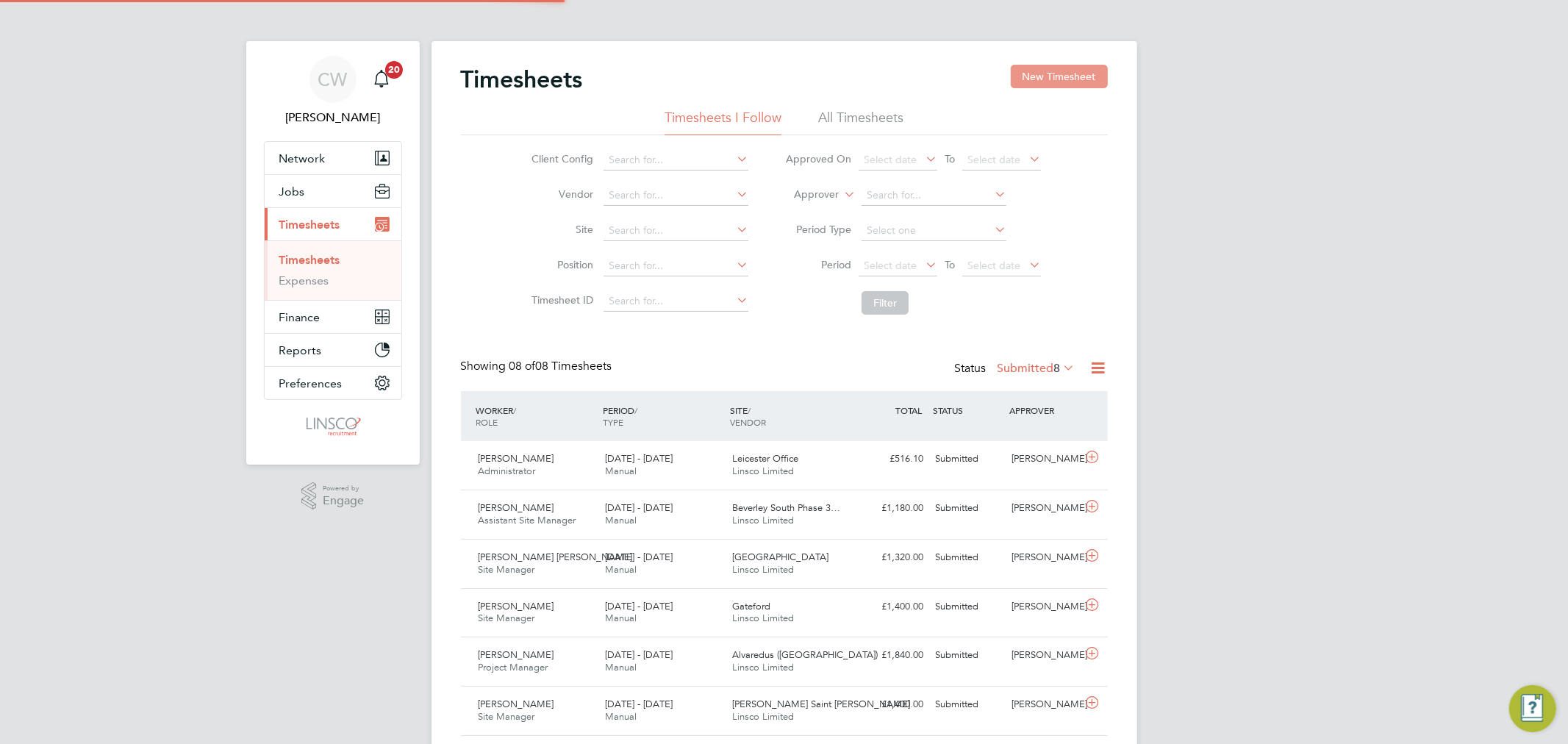
click at [1056, 70] on button "New Timesheet" at bounding box center [1059, 77] width 97 height 23
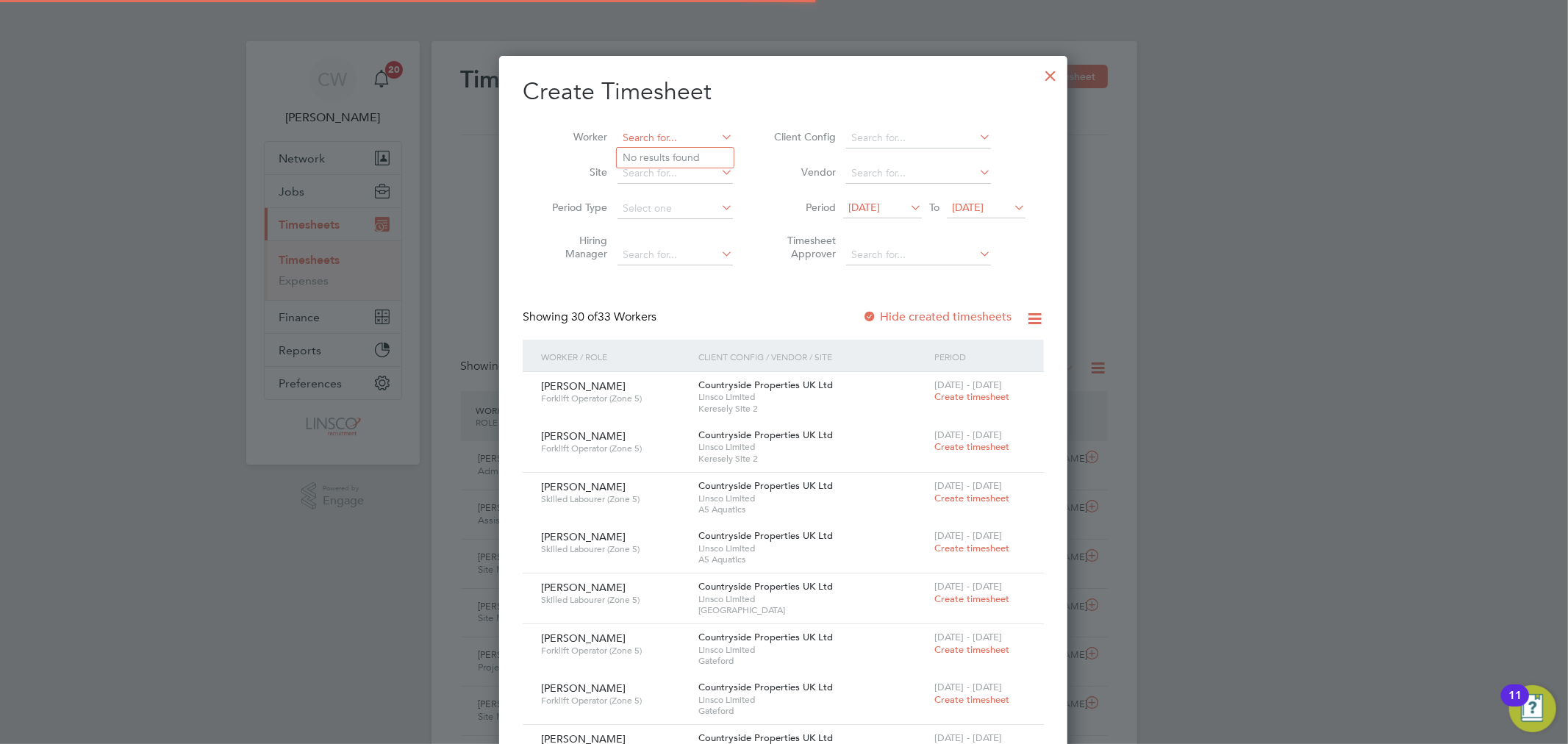
click at [691, 133] on input at bounding box center [675, 138] width 116 height 20
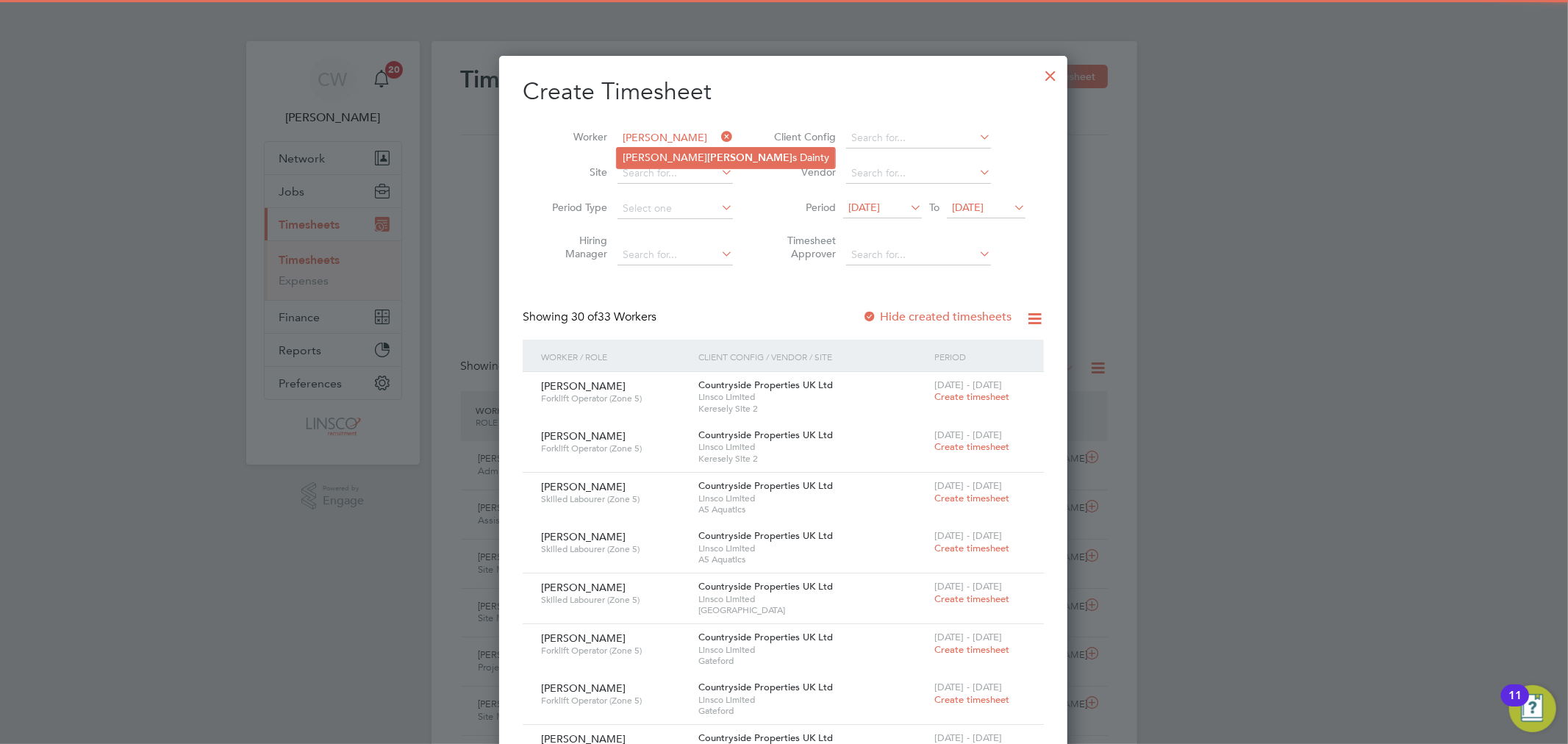
click at [685, 150] on li "[PERSON_NAME] s Dainty" at bounding box center [725, 157] width 218 height 20
type input "[PERSON_NAME]"
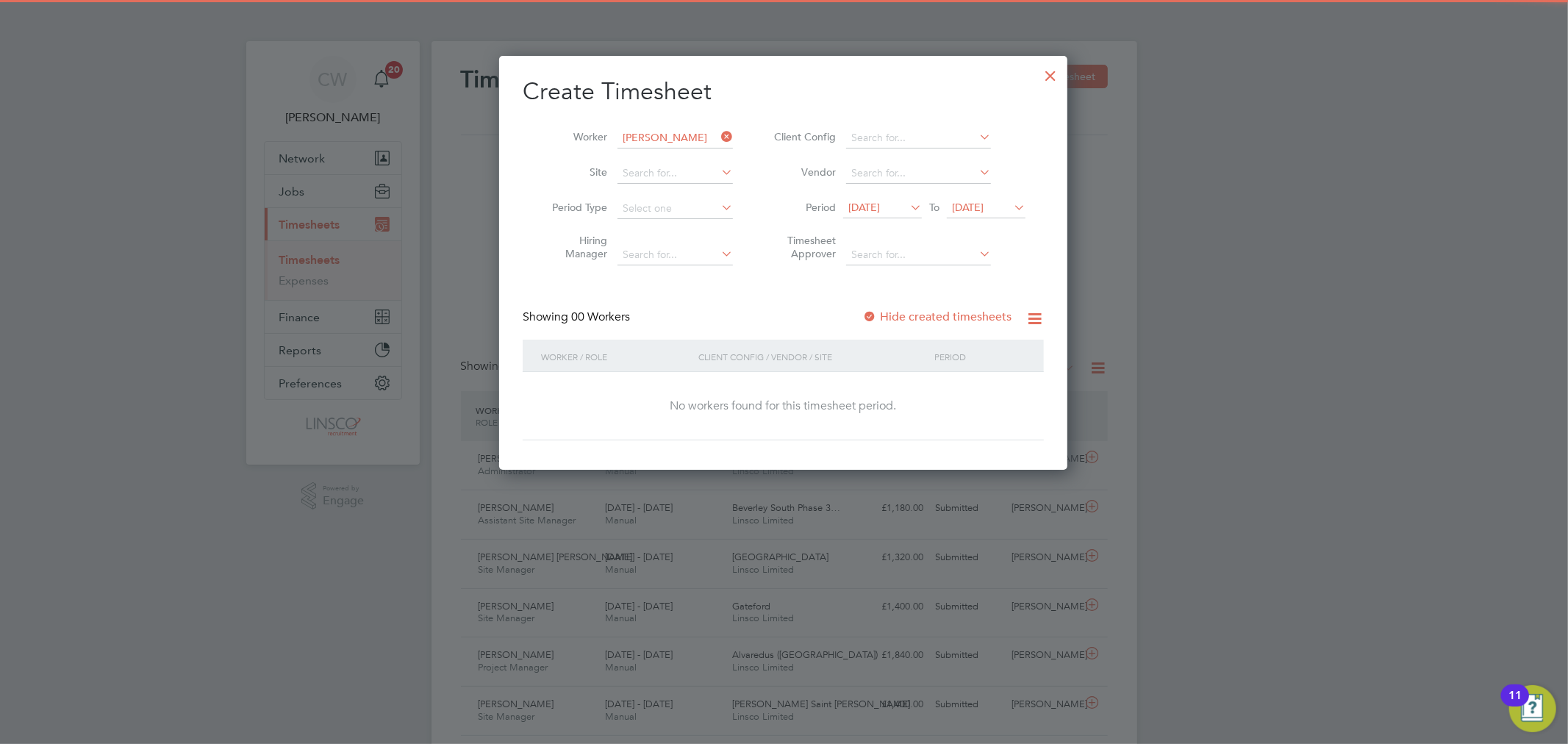
click at [972, 221] on li "Period [DATE] To [DATE]" at bounding box center [897, 208] width 293 height 35
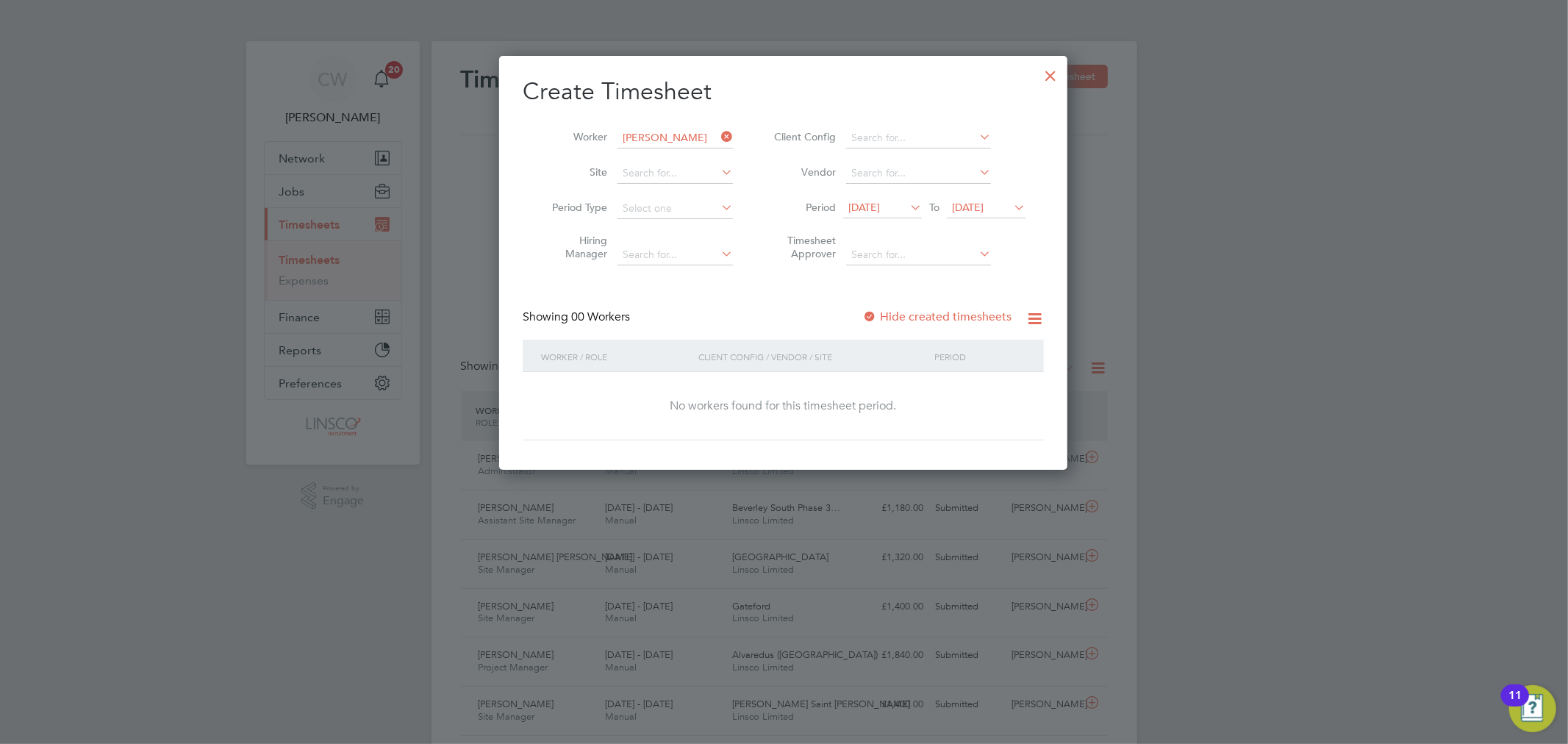
click at [984, 211] on span "[DATE]" at bounding box center [968, 207] width 31 height 13
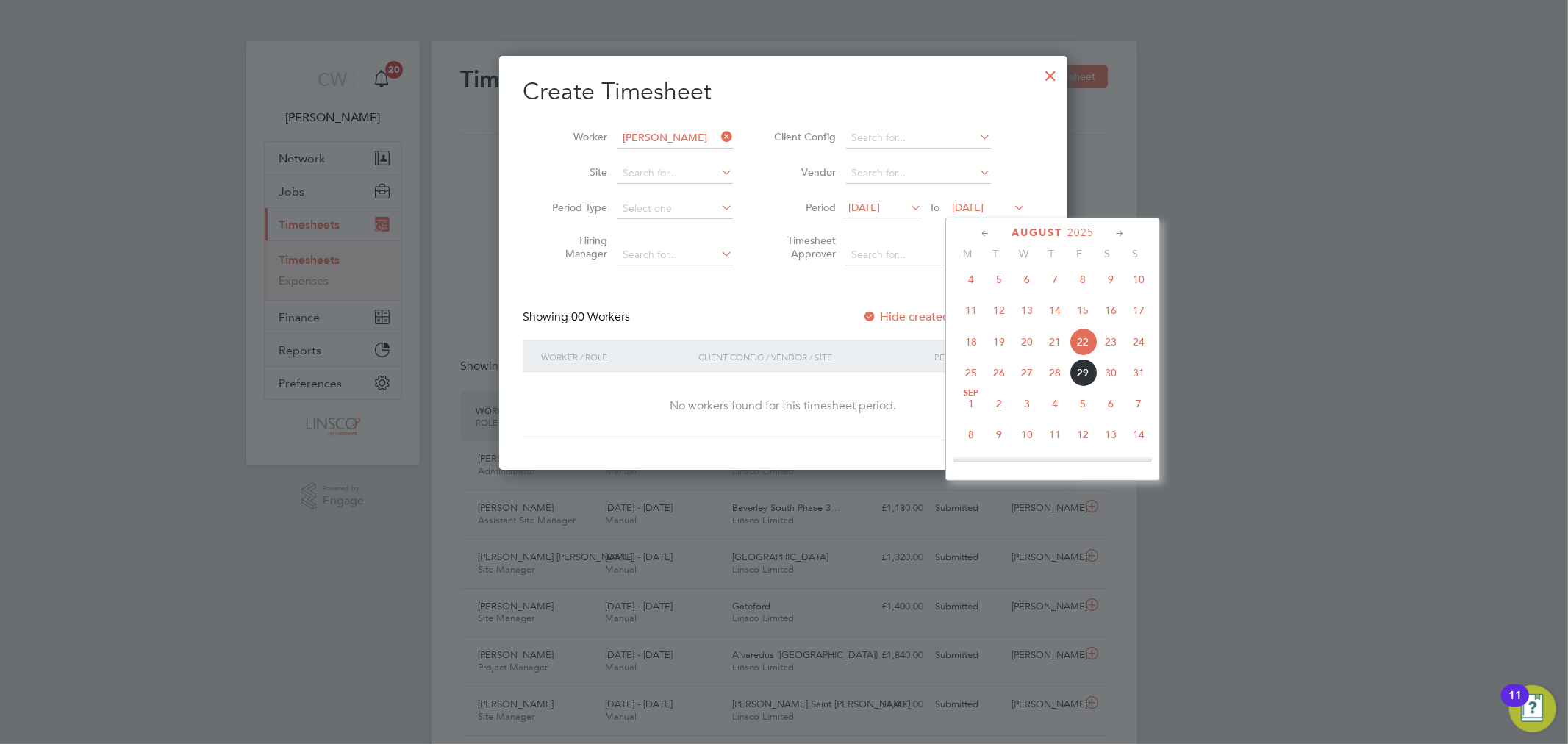
click at [1081, 380] on span "29" at bounding box center [1083, 373] width 28 height 28
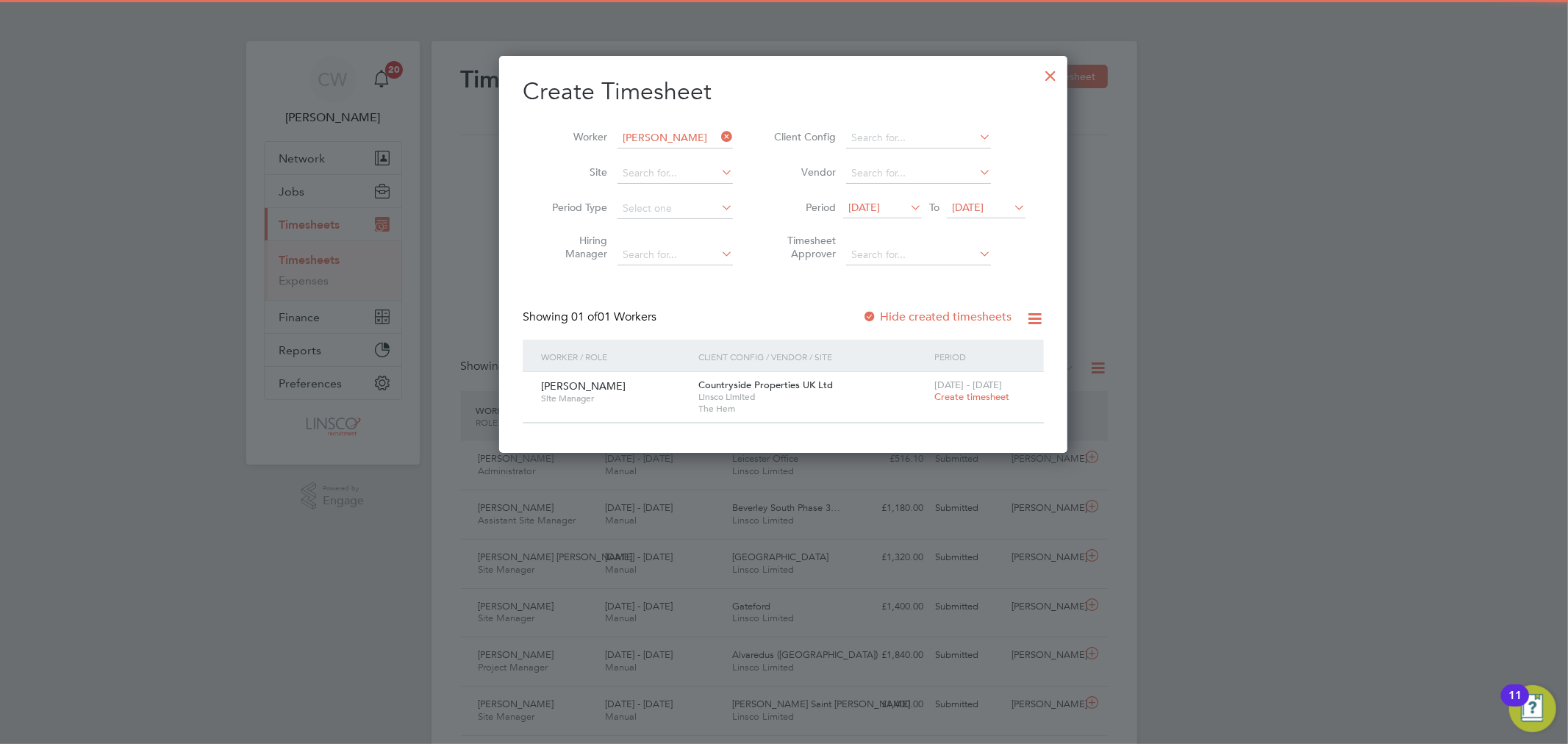
click at [961, 394] on span "Create timesheet" at bounding box center [972, 397] width 75 height 13
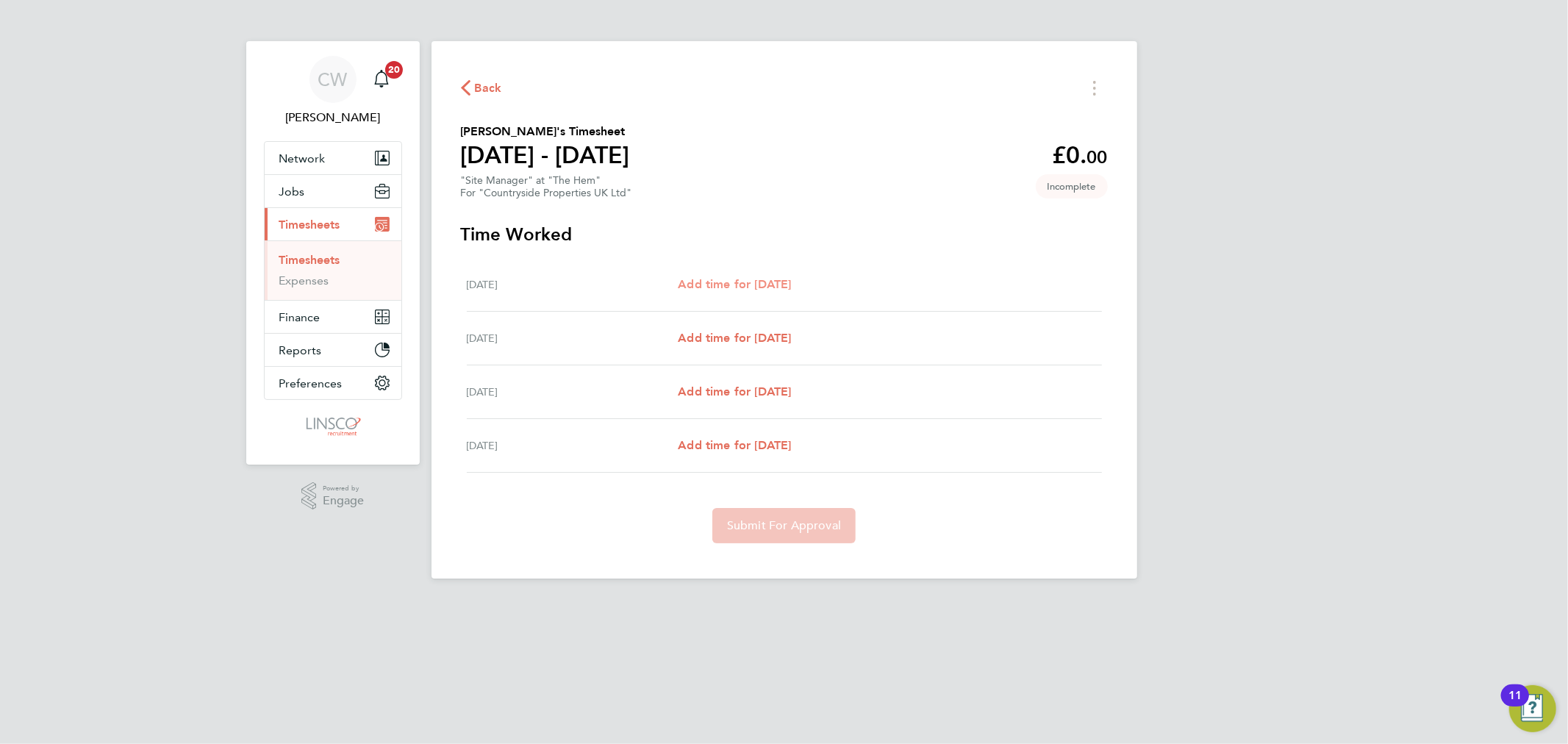
click at [777, 287] on span "Add time for [DATE]" at bounding box center [734, 284] width 113 height 14
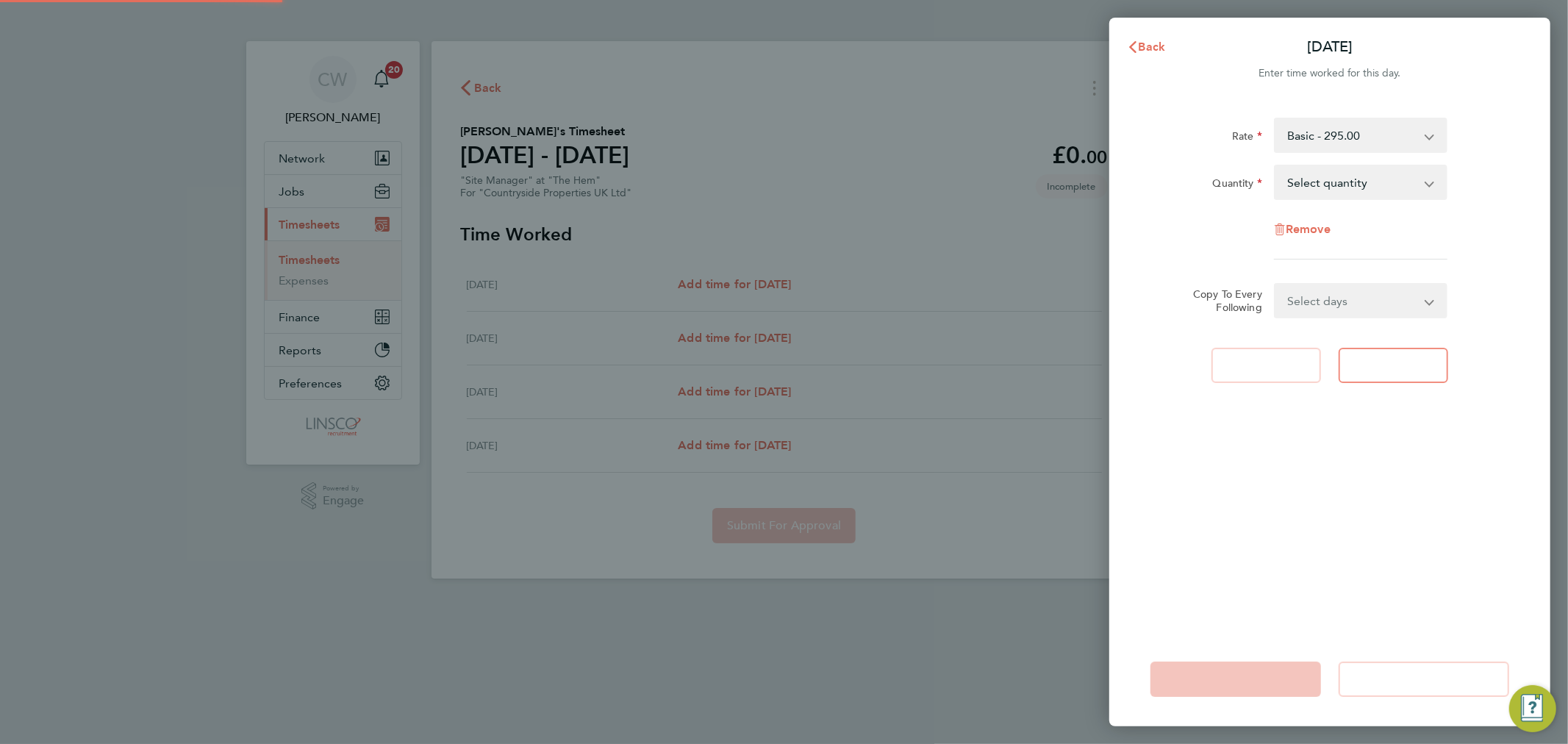
click at [1318, 185] on select "Select quantity 0.5 1" at bounding box center [1351, 182] width 153 height 32
select select "1"
click at [1275, 166] on select "Select quantity 0.5 1" at bounding box center [1351, 182] width 153 height 32
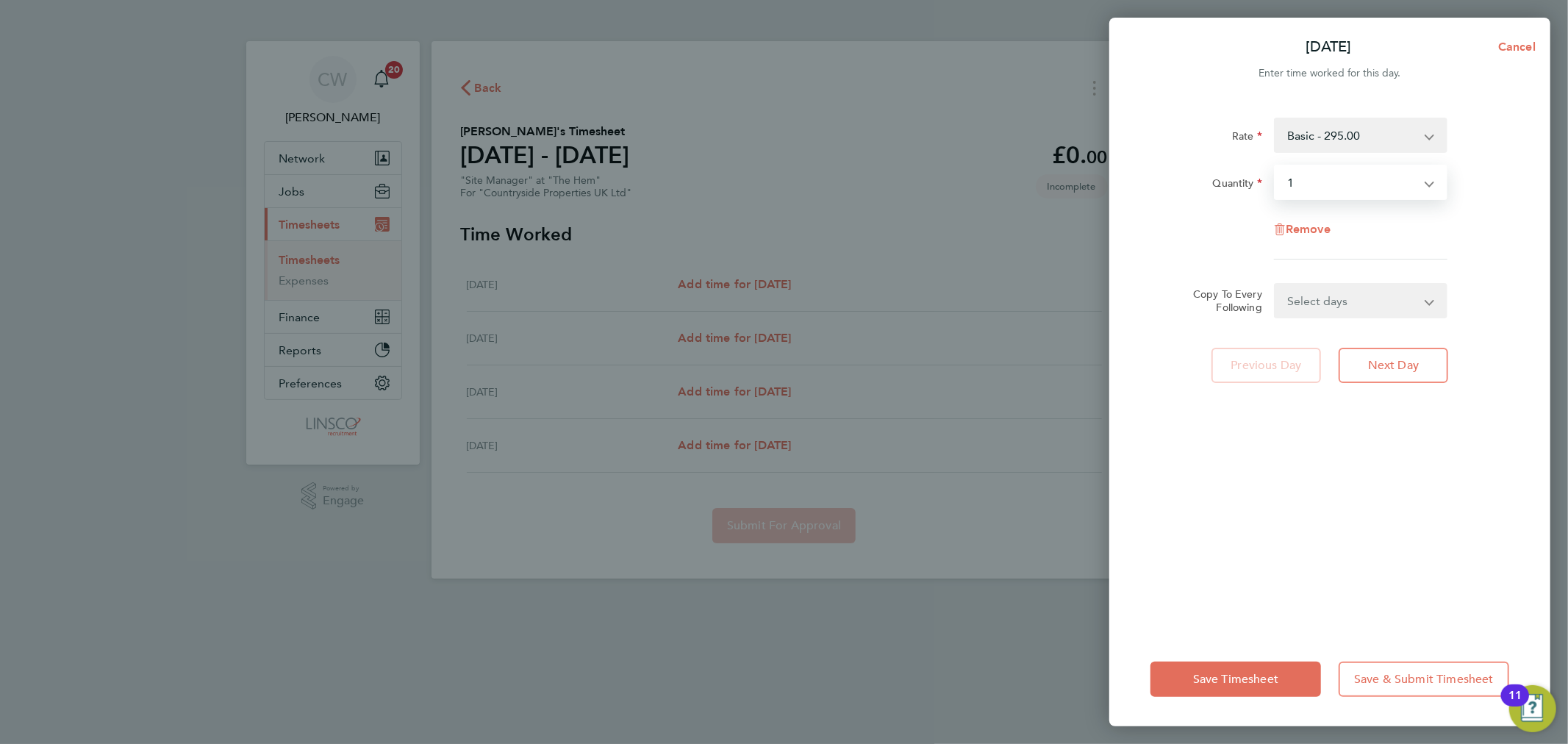
click at [1311, 297] on select "Select days Day [DATE] [DATE] [DATE]" at bounding box center [1352, 300] width 154 height 32
select select "DAY"
click at [1275, 285] on select "Select days Day [DATE] [DATE] [DATE]" at bounding box center [1352, 300] width 154 height 32
select select "[DATE]"
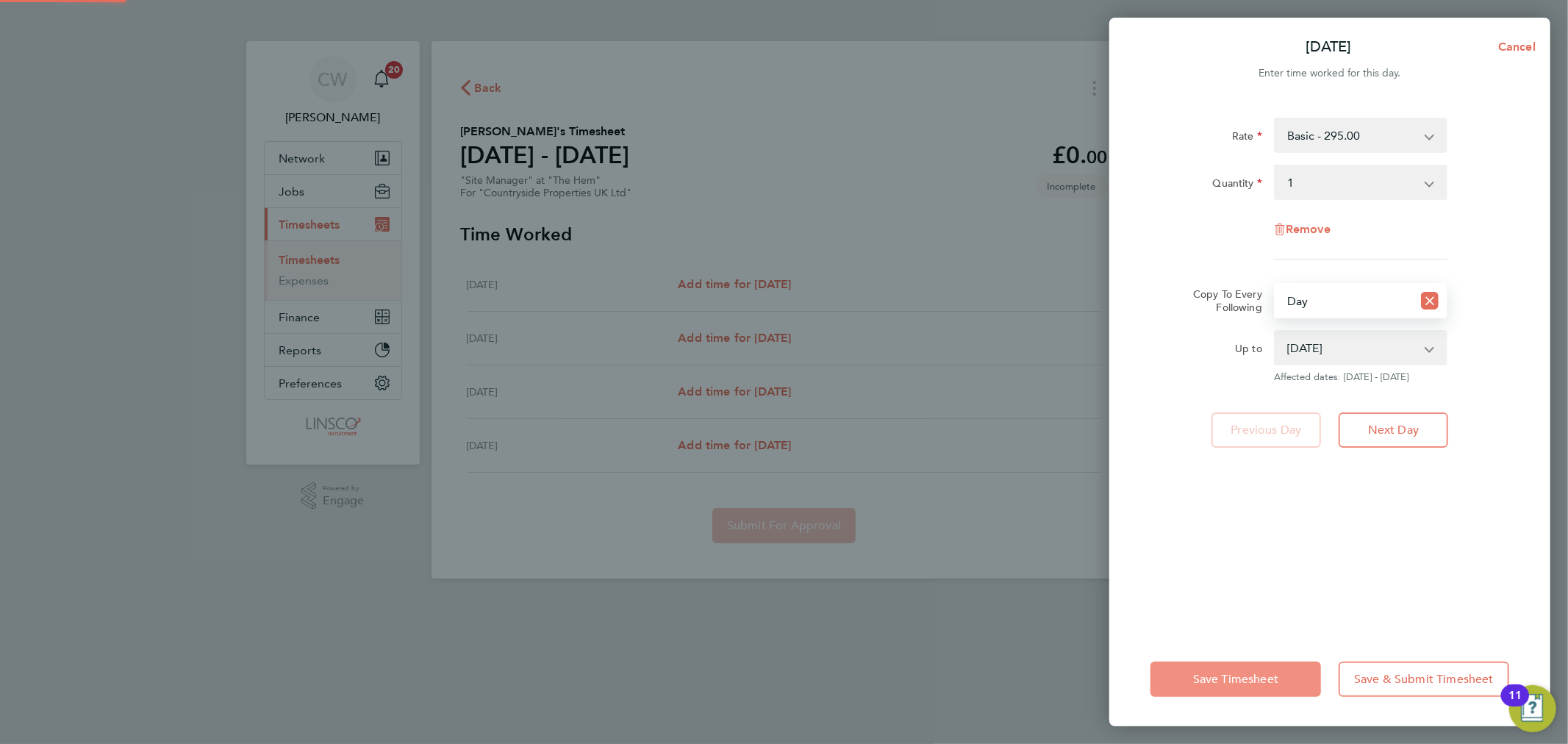
click at [1222, 674] on span "Save Timesheet" at bounding box center [1235, 679] width 85 height 15
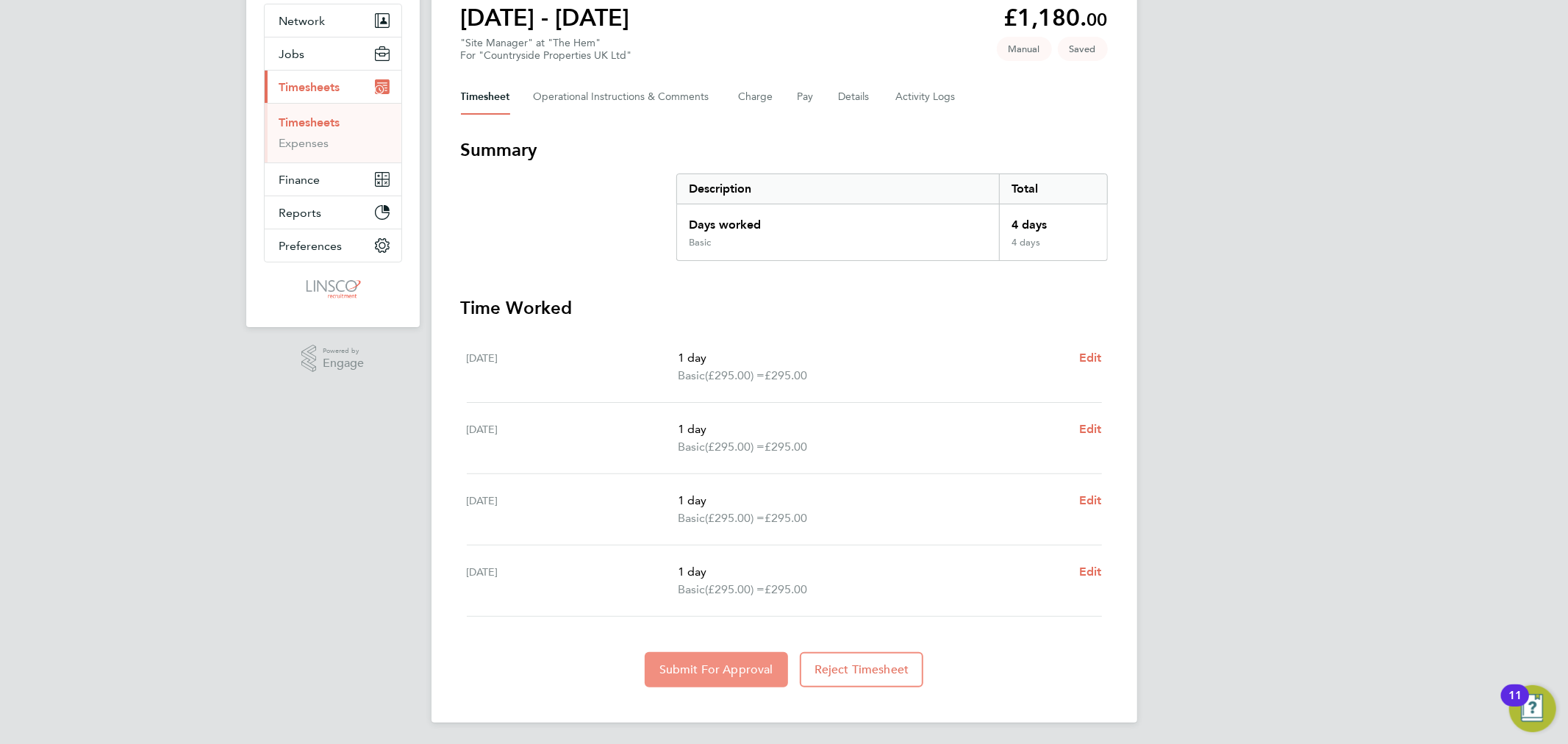
click at [721, 667] on span "Submit For Approval" at bounding box center [717, 670] width 114 height 15
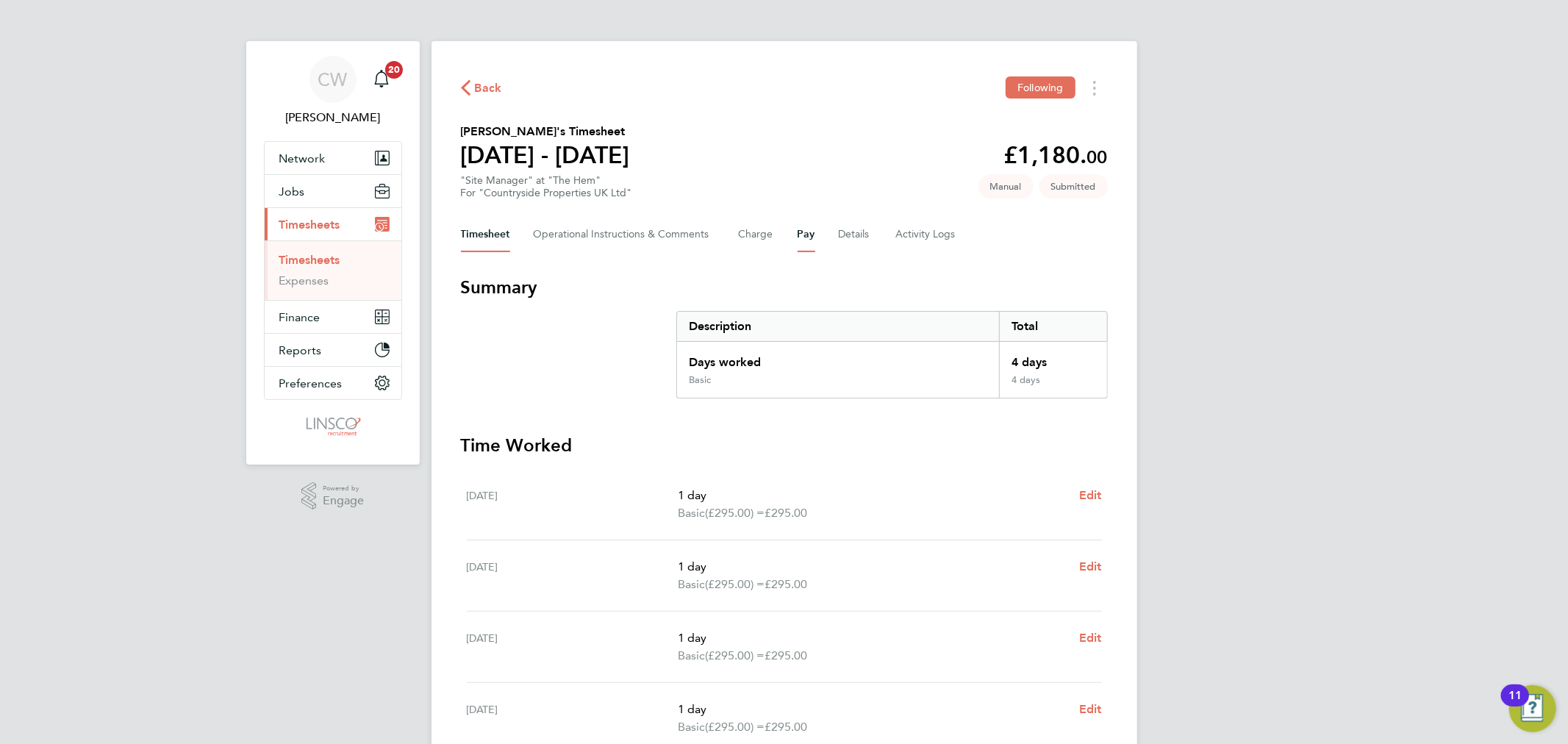
click at [807, 228] on button "Pay" at bounding box center [806, 234] width 18 height 35
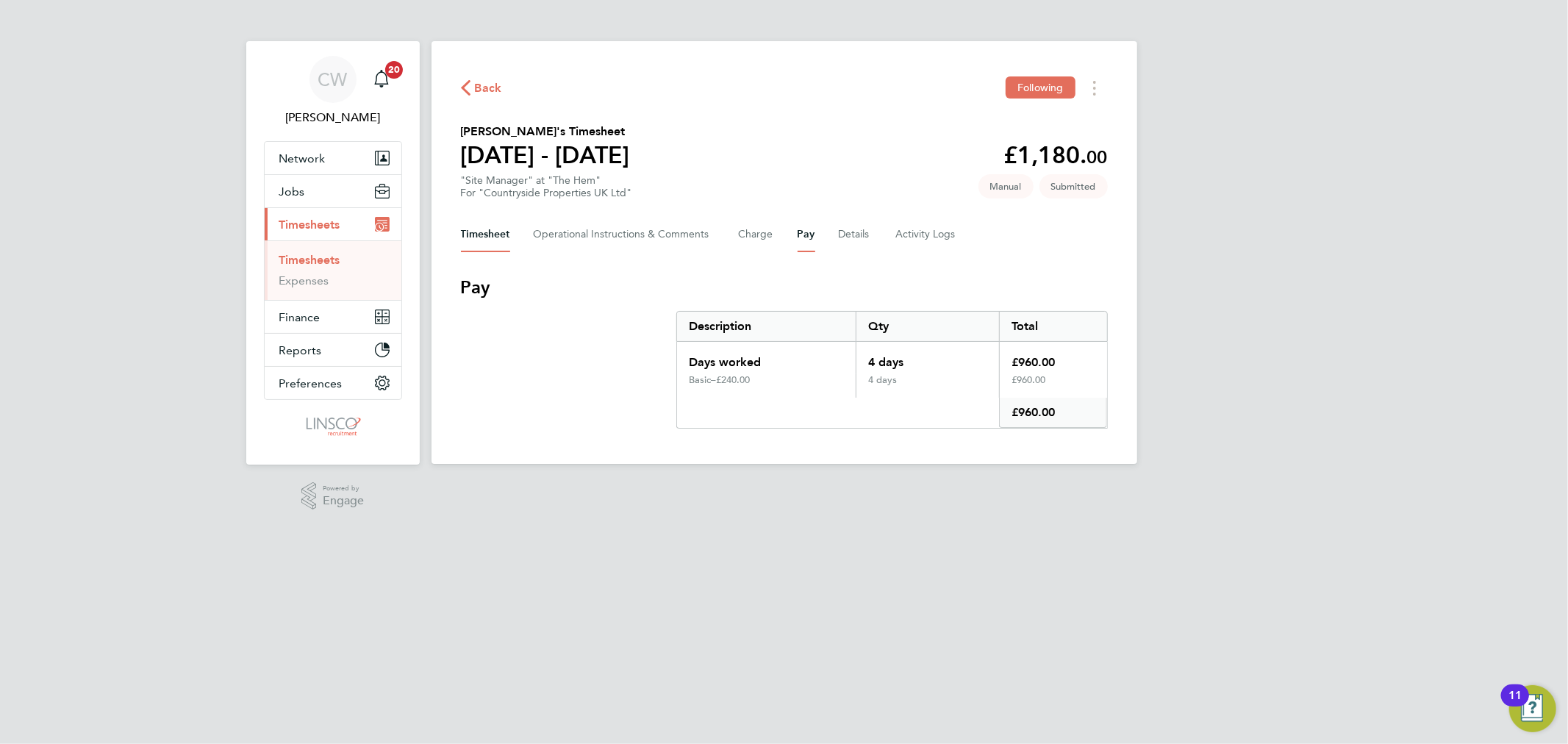
click at [489, 225] on button "Timesheet" at bounding box center [485, 234] width 49 height 35
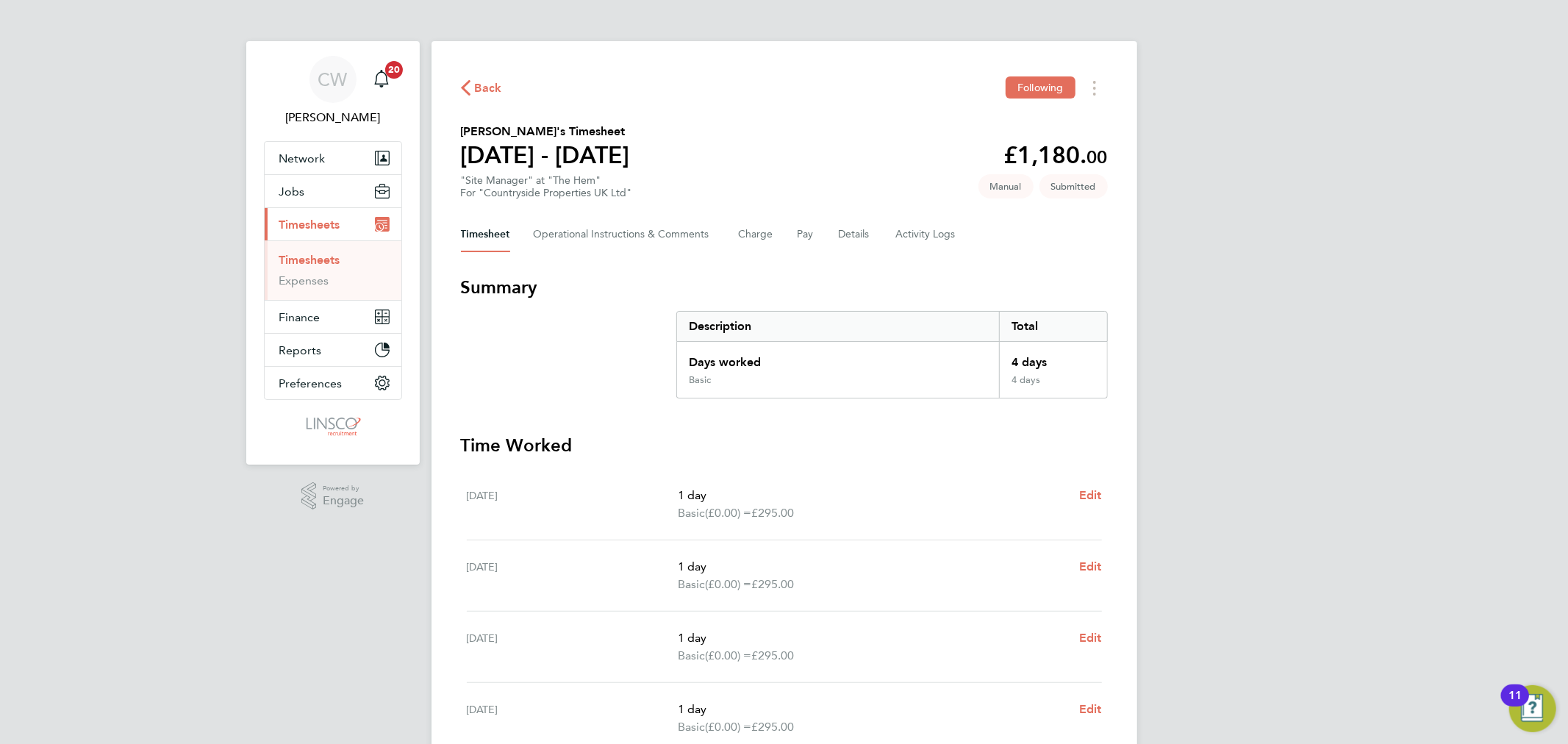
click at [473, 92] on span "Back" at bounding box center [481, 87] width 41 height 14
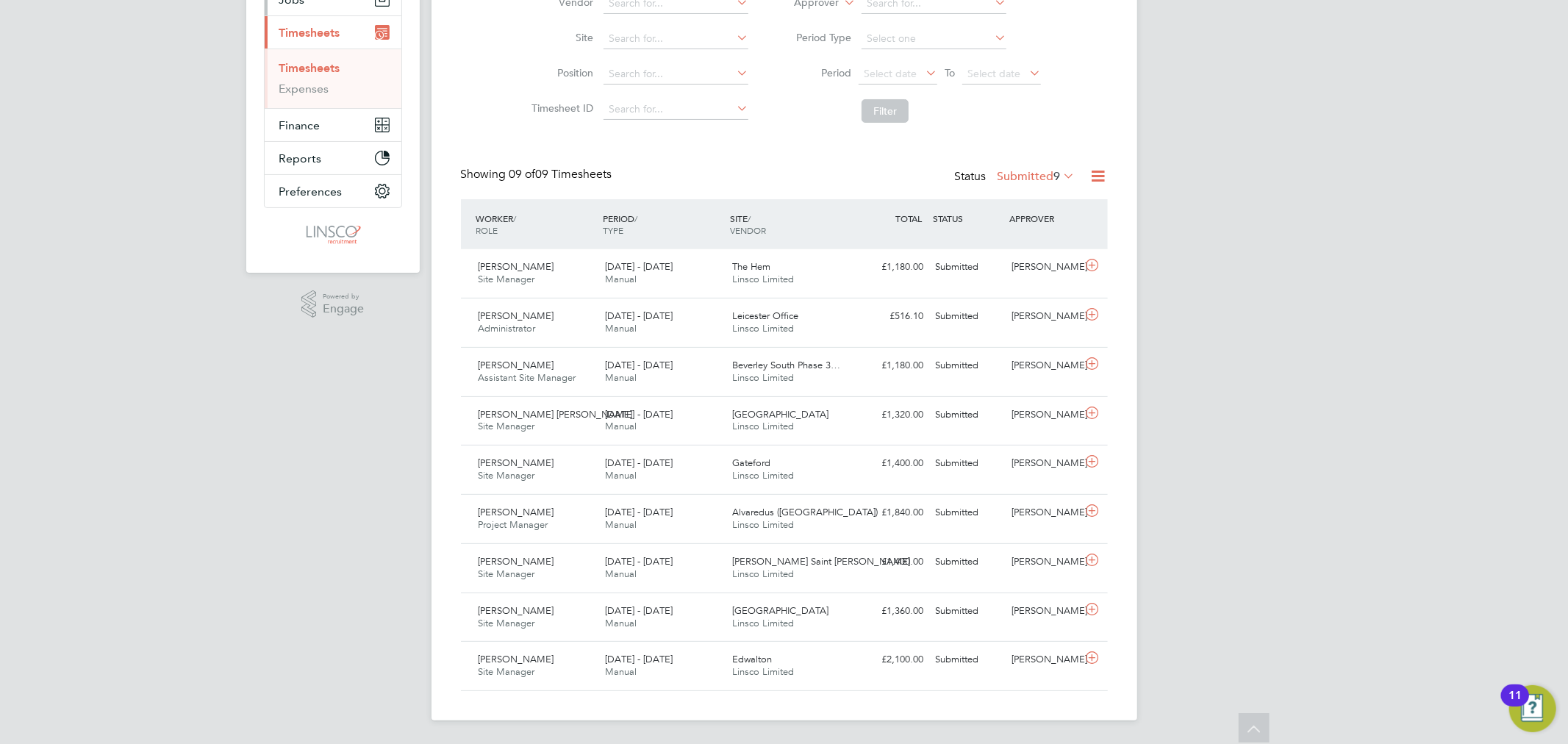
click at [264, 16] on button "Current page: Timesheets" at bounding box center [333, 32] width 137 height 32
